Goal: Contribute content: Add original content to the website for others to see

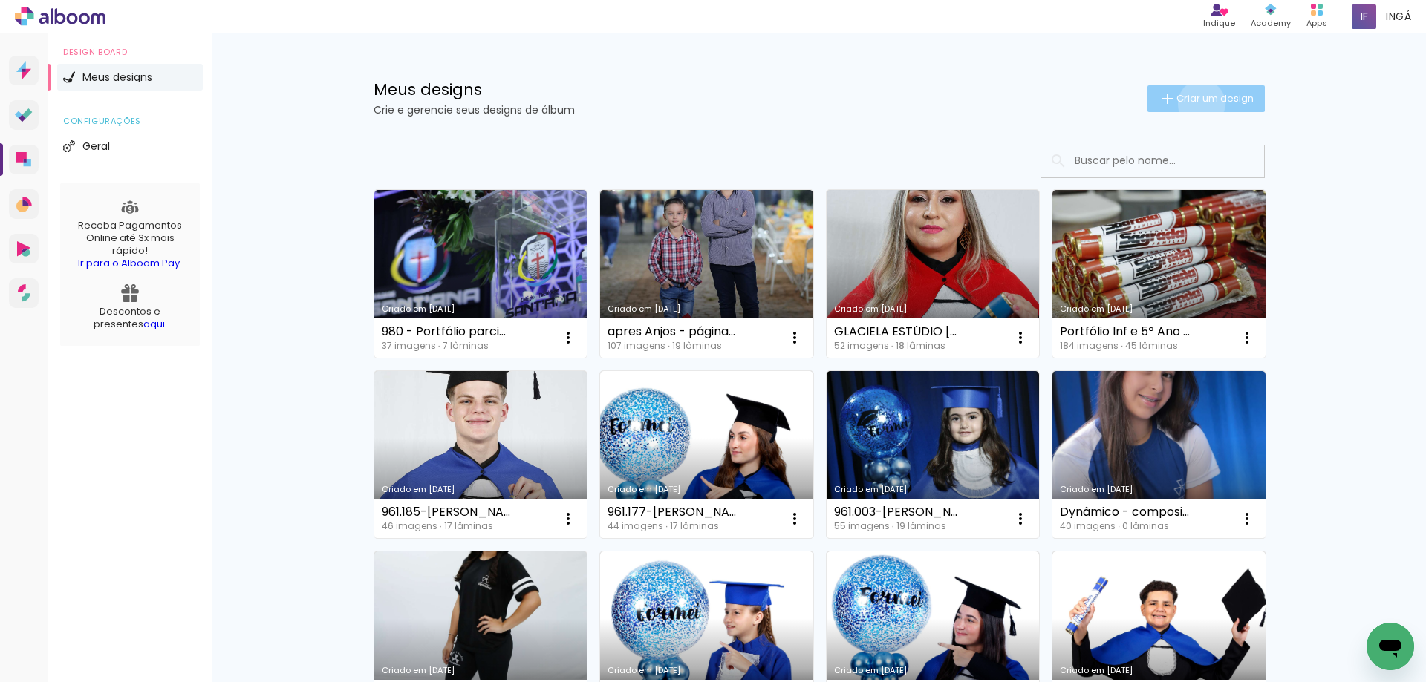
click at [1192, 103] on span "Criar um design" at bounding box center [1214, 99] width 77 height 10
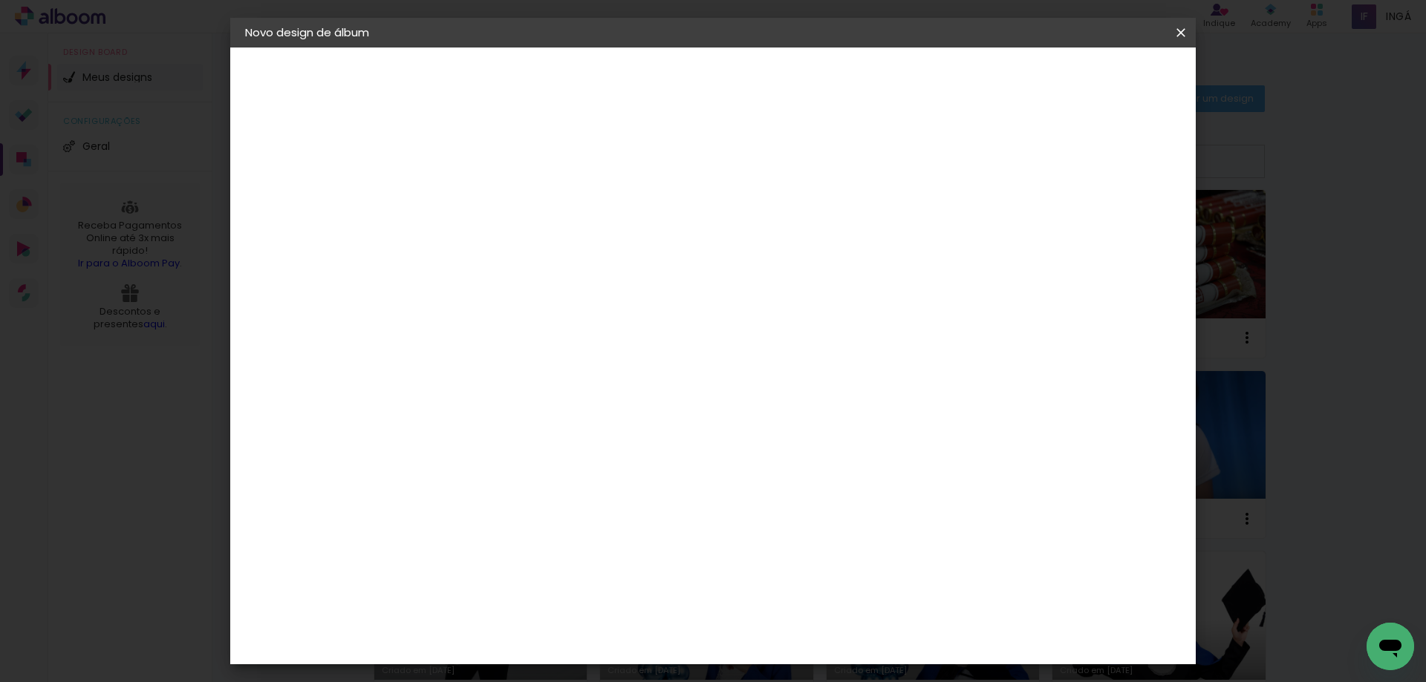
click at [488, 206] on input at bounding box center [488, 199] width 0 height 23
type input "[PERSON_NAME] - UTFPR ESTÚDIO PHOTOBOOK"
type paper-input "[PERSON_NAME] - UTFPR ESTÚDIO PHOTOBOOK"
click at [0, 0] on slot "Avançar" at bounding box center [0, 0] width 0 height 0
click at [0, 0] on slot "Tamanho Livre" at bounding box center [0, 0] width 0 height 0
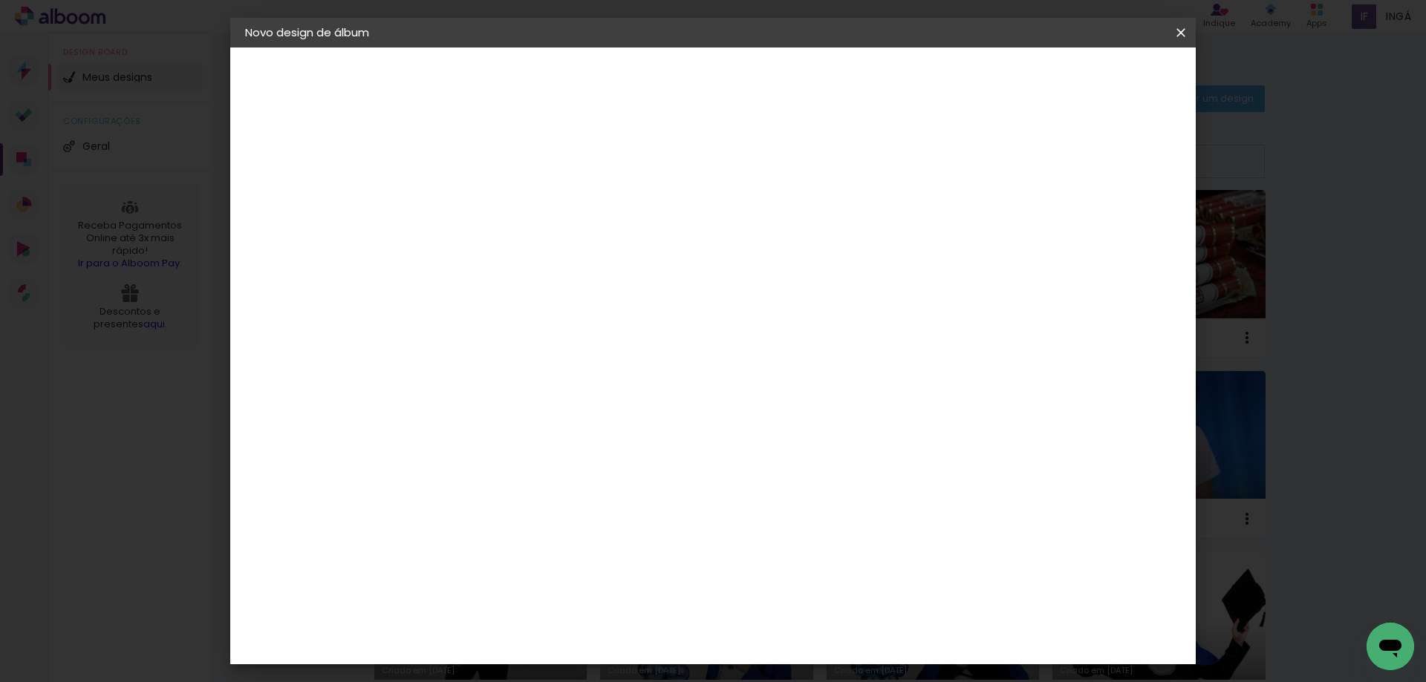
drag, startPoint x: 1149, startPoint y: 77, endPoint x: 1147, endPoint y: 111, distance: 34.2
click at [0, 0] on slot "Avançar" at bounding box center [0, 0] width 0 height 0
type input "3"
type paper-input "3"
click at [495, 163] on input "3" at bounding box center [477, 170] width 51 height 19
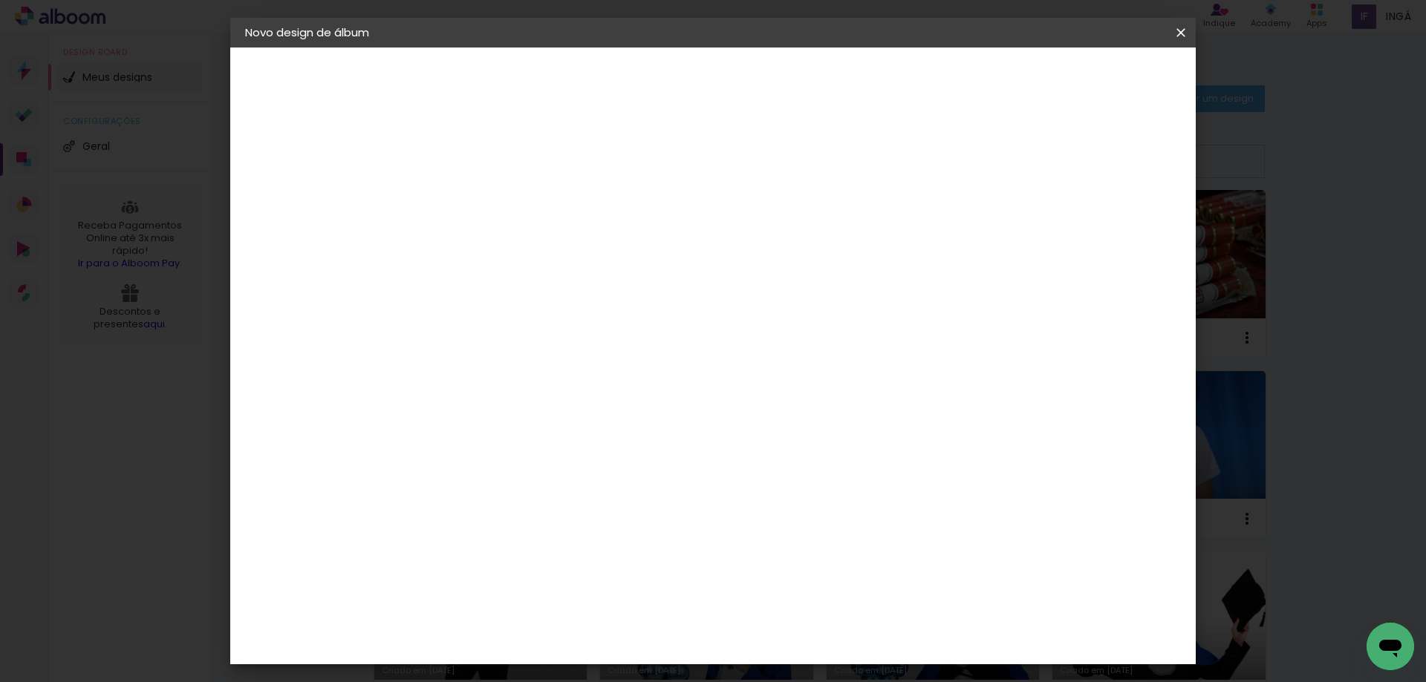
type input "4"
type paper-input "4"
click at [495, 163] on input "4" at bounding box center [477, 170] width 51 height 19
type input "5"
type paper-input "5"
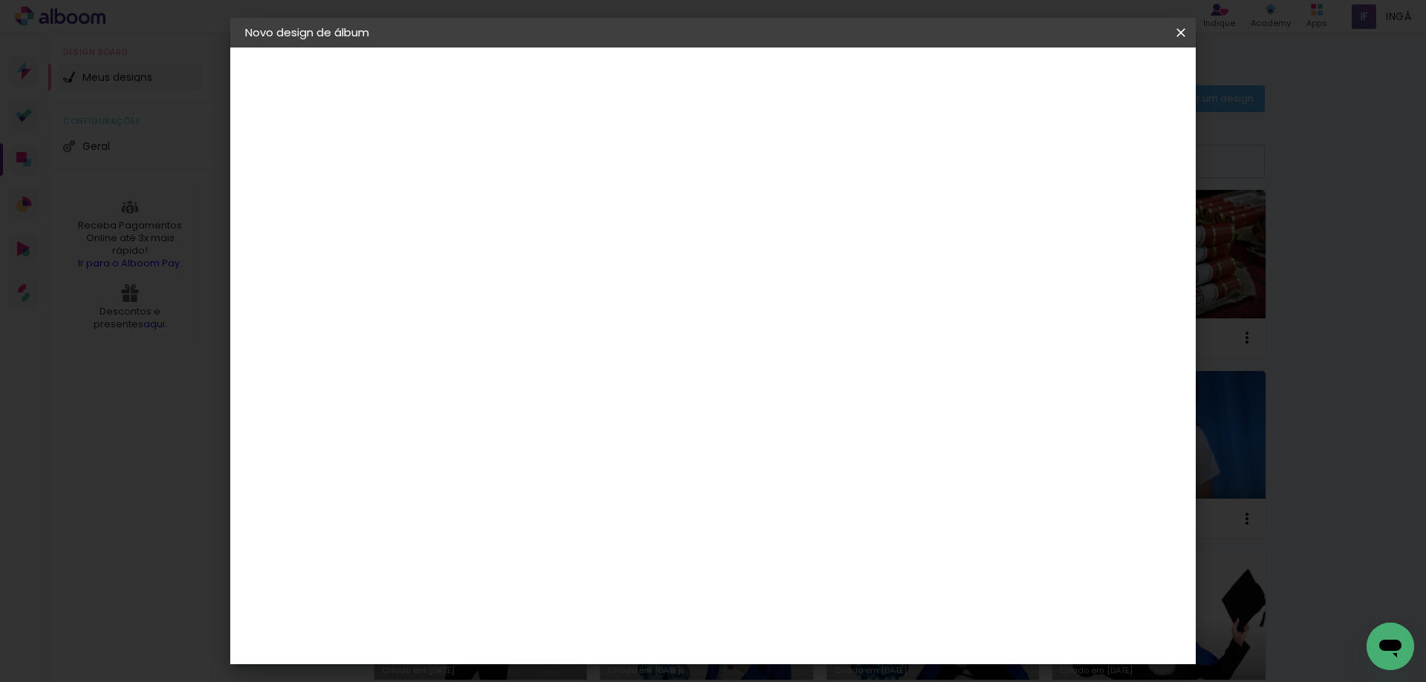
click at [495, 163] on input "5" at bounding box center [477, 170] width 51 height 19
type input "6"
type paper-input "6"
click at [495, 163] on input "6" at bounding box center [477, 170] width 51 height 19
drag, startPoint x: 460, startPoint y: 417, endPoint x: 423, endPoint y: 399, distance: 40.5
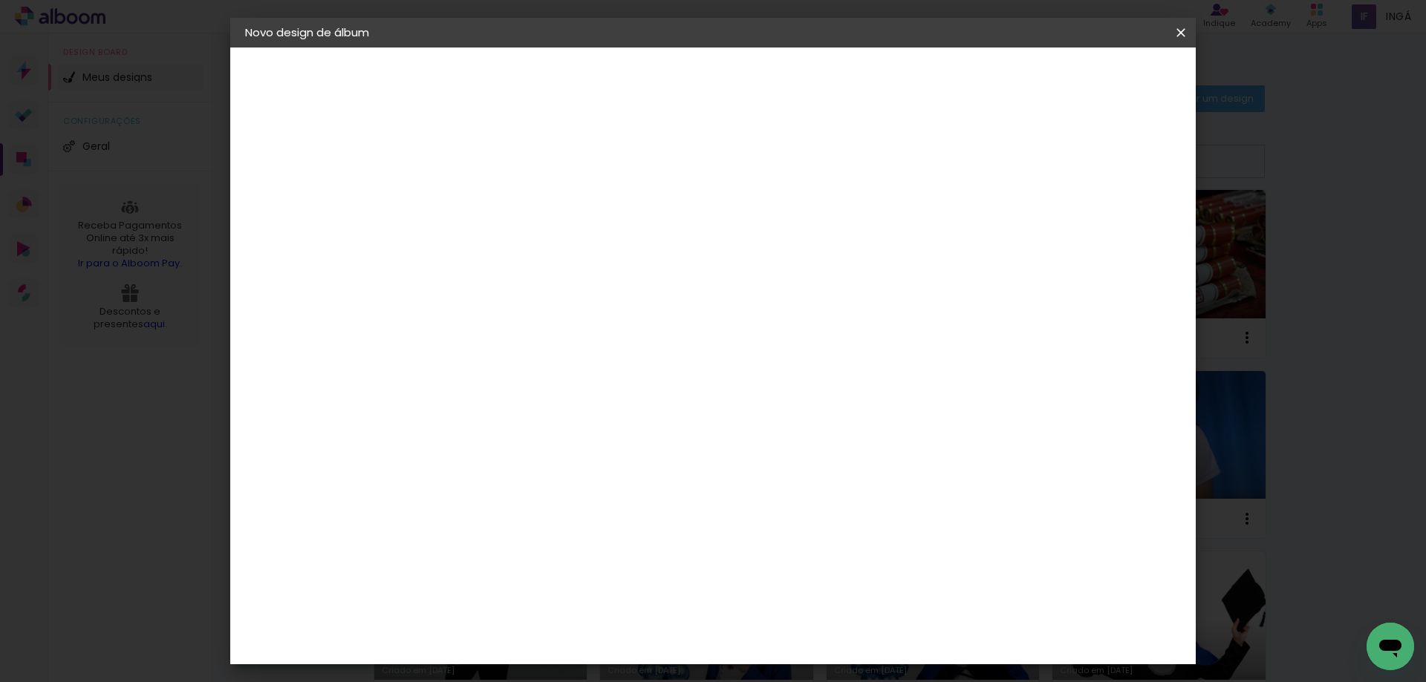
click at [424, 417] on input "30" at bounding box center [441, 422] width 39 height 22
type input "22"
type paper-input "22"
click at [1088, 82] on span "Iniciar design" at bounding box center [1054, 79] width 68 height 10
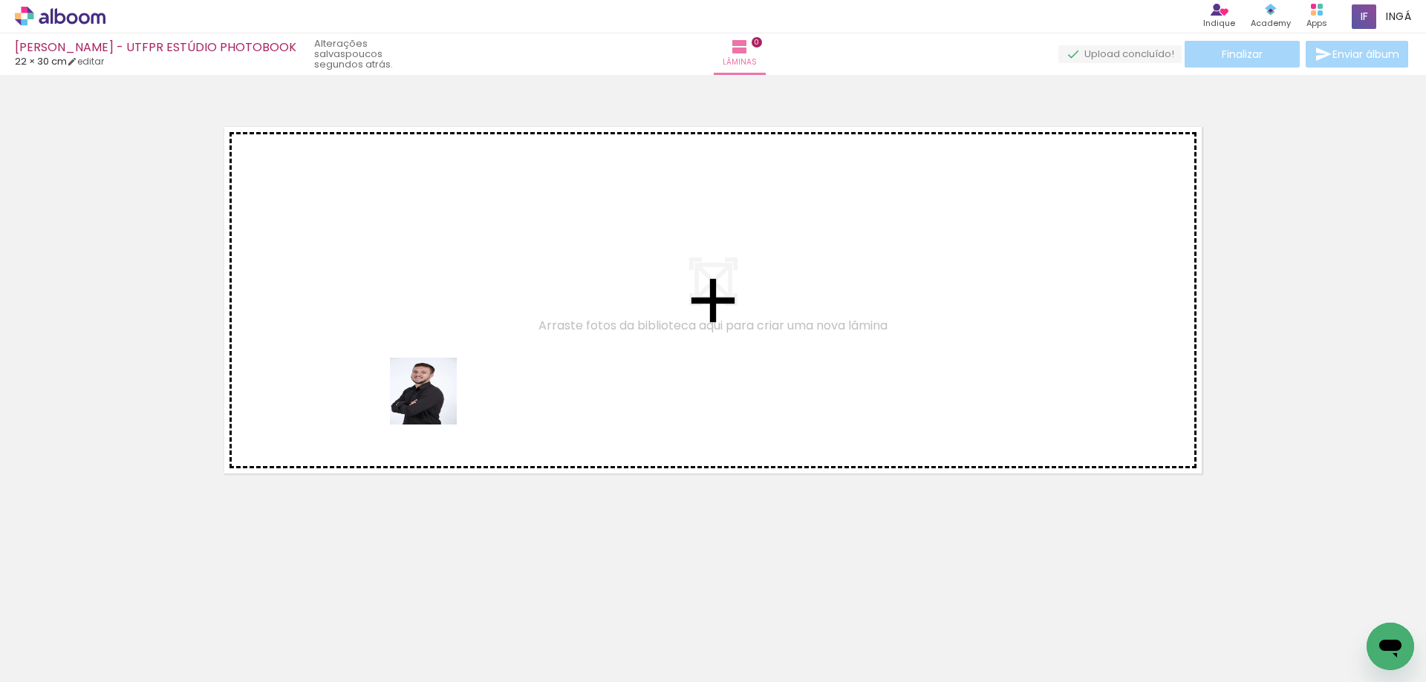
drag, startPoint x: 154, startPoint y: 639, endPoint x: 434, endPoint y: 402, distance: 366.8
click at [434, 402] on quentale-workspace at bounding box center [713, 341] width 1426 height 682
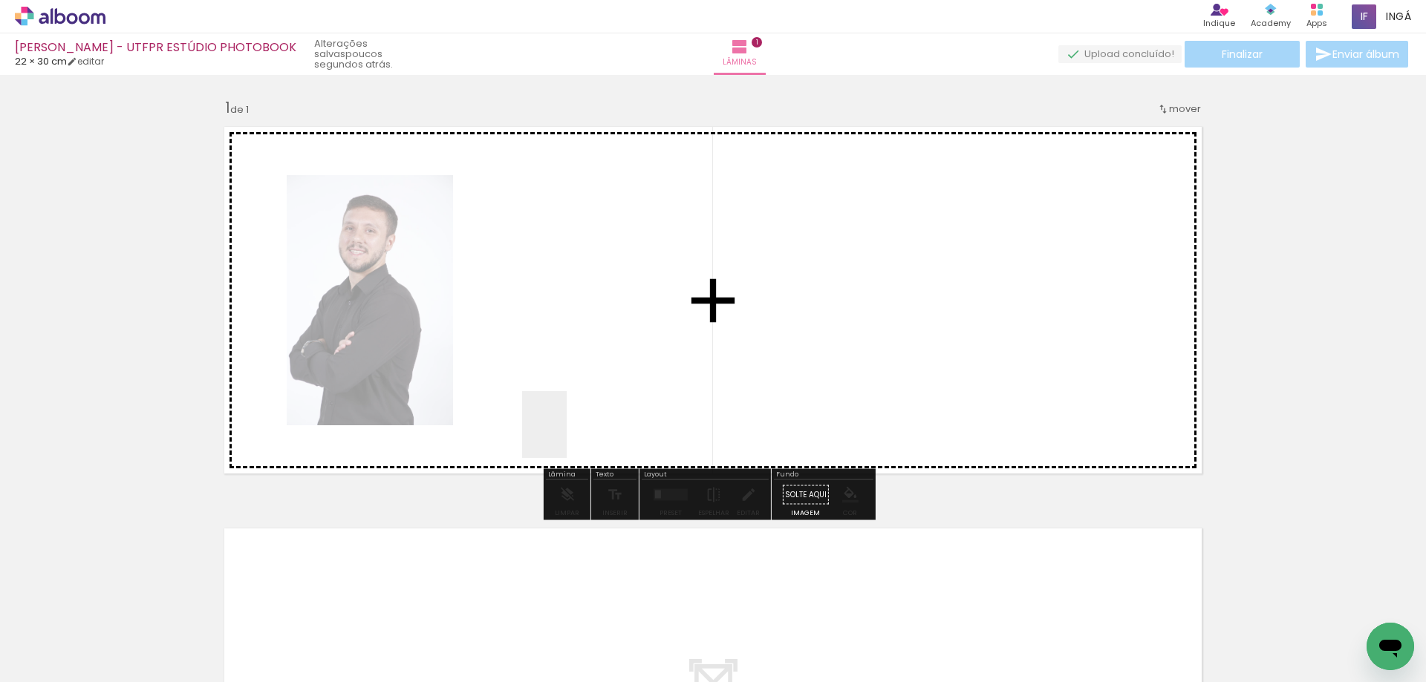
drag, startPoint x: 238, startPoint y: 653, endPoint x: 494, endPoint y: 529, distance: 284.3
click at [630, 388] on quentale-workspace at bounding box center [713, 341] width 1426 height 682
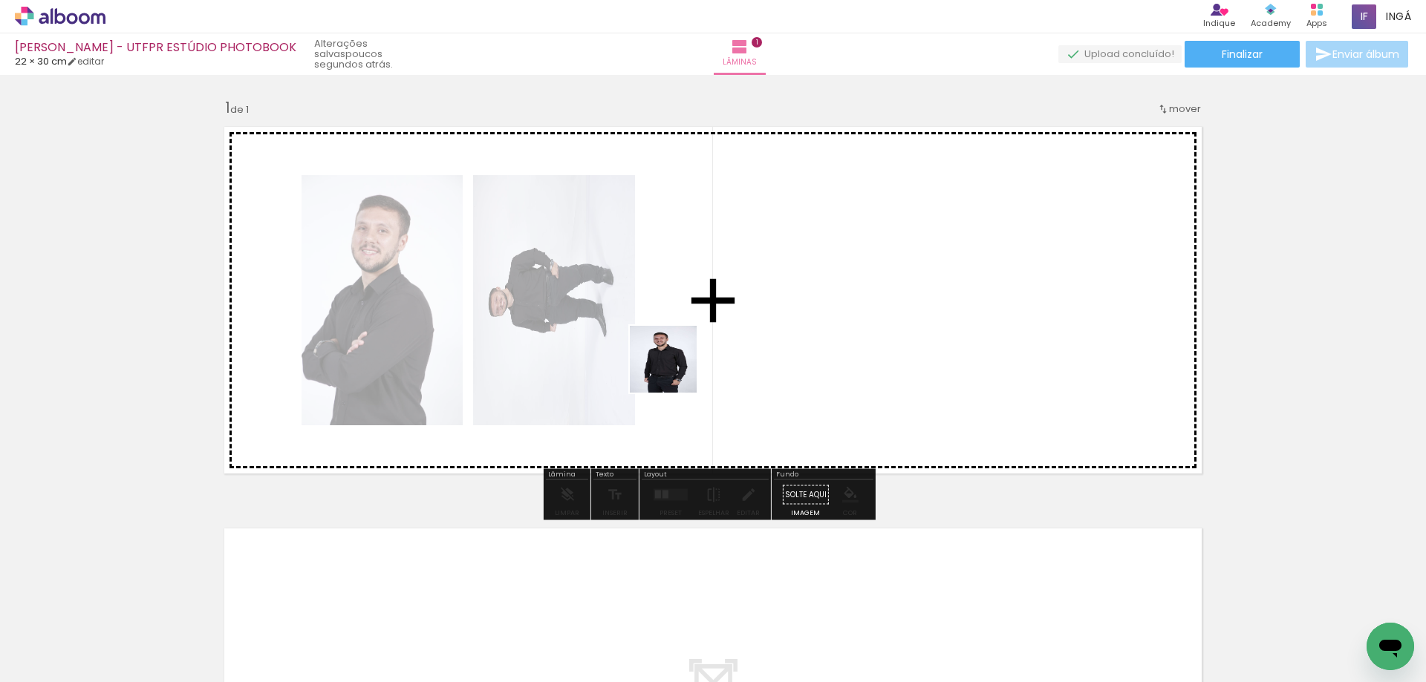
drag, startPoint x: 329, startPoint y: 632, endPoint x: 628, endPoint y: 481, distance: 335.0
click at [677, 367] on quentale-workspace at bounding box center [713, 341] width 1426 height 682
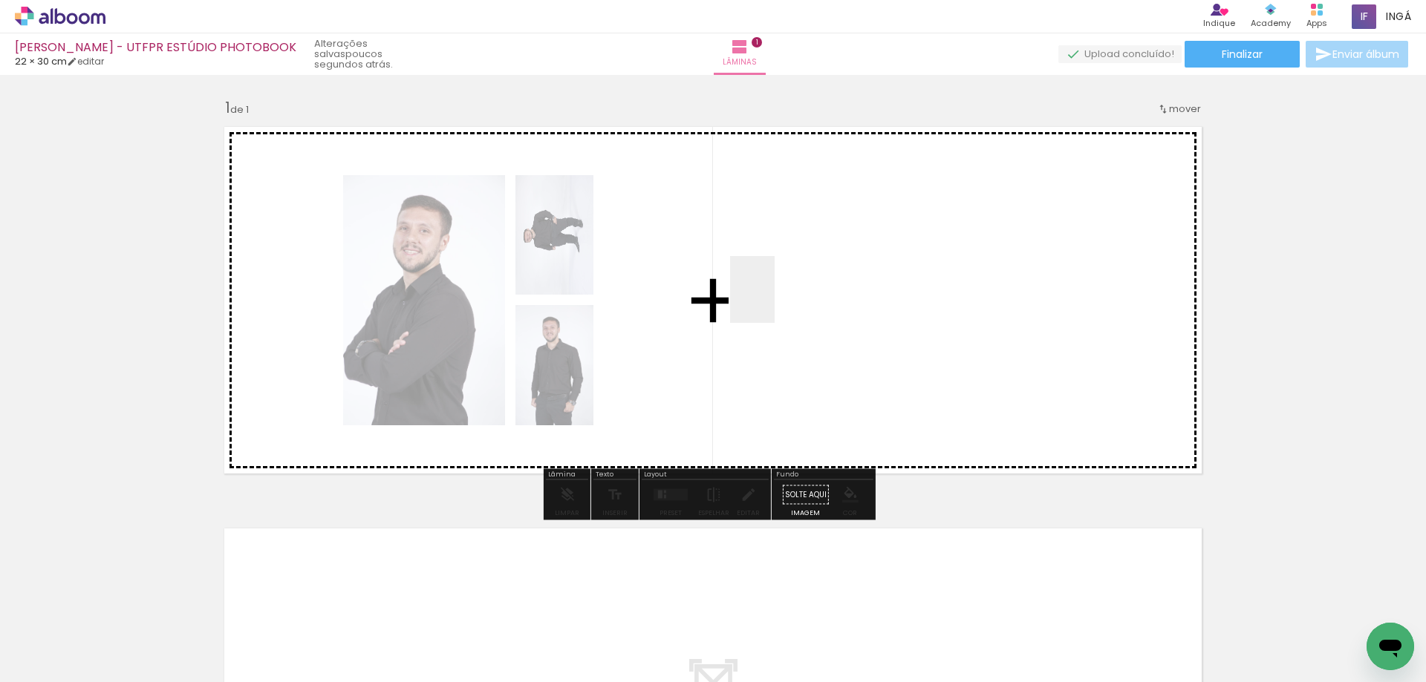
drag, startPoint x: 420, startPoint y: 625, endPoint x: 803, endPoint y: 280, distance: 515.8
click at [803, 280] on quentale-workspace at bounding box center [713, 341] width 1426 height 682
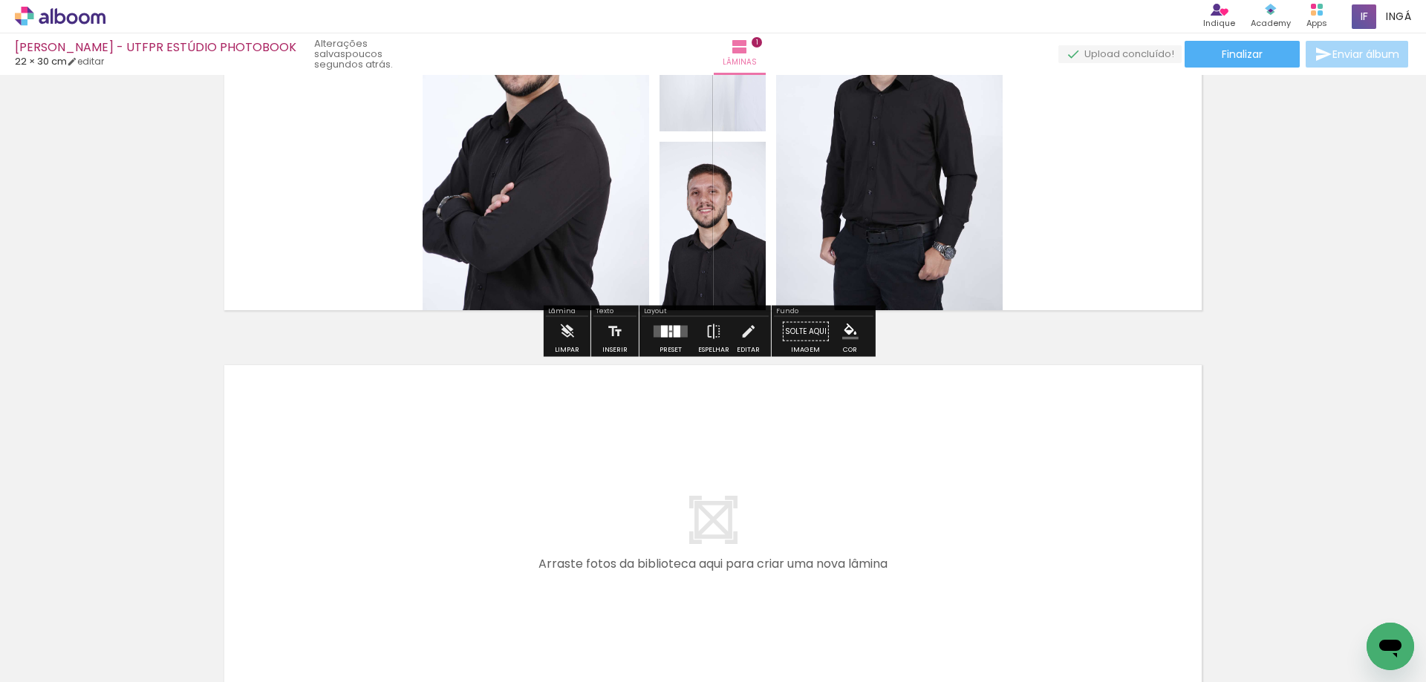
scroll to position [223, 0]
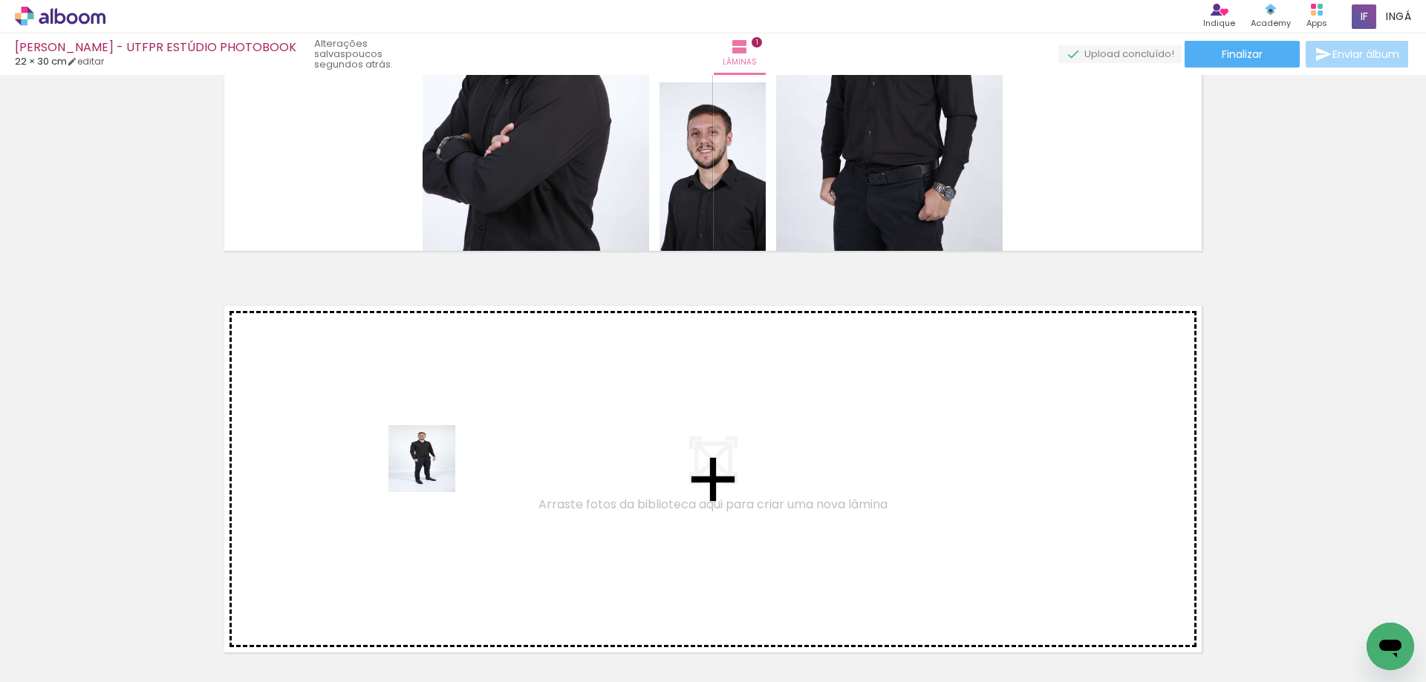
drag, startPoint x: 436, startPoint y: 481, endPoint x: 433, endPoint y: 470, distance: 11.5
click at [433, 470] on quentale-workspace at bounding box center [713, 341] width 1426 height 682
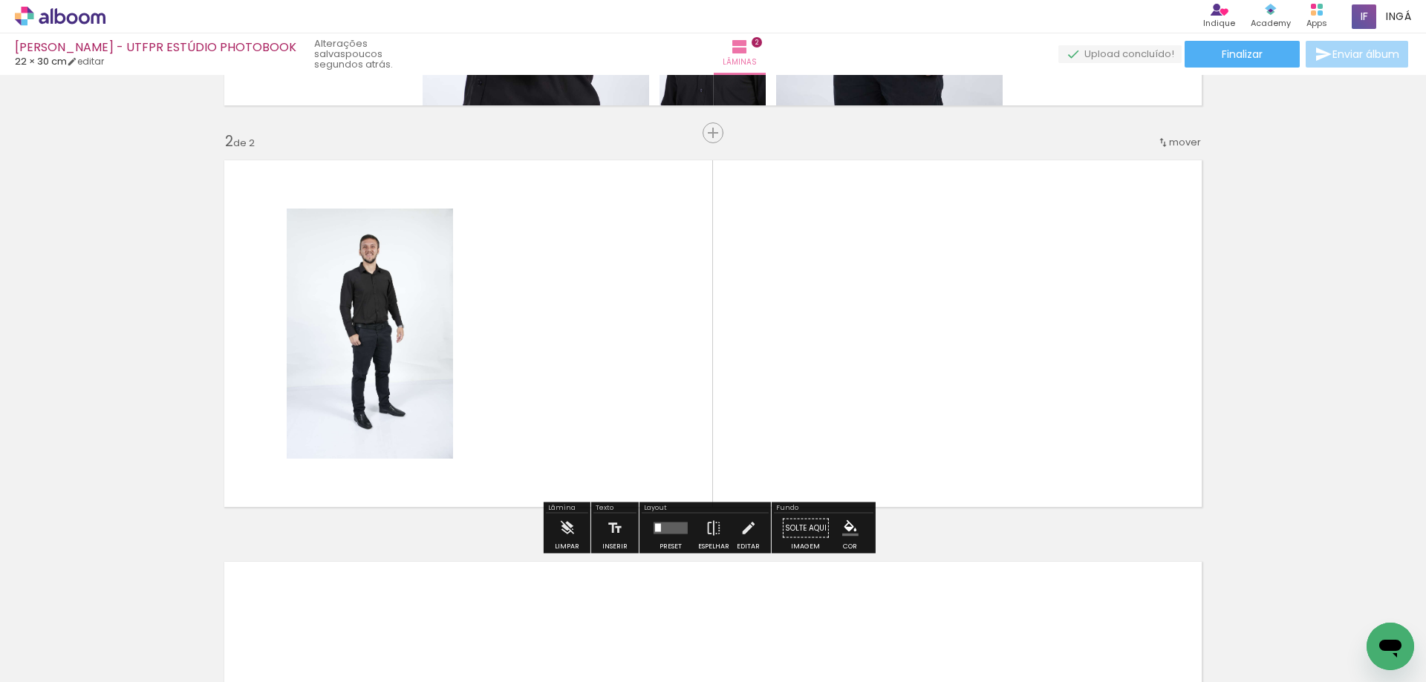
scroll to position [370, 0]
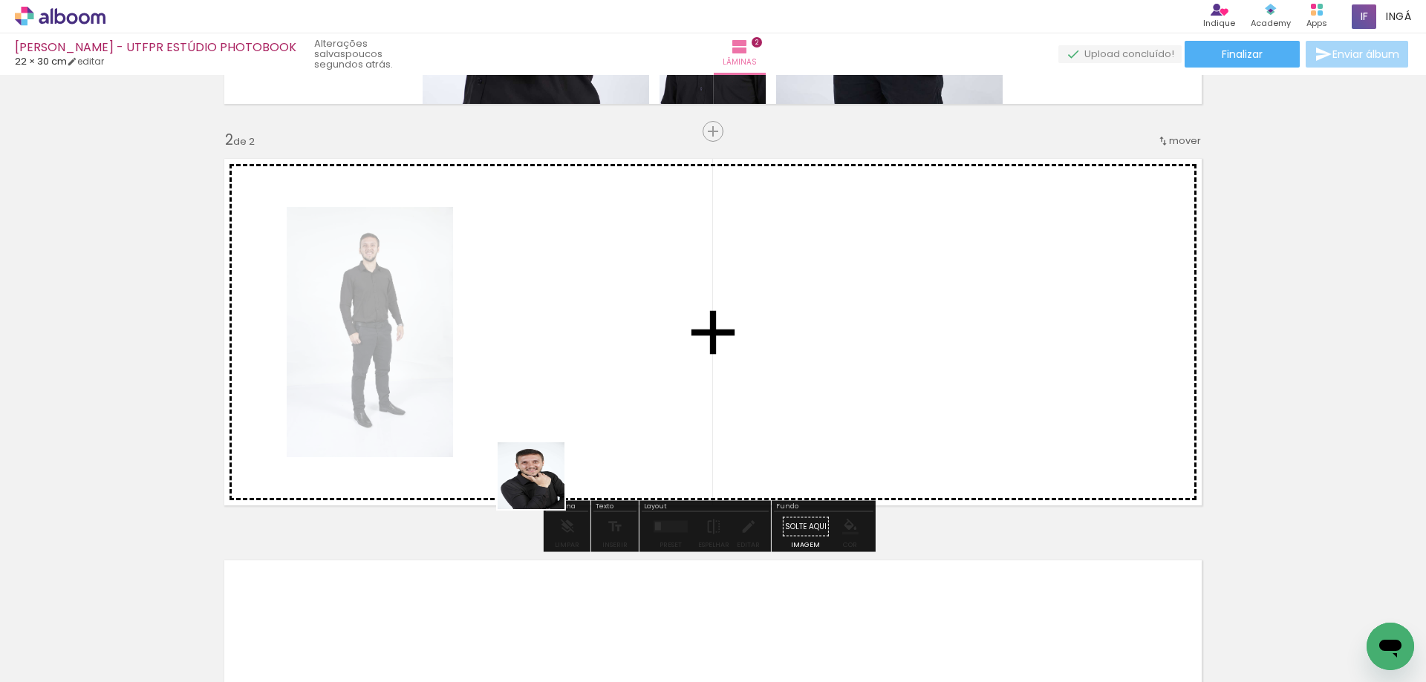
drag, startPoint x: 564, startPoint y: 572, endPoint x: 542, endPoint y: 487, distance: 88.2
click at [542, 487] on quentale-workspace at bounding box center [713, 341] width 1426 height 682
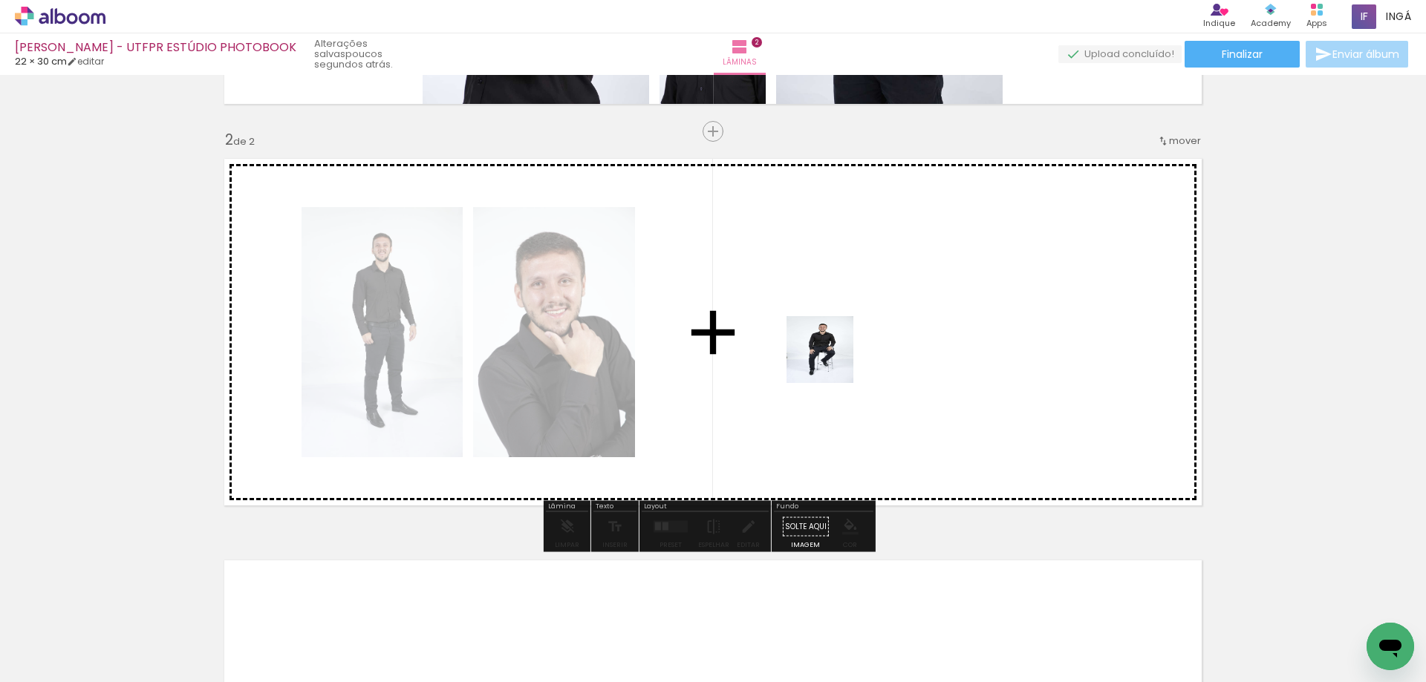
drag, startPoint x: 661, startPoint y: 627, endPoint x: 831, endPoint y: 361, distance: 315.5
click at [831, 361] on quentale-workspace at bounding box center [713, 341] width 1426 height 682
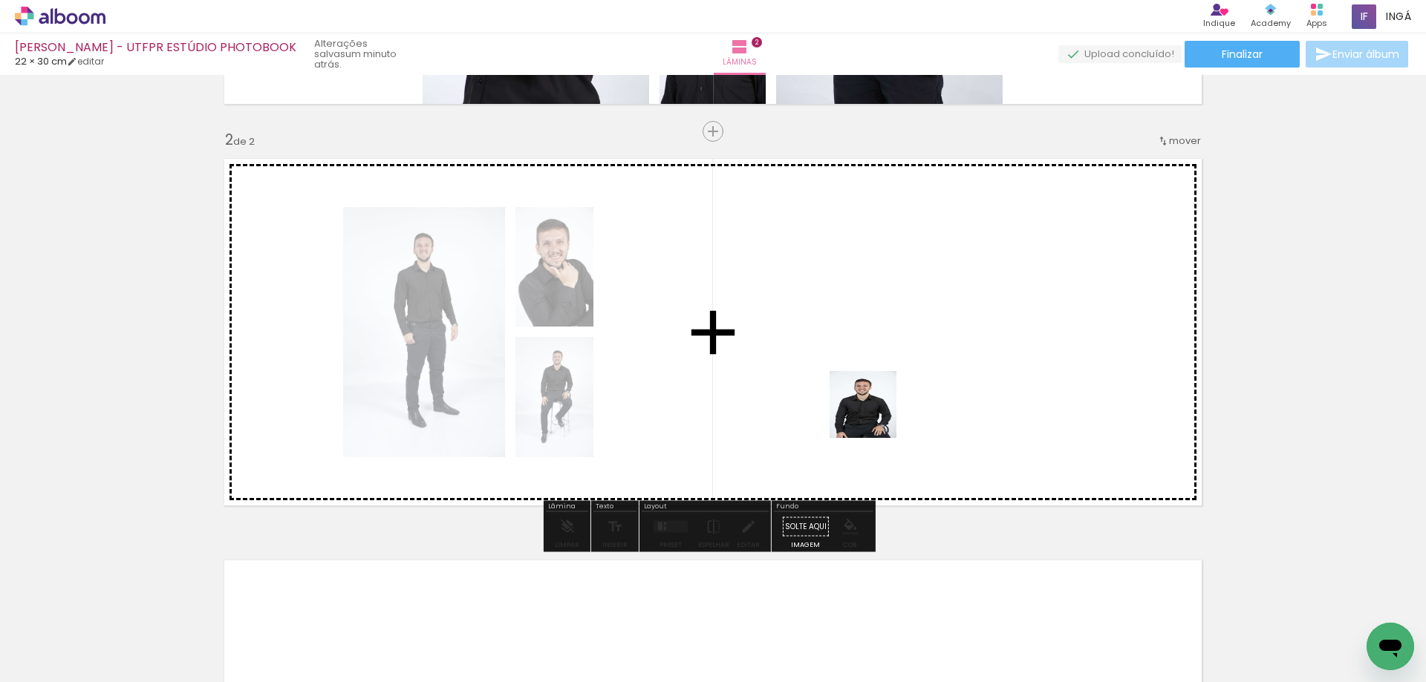
drag, startPoint x: 744, startPoint y: 624, endPoint x: 874, endPoint y: 416, distance: 245.2
click at [874, 416] on quentale-workspace at bounding box center [713, 341] width 1426 height 682
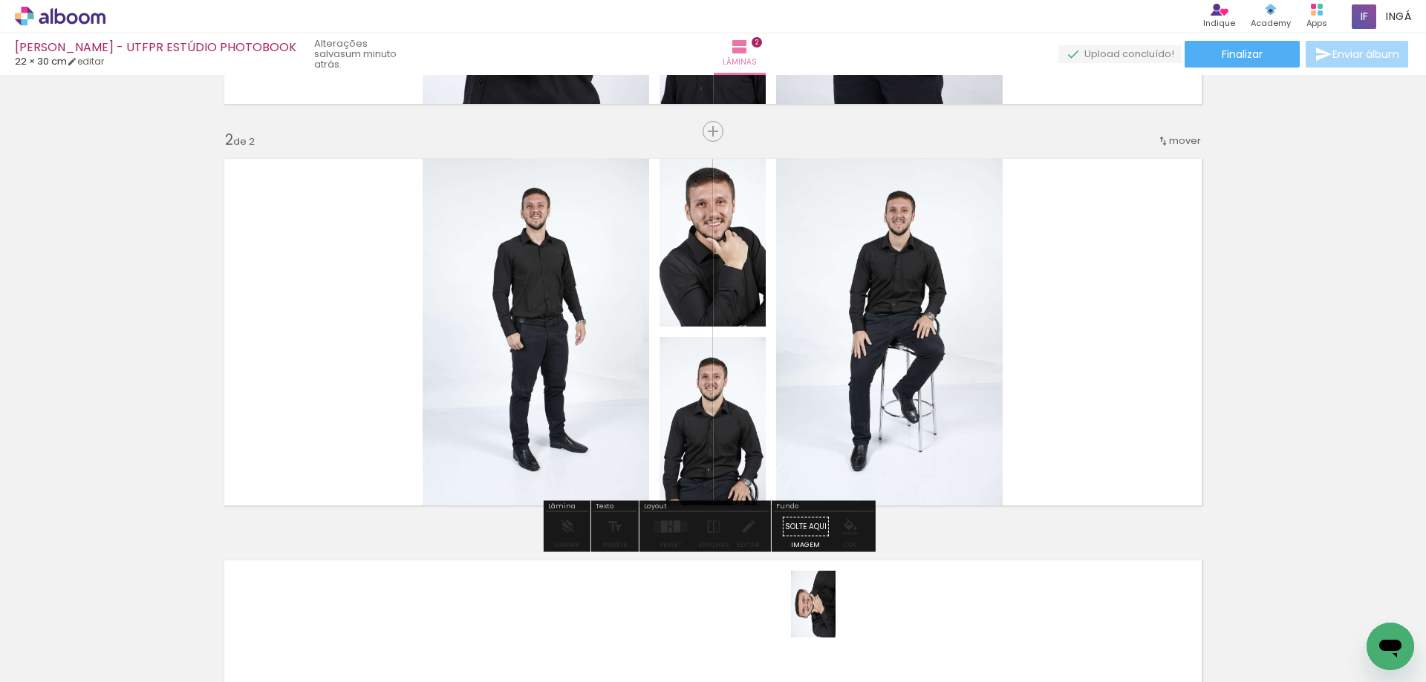
drag, startPoint x: 829, startPoint y: 629, endPoint x: 857, endPoint y: 581, distance: 55.3
click at [834, 615] on div at bounding box center [814, 632] width 45 height 67
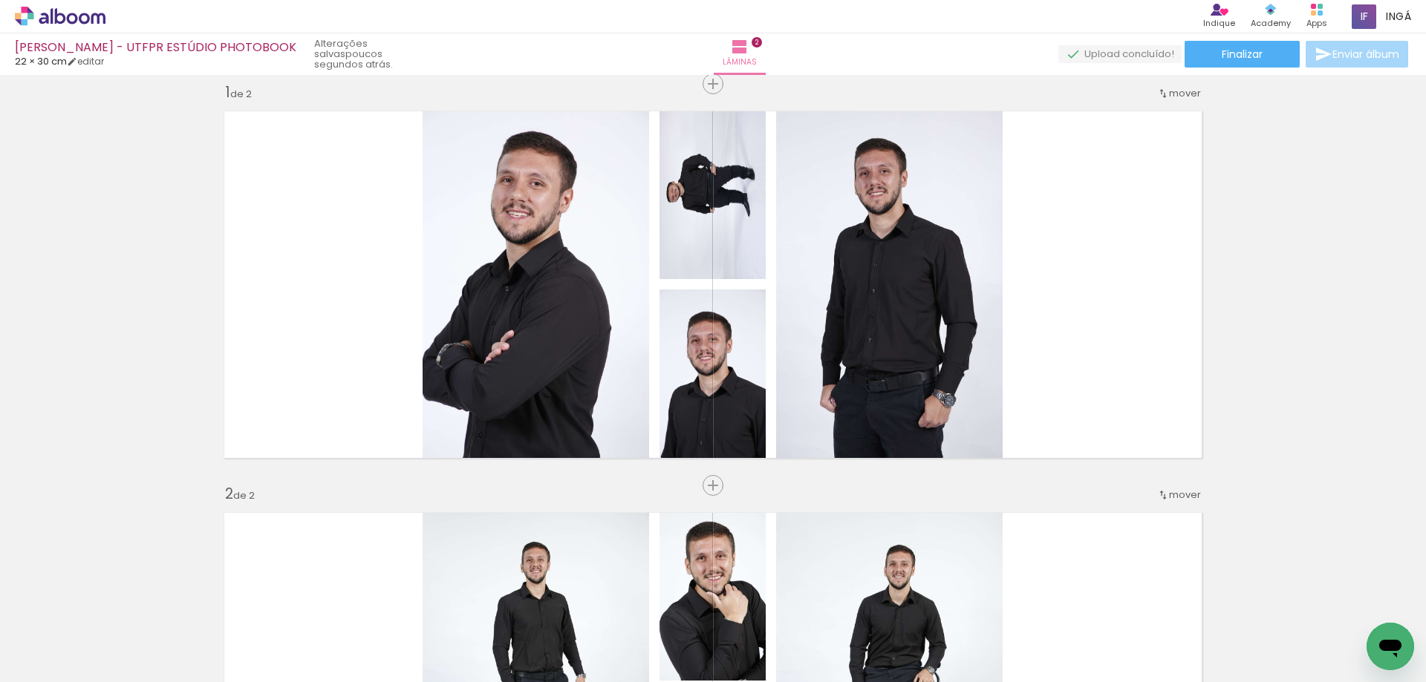
scroll to position [0, 0]
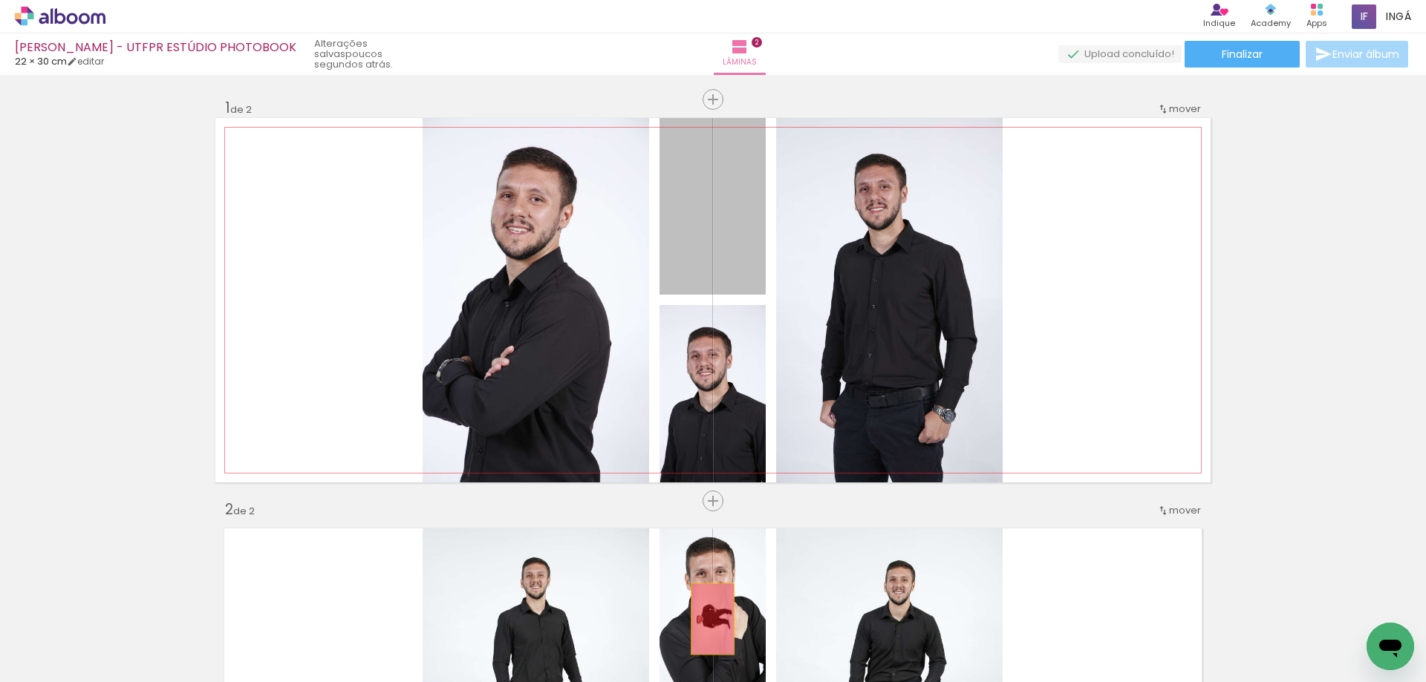
drag, startPoint x: 722, startPoint y: 228, endPoint x: 737, endPoint y: 603, distance: 375.3
click at [707, 615] on quentale-workspace at bounding box center [713, 341] width 1426 height 682
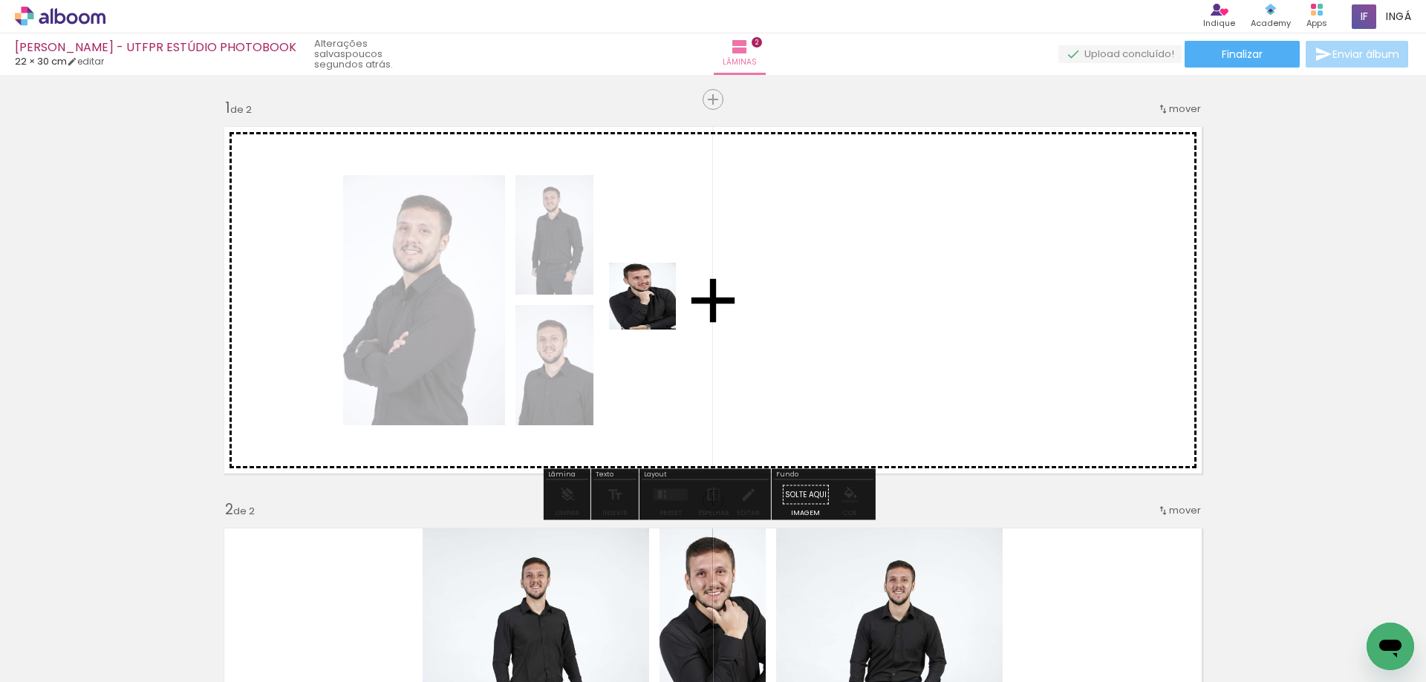
drag, startPoint x: 908, startPoint y: 646, endPoint x: 650, endPoint y: 300, distance: 431.4
click at [650, 300] on quentale-workspace at bounding box center [713, 341] width 1426 height 682
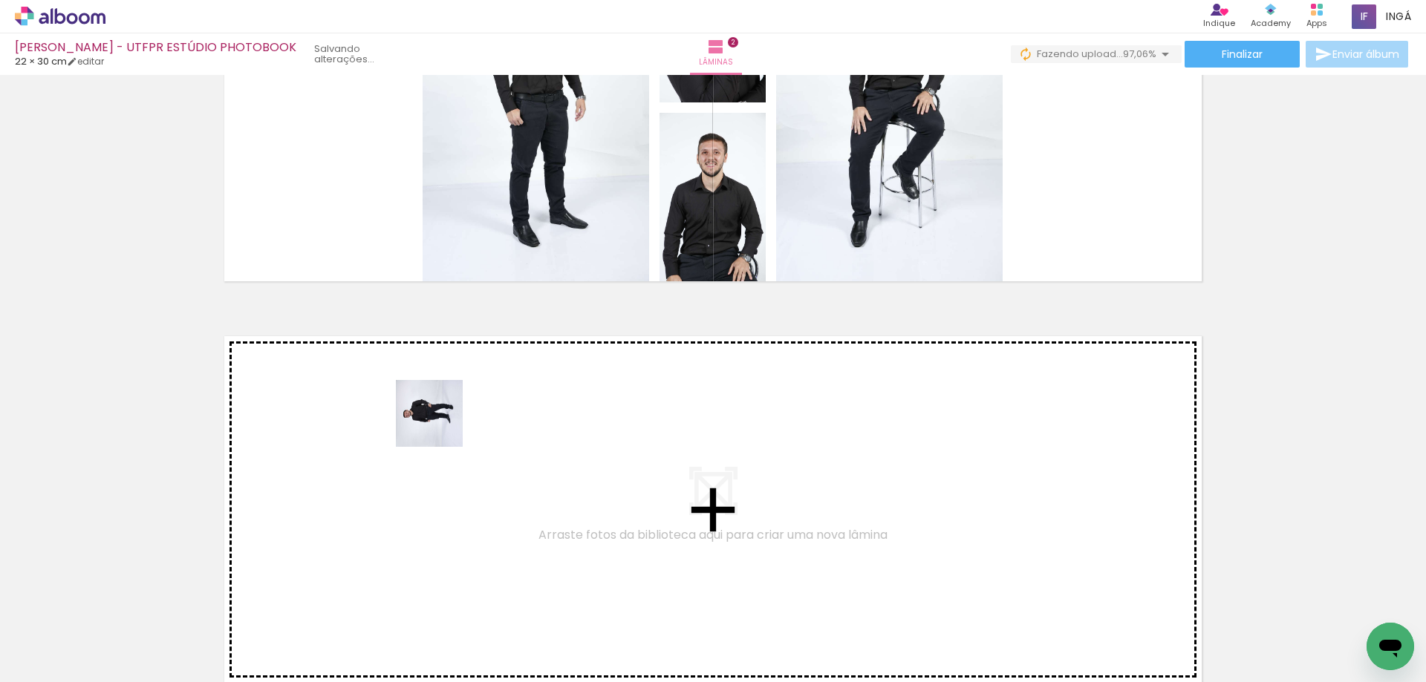
drag, startPoint x: 359, startPoint y: 499, endPoint x: 444, endPoint y: 419, distance: 116.6
click at [444, 419] on quentale-workspace at bounding box center [713, 341] width 1426 height 682
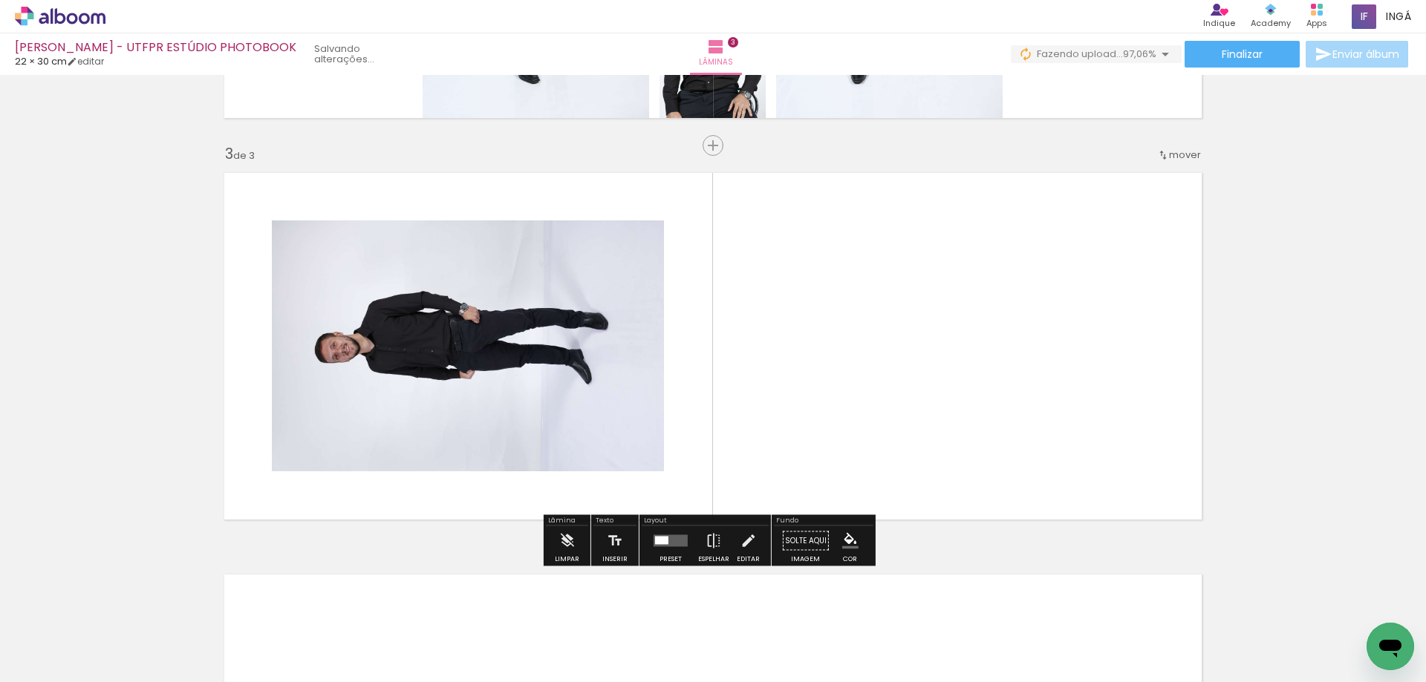
scroll to position [771, 0]
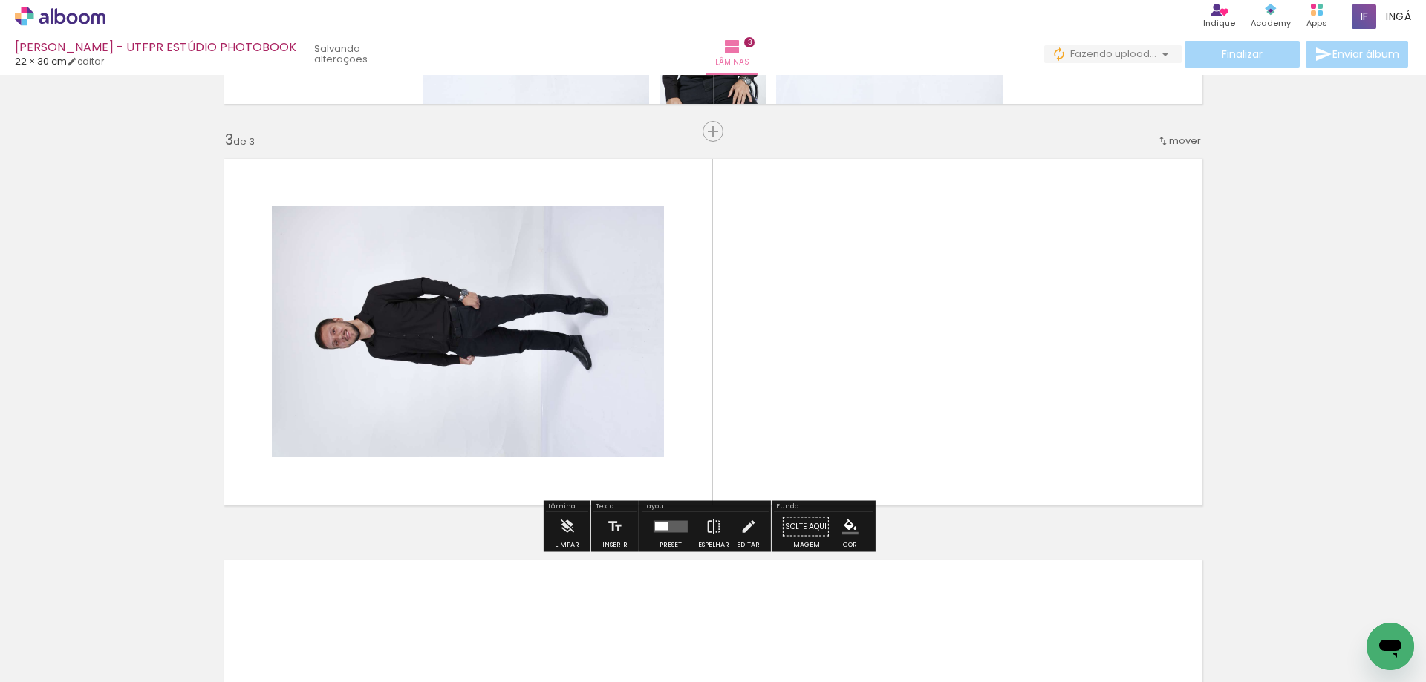
click at [662, 524] on div at bounding box center [661, 527] width 13 height 8
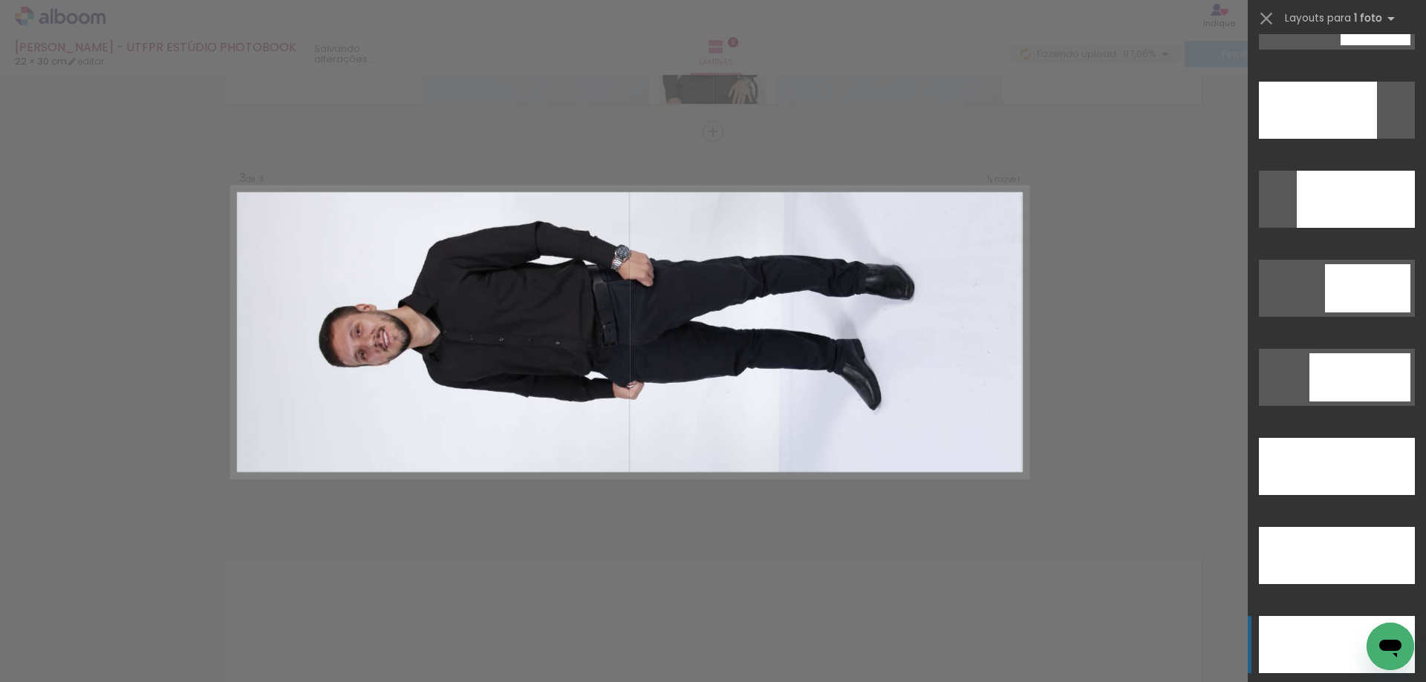
scroll to position [4084, 0]
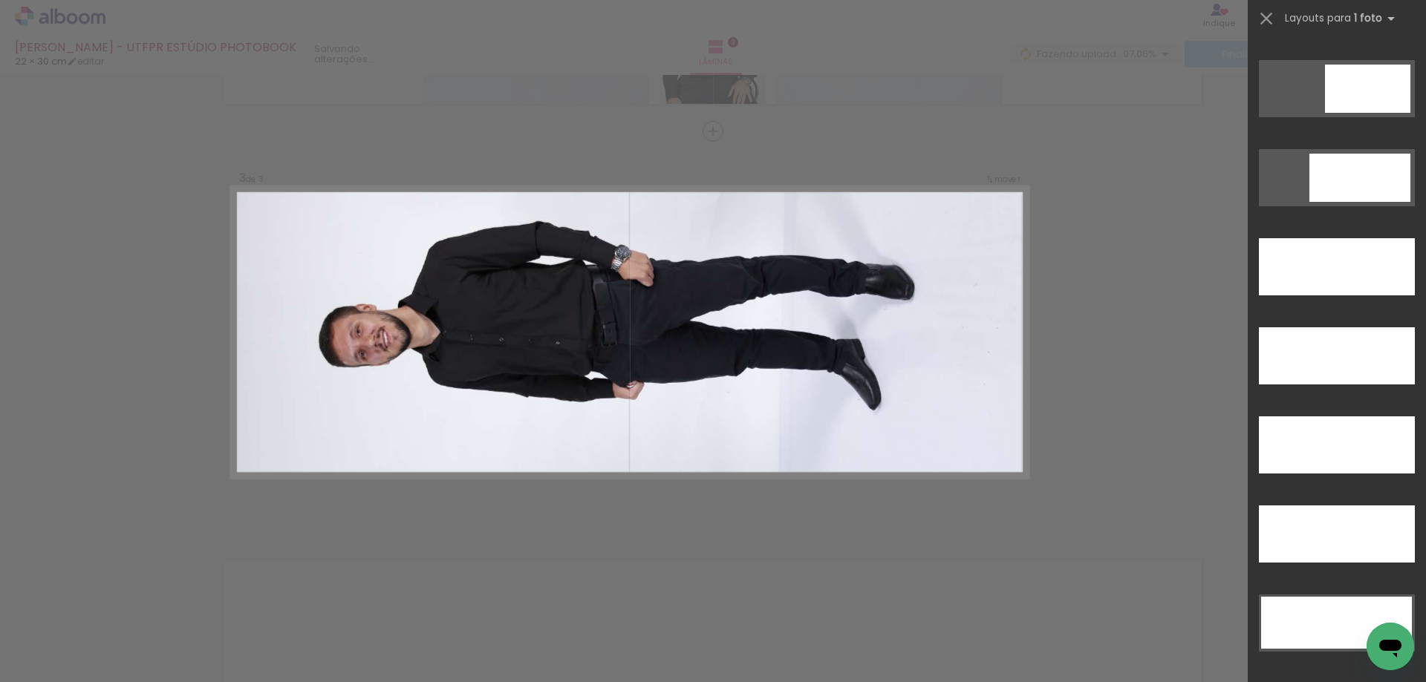
click at [1317, 221] on div at bounding box center [1336, 182] width 178 height 89
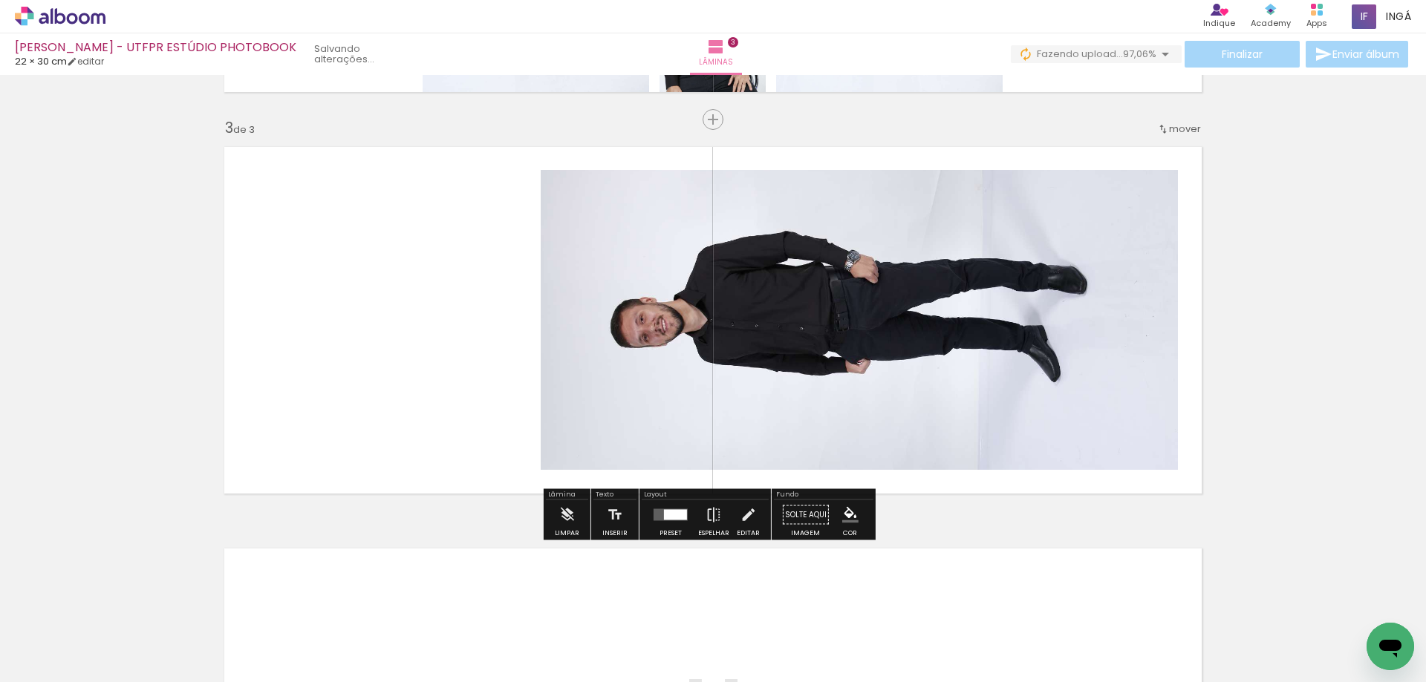
scroll to position [920, 0]
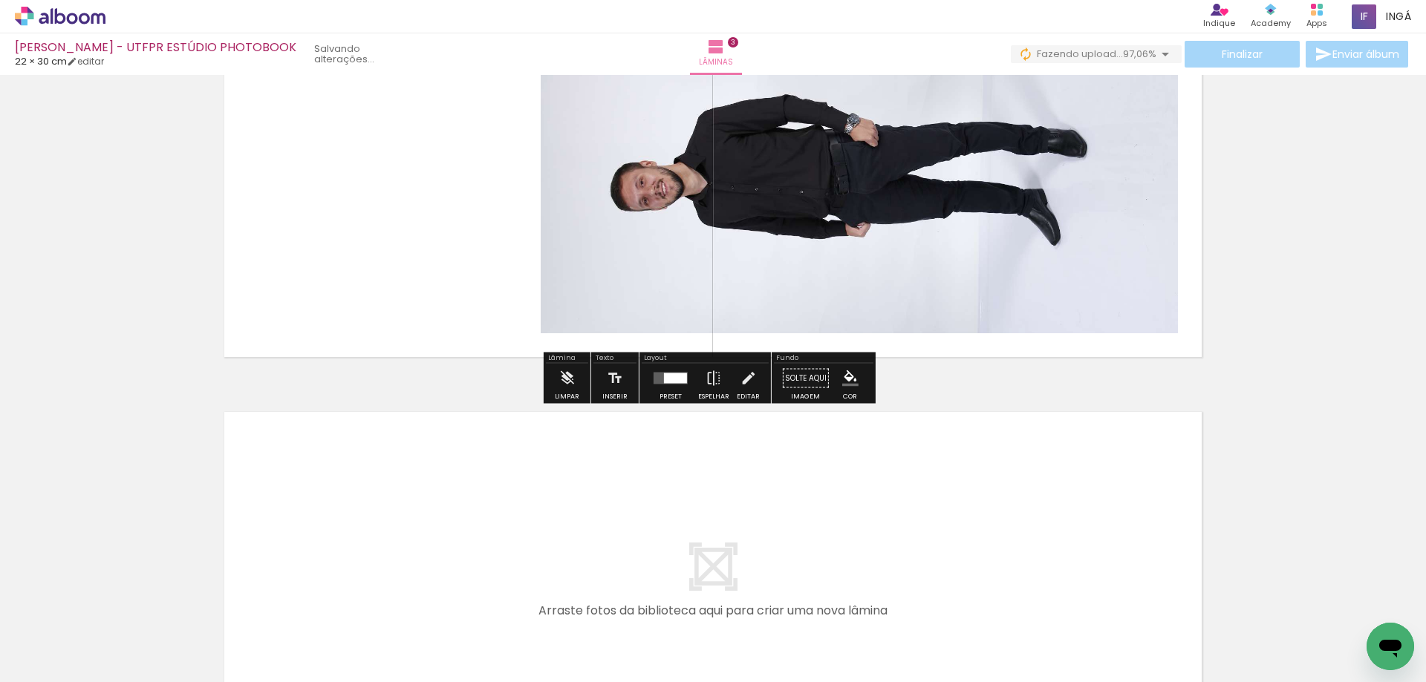
click at [673, 373] on div at bounding box center [675, 378] width 23 height 10
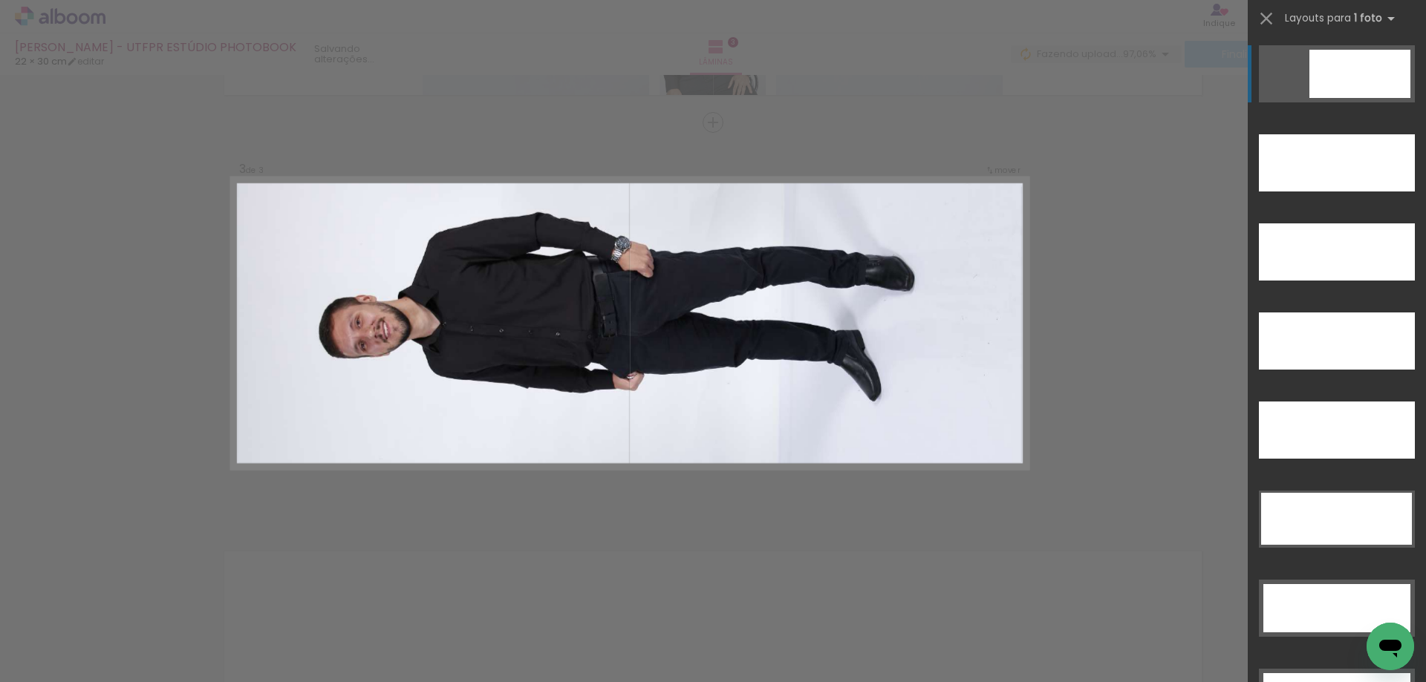
scroll to position [771, 0]
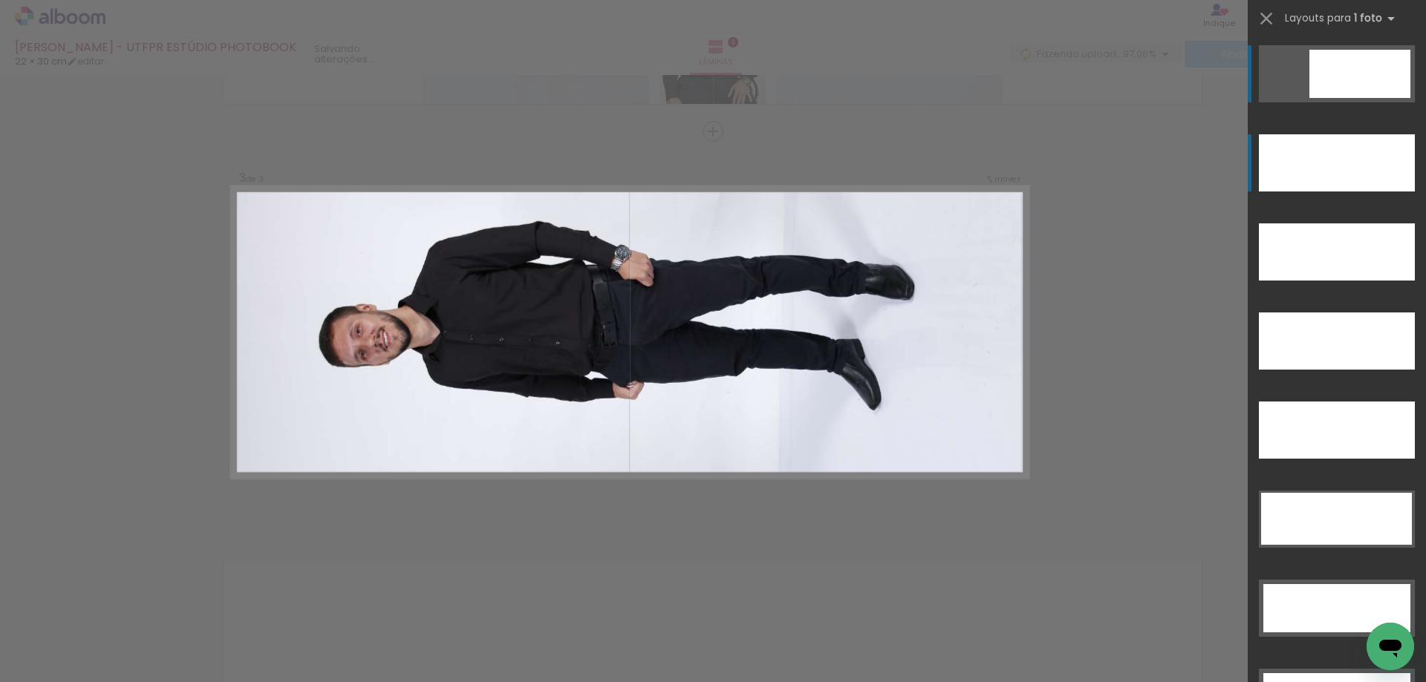
click at [1337, 177] on div at bounding box center [1337, 162] width 156 height 57
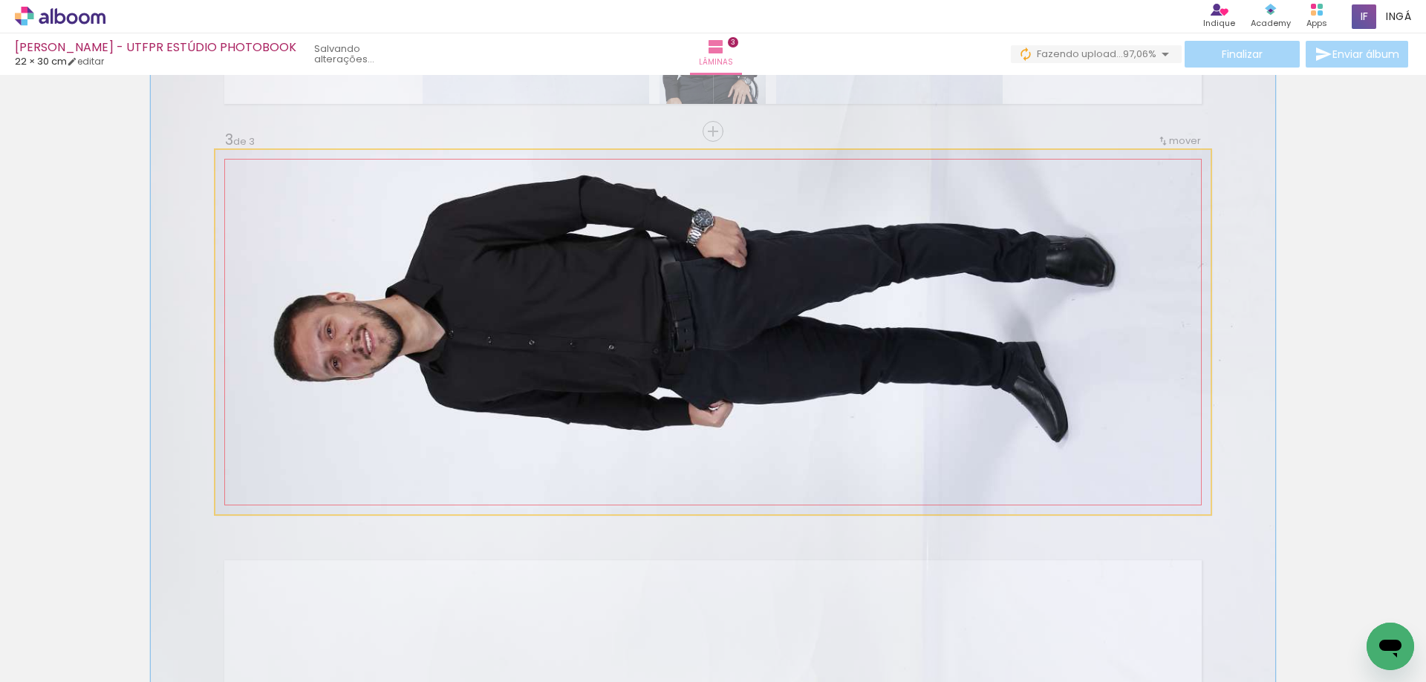
click at [252, 168] on div at bounding box center [256, 165] width 13 height 13
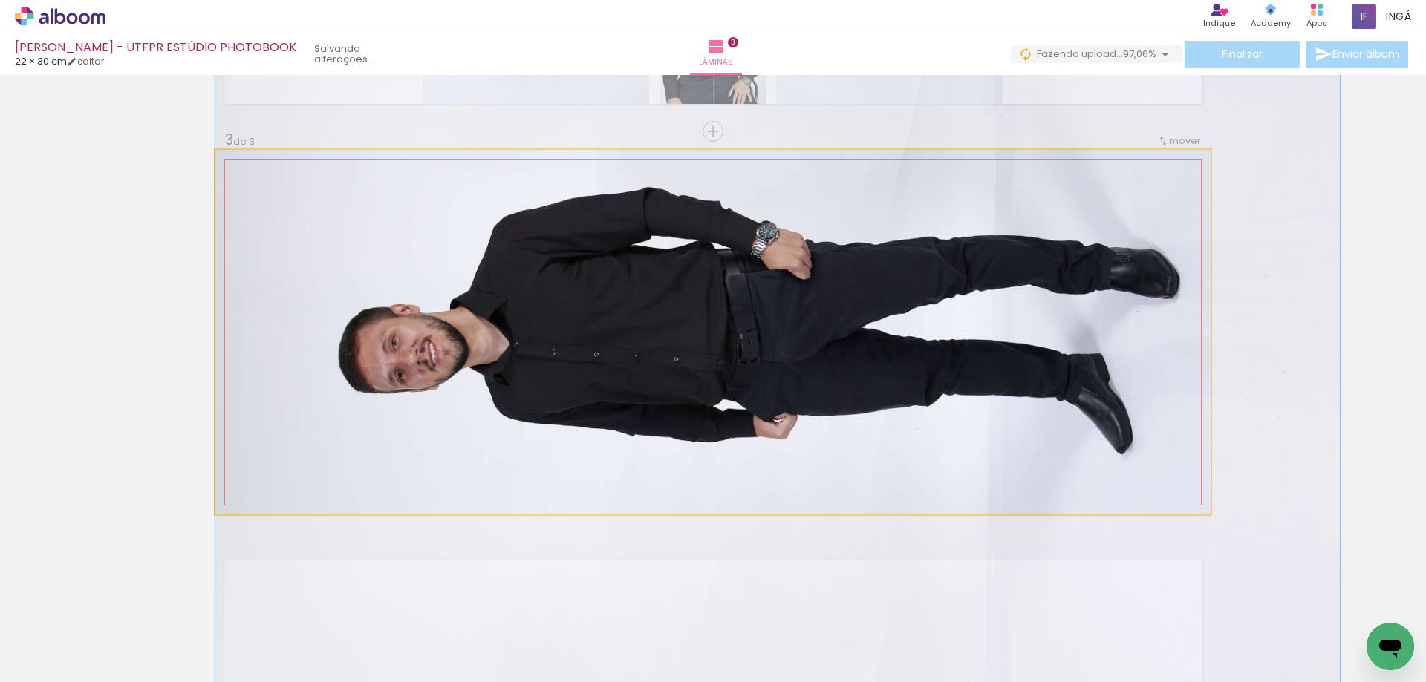
drag, startPoint x: 481, startPoint y: 310, endPoint x: 547, endPoint y: 322, distance: 67.1
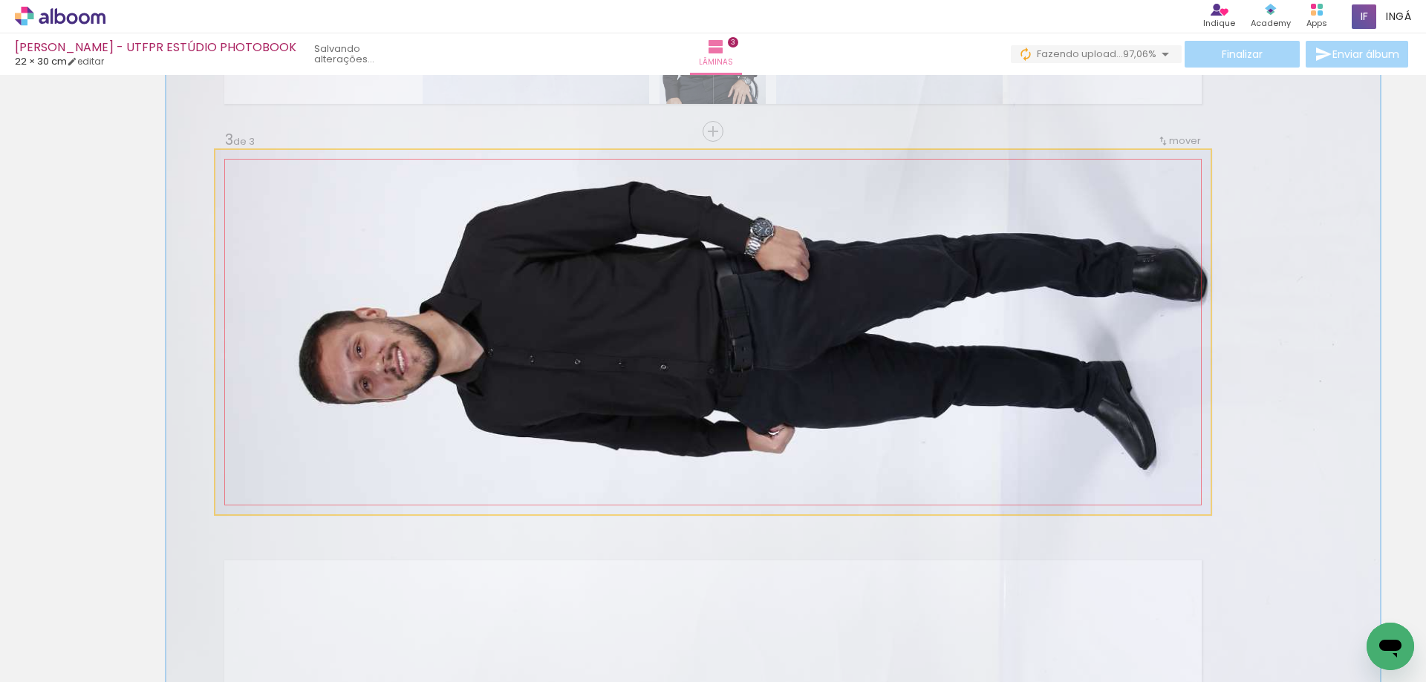
click at [257, 170] on div at bounding box center [262, 165] width 13 height 13
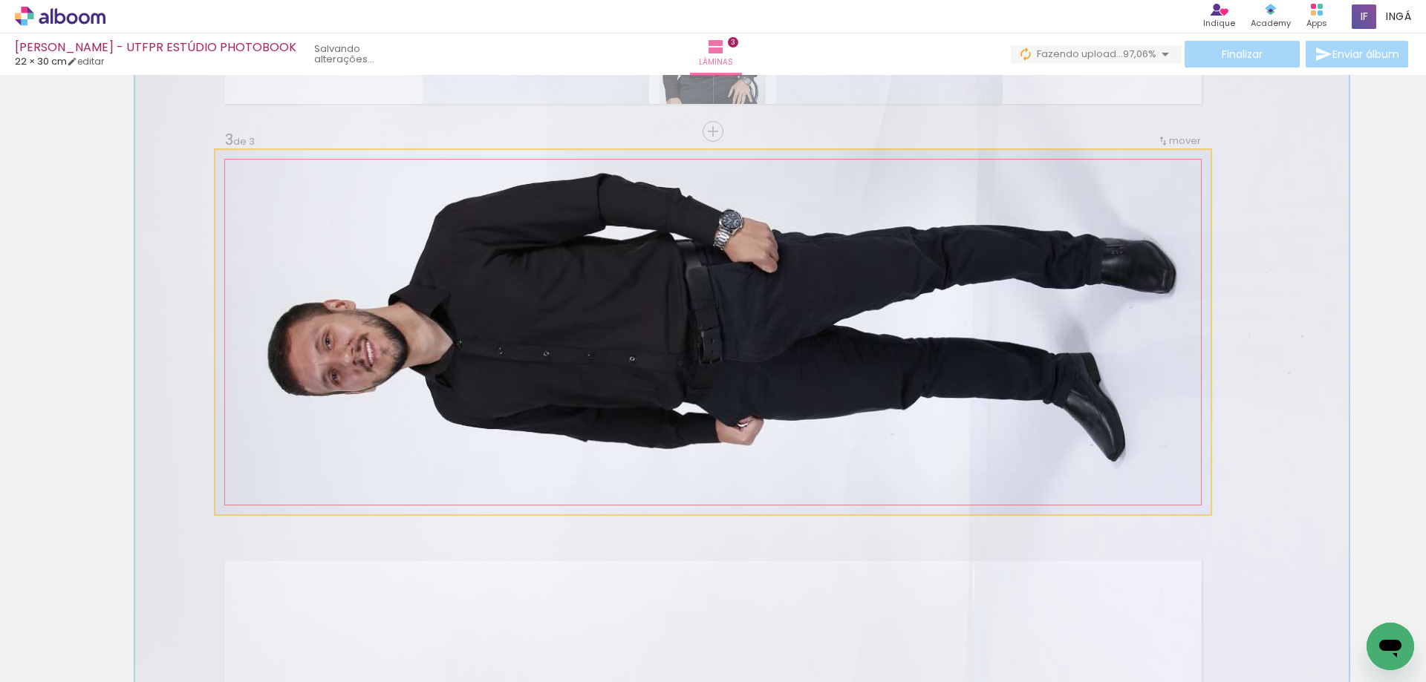
drag, startPoint x: 405, startPoint y: 263, endPoint x: 378, endPoint y: 258, distance: 27.2
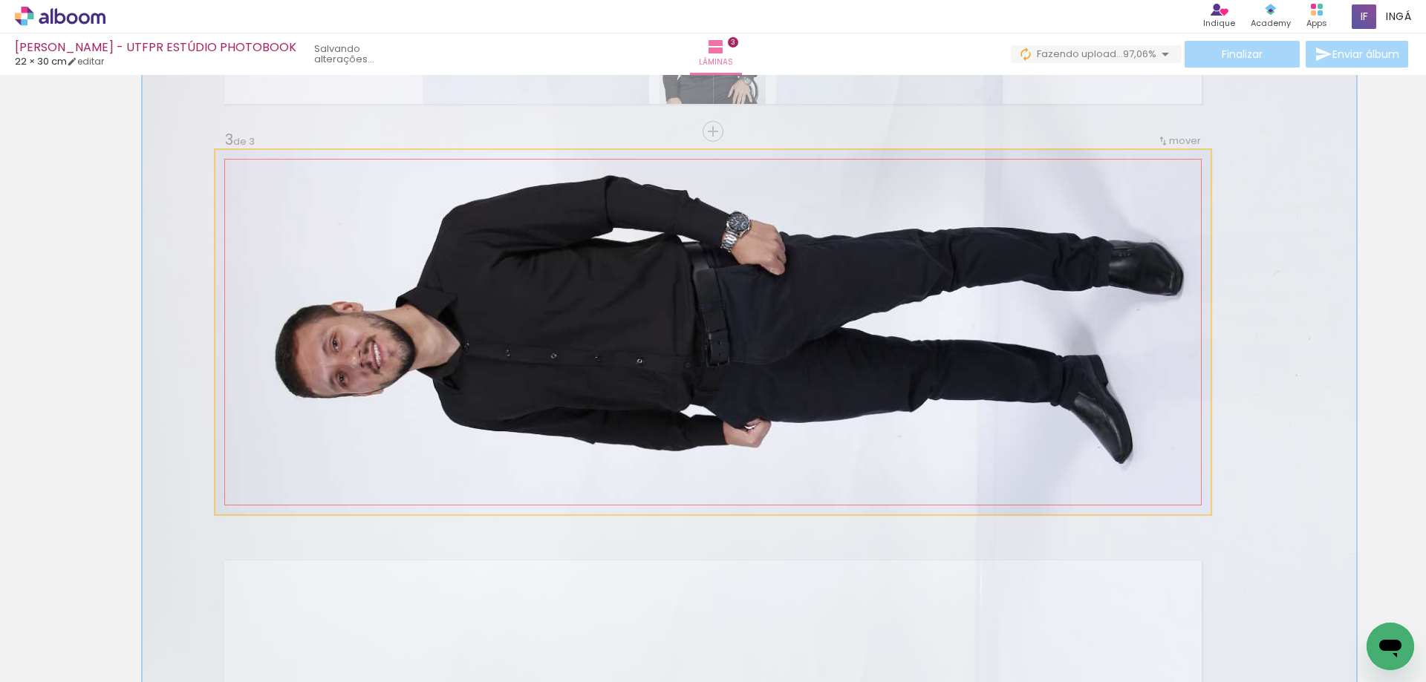
drag, startPoint x: 381, startPoint y: 261, endPoint x: 388, endPoint y: 263, distance: 7.8
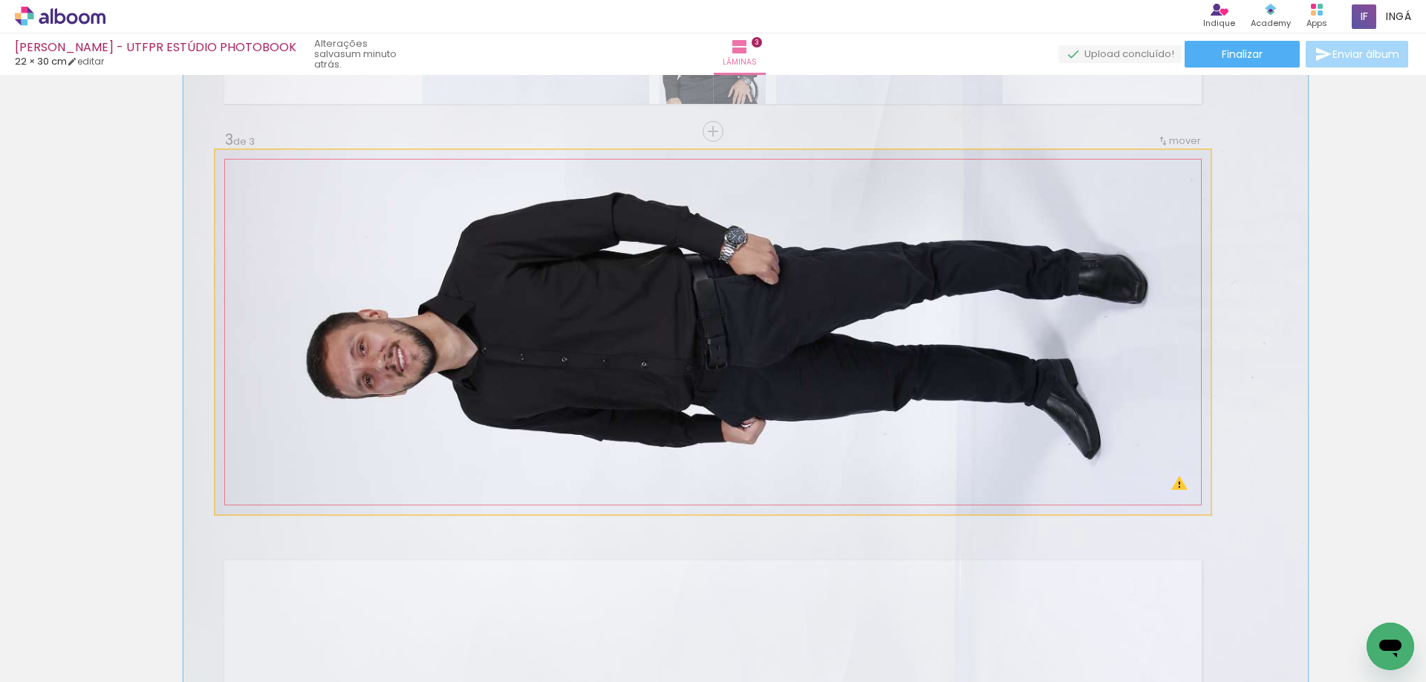
type paper-slider "113"
click at [252, 169] on div at bounding box center [257, 165] width 13 height 13
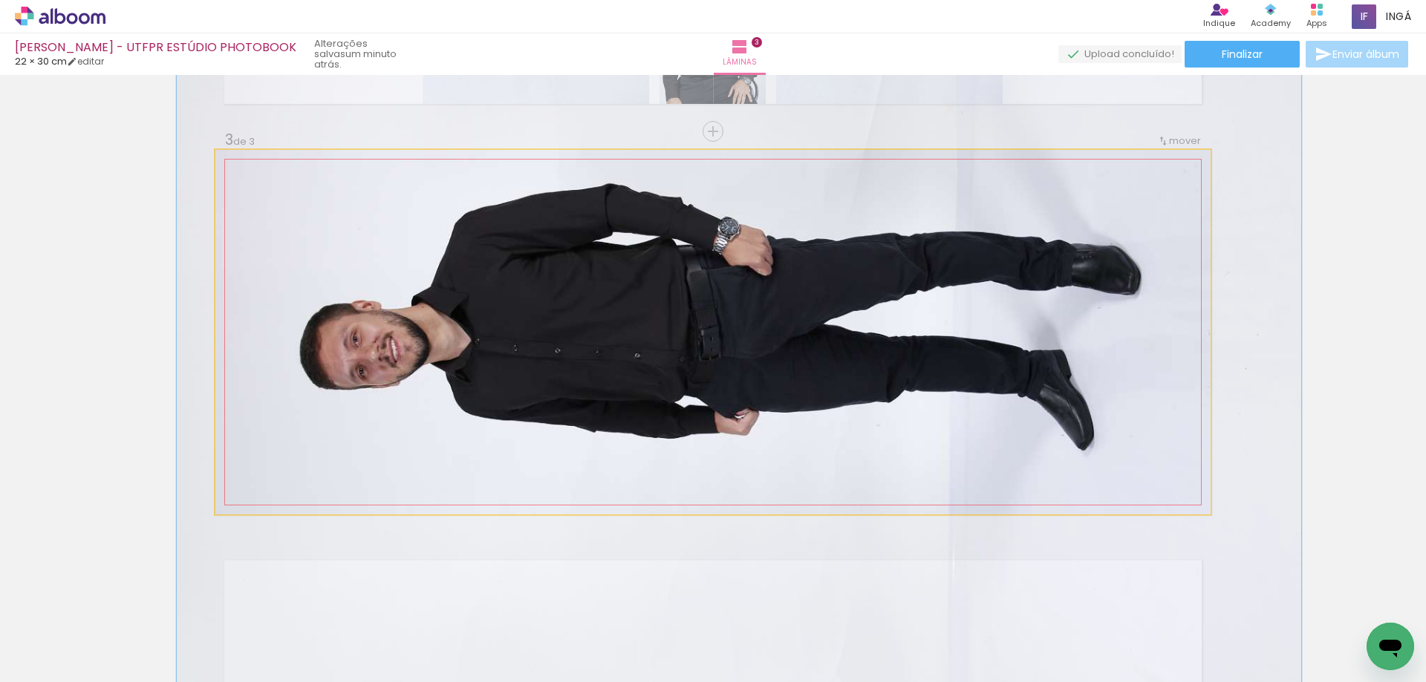
drag, startPoint x: 333, startPoint y: 229, endPoint x: 324, endPoint y: 220, distance: 13.1
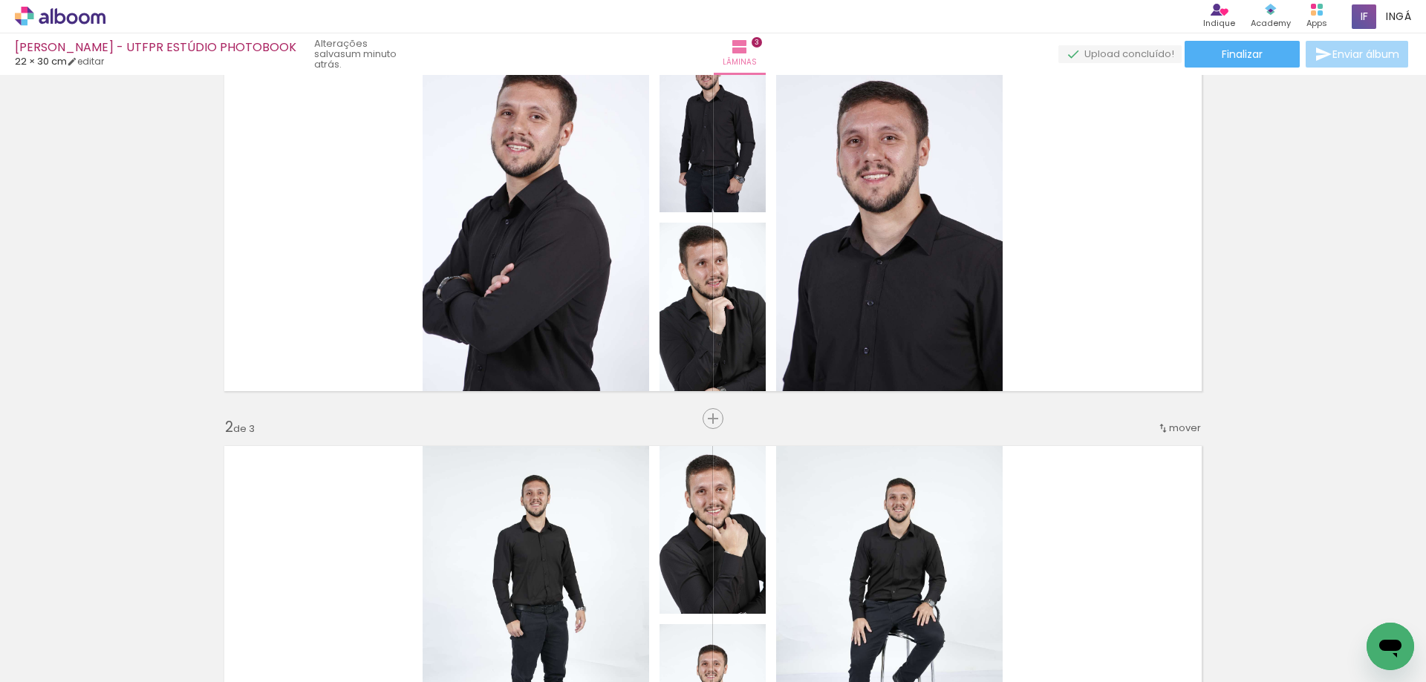
scroll to position [474, 0]
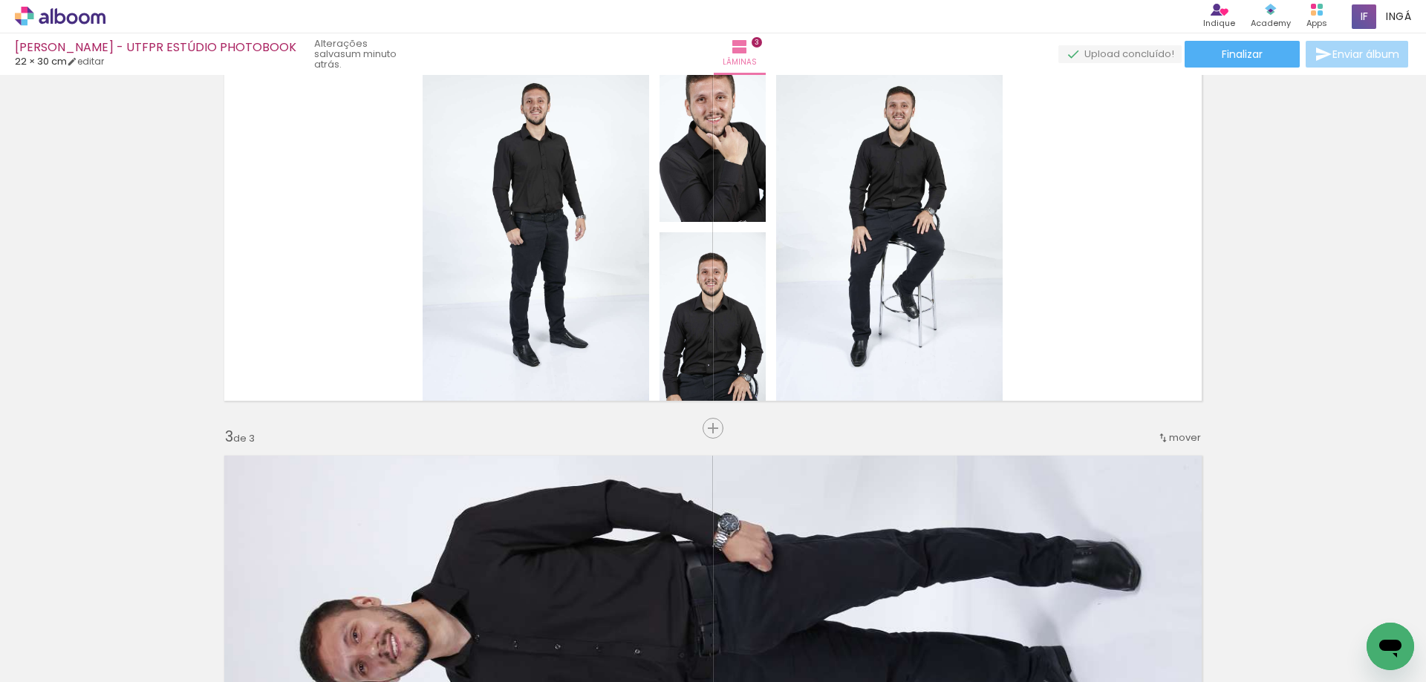
click at [1176, 440] on span "mover" at bounding box center [1185, 438] width 32 height 14
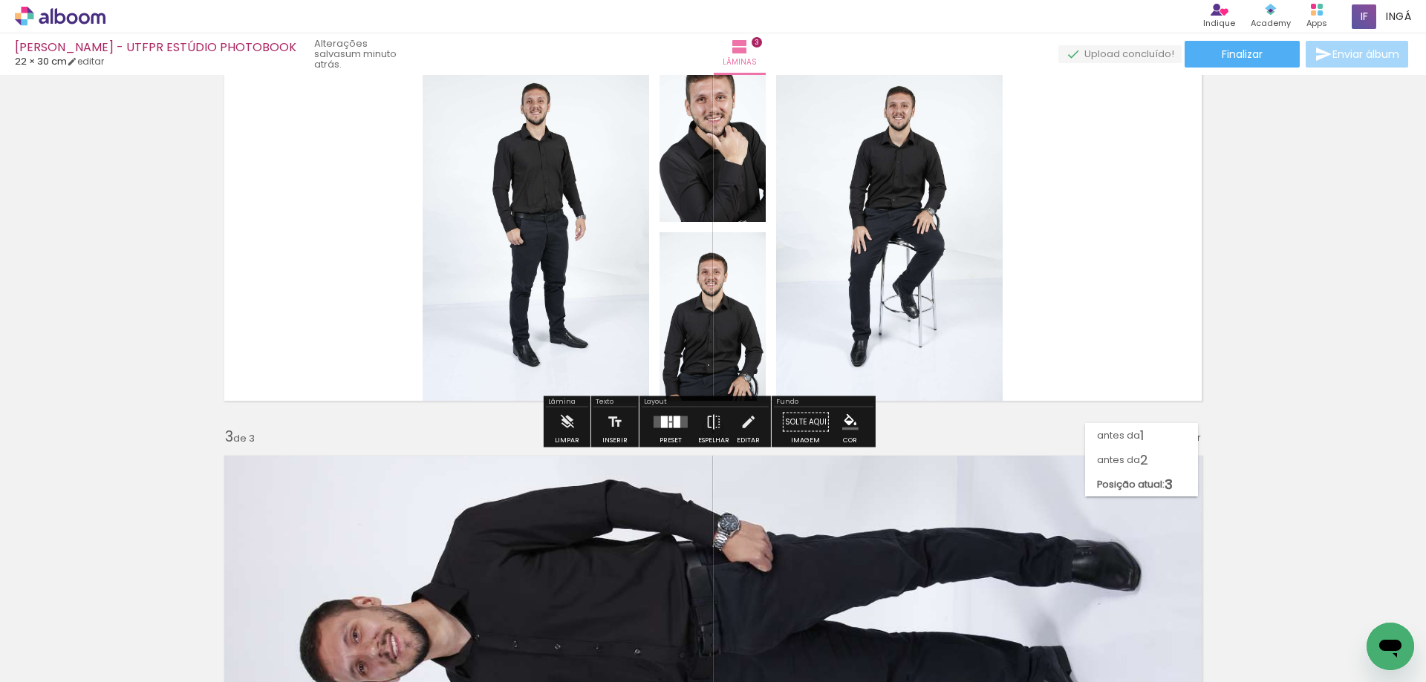
click at [1186, 223] on quentale-layouter at bounding box center [712, 227] width 995 height 365
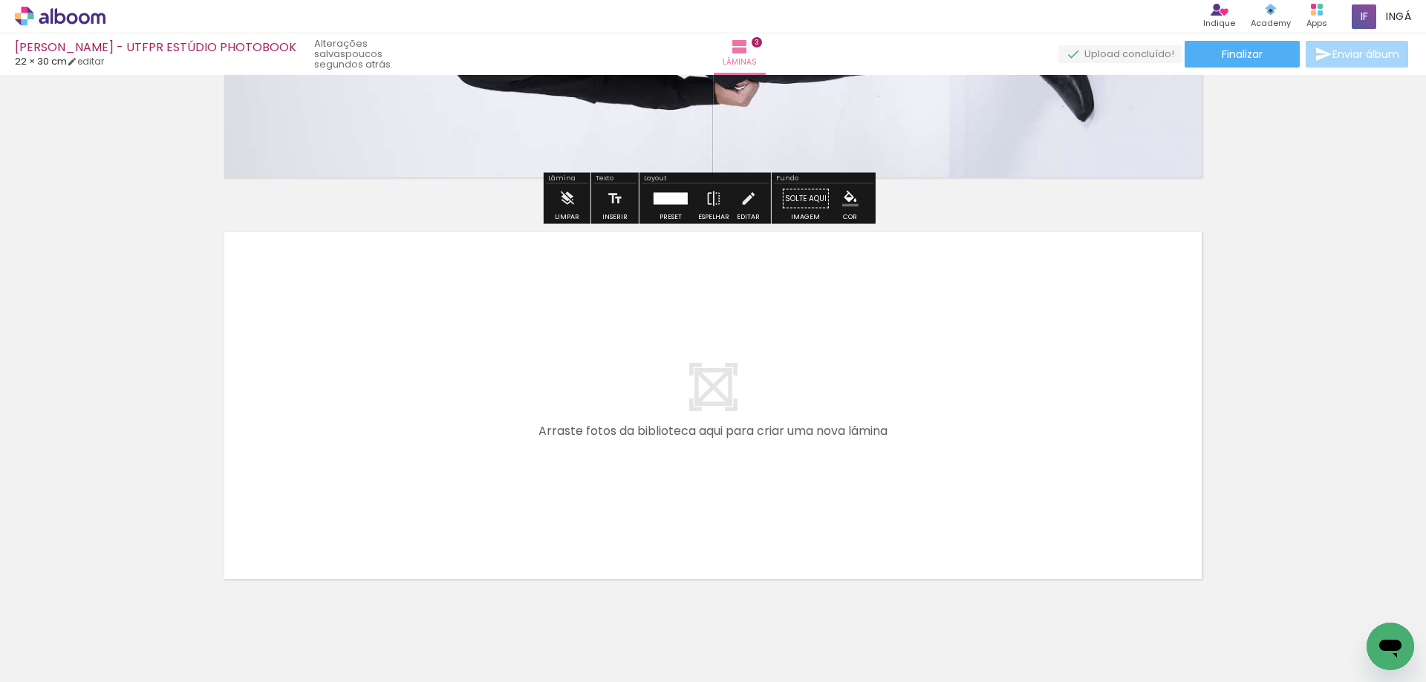
scroll to position [1114, 0]
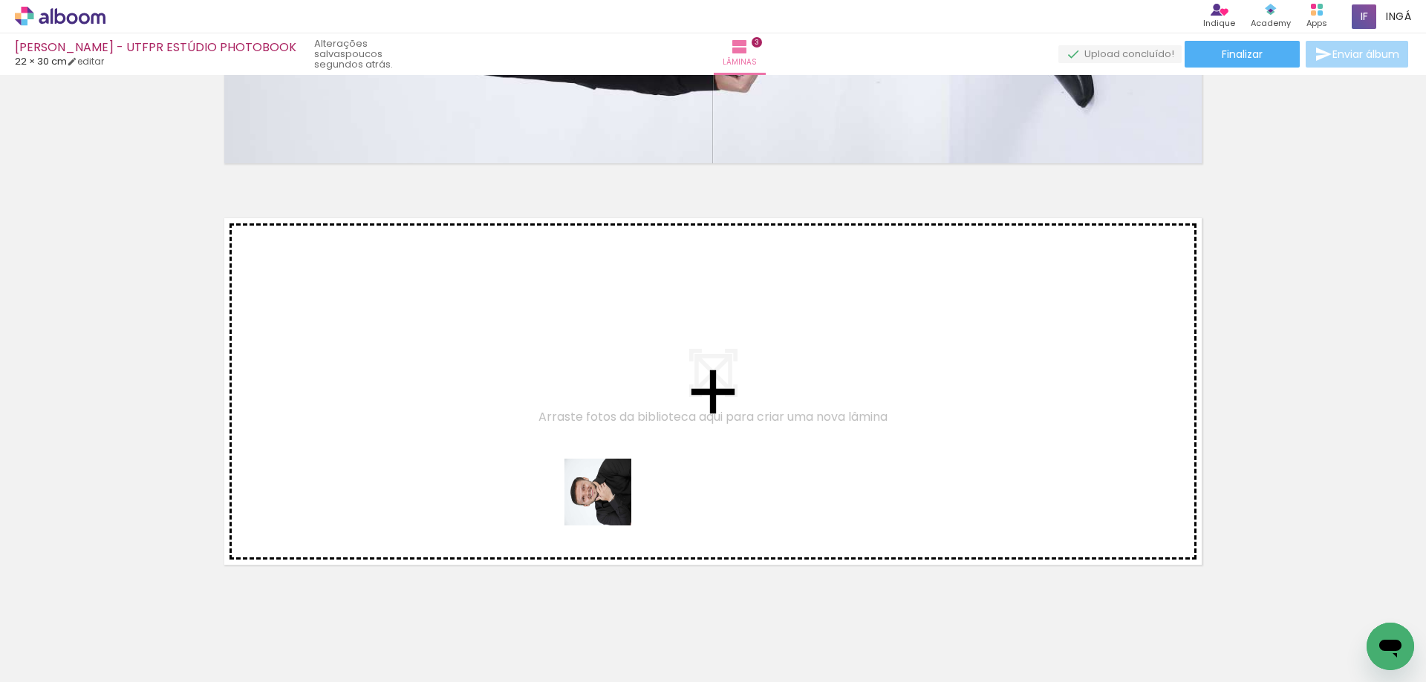
drag, startPoint x: 824, startPoint y: 649, endPoint x: 595, endPoint y: 496, distance: 275.7
click at [595, 496] on quentale-workspace at bounding box center [713, 341] width 1426 height 682
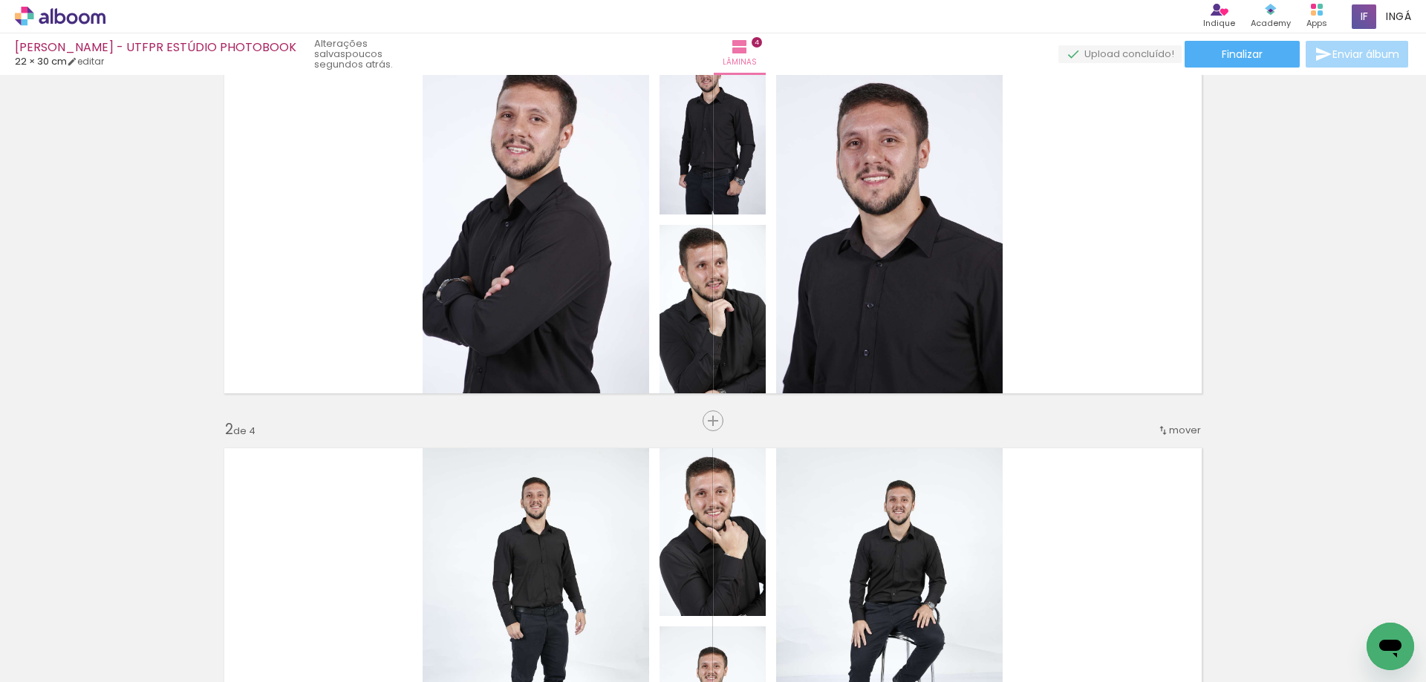
scroll to position [0, 0]
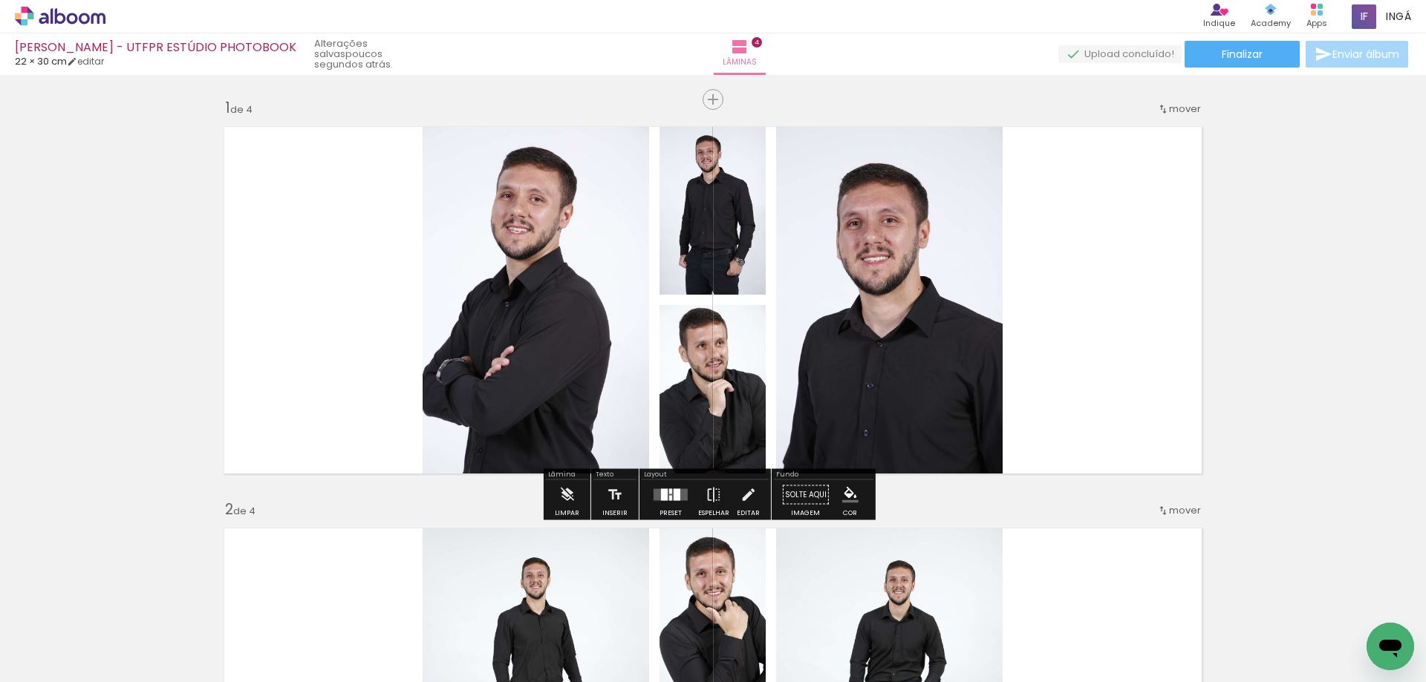
click at [666, 503] on div at bounding box center [670, 495] width 40 height 30
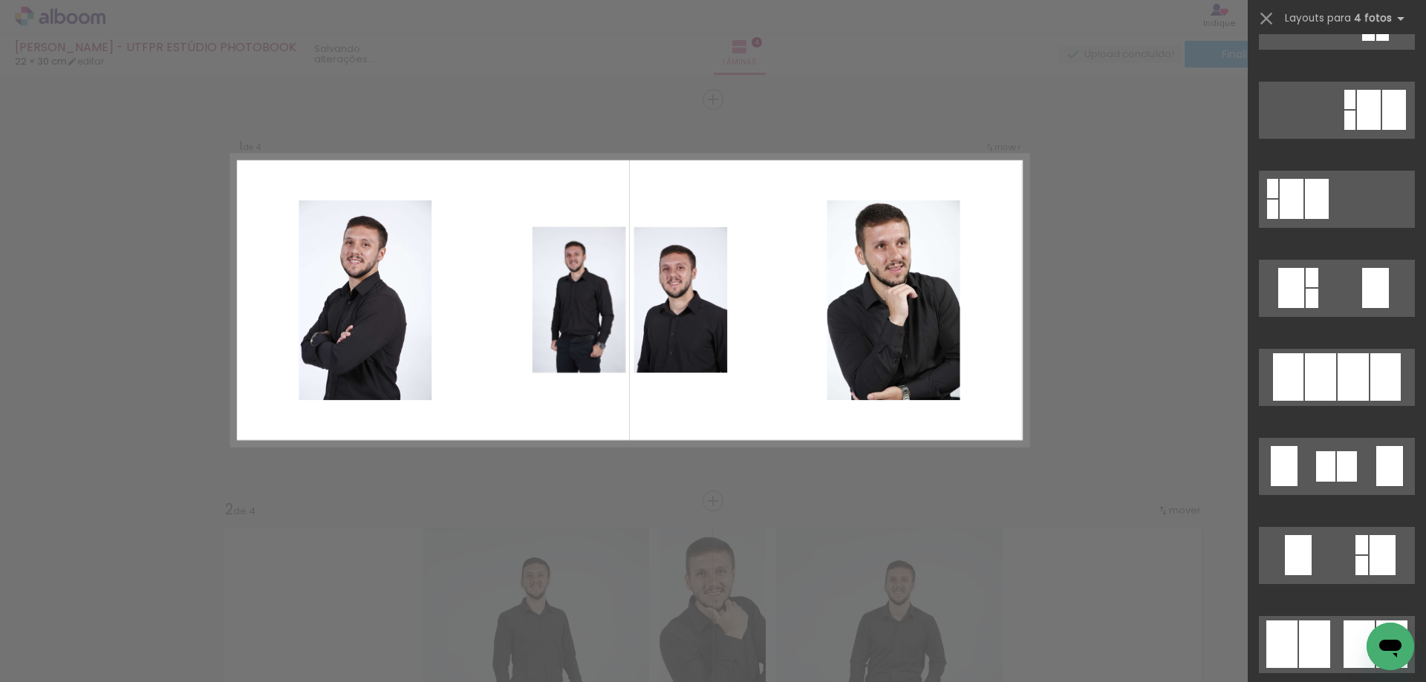
scroll to position [371, 0]
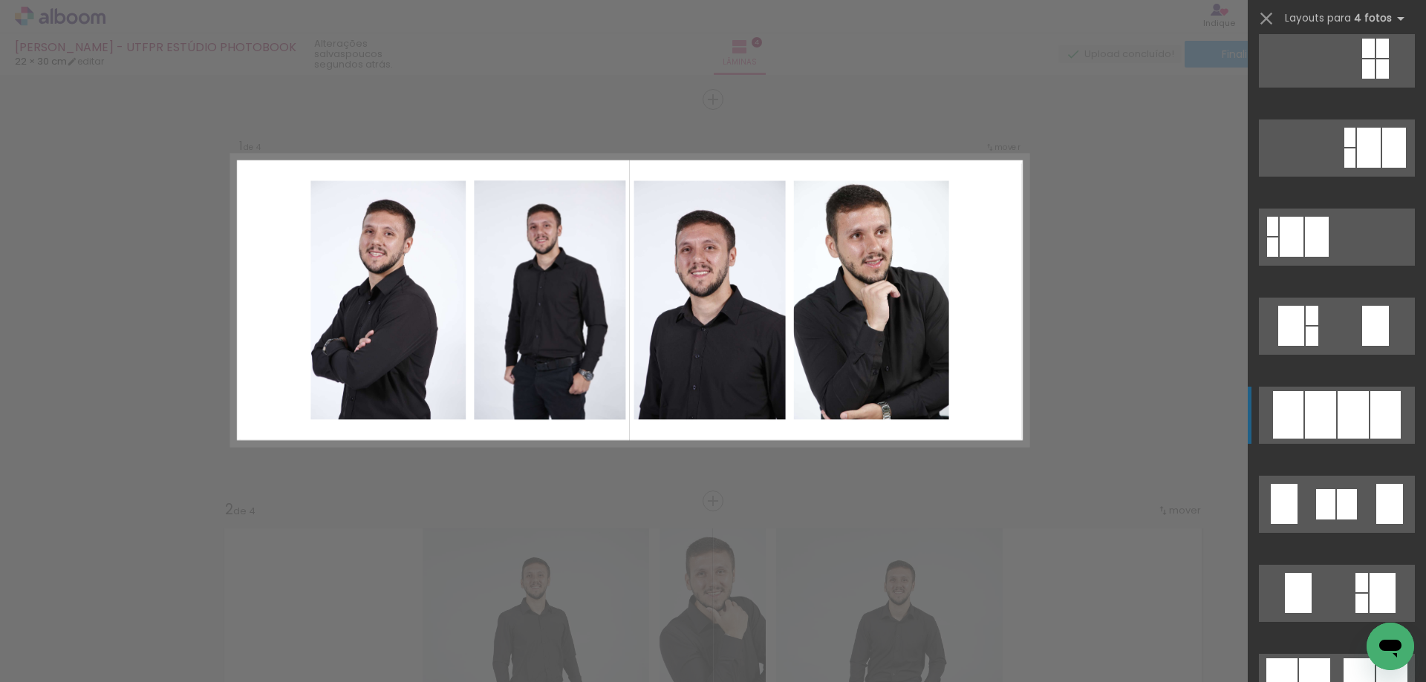
click at [1316, 425] on div at bounding box center [1320, 415] width 31 height 48
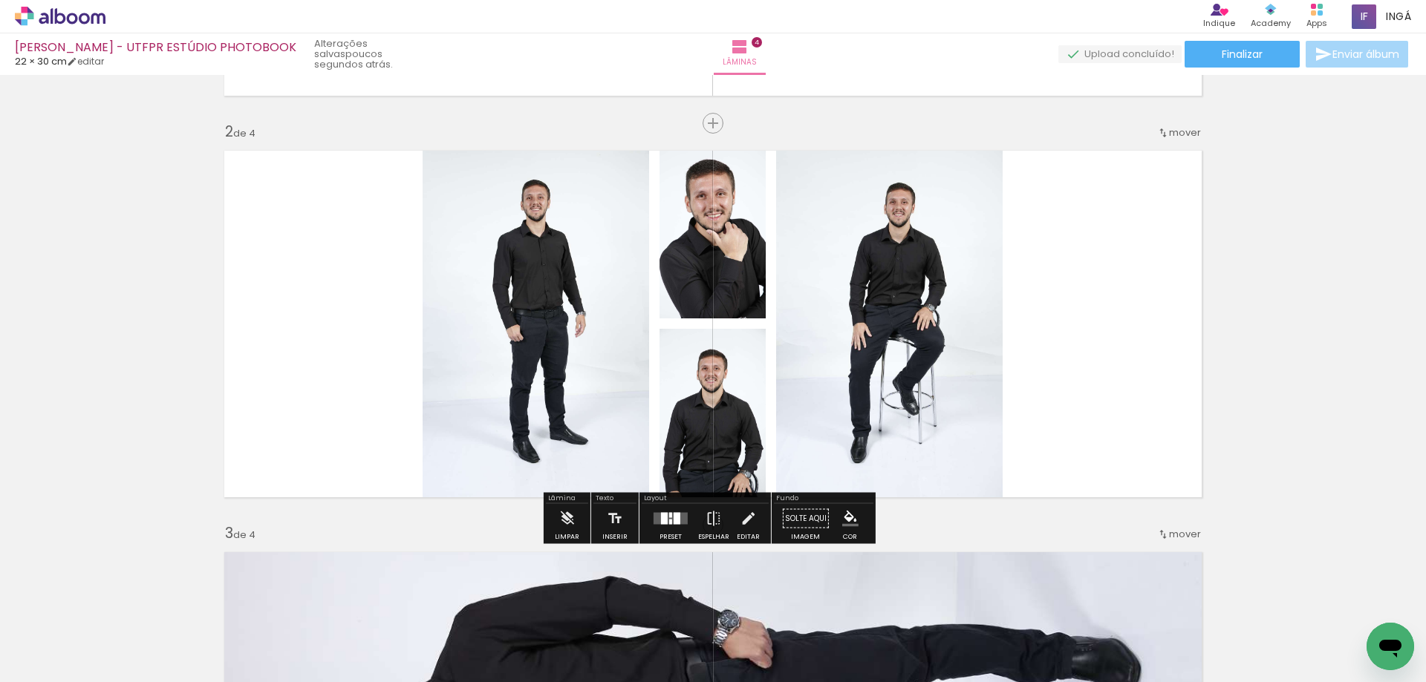
scroll to position [520, 0]
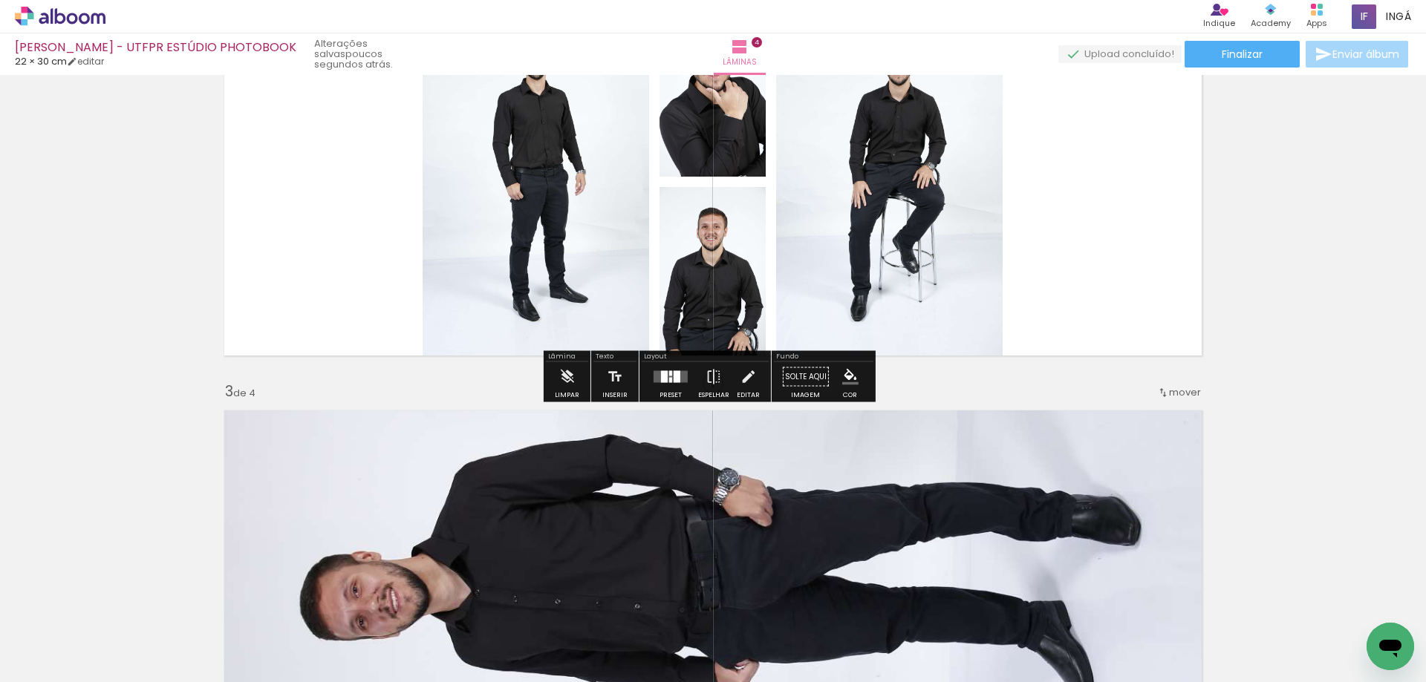
drag, startPoint x: 674, startPoint y: 376, endPoint x: 1420, endPoint y: 244, distance: 757.0
click at [675, 376] on div at bounding box center [676, 377] width 7 height 12
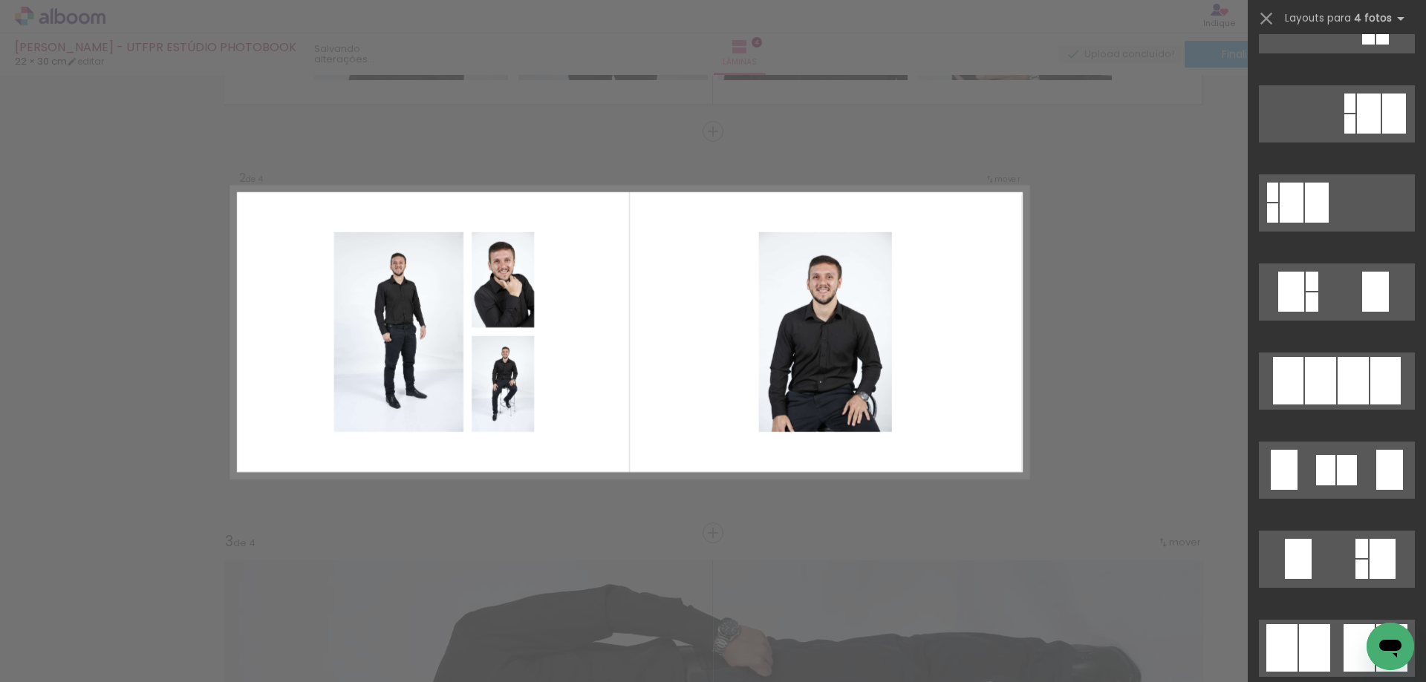
scroll to position [446, 0]
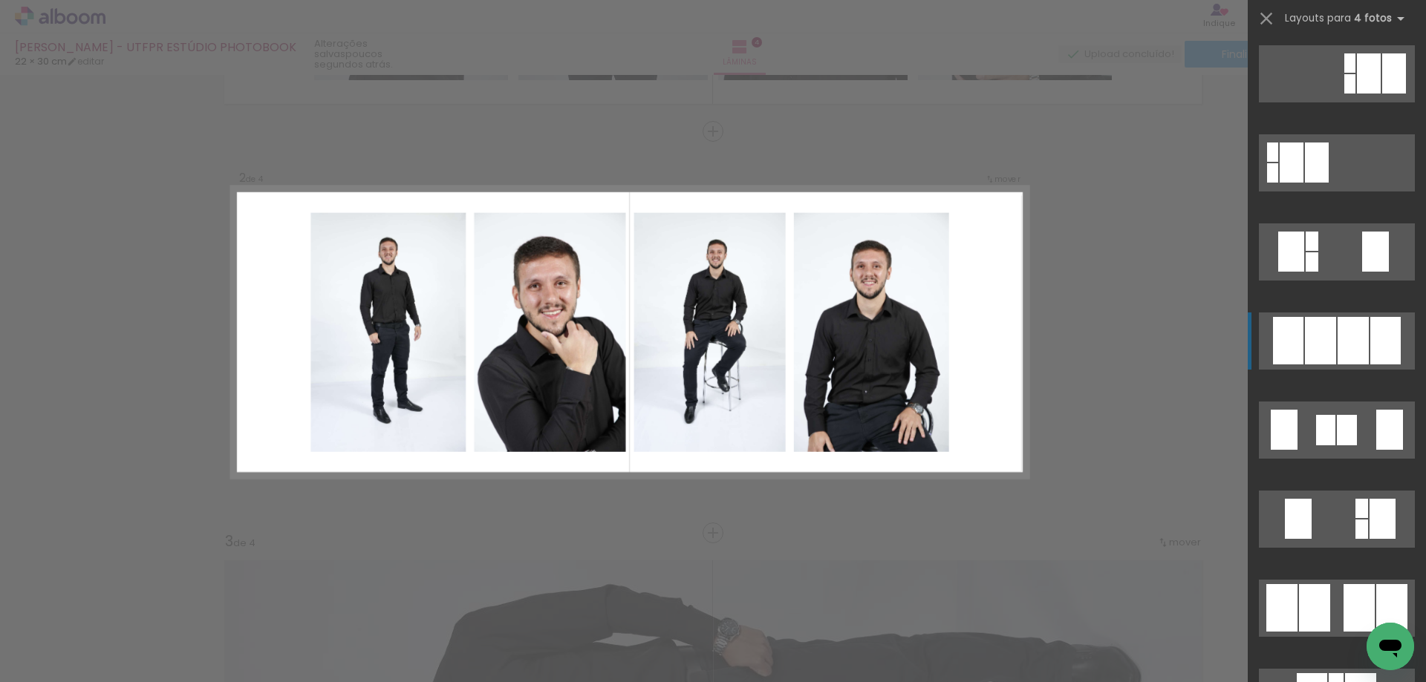
click at [1331, 350] on quentale-layouter at bounding box center [1337, 341] width 156 height 57
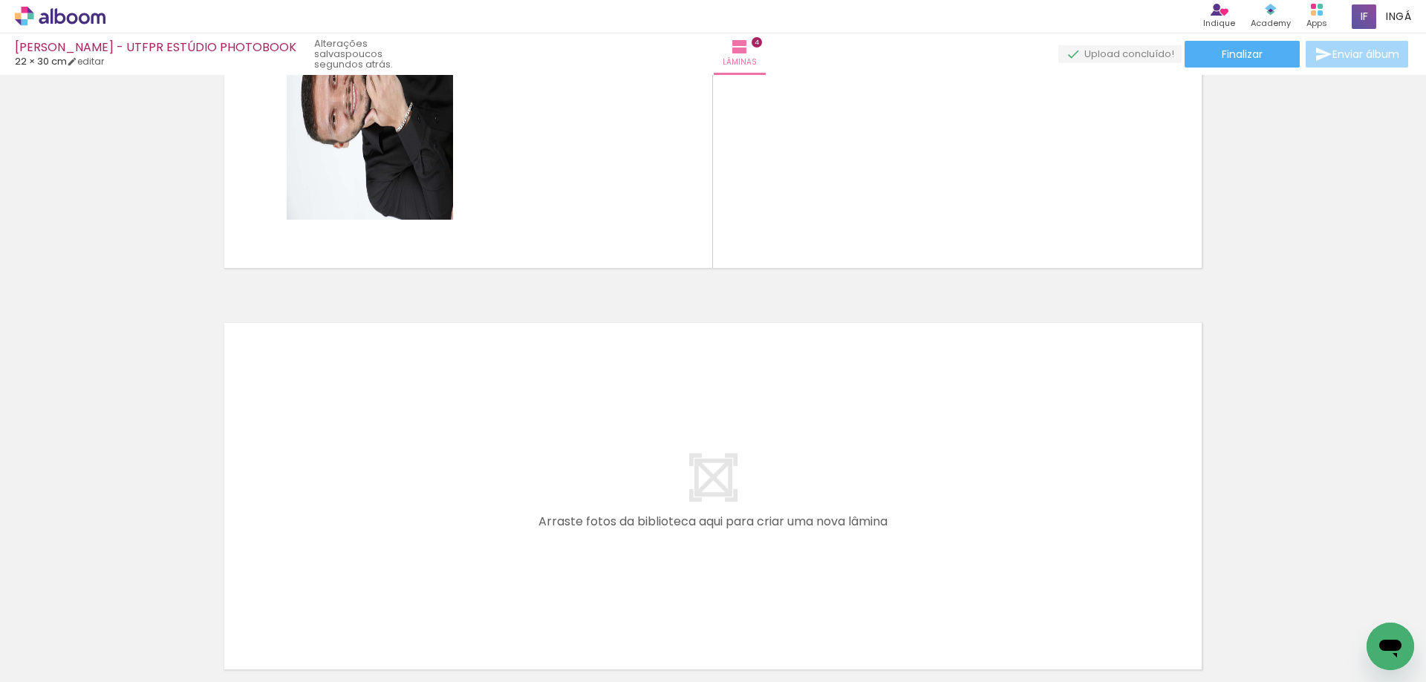
scroll to position [0, 644]
click at [349, 633] on div at bounding box center [336, 632] width 49 height 74
click at [434, 647] on div at bounding box center [419, 632] width 49 height 74
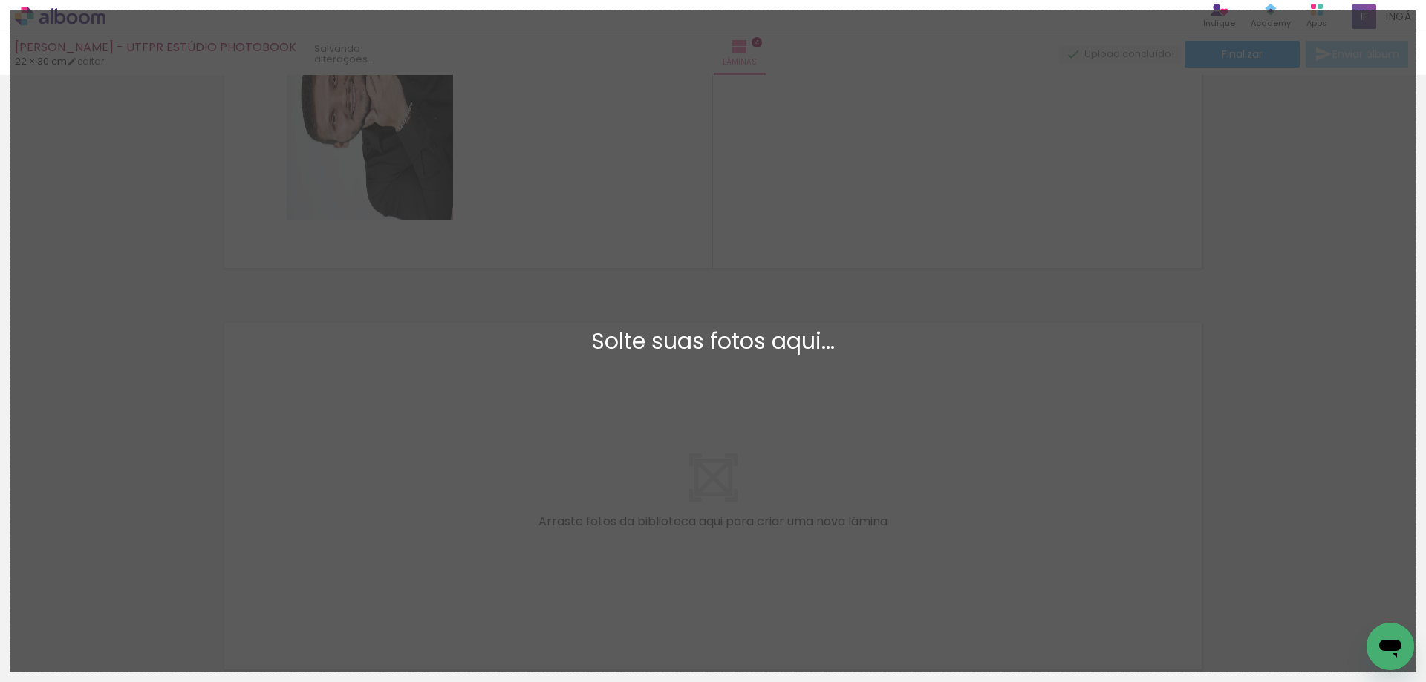
scroll to position [0, 0]
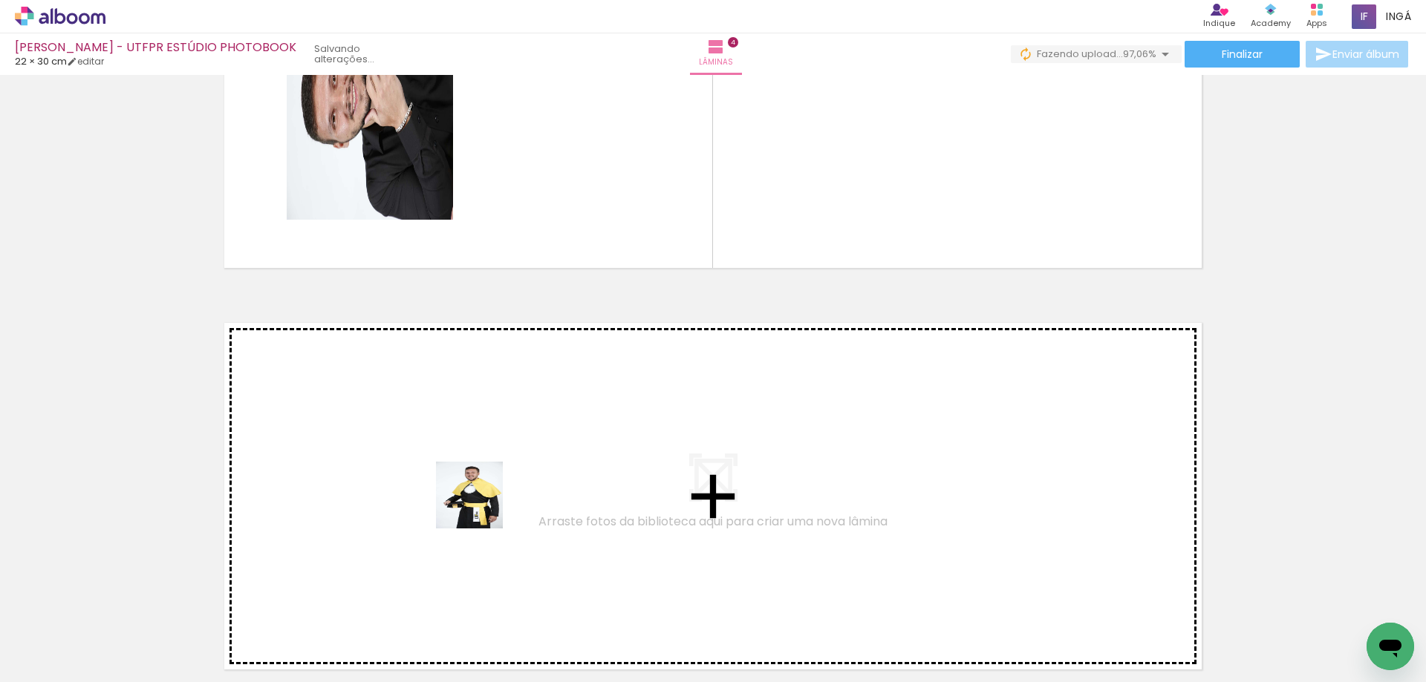
drag, startPoint x: 434, startPoint y: 650, endPoint x: 480, endPoint y: 506, distance: 151.2
click at [480, 506] on quentale-workspace at bounding box center [713, 341] width 1426 height 682
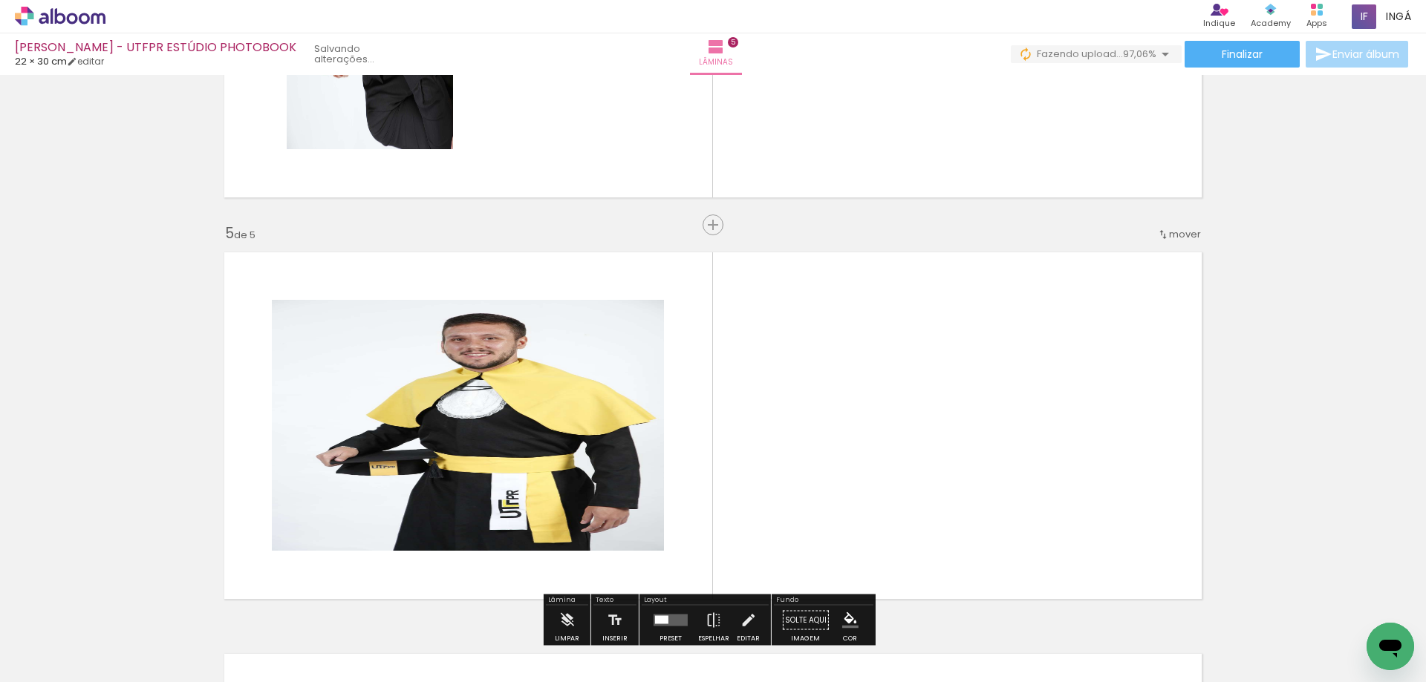
scroll to position [1575, 0]
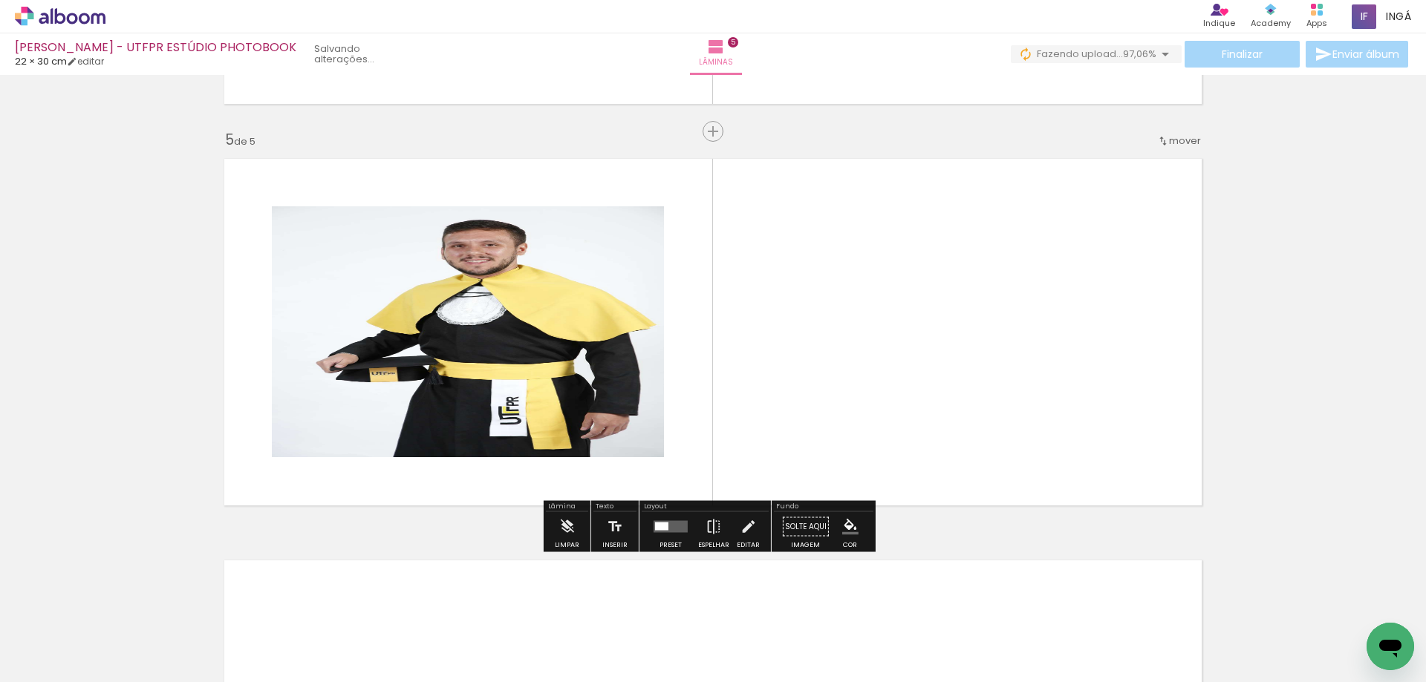
drag, startPoint x: 647, startPoint y: 527, endPoint x: 702, endPoint y: 509, distance: 57.8
click at [650, 526] on div at bounding box center [670, 527] width 40 height 30
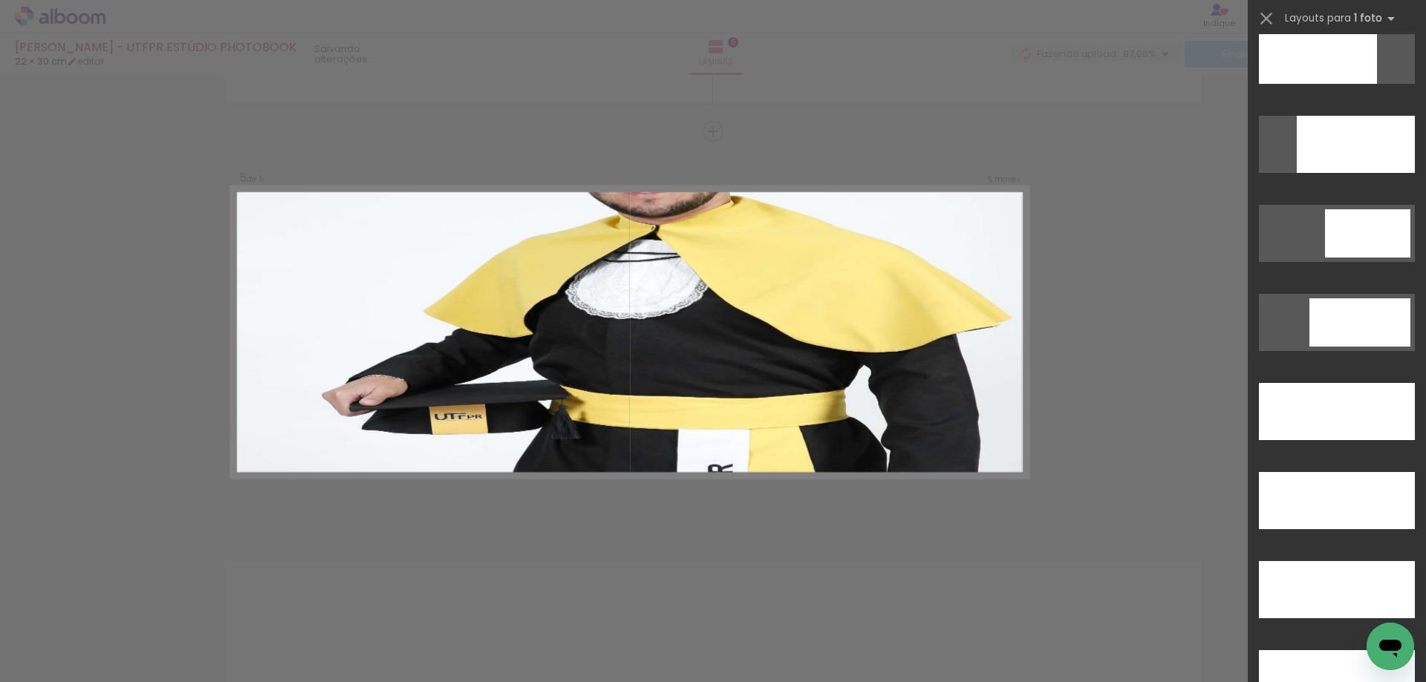
scroll to position [4010, 0]
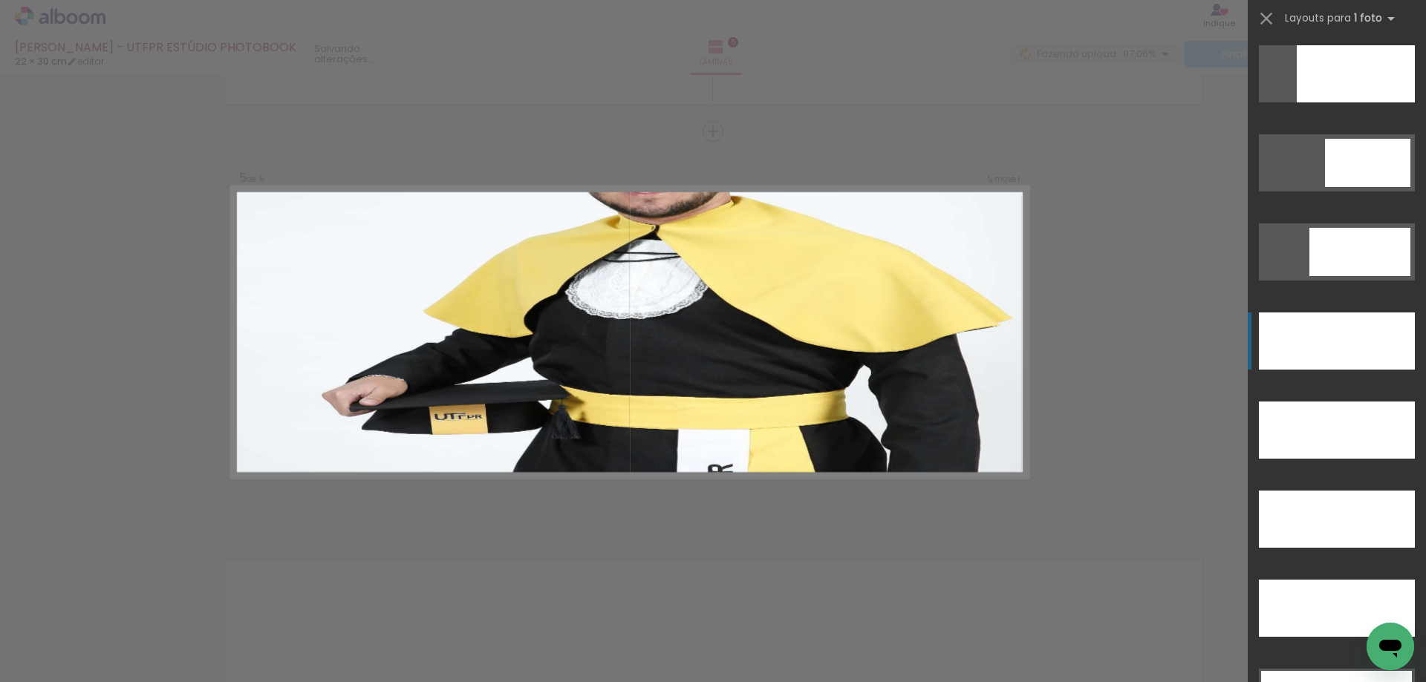
click at [1308, 350] on div at bounding box center [1337, 341] width 156 height 57
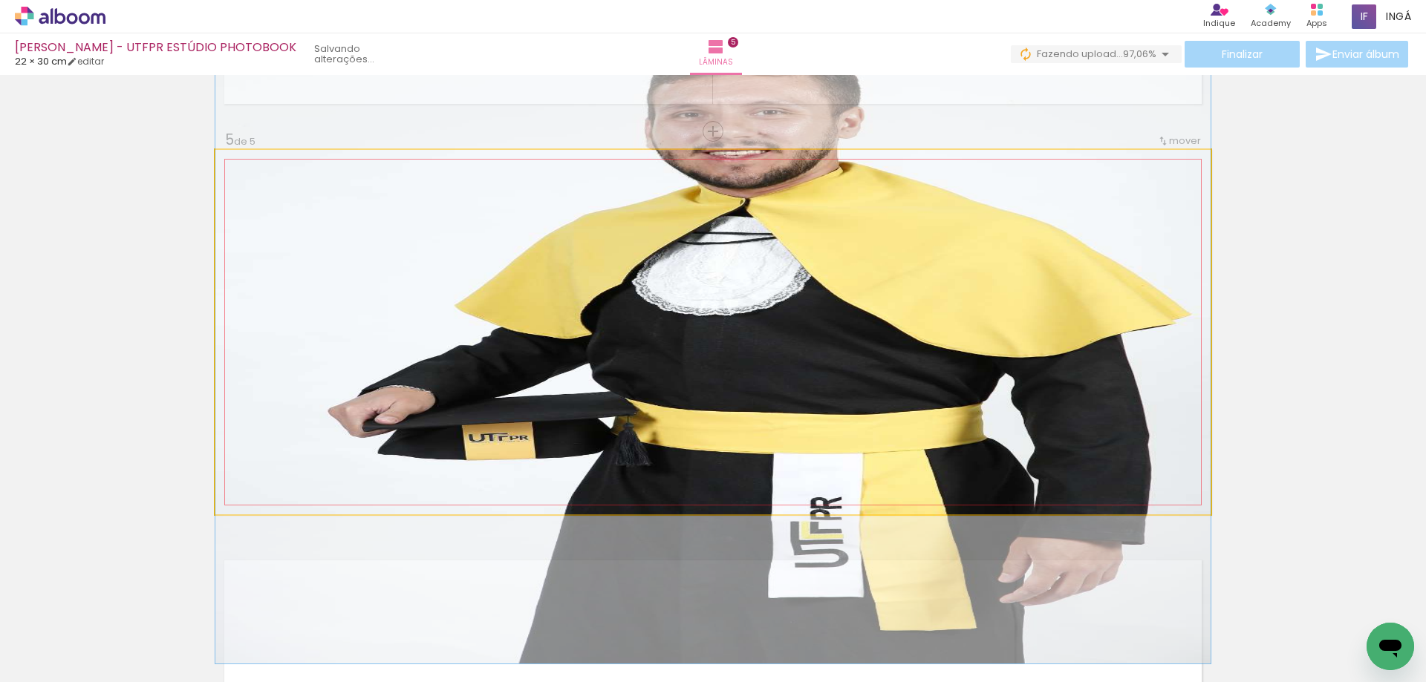
drag, startPoint x: 247, startPoint y: 170, endPoint x: 212, endPoint y: 174, distance: 35.9
type paper-slider "100"
click at [215, 174] on quentale-photo at bounding box center [712, 332] width 995 height 365
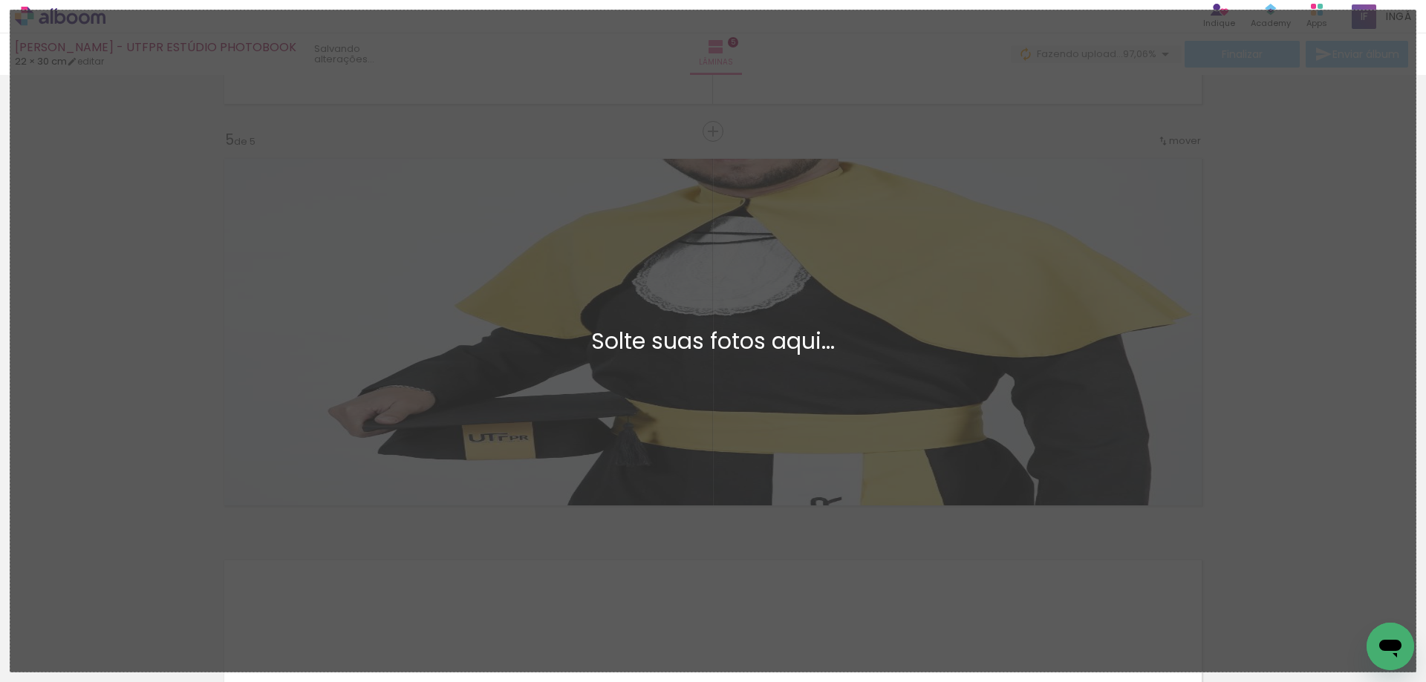
scroll to position [0, 0]
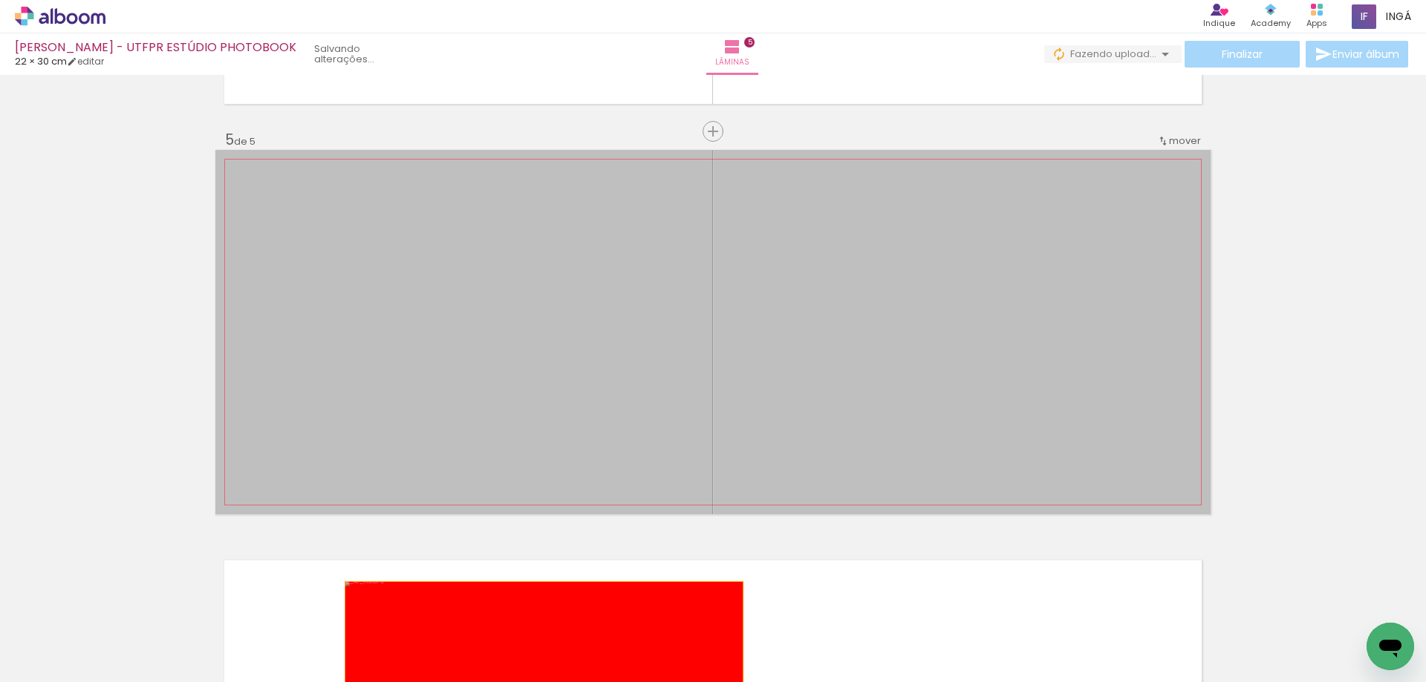
drag, startPoint x: 653, startPoint y: 347, endPoint x: 538, endPoint y: 653, distance: 326.1
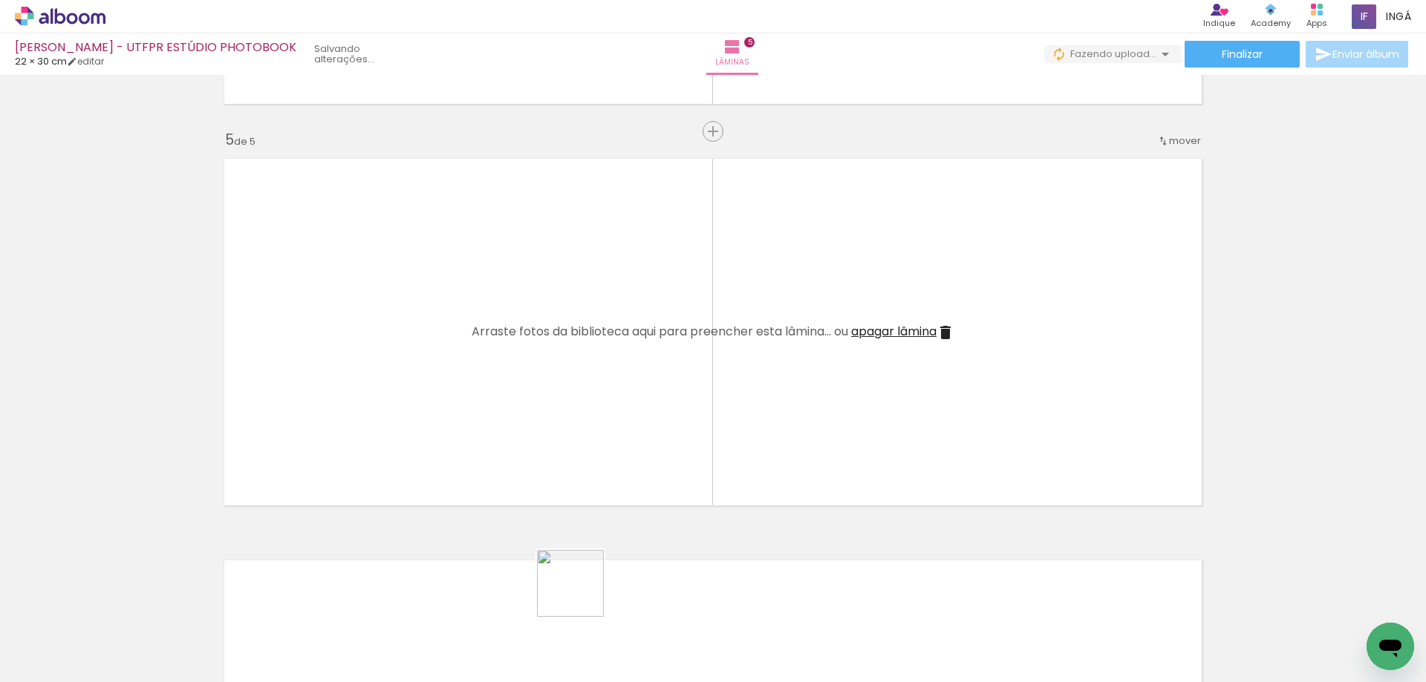
drag, startPoint x: 577, startPoint y: 637, endPoint x: 559, endPoint y: 369, distance: 268.6
click at [559, 369] on quentale-workspace at bounding box center [713, 341] width 1426 height 682
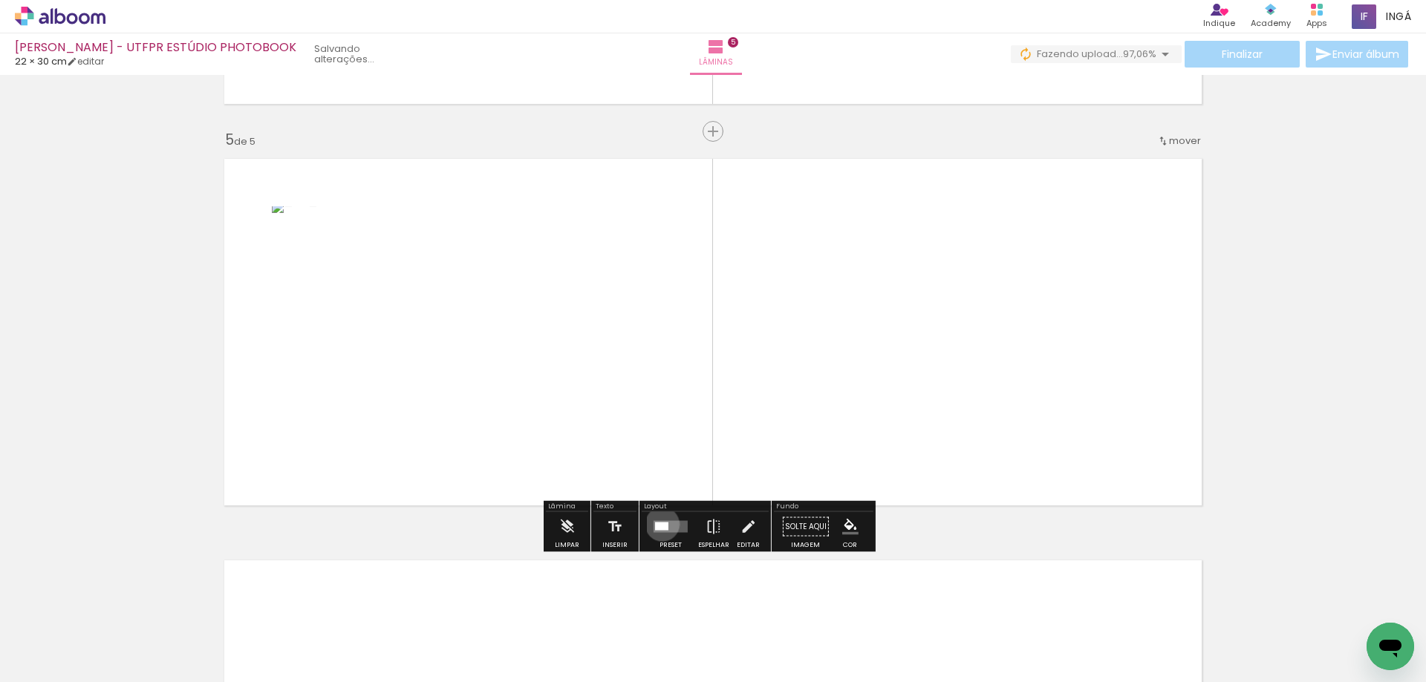
drag, startPoint x: 659, startPoint y: 524, endPoint x: 1039, endPoint y: 463, distance: 384.4
click at [662, 523] on div at bounding box center [661, 527] width 13 height 8
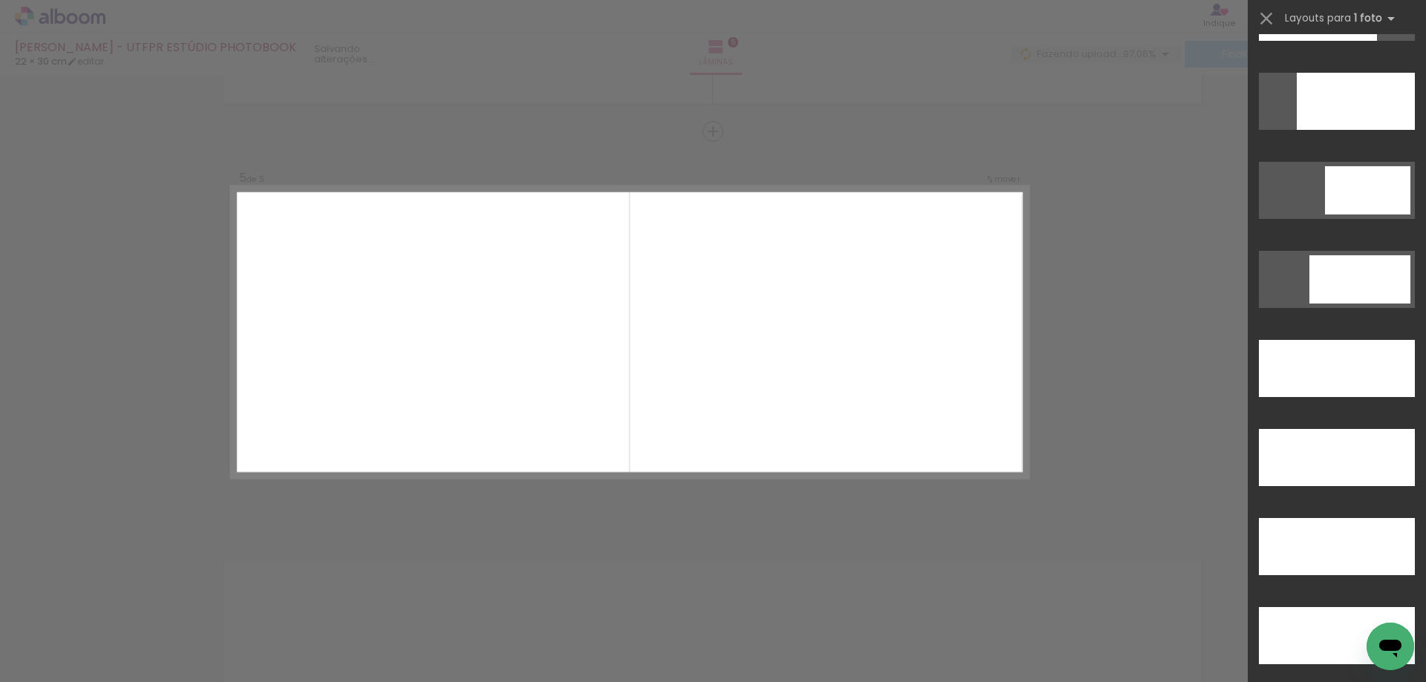
scroll to position [4010, 0]
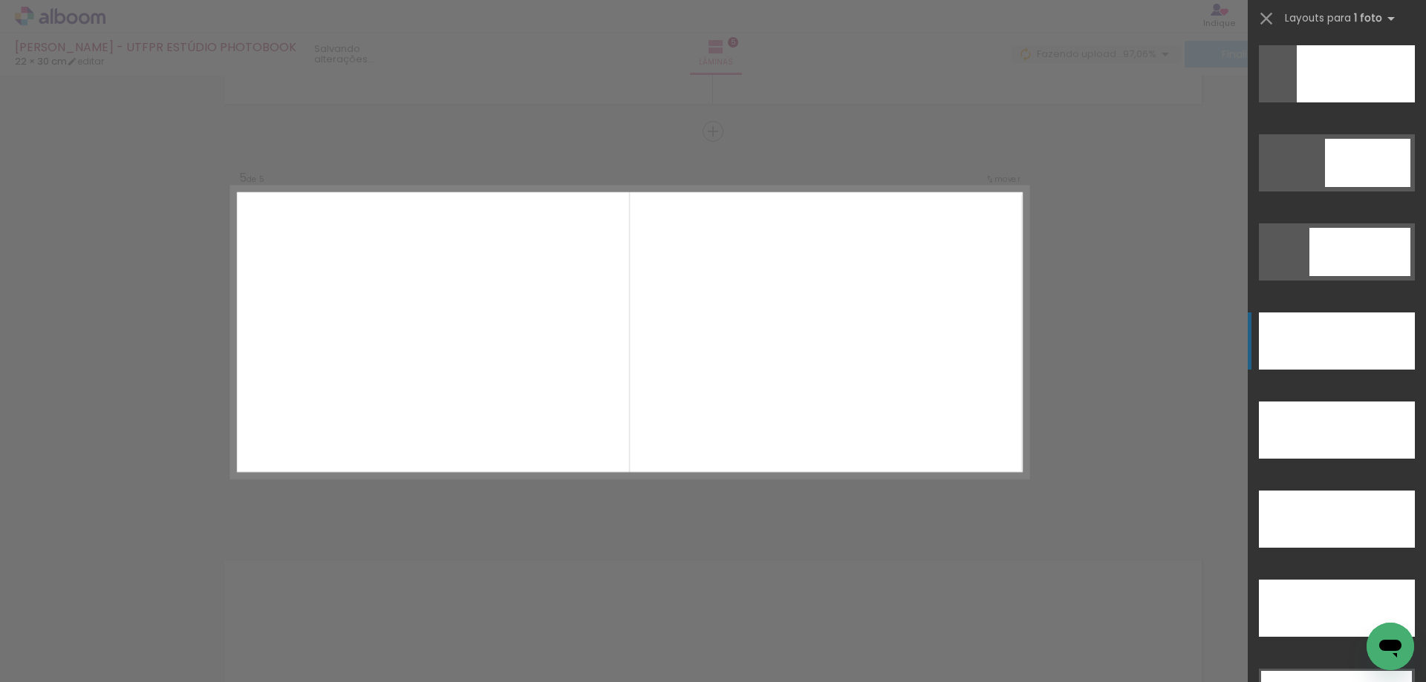
click at [1334, 346] on div at bounding box center [1337, 341] width 156 height 57
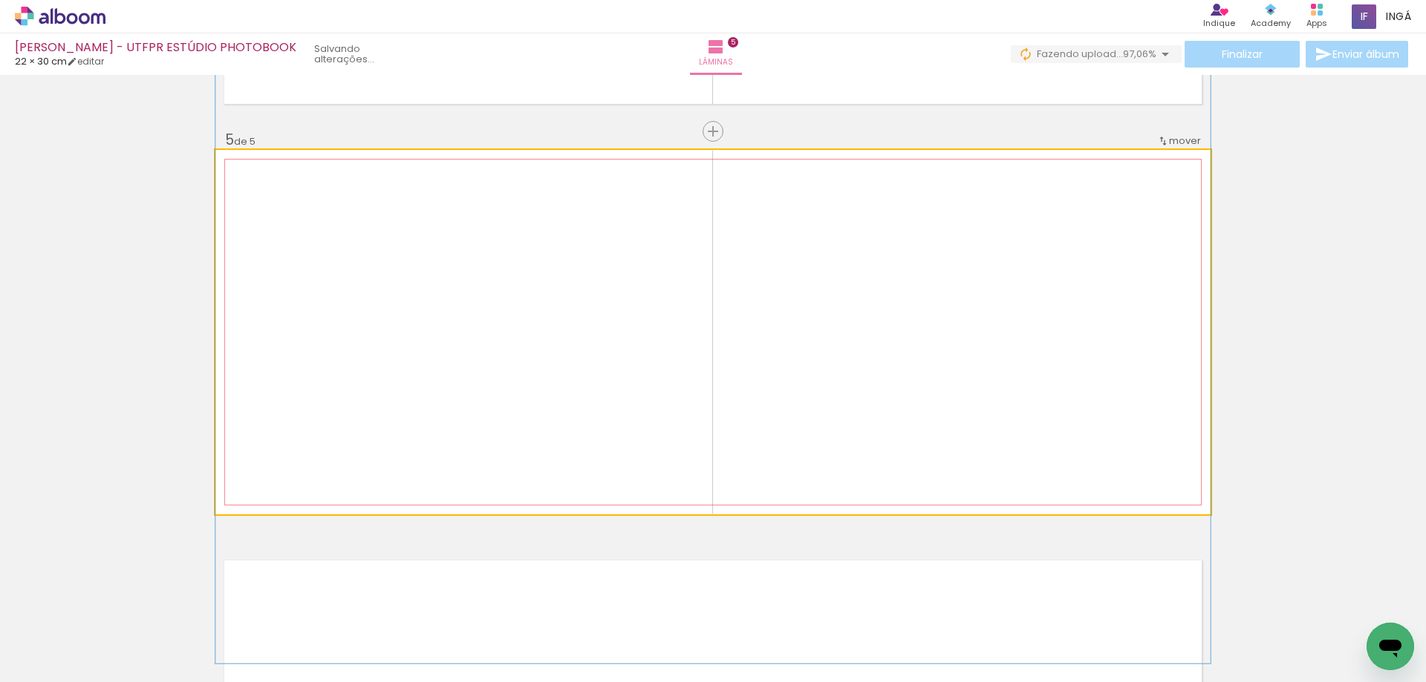
drag, startPoint x: 239, startPoint y: 169, endPoint x: 277, endPoint y: 186, distance: 41.5
type paper-slider "100"
click at [223, 175] on div at bounding box center [271, 165] width 103 height 22
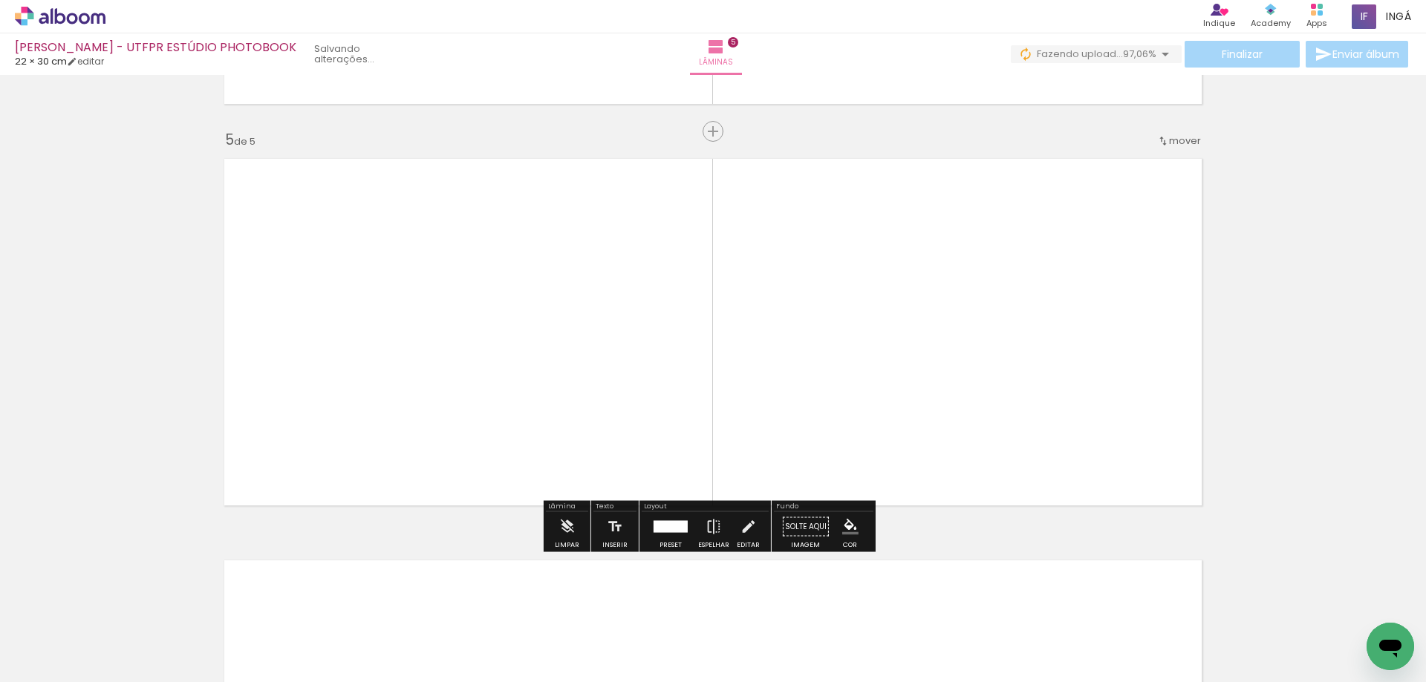
click at [503, 249] on quentale-photo at bounding box center [712, 332] width 995 height 365
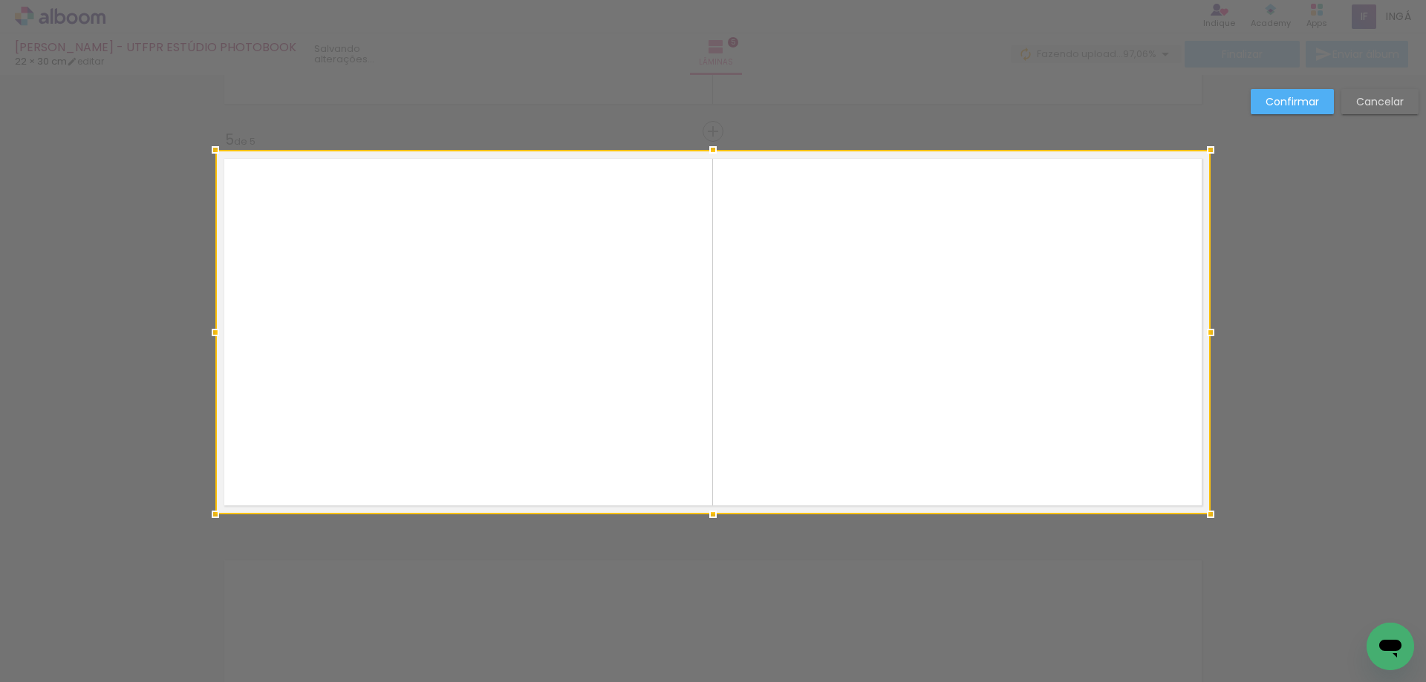
click at [503, 249] on div at bounding box center [712, 332] width 995 height 365
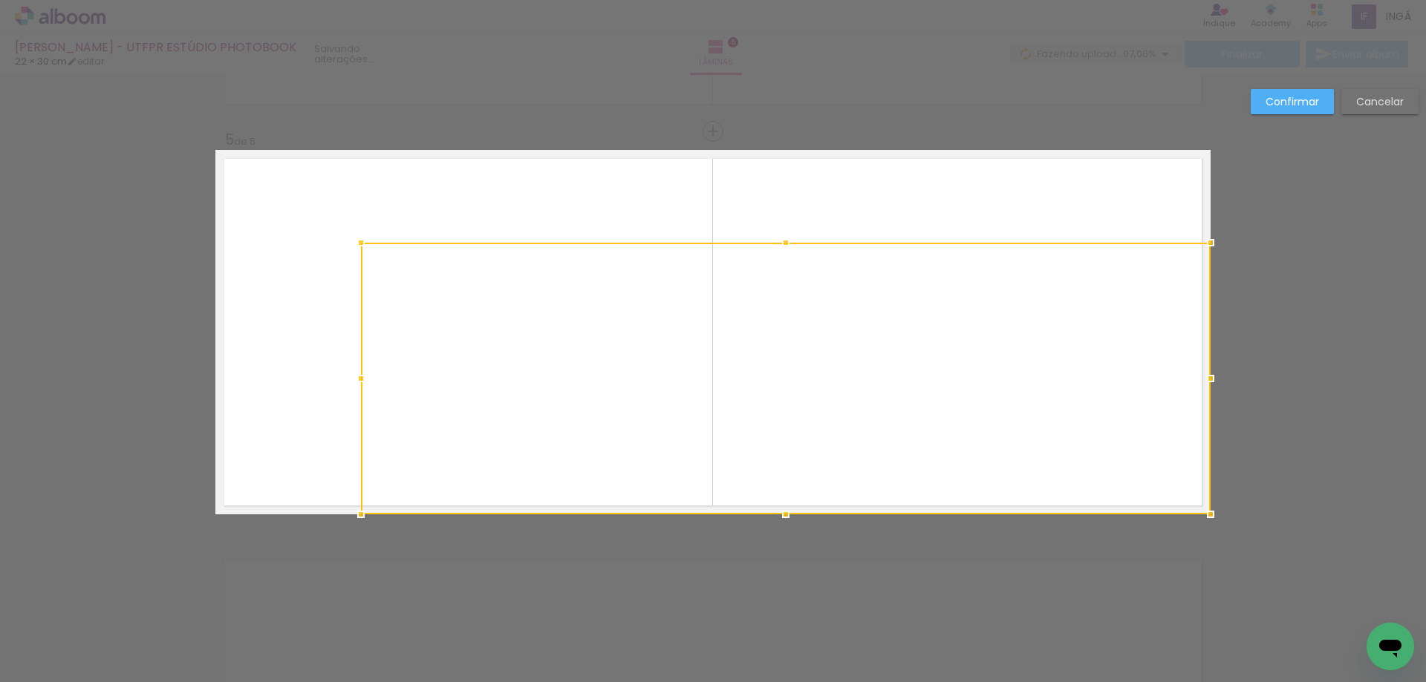
drag, startPoint x: 210, startPoint y: 146, endPoint x: 356, endPoint y: 238, distance: 172.6
click at [356, 238] on div at bounding box center [361, 243] width 30 height 30
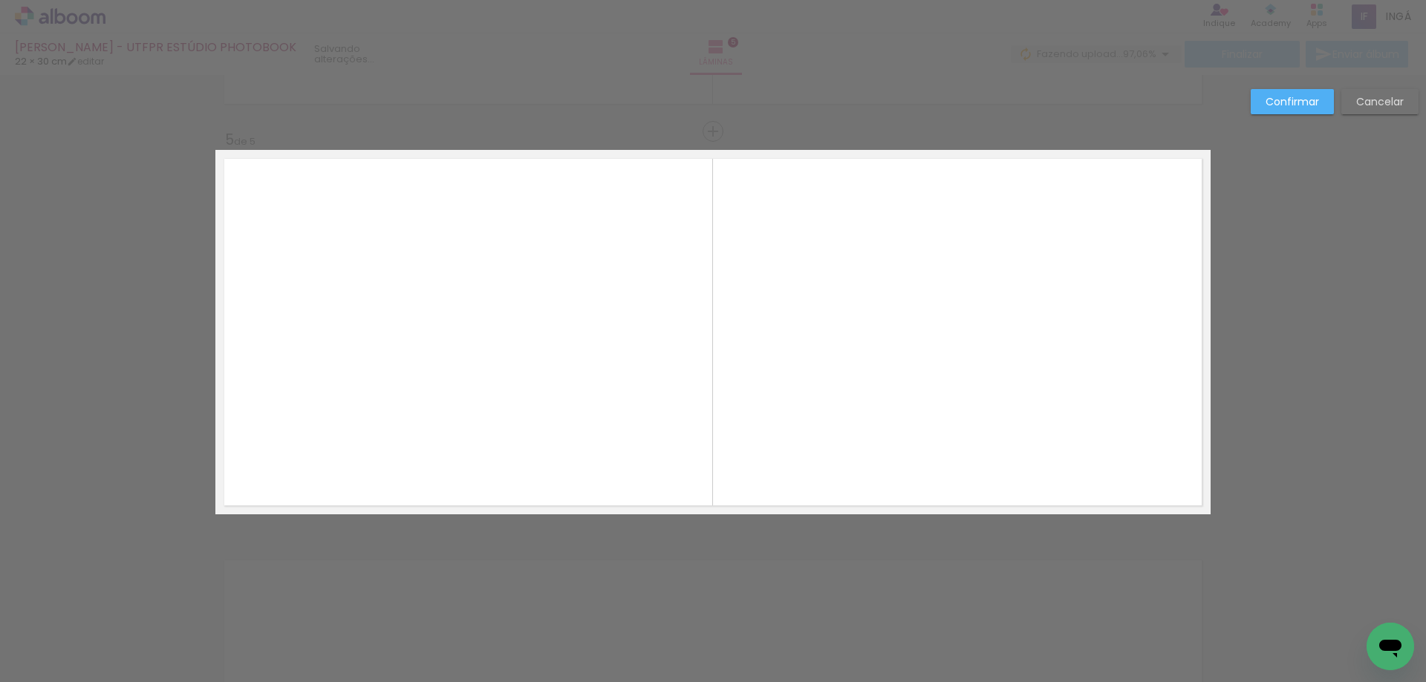
click at [696, 264] on quentale-photo at bounding box center [785, 379] width 849 height 272
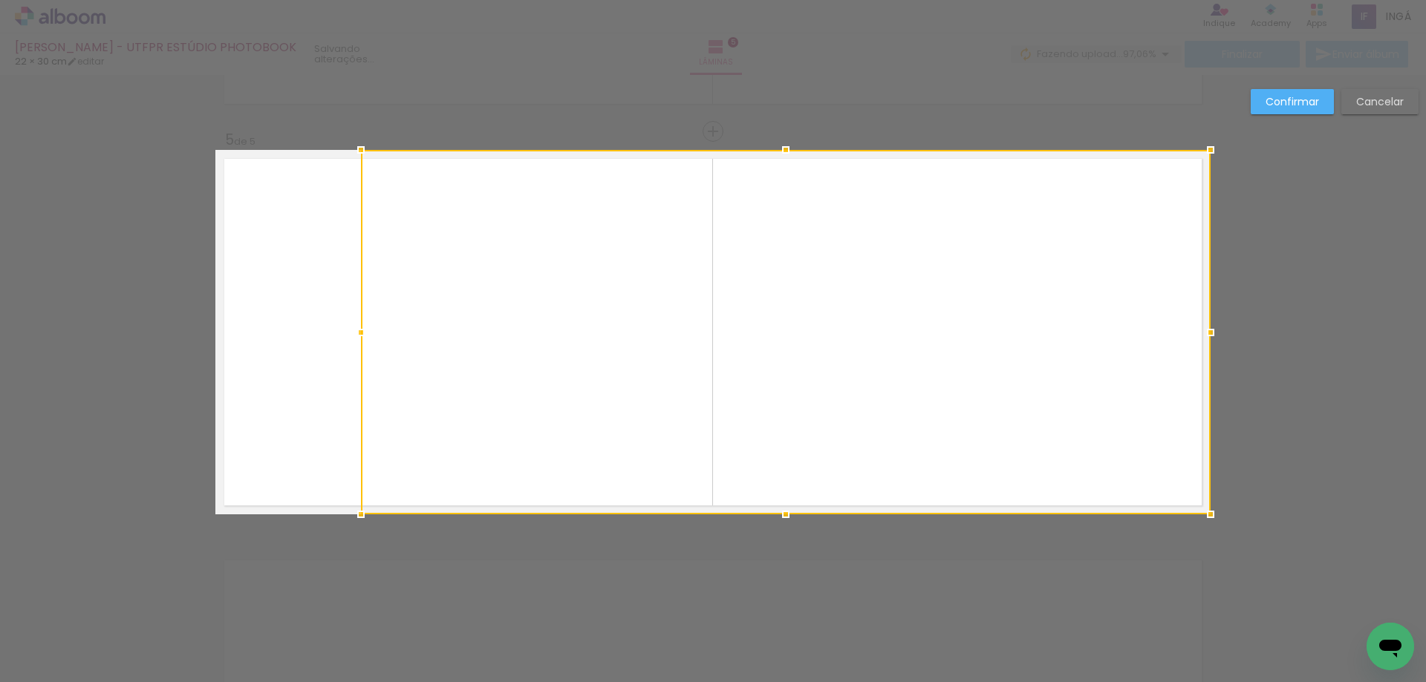
drag, startPoint x: 783, startPoint y: 241, endPoint x: 782, endPoint y: 145, distance: 95.8
click at [782, 145] on div at bounding box center [786, 150] width 30 height 30
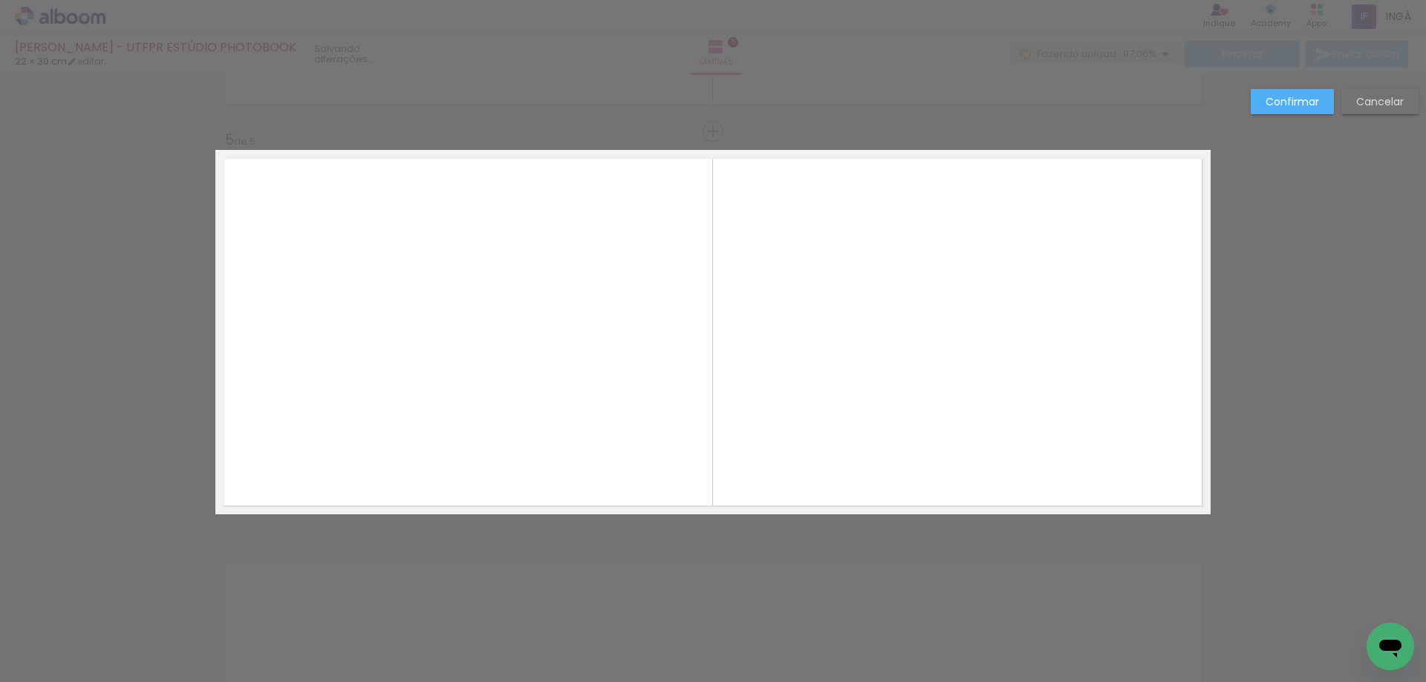
click at [0, 0] on slot "Cancelar" at bounding box center [0, 0] width 0 height 0
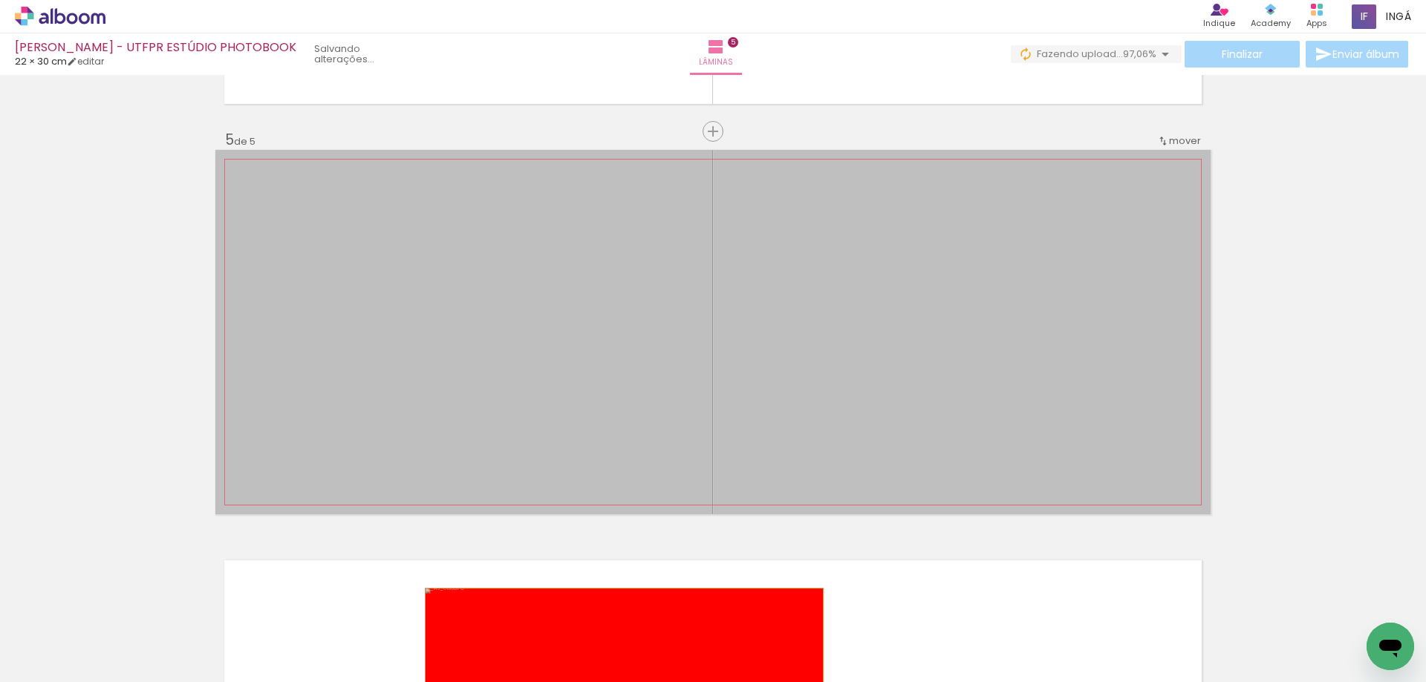
drag, startPoint x: 766, startPoint y: 282, endPoint x: 846, endPoint y: 604, distance: 332.3
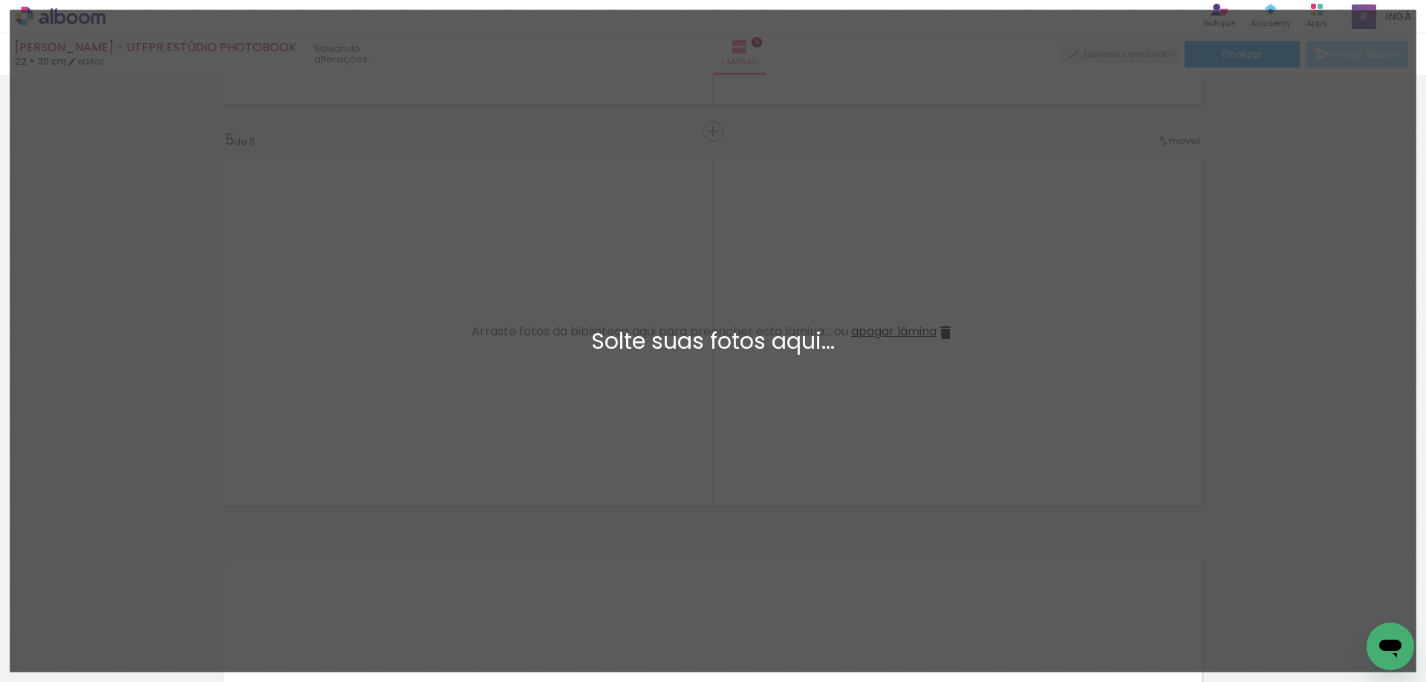
scroll to position [0, 0]
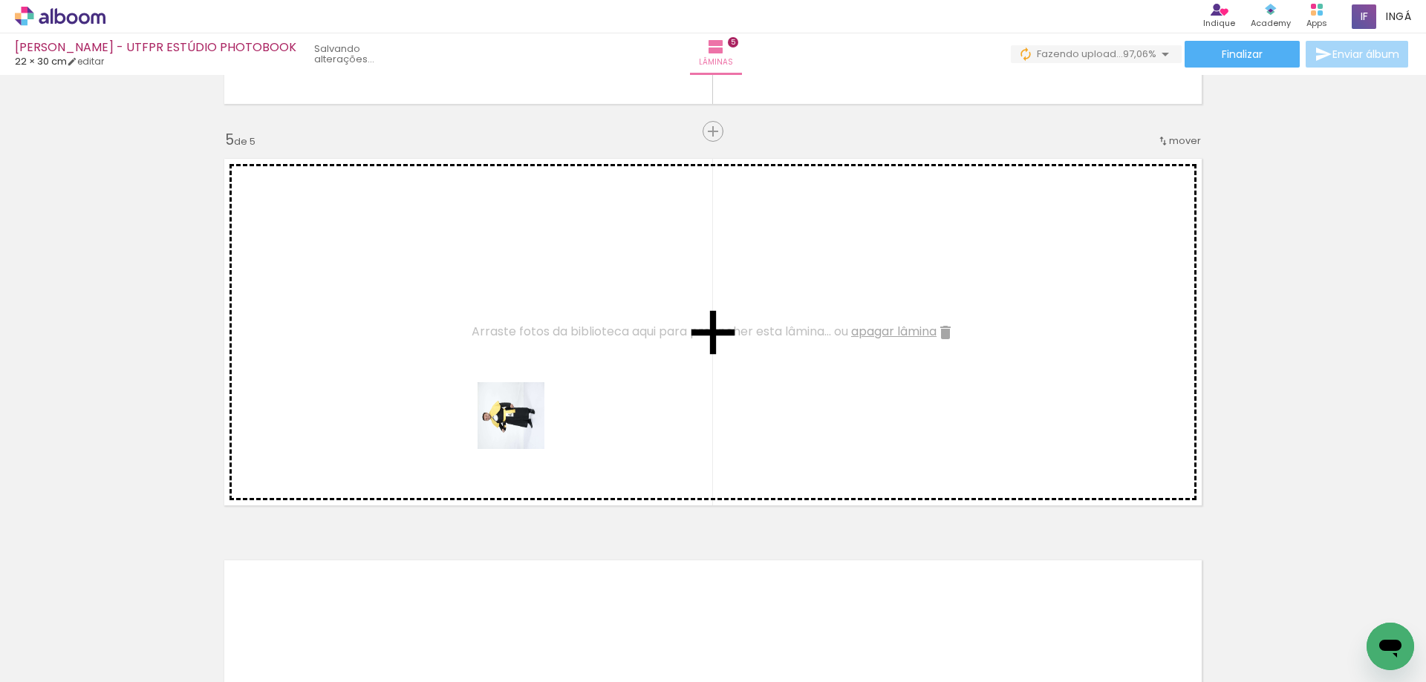
drag, startPoint x: 494, startPoint y: 483, endPoint x: 821, endPoint y: 448, distance: 329.2
click at [527, 420] on quentale-workspace at bounding box center [713, 341] width 1426 height 682
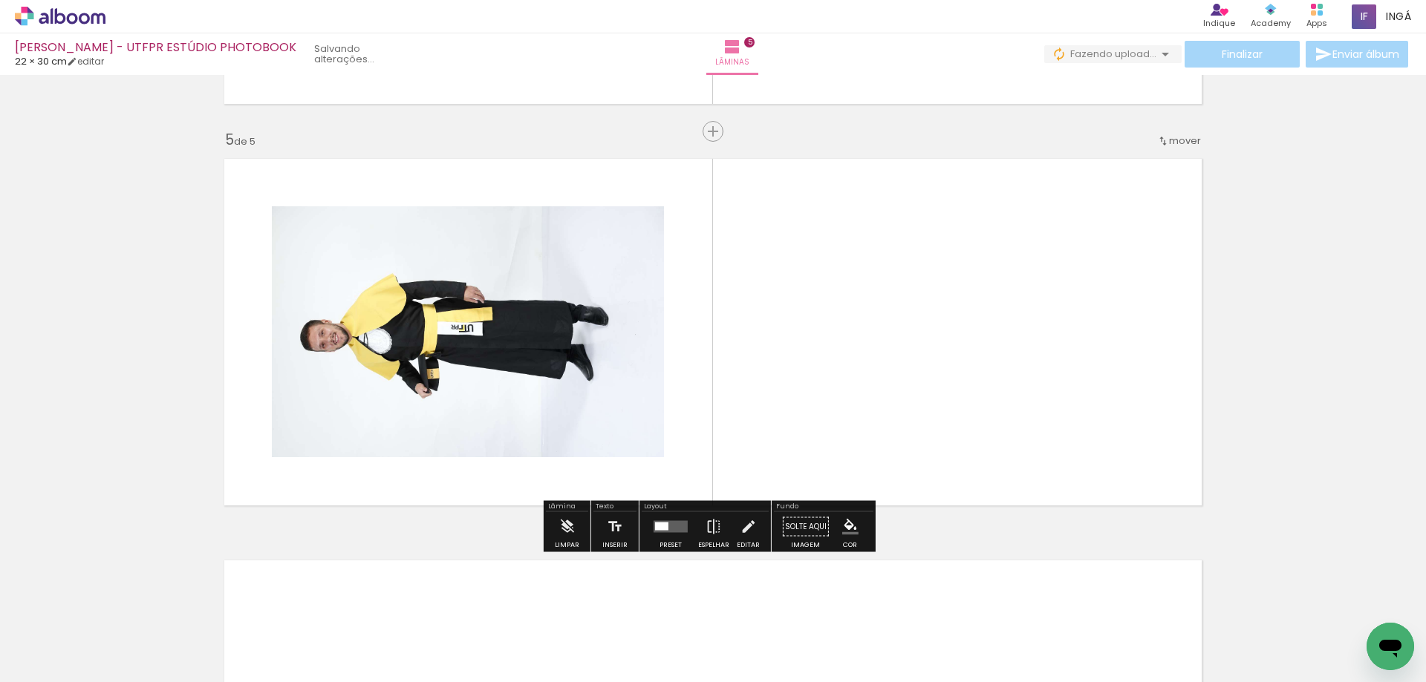
click at [671, 524] on quentale-layouter at bounding box center [670, 527] width 34 height 12
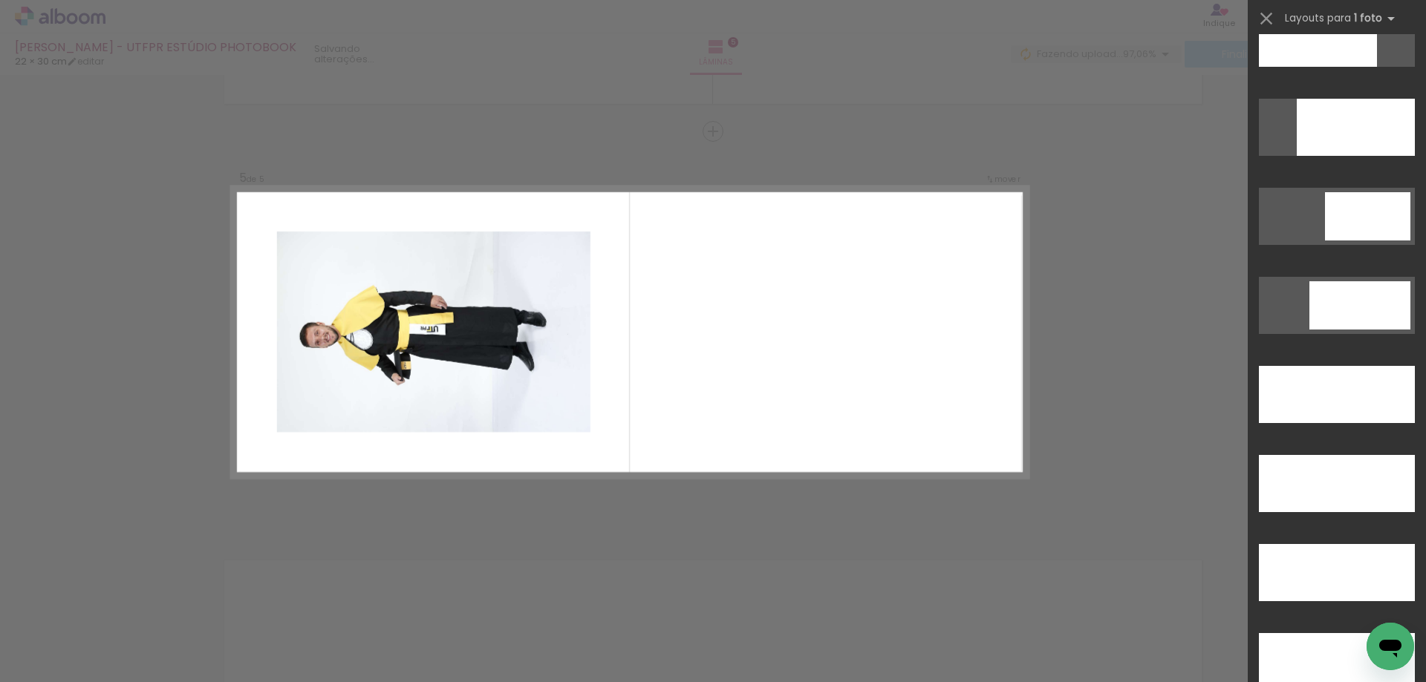
scroll to position [3962, 0]
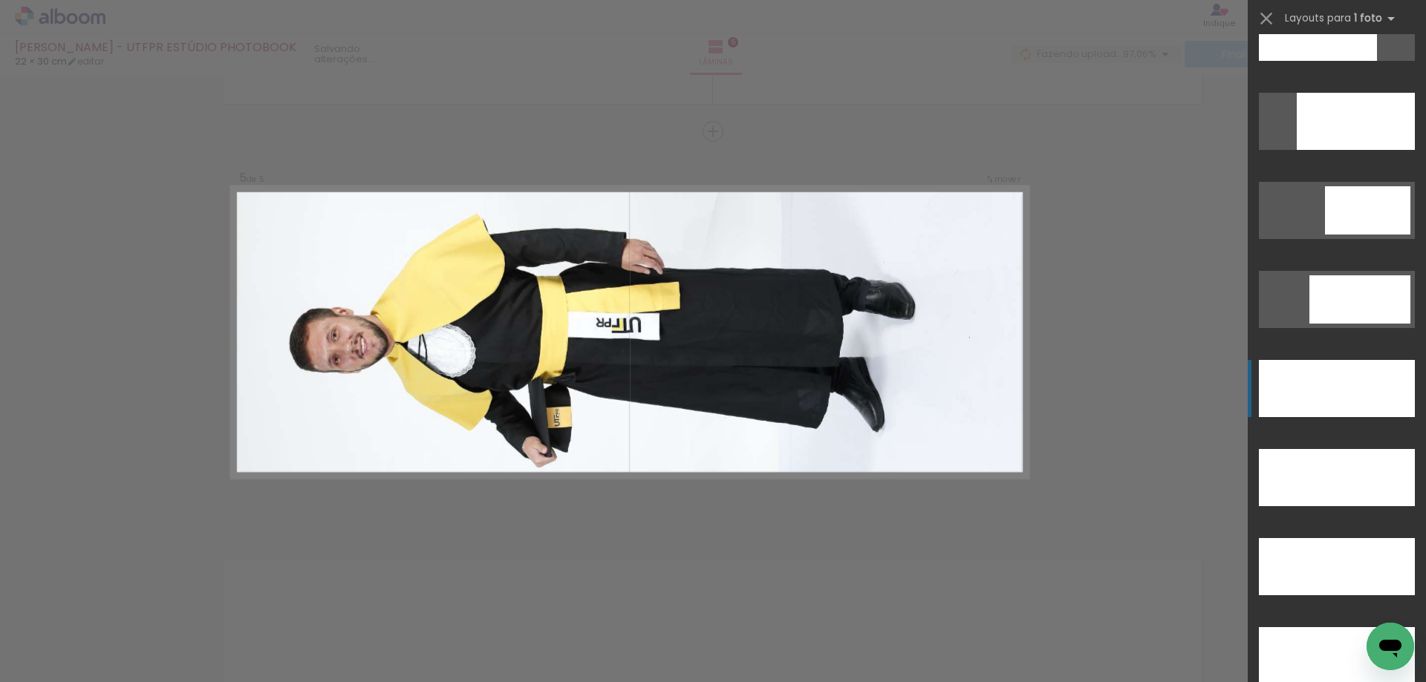
click at [1332, 394] on div at bounding box center [1337, 388] width 156 height 57
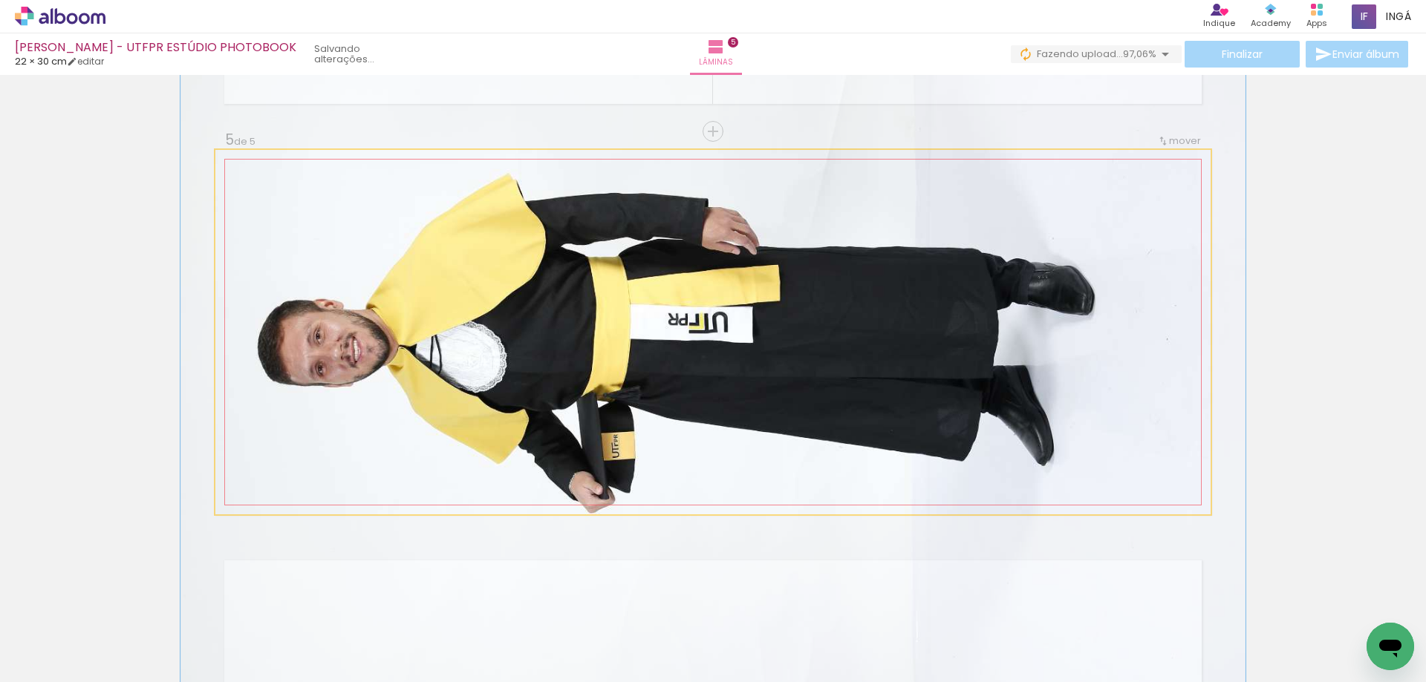
type paper-slider "107"
click at [250, 165] on div at bounding box center [253, 165] width 13 height 13
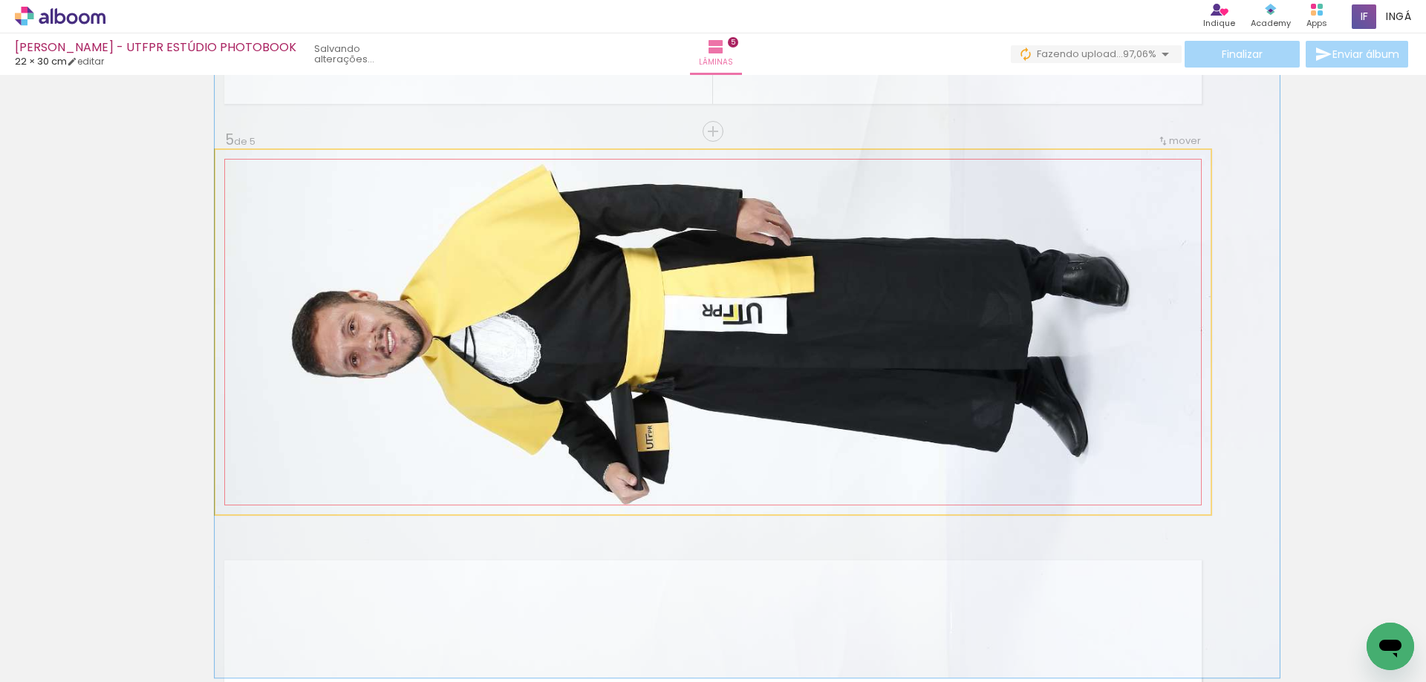
drag, startPoint x: 365, startPoint y: 257, endPoint x: 482, endPoint y: 249, distance: 116.8
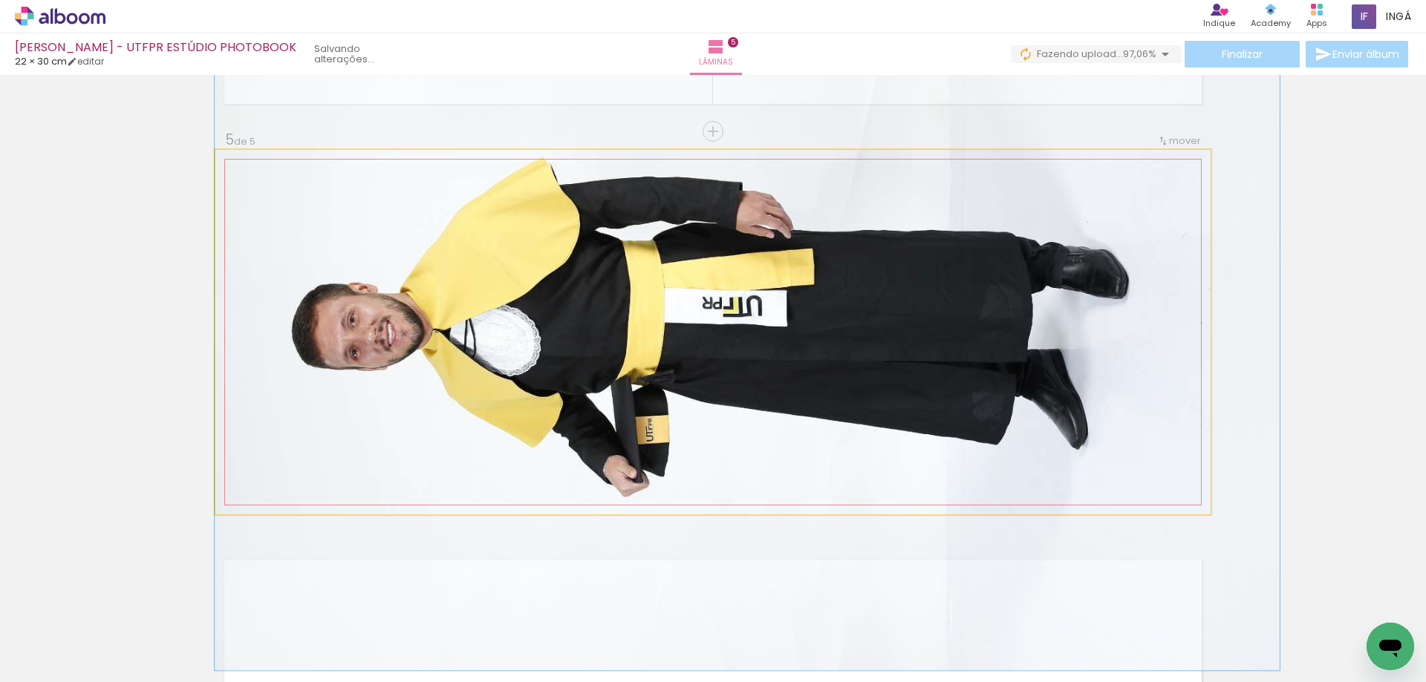
drag, startPoint x: 490, startPoint y: 239, endPoint x: 494, endPoint y: 232, distance: 8.3
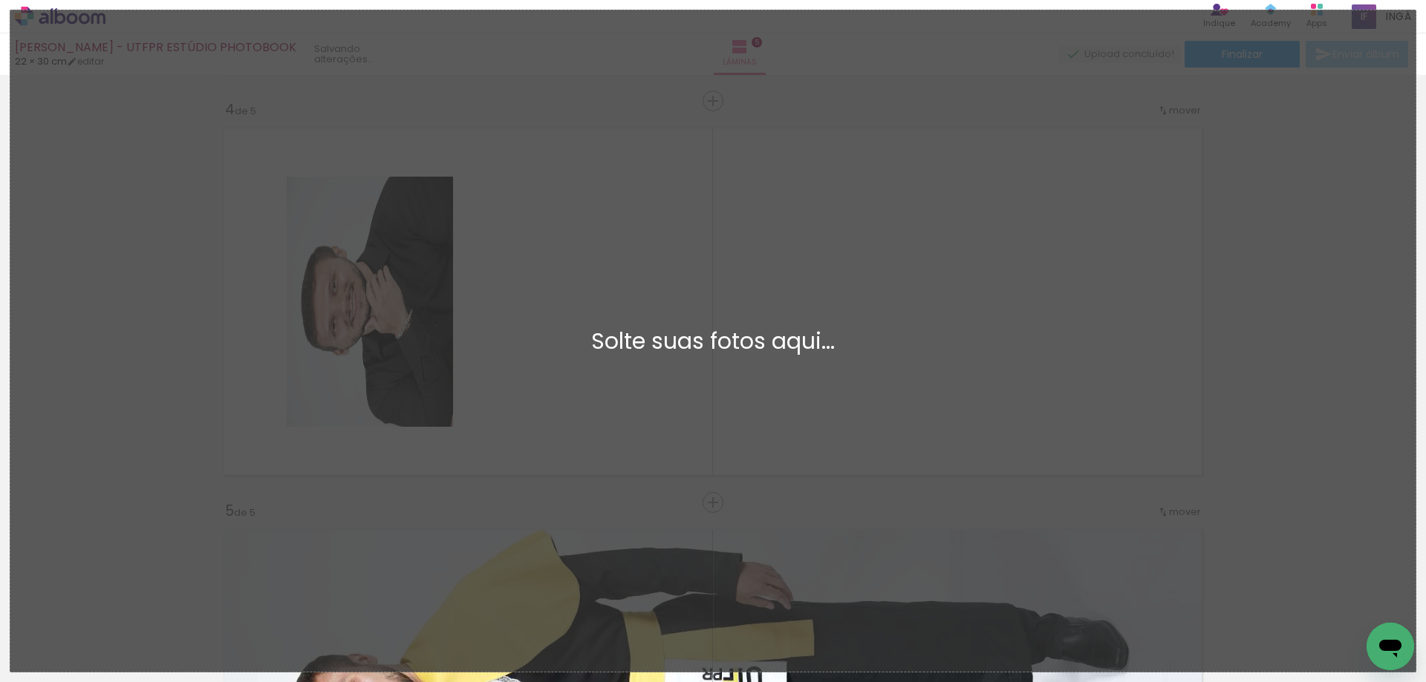
scroll to position [0, 0]
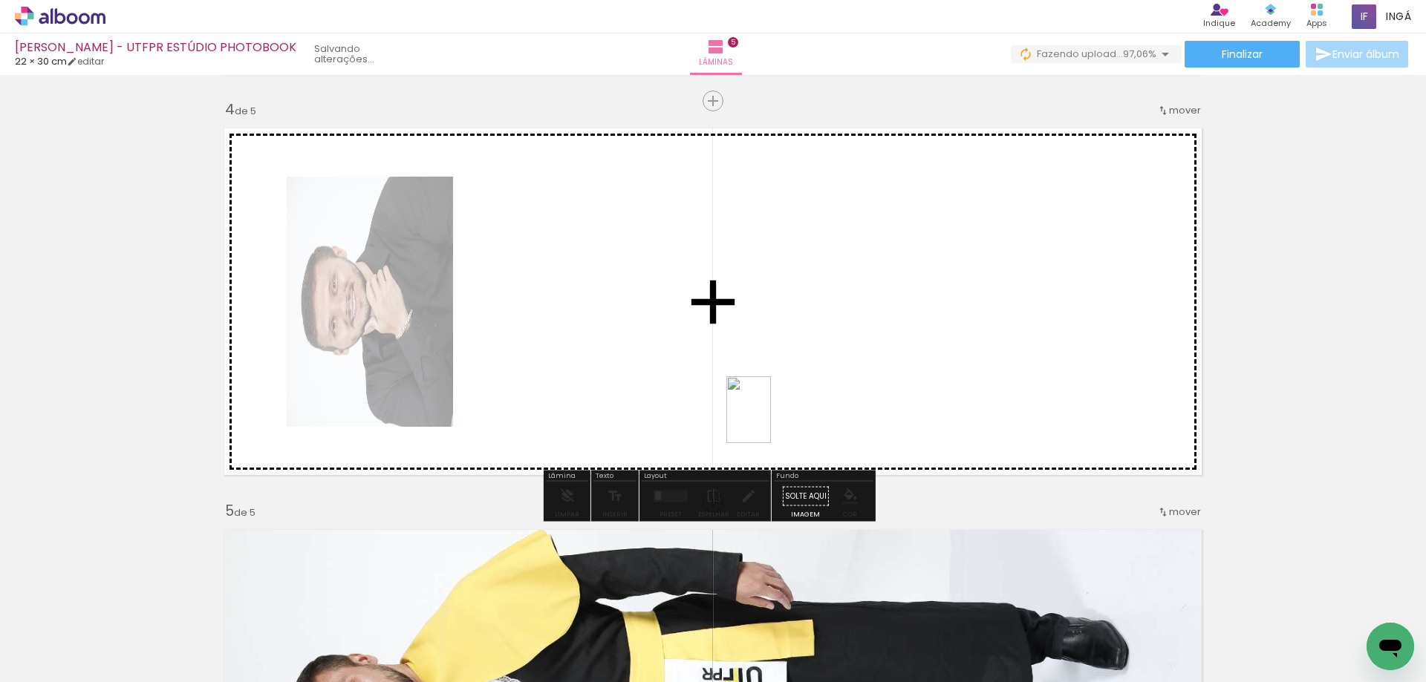
drag, startPoint x: 429, startPoint y: 647, endPoint x: 772, endPoint y: 420, distance: 411.0
click at [772, 420] on quentale-workspace at bounding box center [713, 341] width 1426 height 682
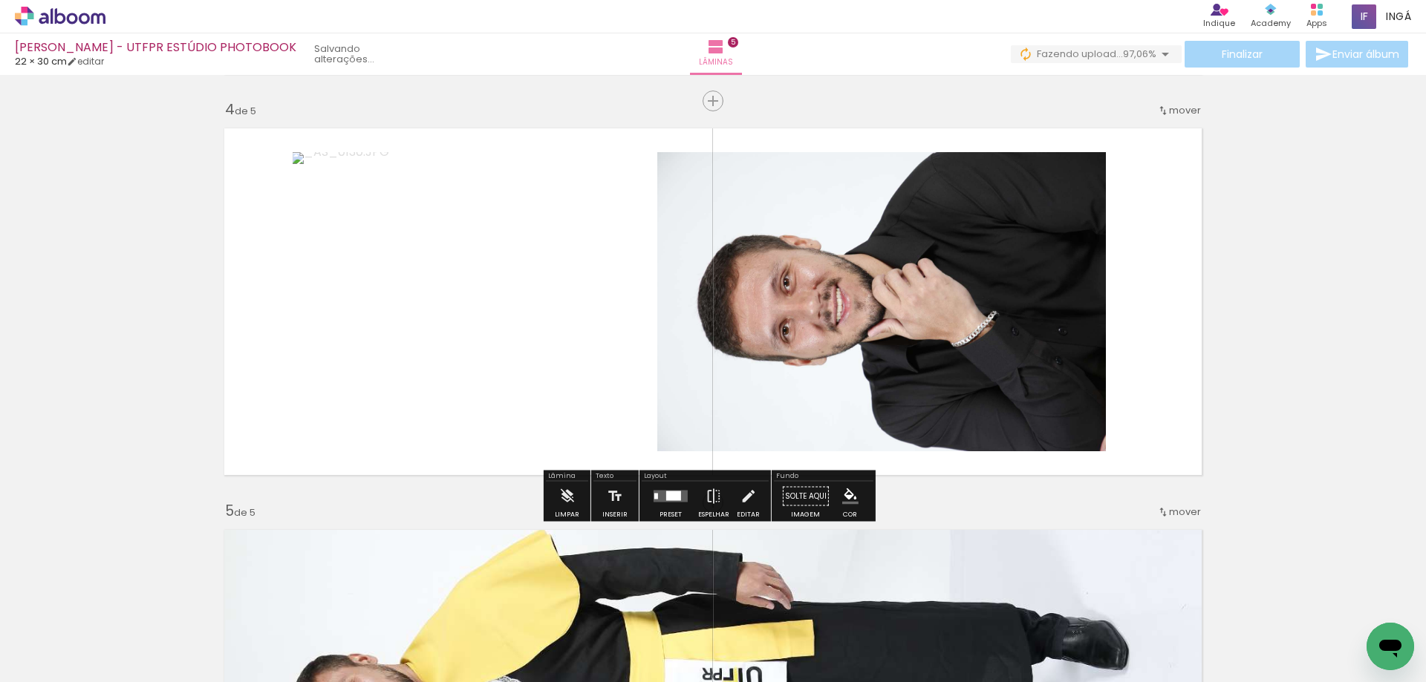
click at [671, 495] on div at bounding box center [673, 497] width 15 height 10
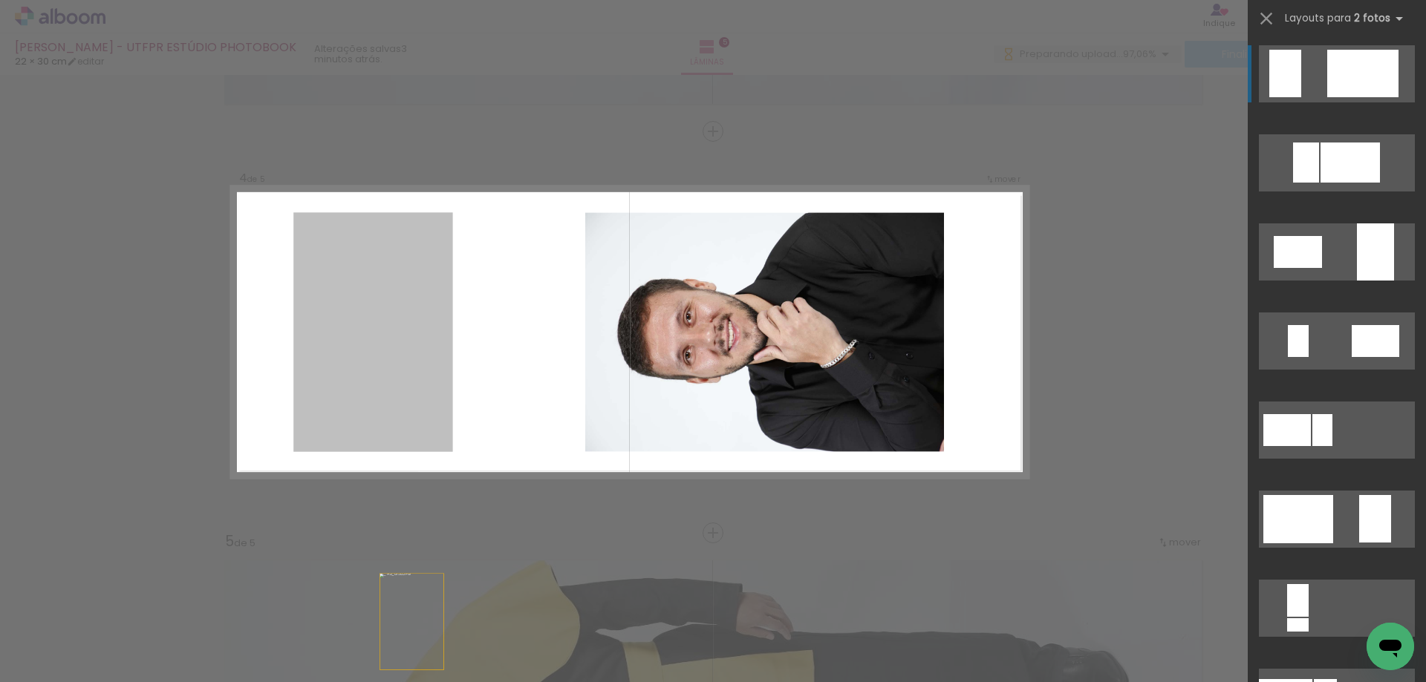
drag, startPoint x: 368, startPoint y: 336, endPoint x: 416, endPoint y: 694, distance: 361.9
click at [416, 682] on html "link( href="../../bower_components/polymer/polymer.html" rel="import" ) picture…" at bounding box center [713, 341] width 1426 height 682
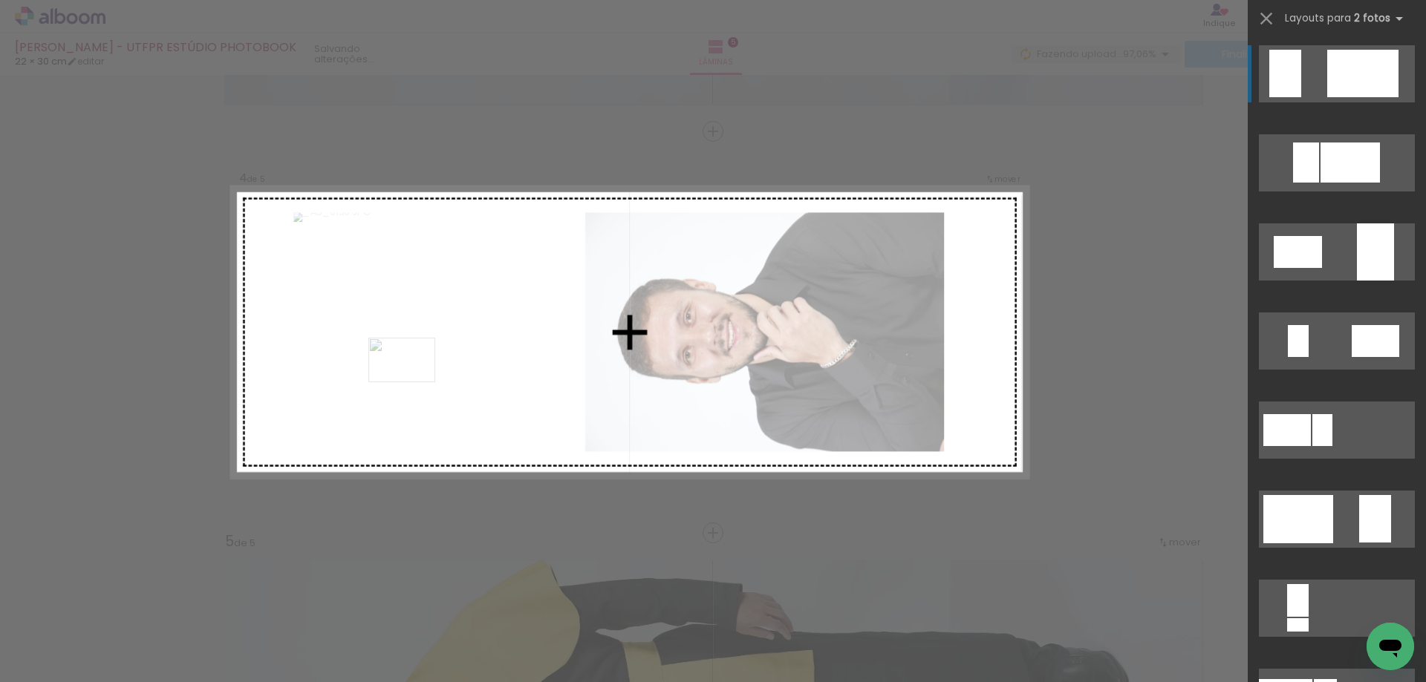
drag, startPoint x: 415, startPoint y: 639, endPoint x: 413, endPoint y: 382, distance: 256.2
click at [413, 382] on quentale-workspace at bounding box center [713, 341] width 1426 height 682
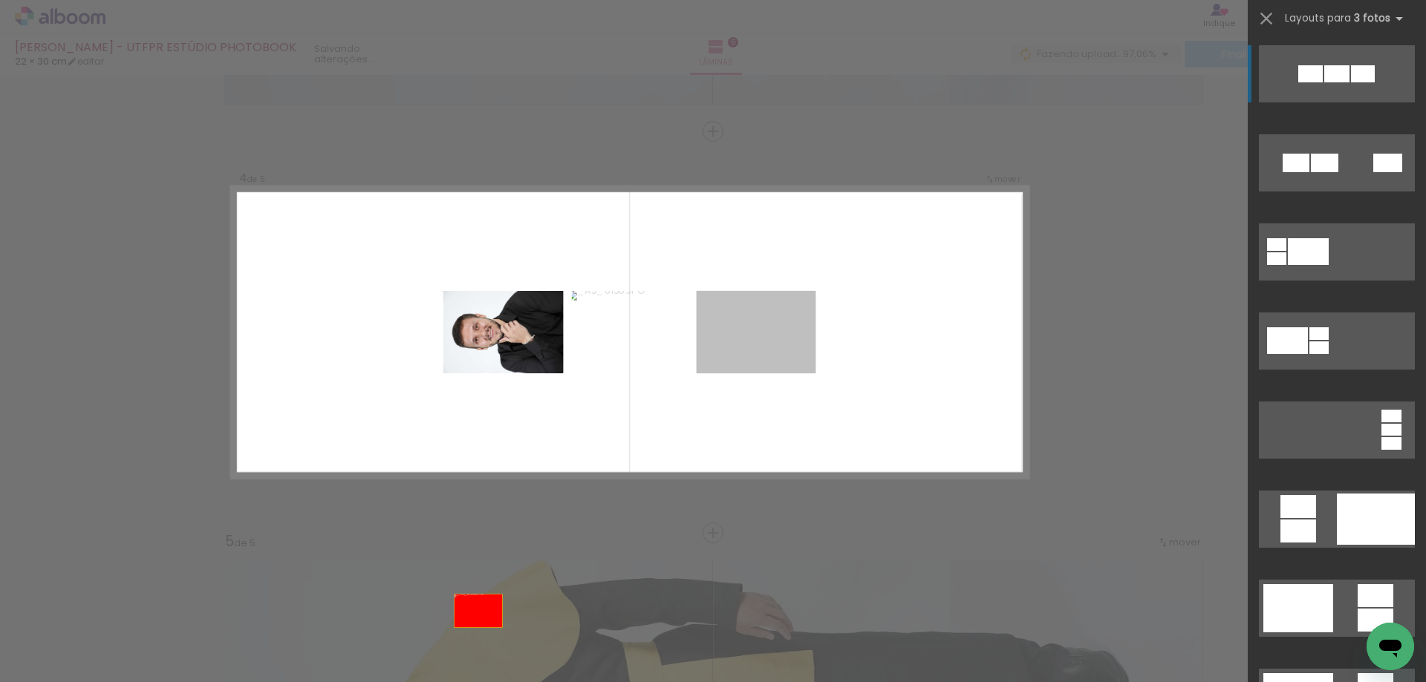
drag, startPoint x: 722, startPoint y: 339, endPoint x: 403, endPoint y: 670, distance: 460.0
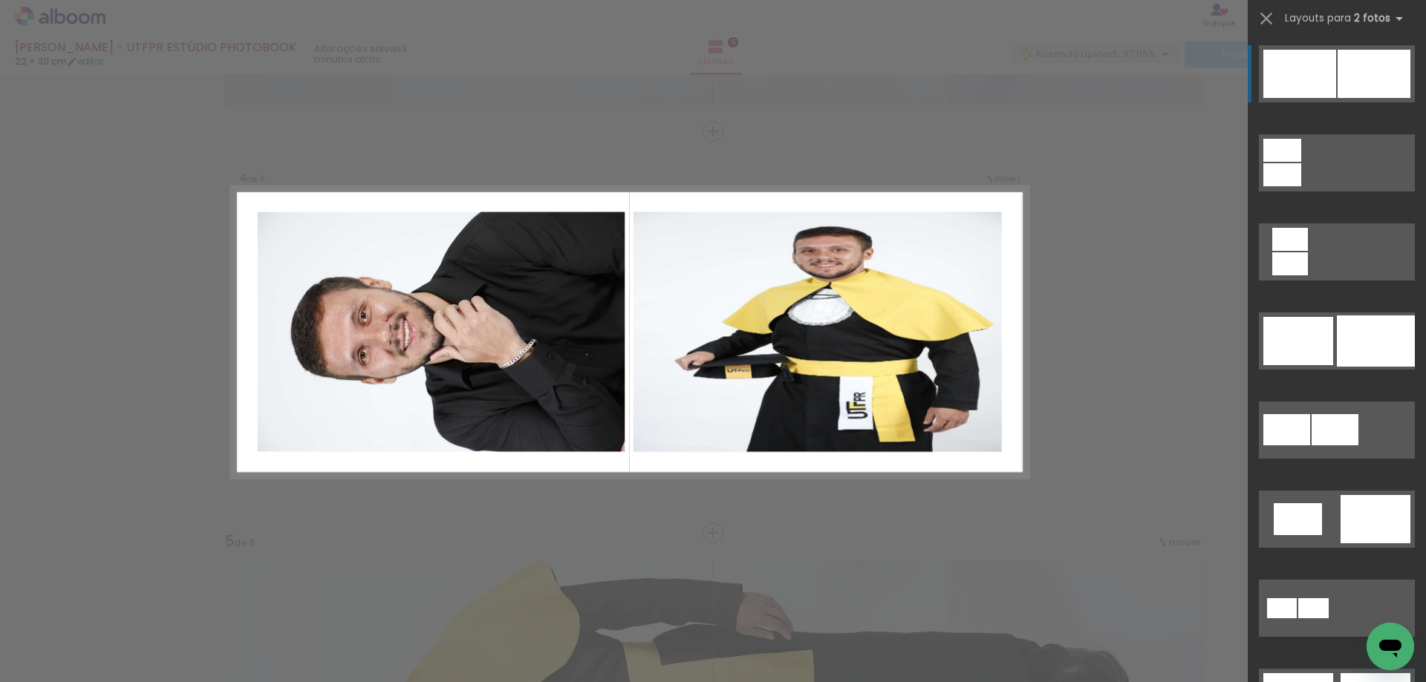
click at [1050, 262] on div "Confirmar Cancelar" at bounding box center [713, 125] width 1426 height 2446
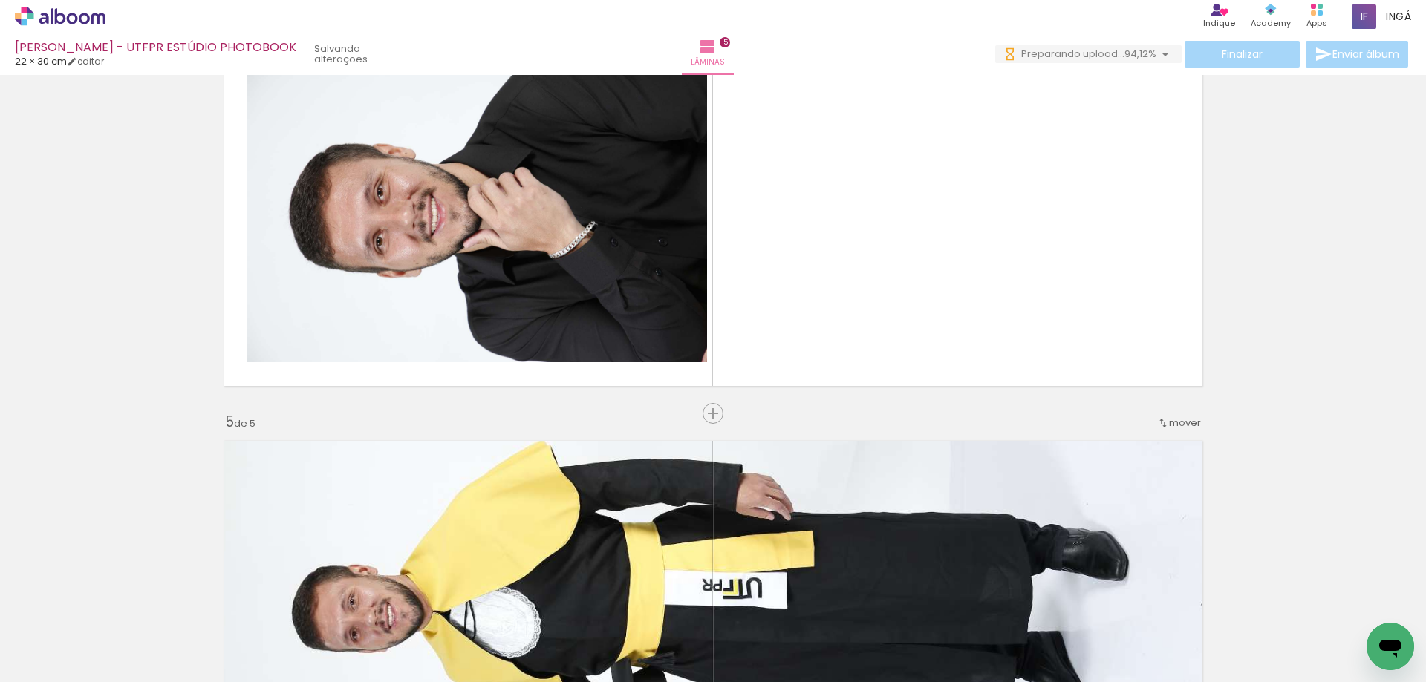
scroll to position [1247, 0]
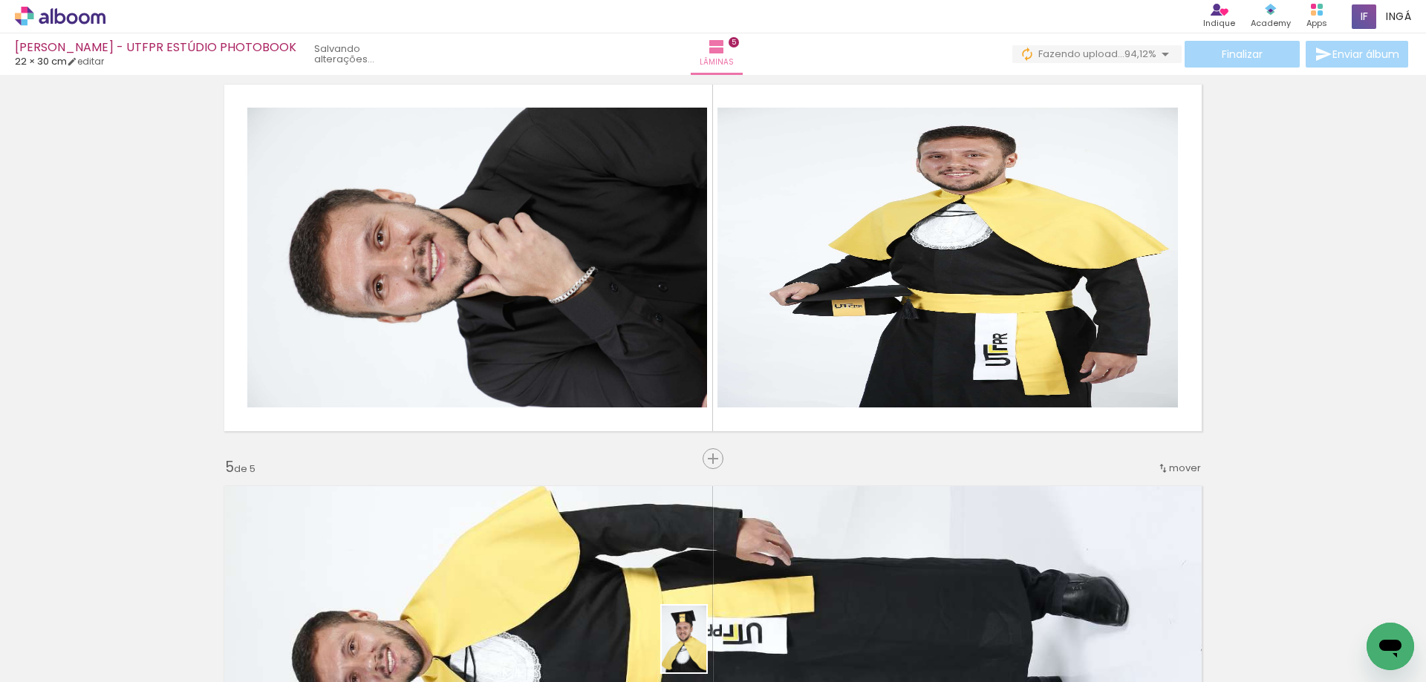
drag, startPoint x: 672, startPoint y: 635, endPoint x: 706, endPoint y: 650, distance: 37.5
click at [693, 650] on div at bounding box center [668, 632] width 49 height 74
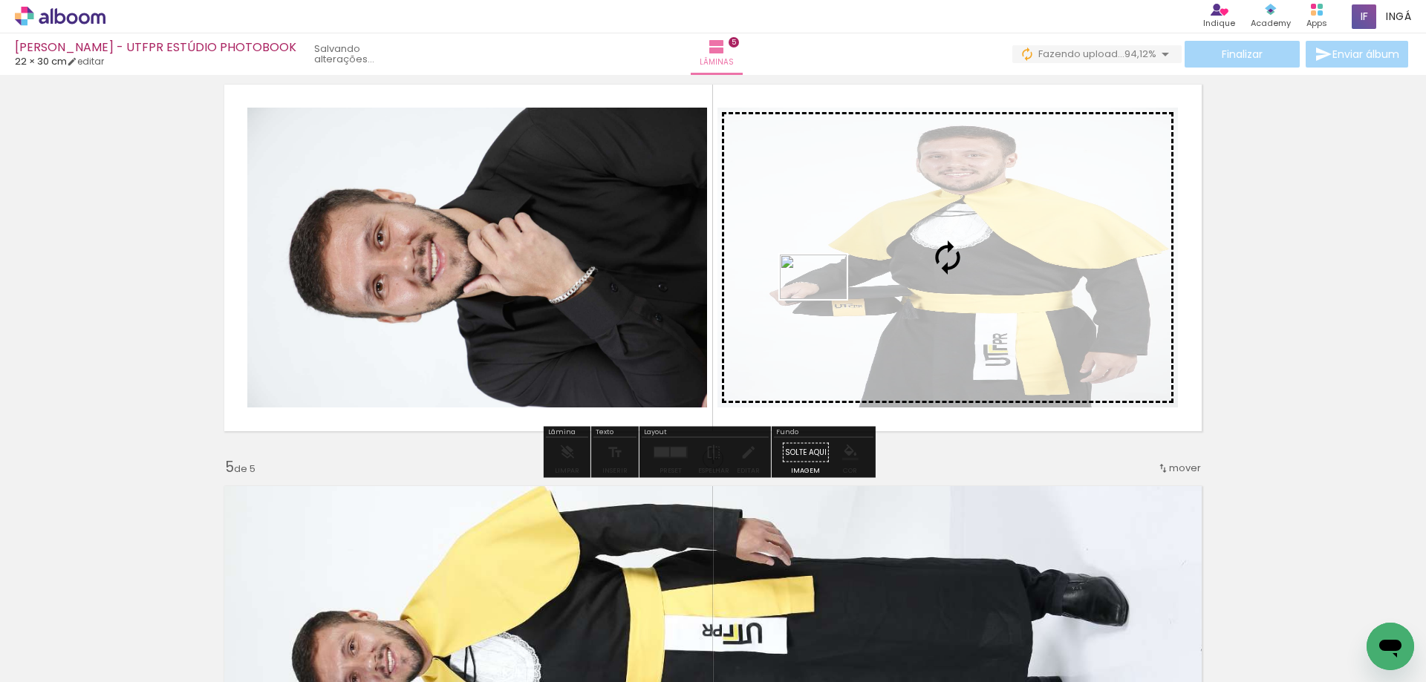
drag, startPoint x: 528, startPoint y: 644, endPoint x: 824, endPoint y: 299, distance: 454.9
click at [824, 299] on quentale-workspace at bounding box center [713, 341] width 1426 height 682
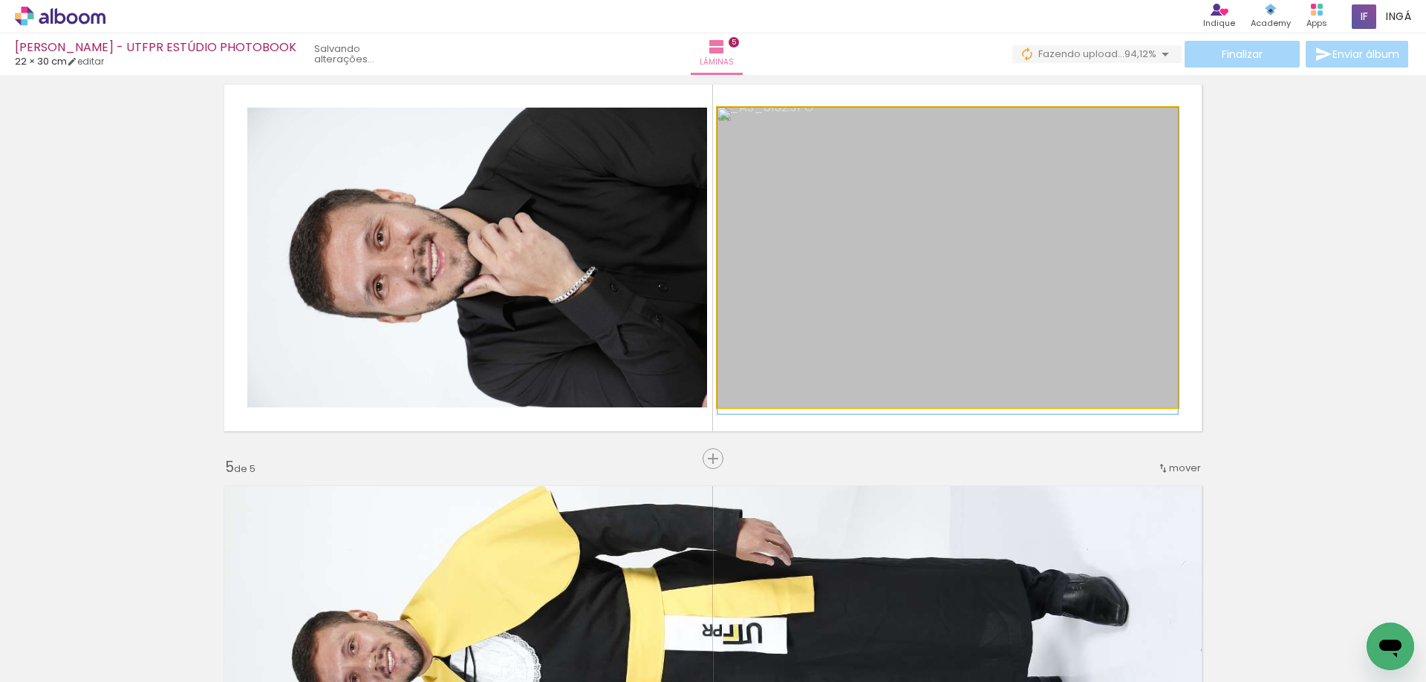
drag, startPoint x: 889, startPoint y: 256, endPoint x: 843, endPoint y: 286, distance: 54.2
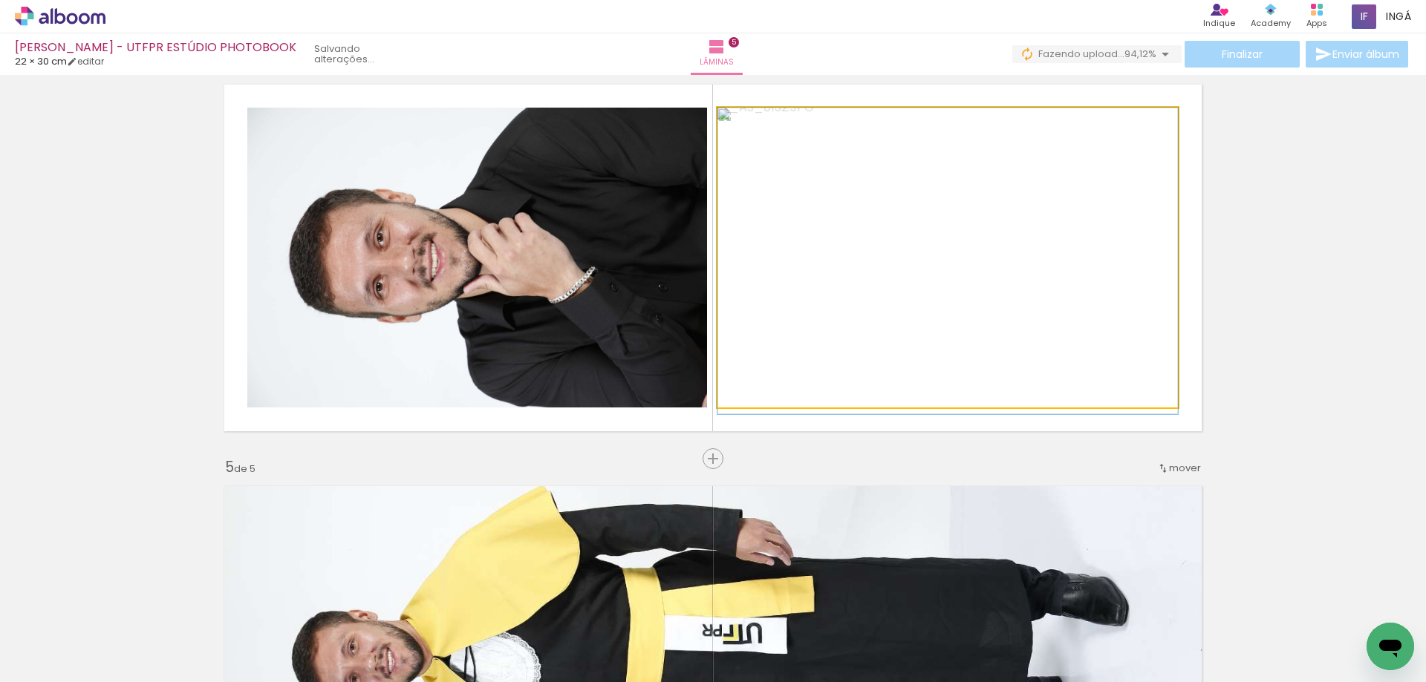
drag, startPoint x: 746, startPoint y: 128, endPoint x: 716, endPoint y: 131, distance: 30.5
type paper-slider "100"
click at [722, 131] on div at bounding box center [773, 123] width 103 height 22
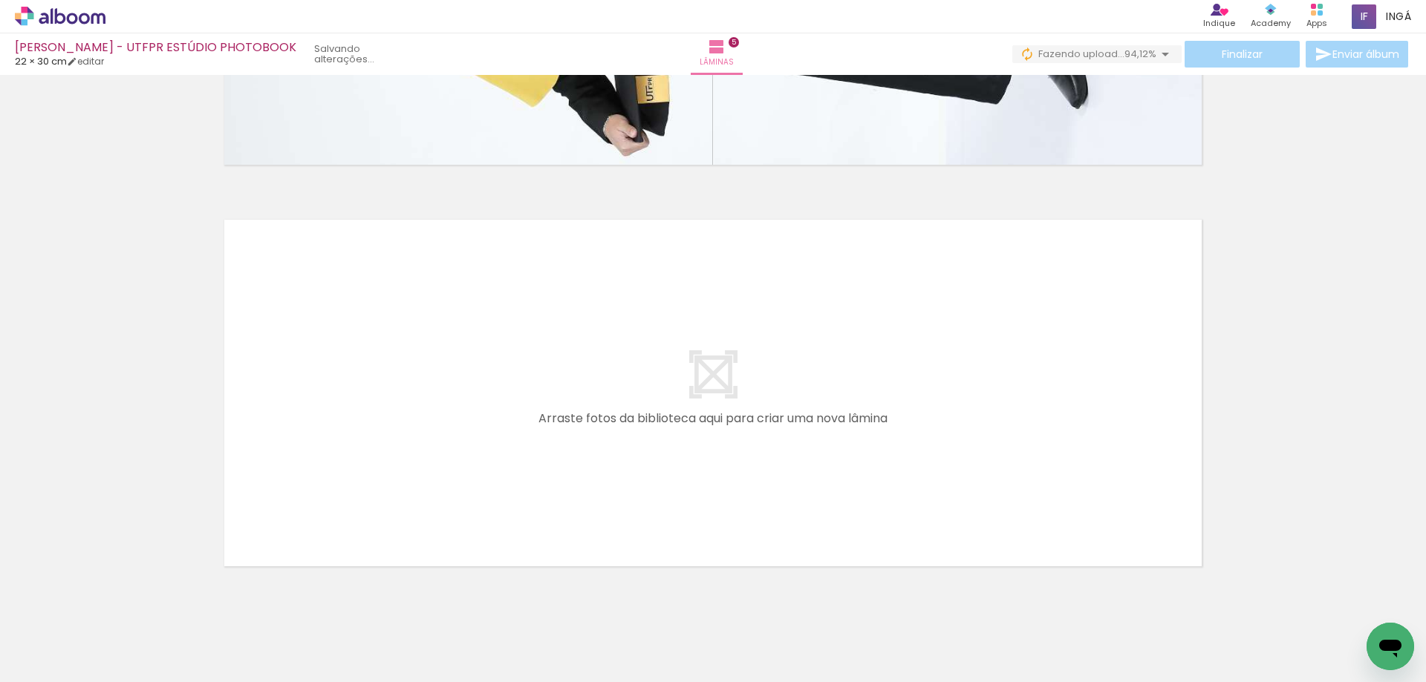
scroll to position [1879, 0]
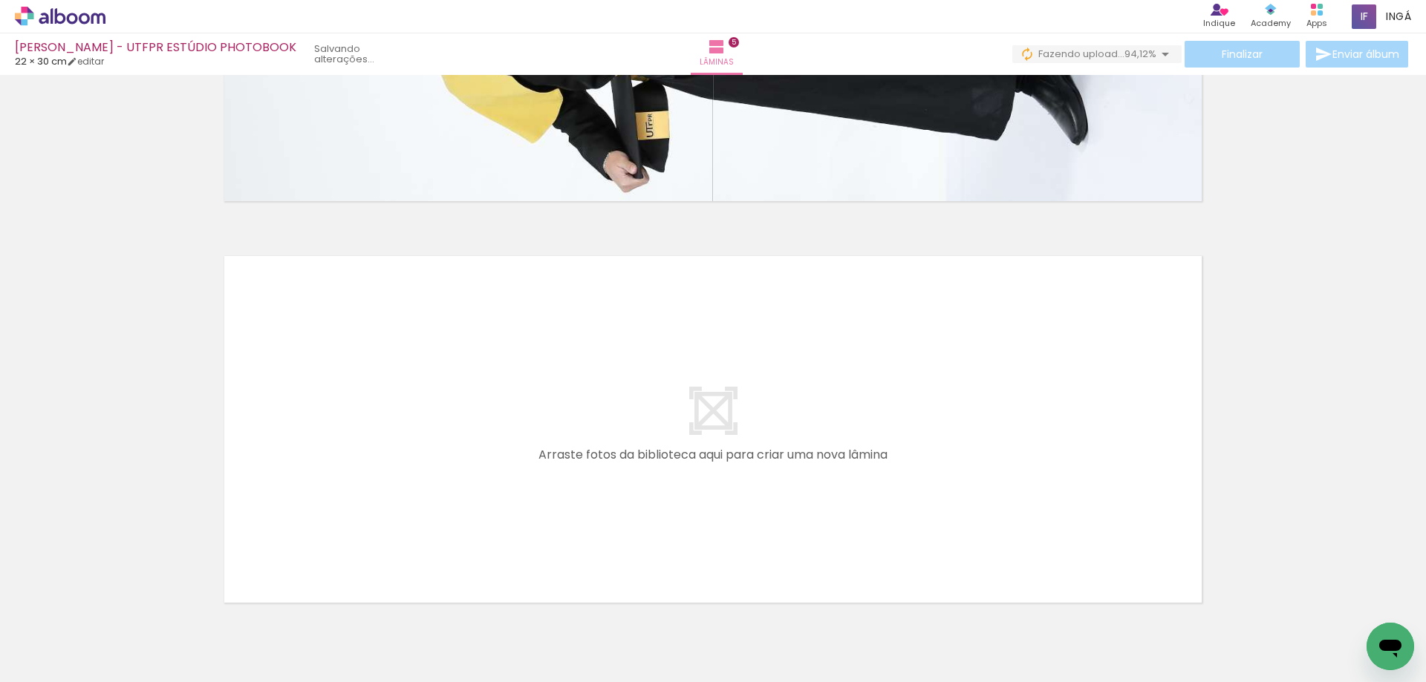
click at [610, 636] on div at bounding box center [586, 632] width 74 height 49
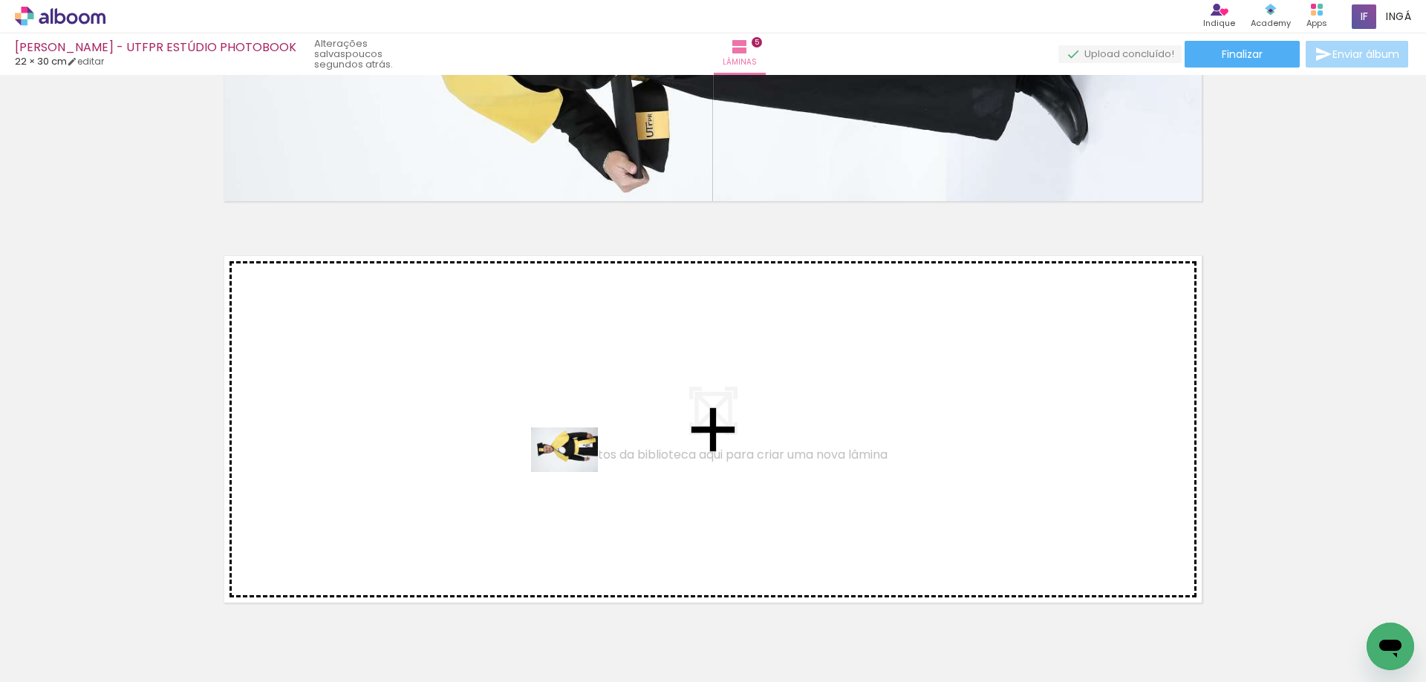
drag, startPoint x: 598, startPoint y: 633, endPoint x: 575, endPoint y: 472, distance: 162.0
click at [575, 472] on quentale-workspace at bounding box center [713, 341] width 1426 height 682
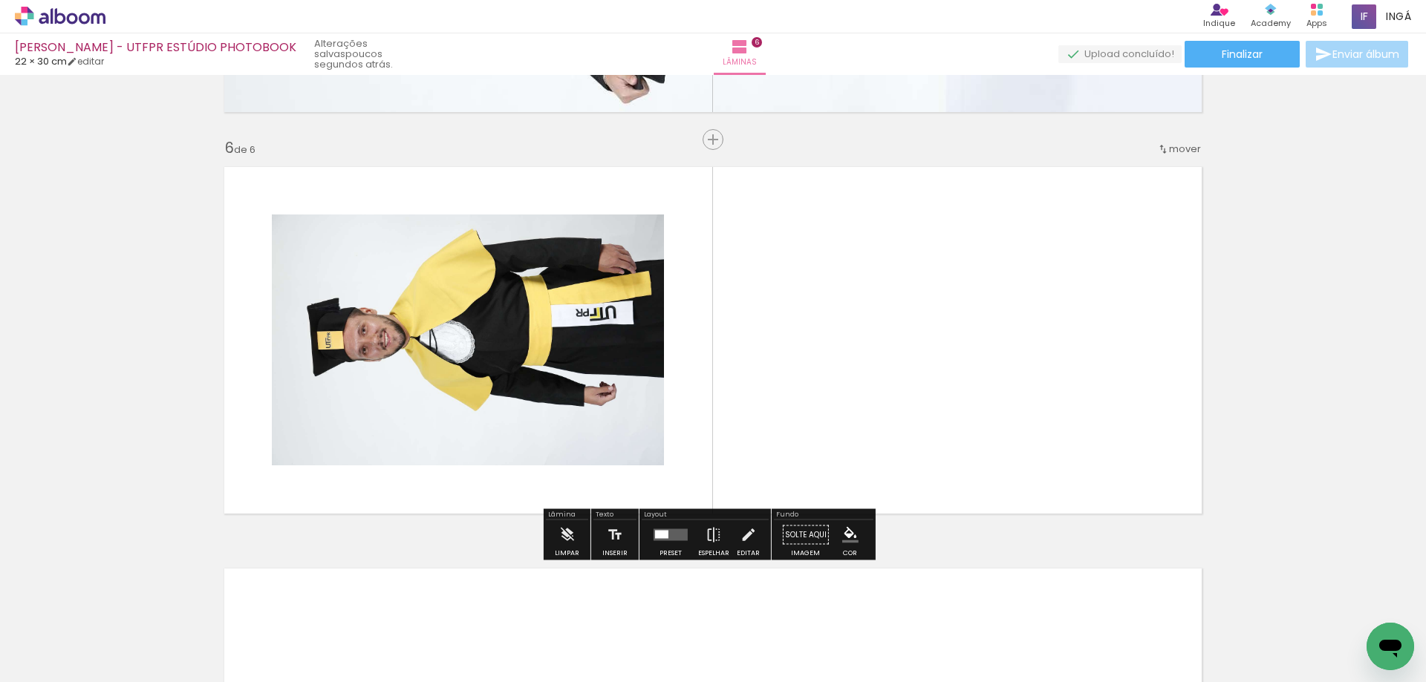
scroll to position [1977, 0]
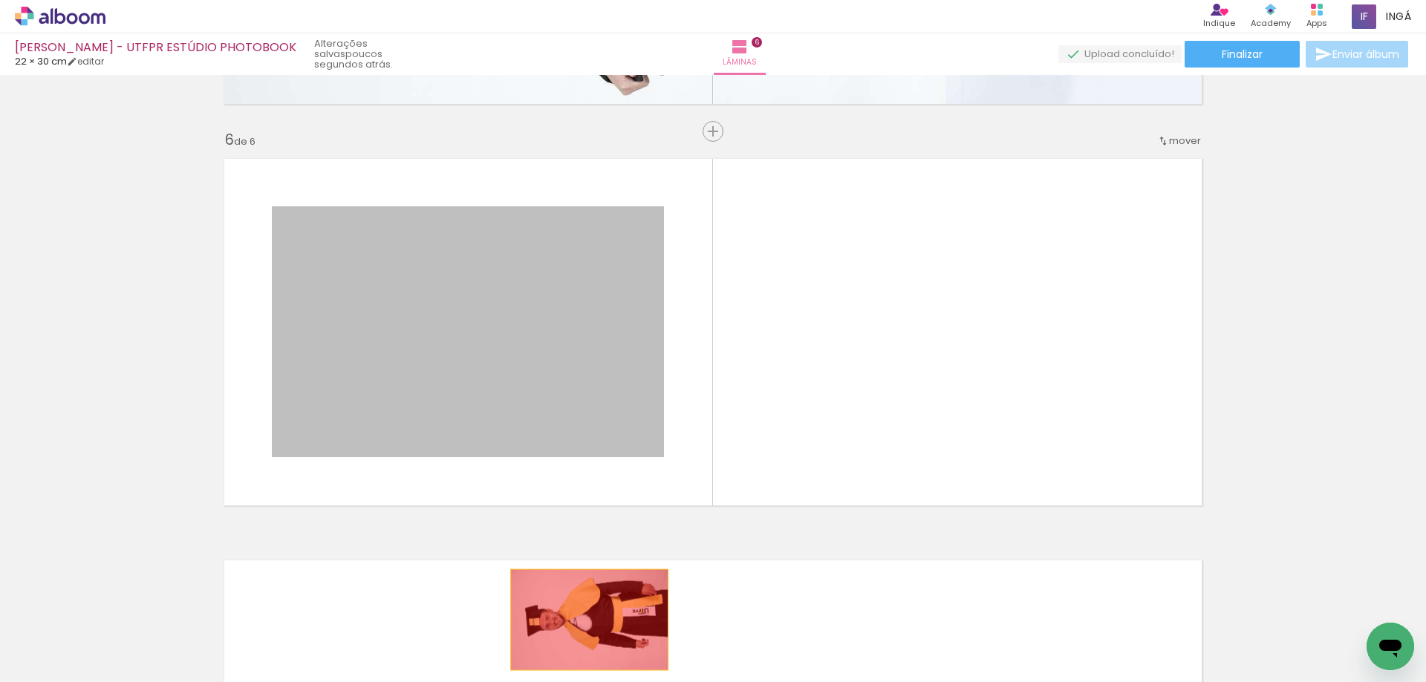
drag, startPoint x: 467, startPoint y: 361, endPoint x: 607, endPoint y: 621, distance: 295.3
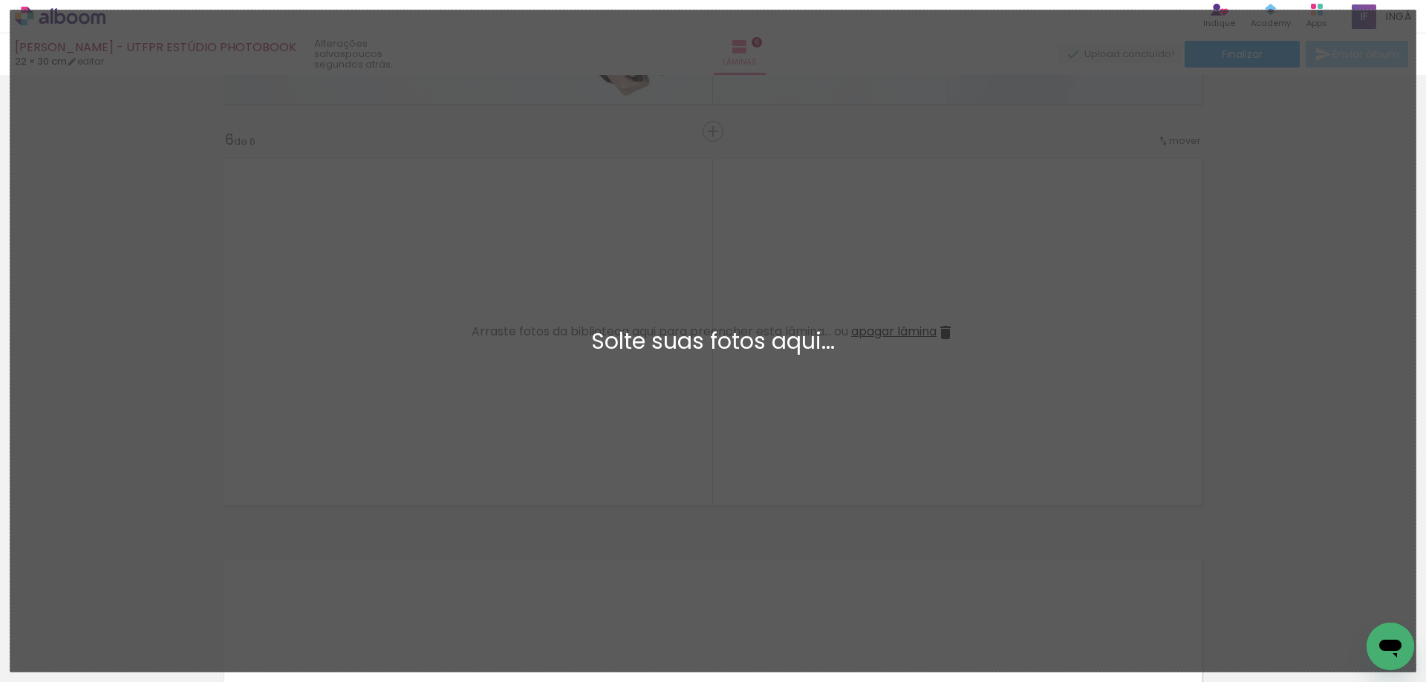
scroll to position [0, 0]
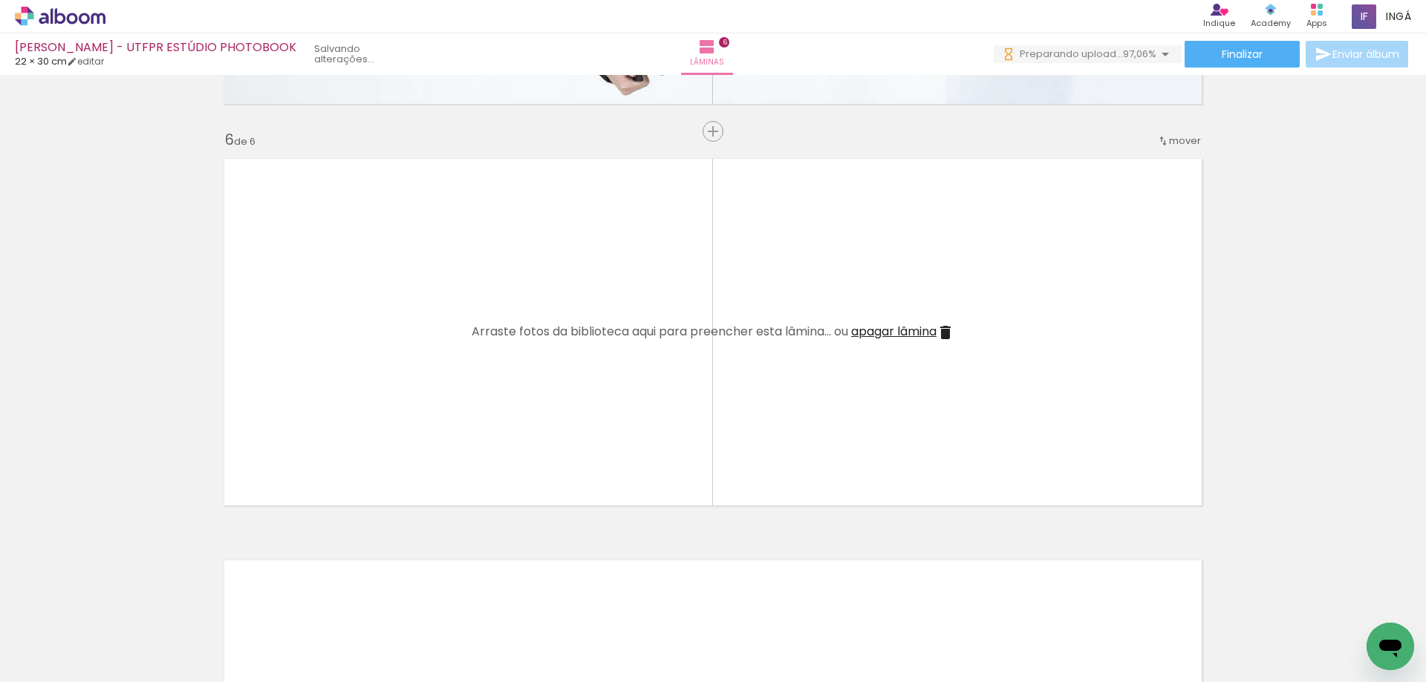
click at [593, 635] on div at bounding box center [586, 632] width 74 height 74
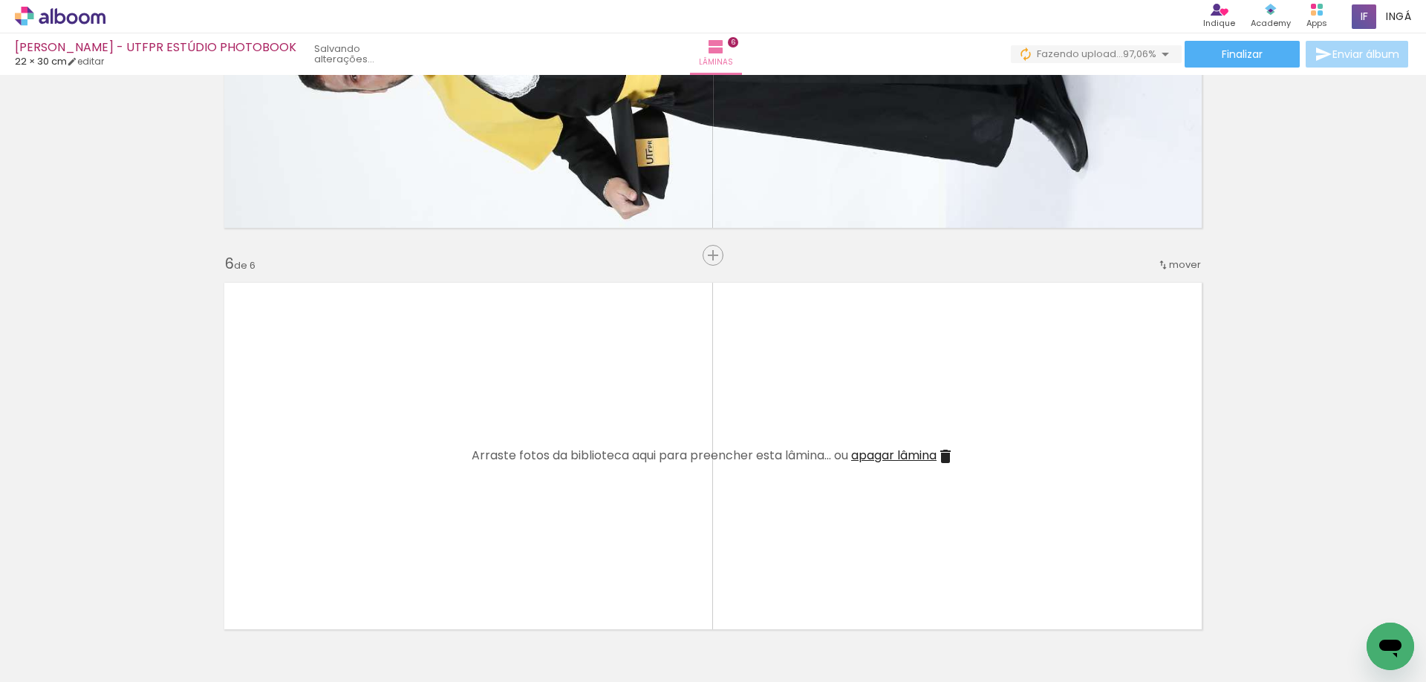
scroll to position [1977, 0]
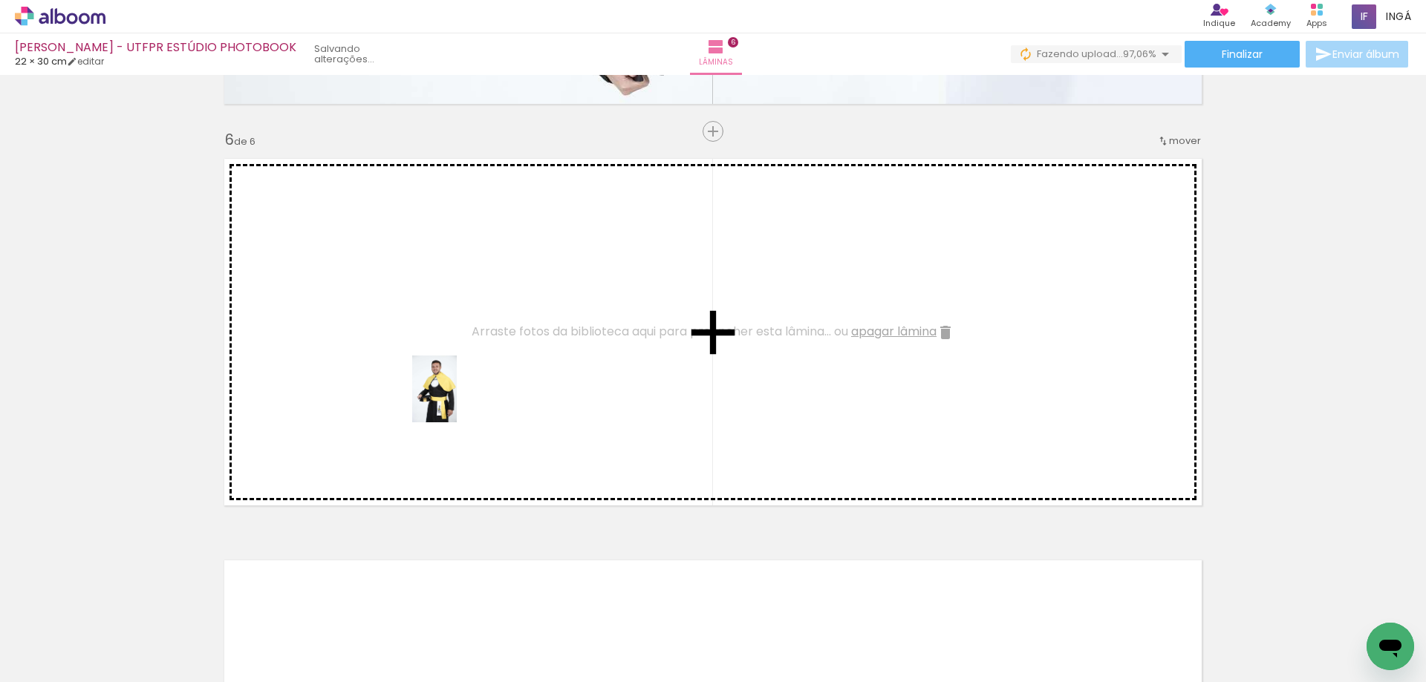
drag, startPoint x: 428, startPoint y: 630, endPoint x: 457, endPoint y: 400, distance: 232.0
click at [457, 400] on quentale-workspace at bounding box center [713, 341] width 1426 height 682
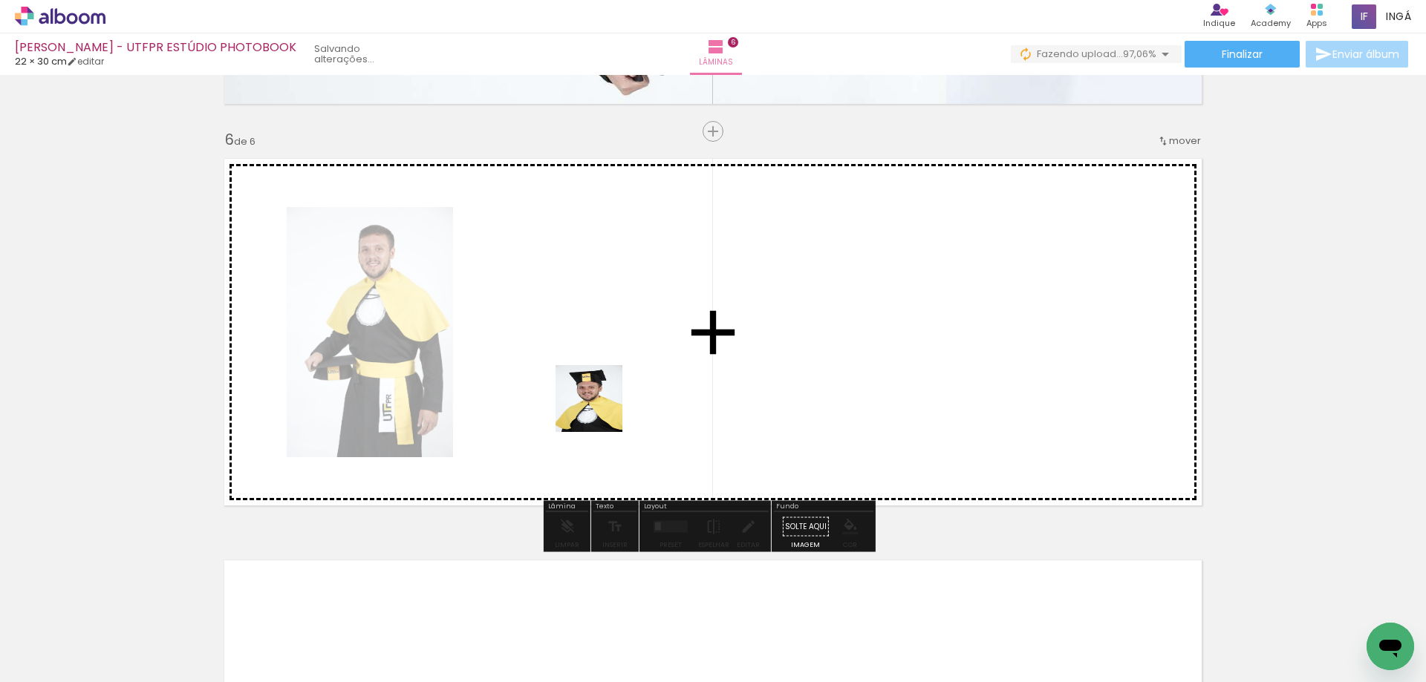
drag, startPoint x: 667, startPoint y: 587, endPoint x: 582, endPoint y: 365, distance: 238.3
click at [582, 365] on quentale-workspace at bounding box center [713, 341] width 1426 height 682
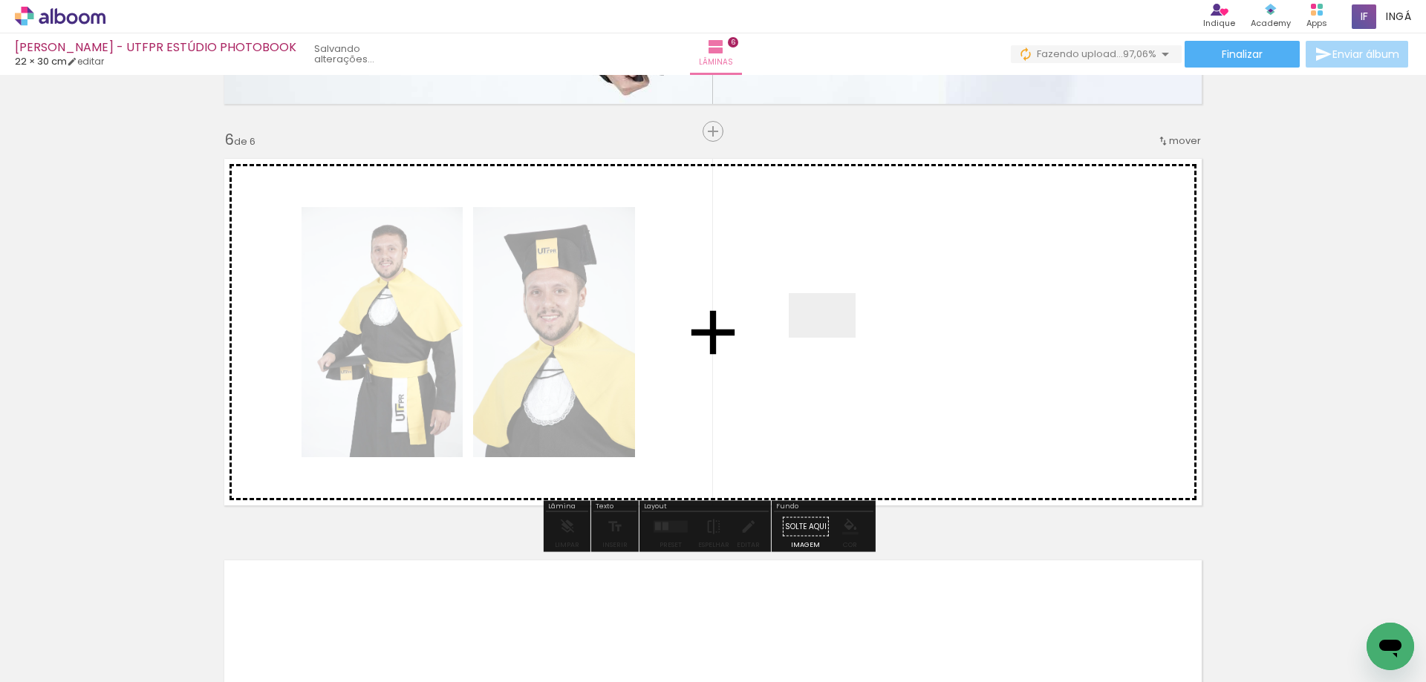
drag, startPoint x: 748, startPoint y: 636, endPoint x: 833, endPoint y: 338, distance: 309.7
click at [833, 338] on quentale-workspace at bounding box center [713, 341] width 1426 height 682
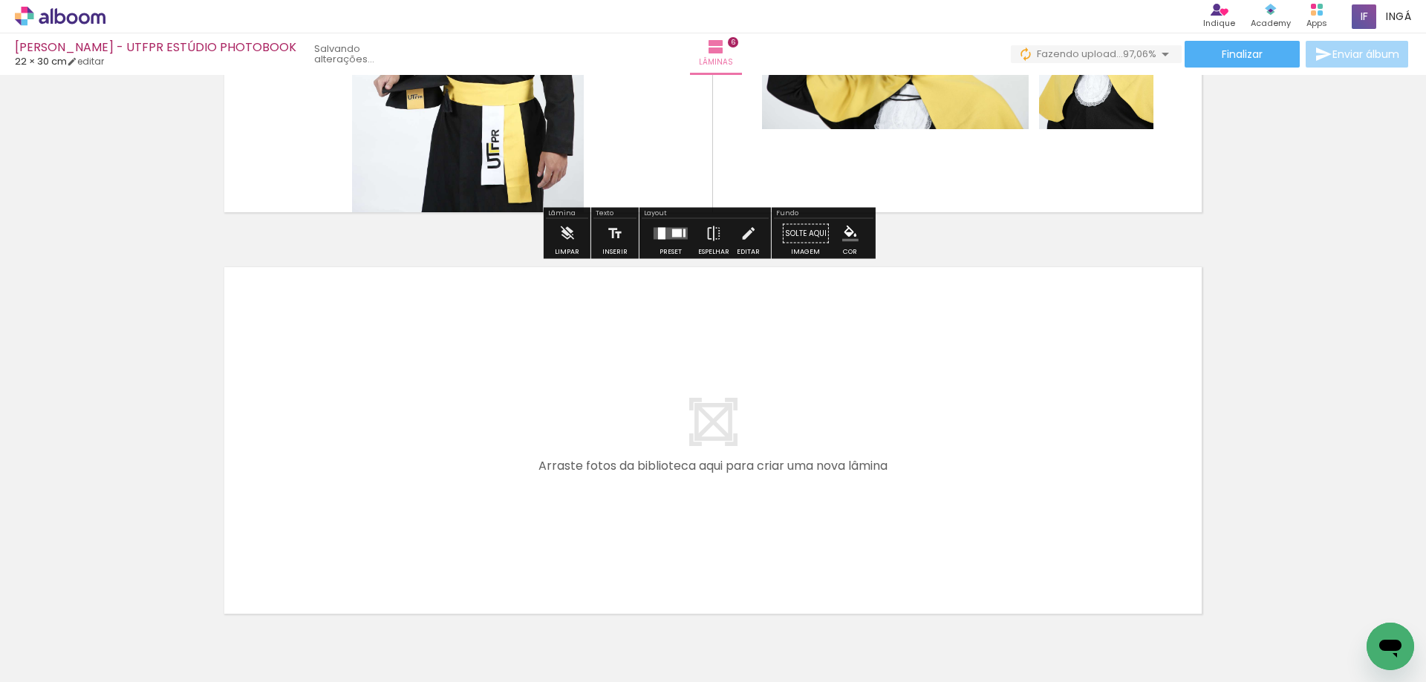
scroll to position [2274, 0]
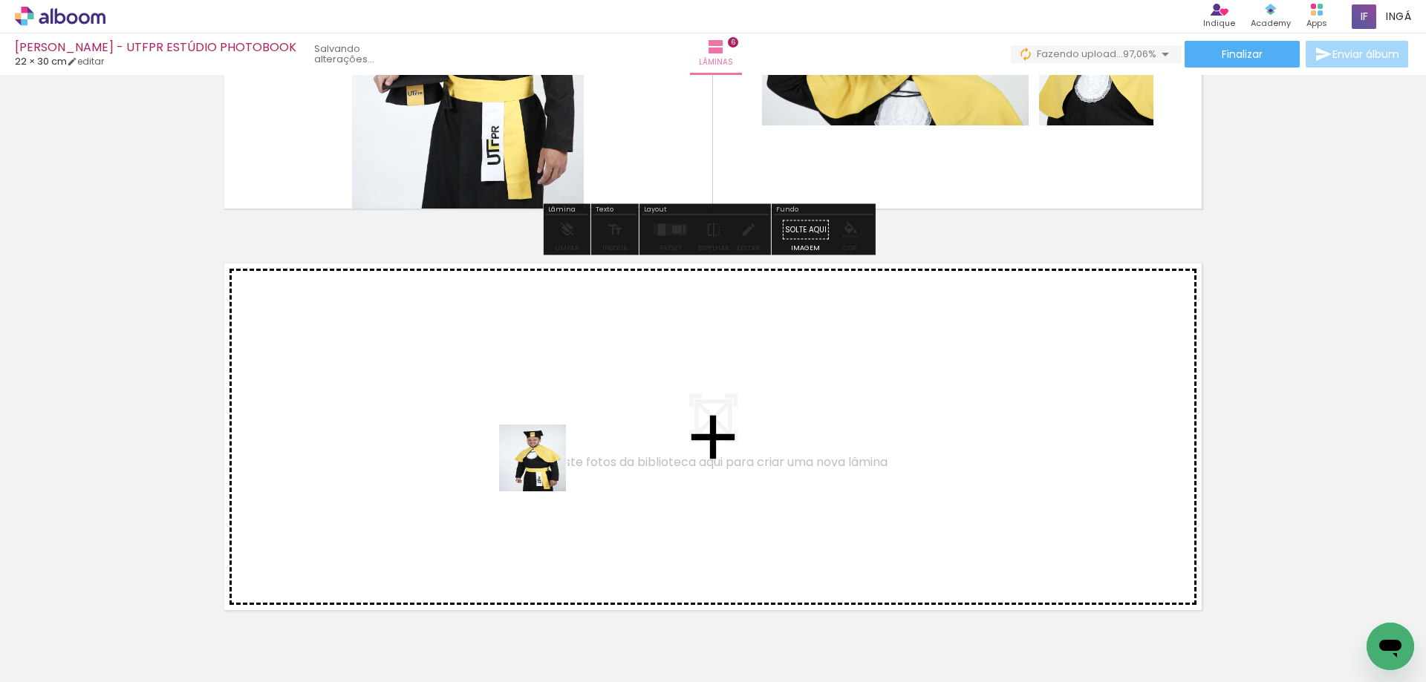
drag, startPoint x: 595, startPoint y: 619, endPoint x: 553, endPoint y: 478, distance: 146.6
click at [553, 478] on quentale-workspace at bounding box center [713, 341] width 1426 height 682
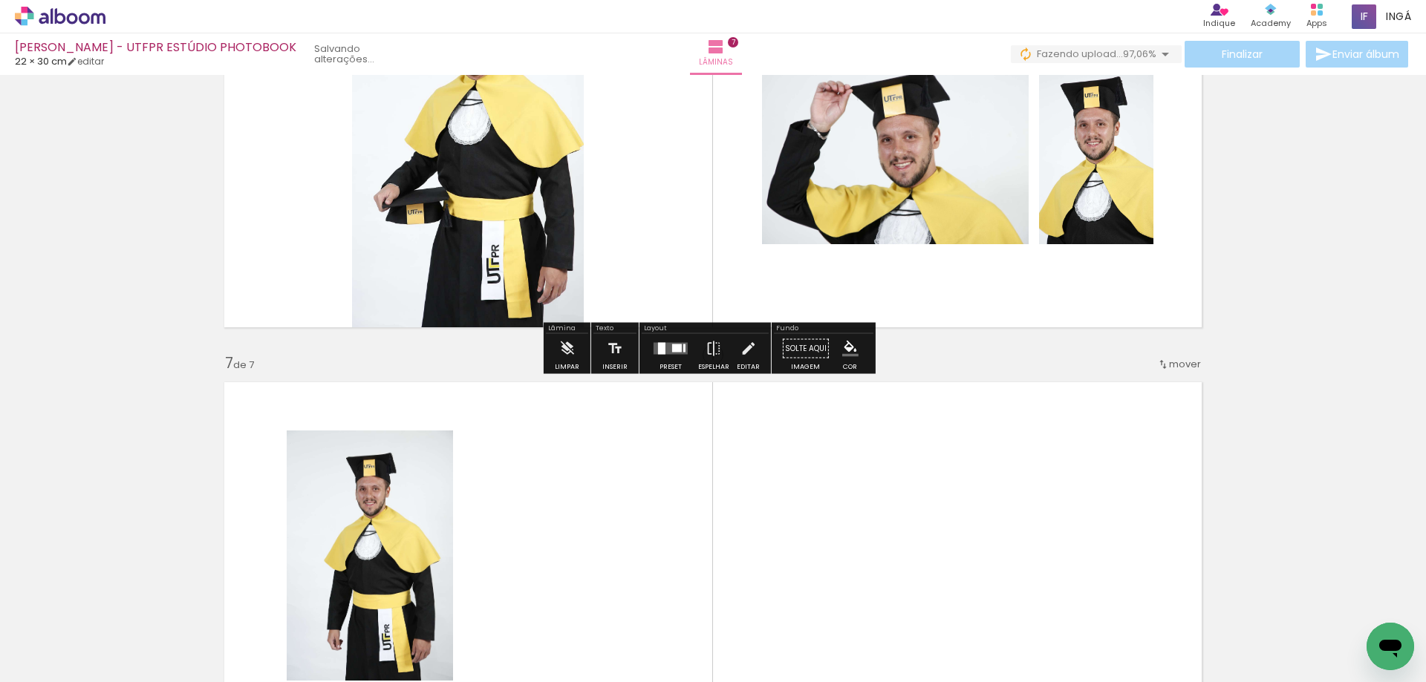
scroll to position [2155, 0]
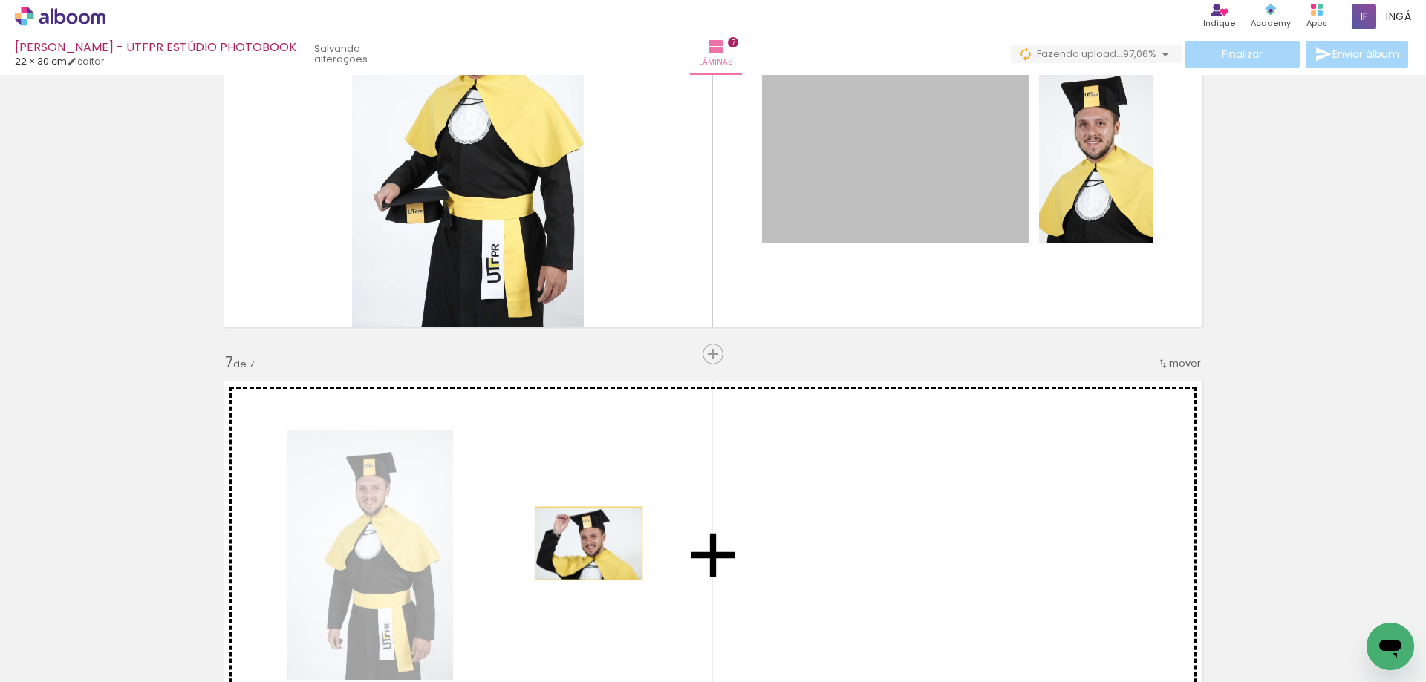
drag, startPoint x: 892, startPoint y: 165, endPoint x: 583, endPoint y: 544, distance: 488.7
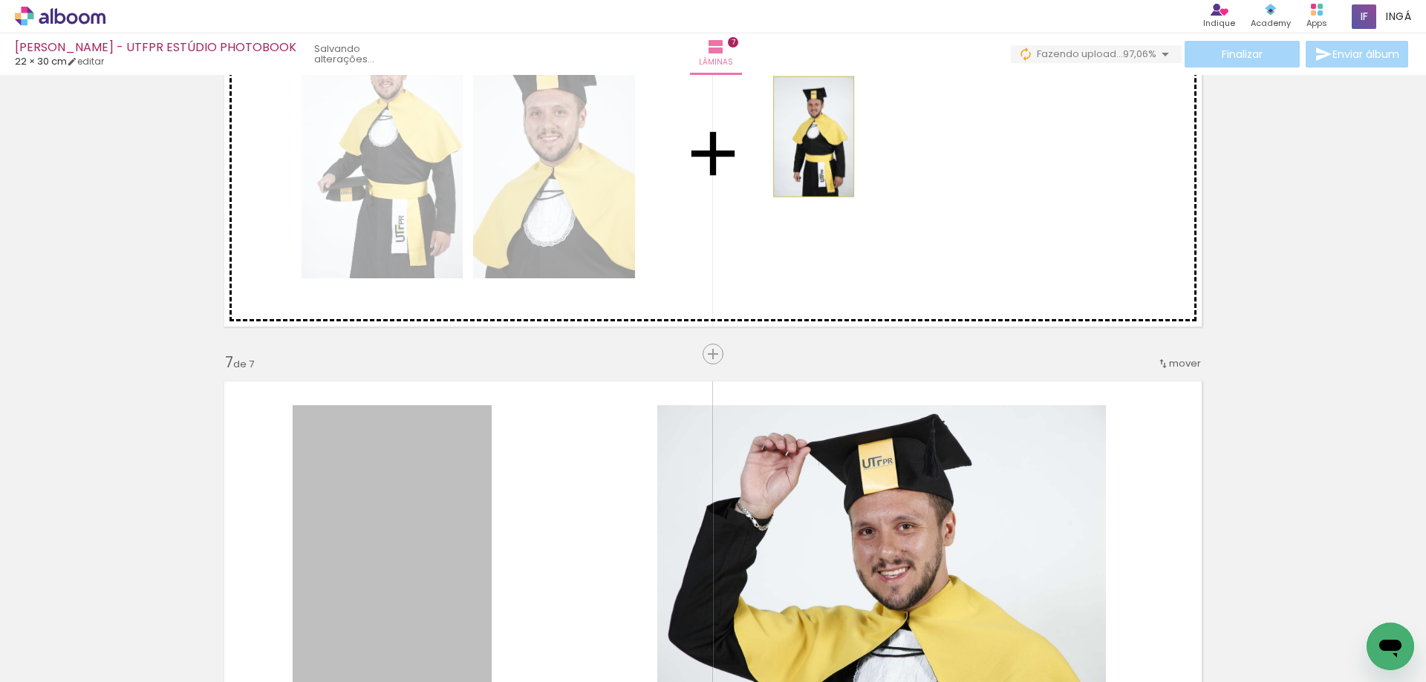
drag, startPoint x: 419, startPoint y: 500, endPoint x: 808, endPoint y: 137, distance: 532.2
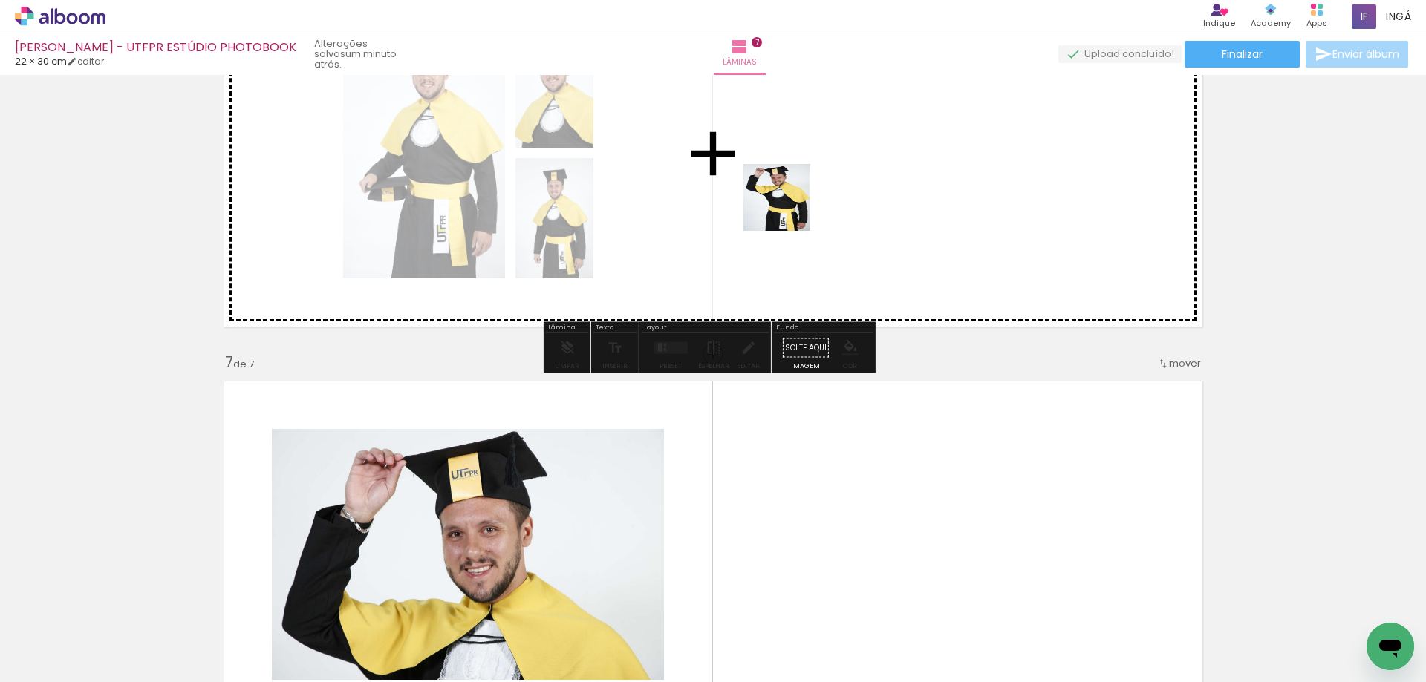
drag, startPoint x: 841, startPoint y: 639, endPoint x: 788, endPoint y: 209, distance: 433.9
click at [788, 209] on quentale-workspace at bounding box center [713, 341] width 1426 height 682
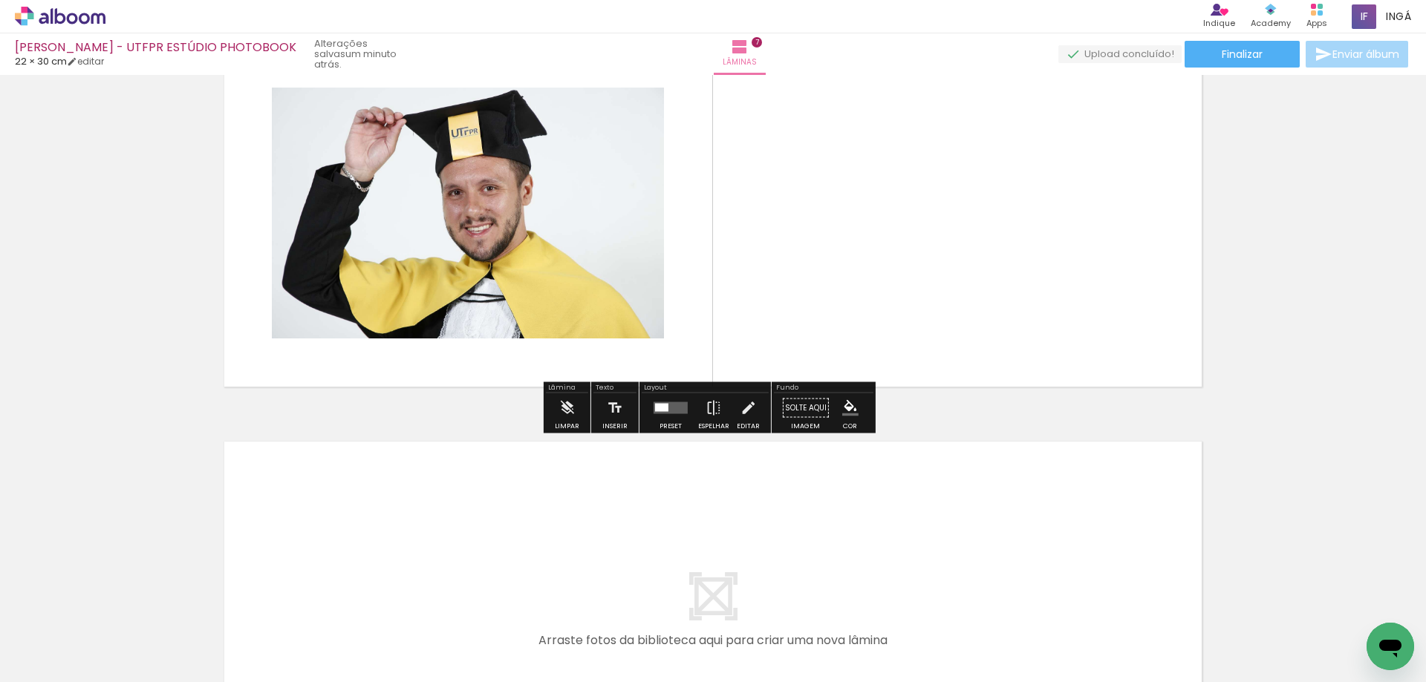
scroll to position [2527, 0]
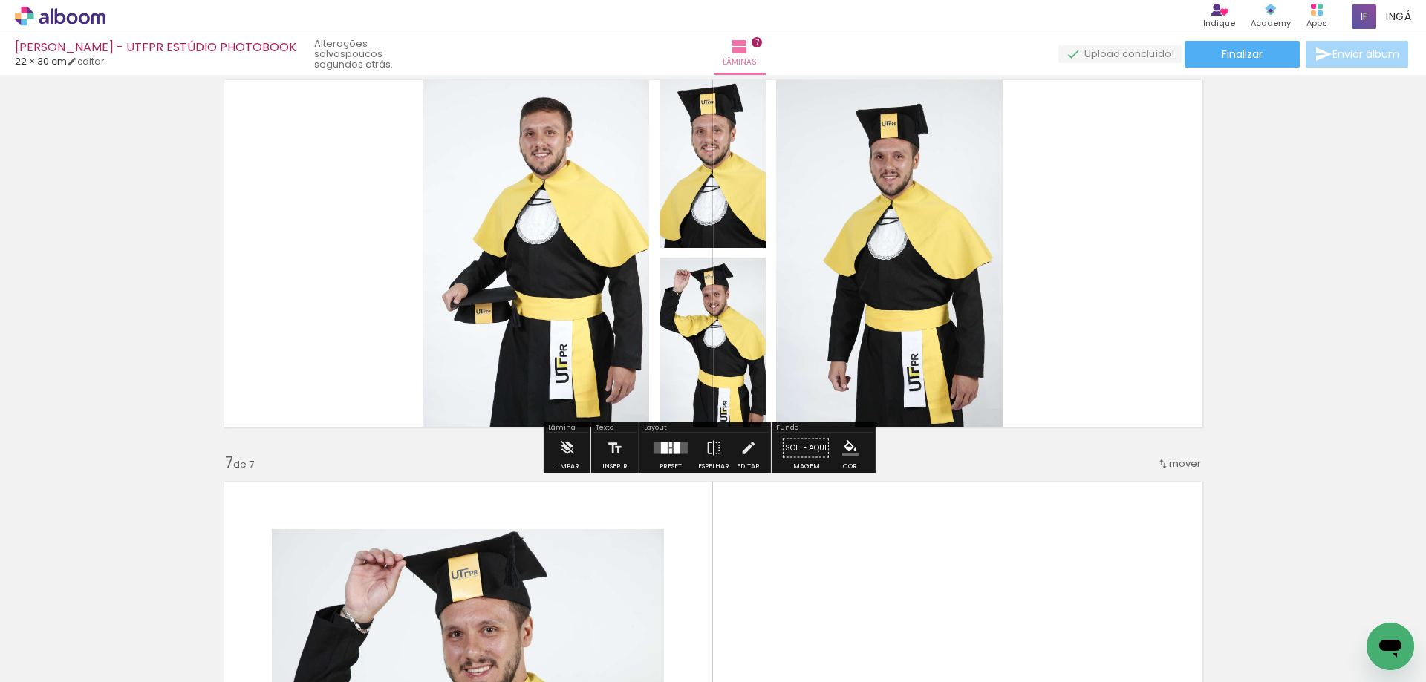
scroll to position [2081, 0]
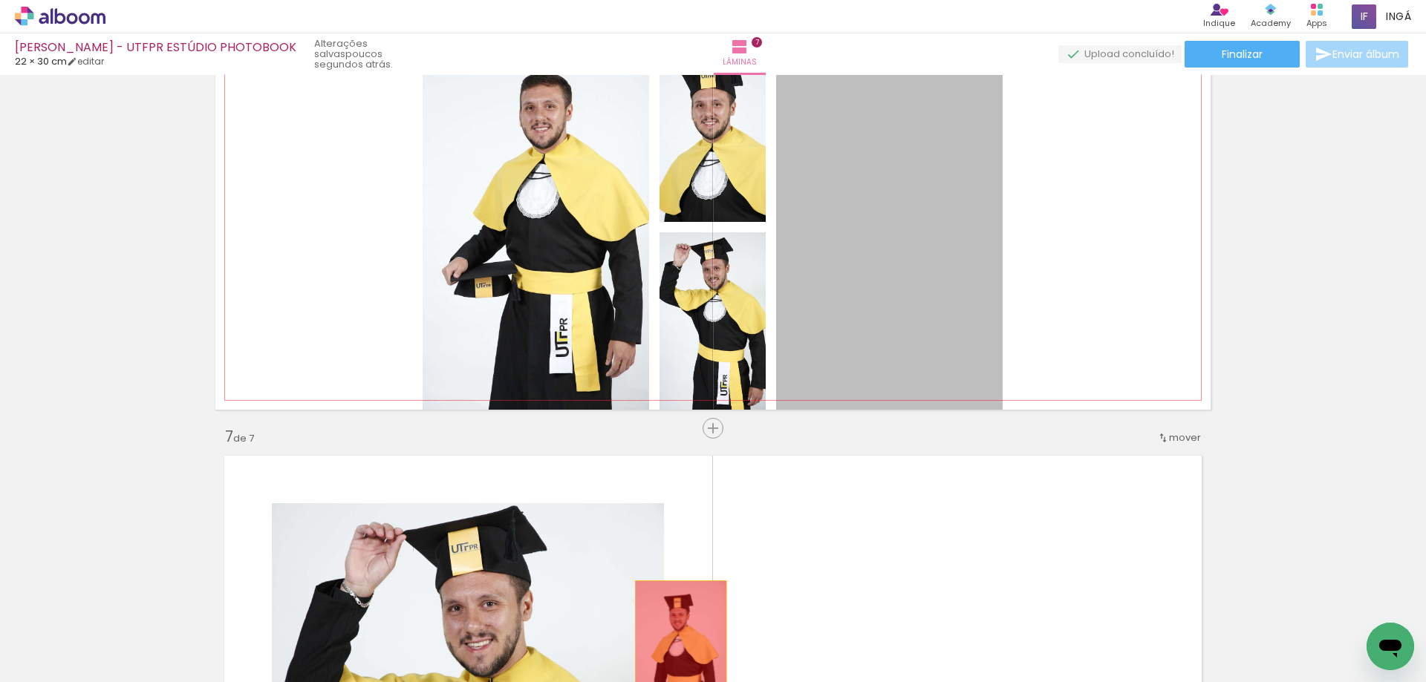
drag, startPoint x: 838, startPoint y: 234, endPoint x: 732, endPoint y: 327, distance: 141.5
click at [675, 655] on quentale-workspace at bounding box center [713, 341] width 1426 height 682
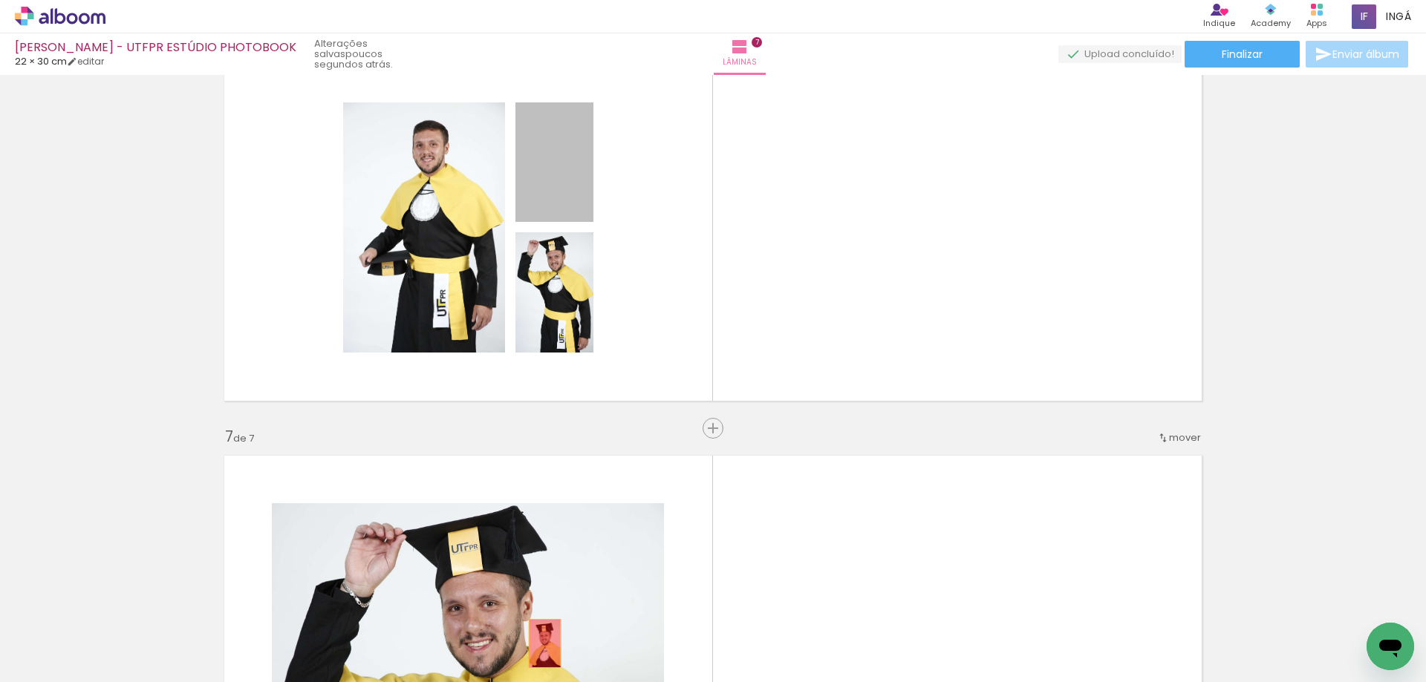
drag, startPoint x: 523, startPoint y: 182, endPoint x: 552, endPoint y: 493, distance: 312.5
click at [539, 642] on quentale-workspace at bounding box center [713, 341] width 1426 height 682
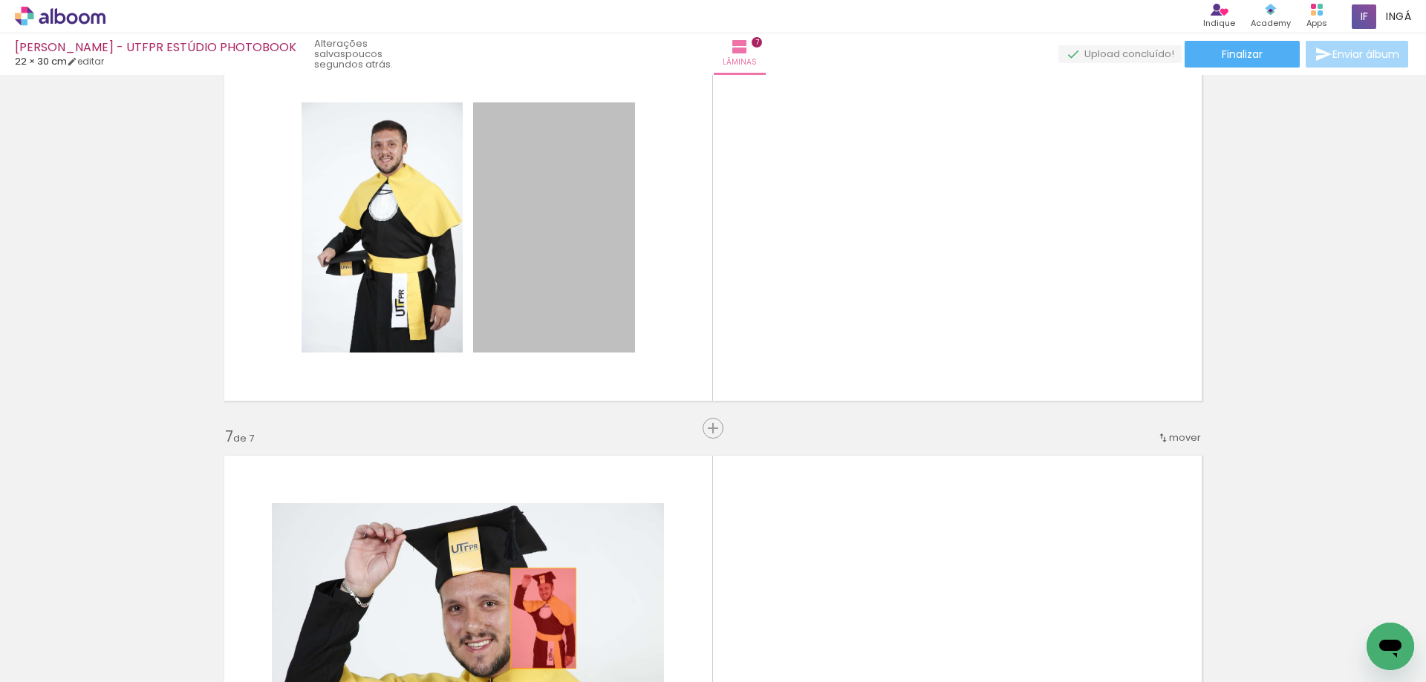
drag, startPoint x: 541, startPoint y: 248, endPoint x: 538, endPoint y: 619, distance: 370.5
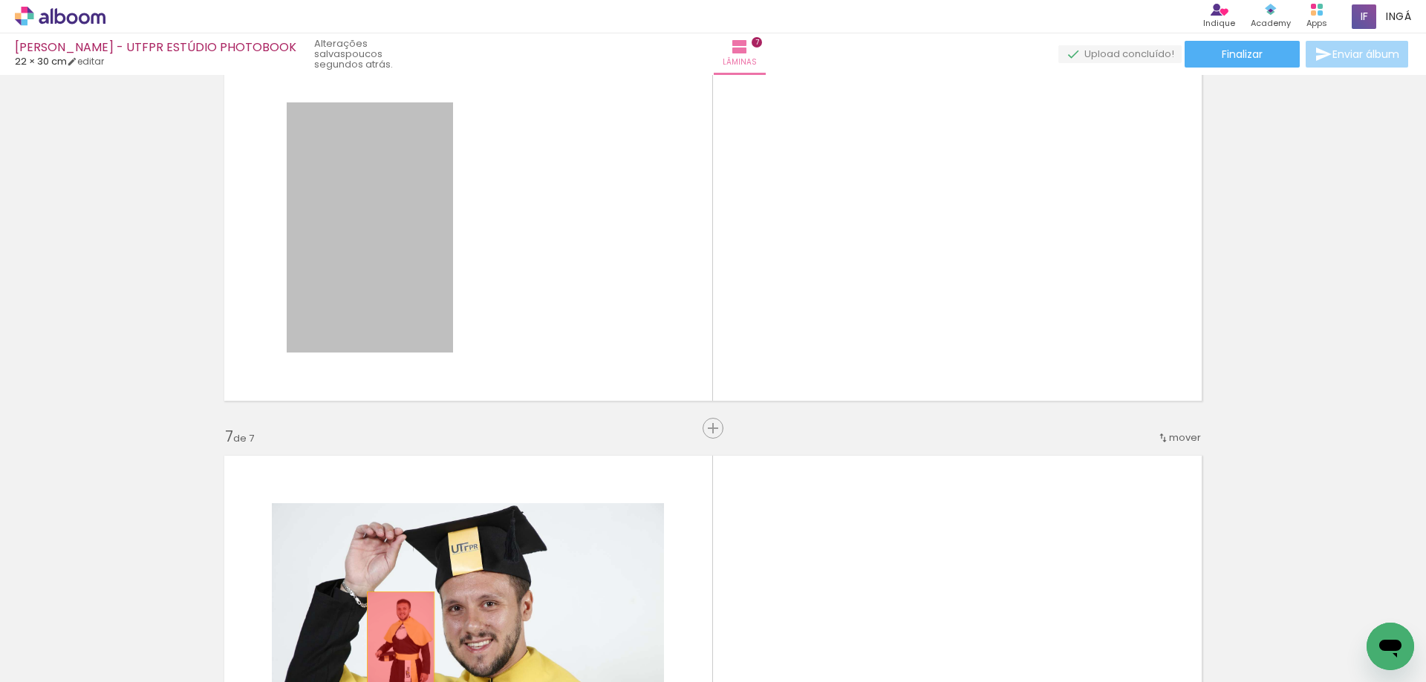
drag, startPoint x: 365, startPoint y: 221, endPoint x: 395, endPoint y: 650, distance: 430.2
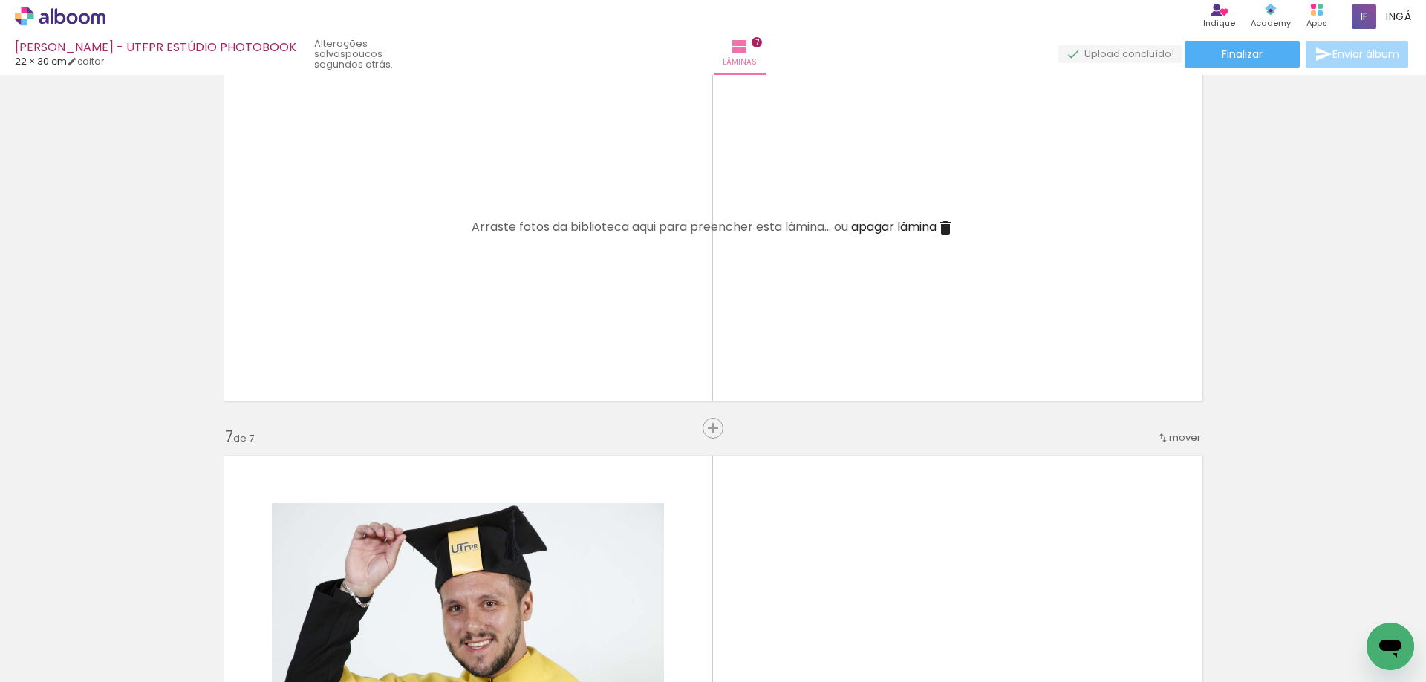
scroll to position [2230, 0]
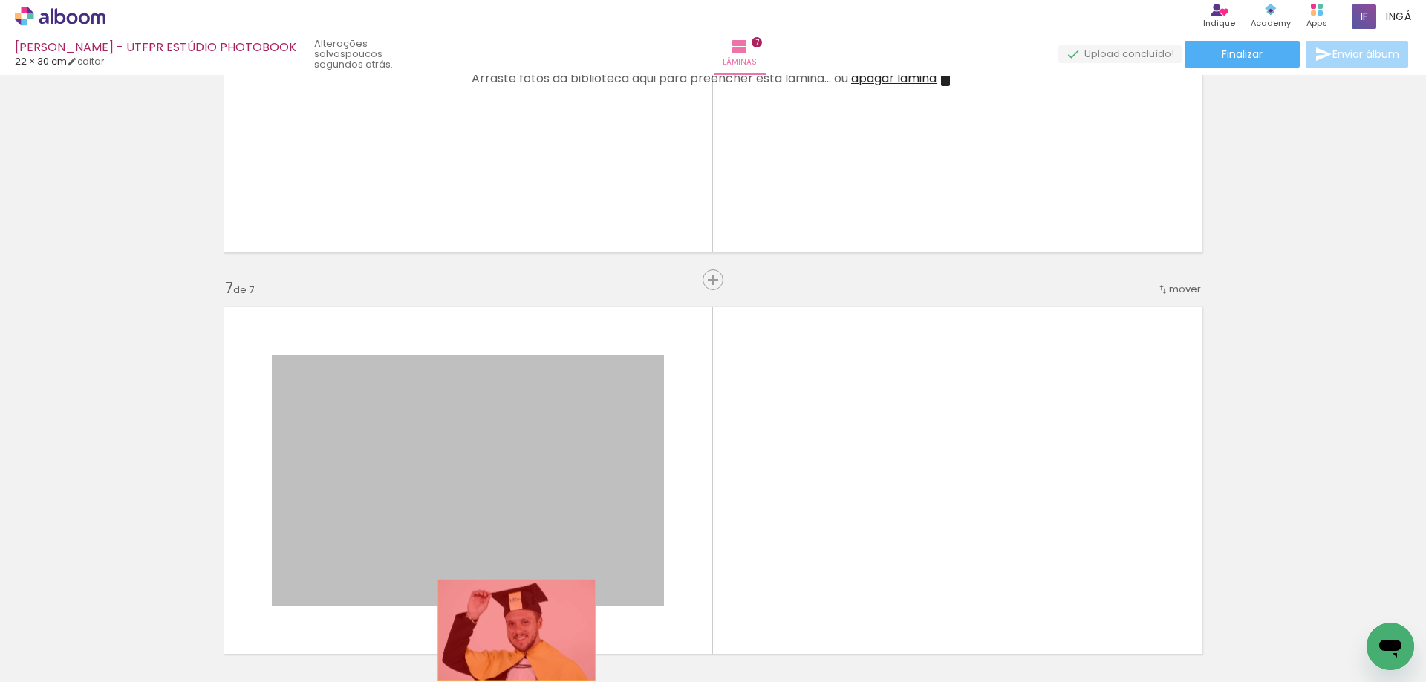
drag, startPoint x: 486, startPoint y: 455, endPoint x: 511, endPoint y: 630, distance: 176.9
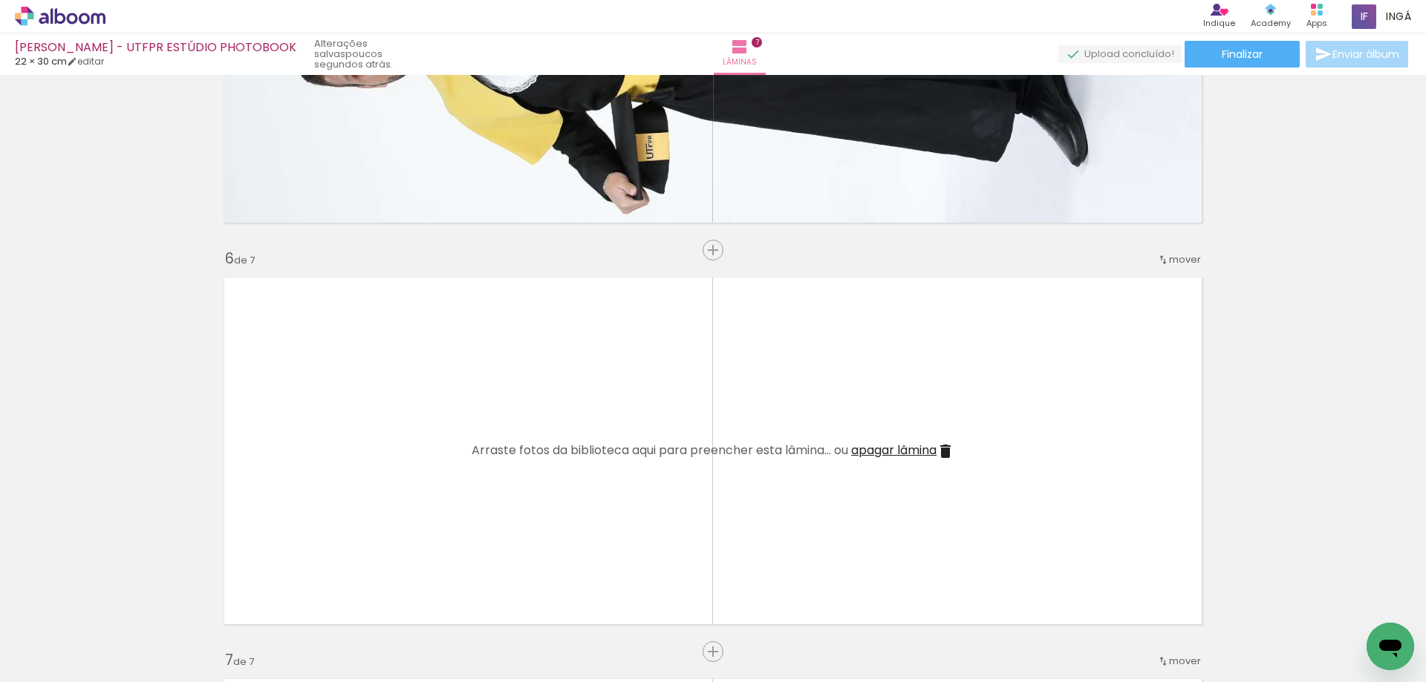
scroll to position [1858, 0]
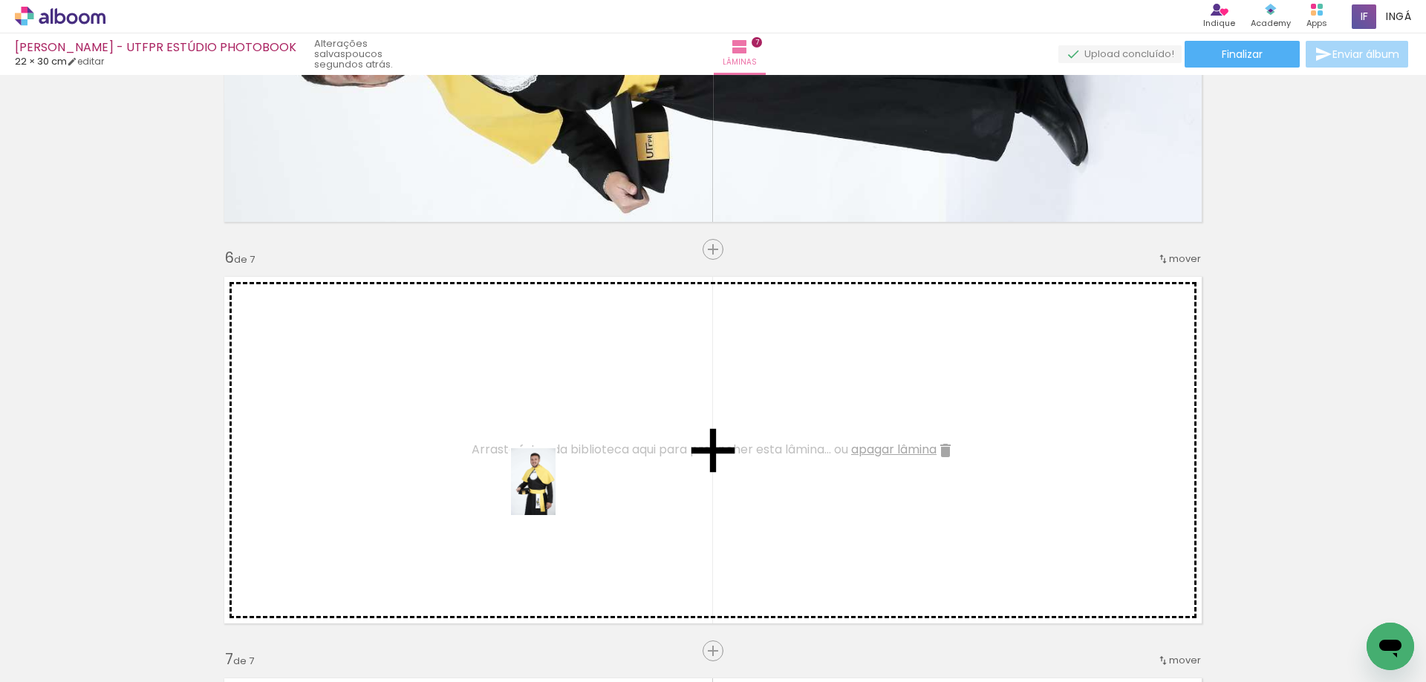
drag, startPoint x: 576, startPoint y: 623, endPoint x: 555, endPoint y: 493, distance: 131.6
click at [555, 493] on quentale-workspace at bounding box center [713, 341] width 1426 height 682
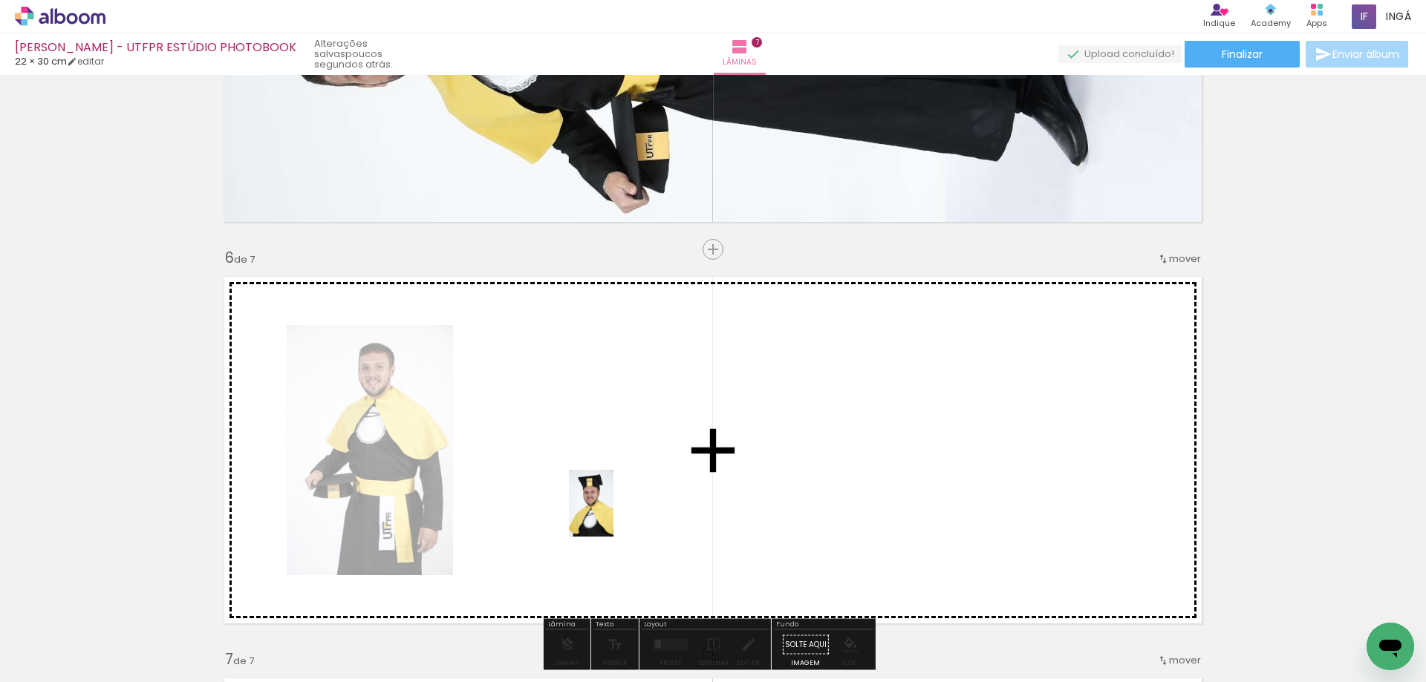
drag, startPoint x: 817, startPoint y: 637, endPoint x: 613, endPoint y: 515, distance: 238.1
click at [613, 515] on quentale-workspace at bounding box center [713, 341] width 1426 height 682
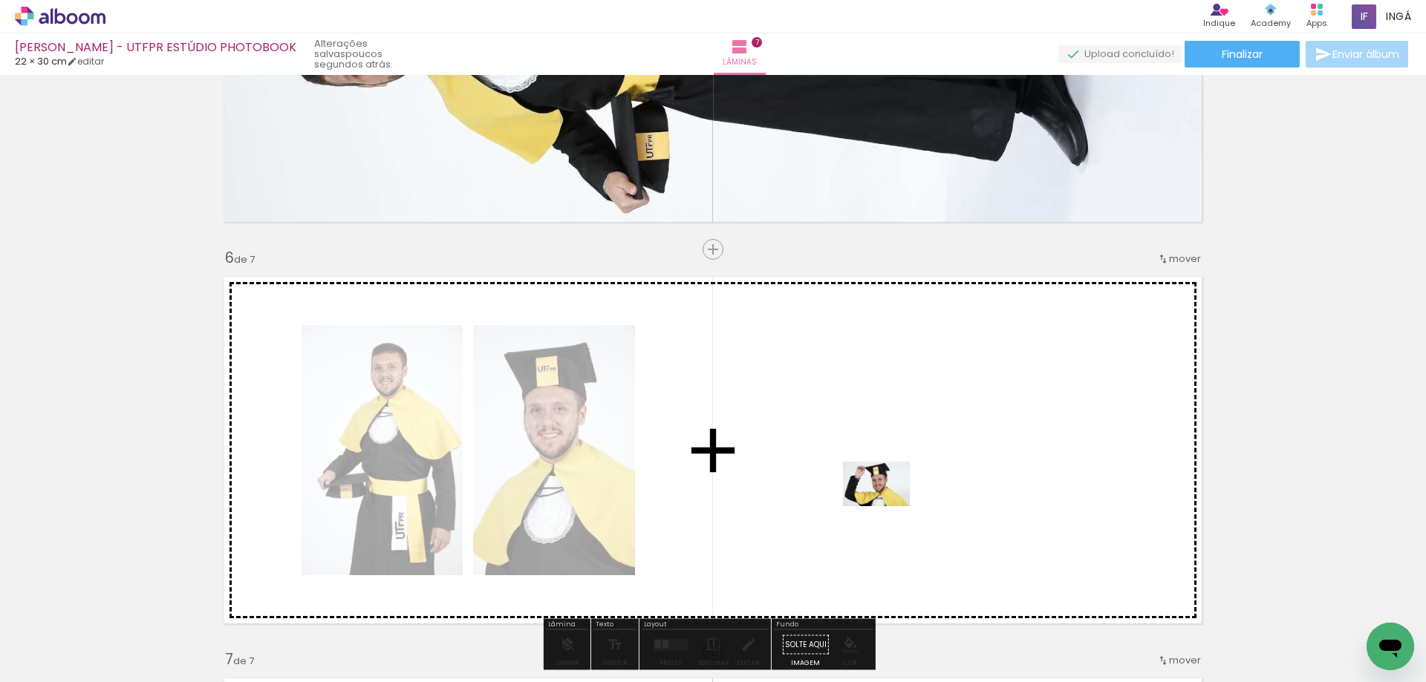
drag, startPoint x: 899, startPoint y: 636, endPoint x: 887, endPoint y: 506, distance: 129.7
click at [887, 506] on quentale-workspace at bounding box center [713, 341] width 1426 height 682
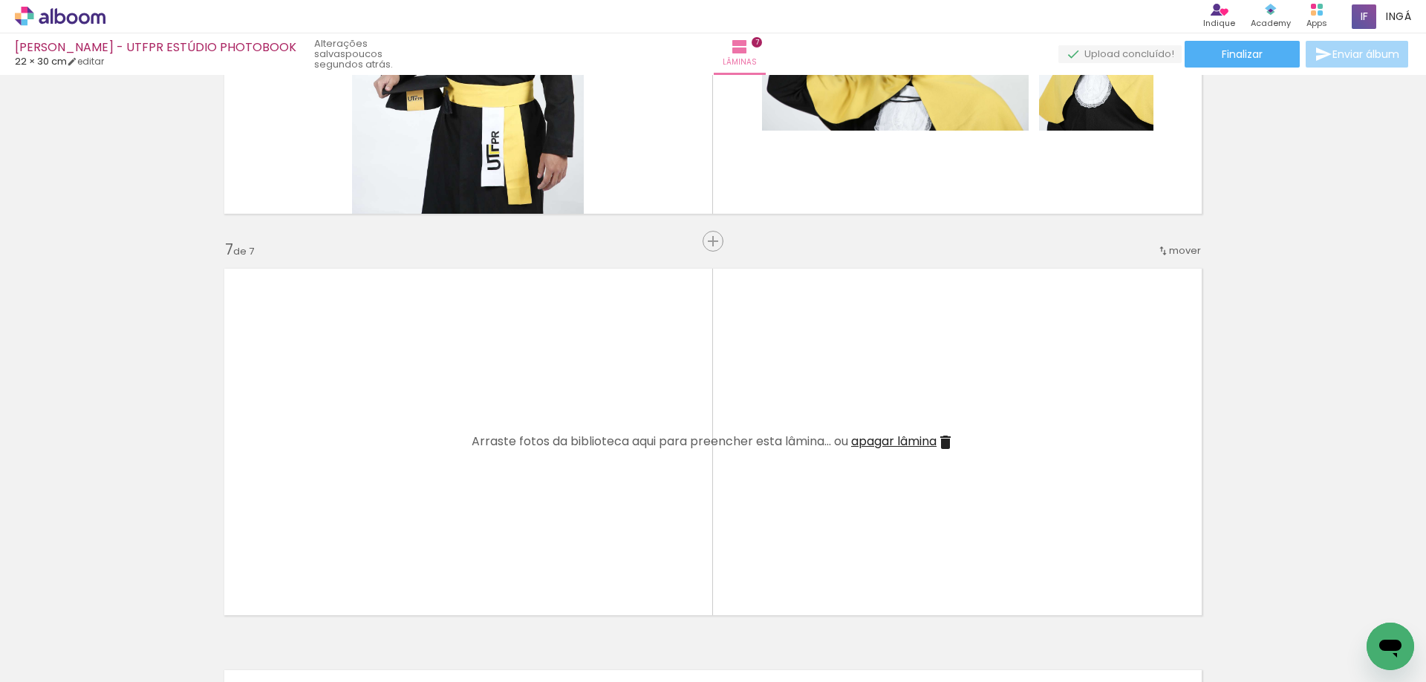
scroll to position [2304, 0]
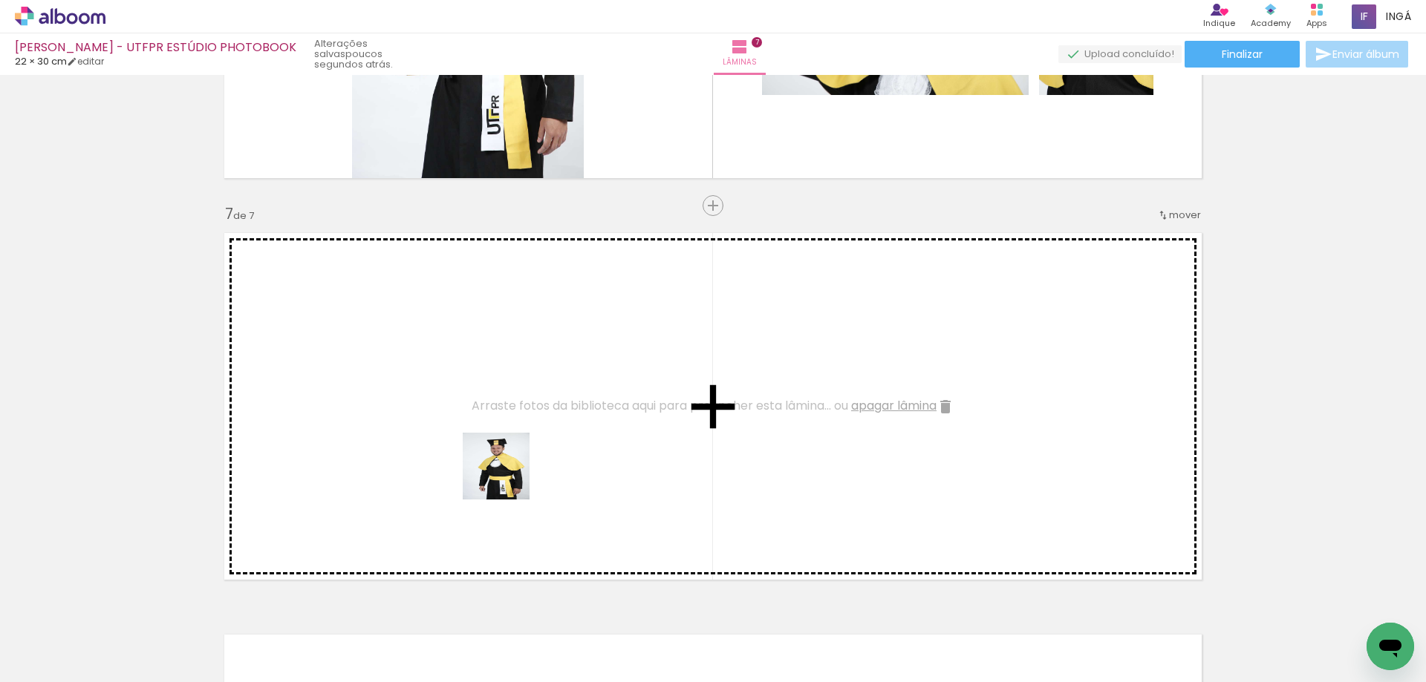
drag, startPoint x: 696, startPoint y: 600, endPoint x: 597, endPoint y: 529, distance: 121.8
click at [497, 470] on quentale-workspace at bounding box center [713, 341] width 1426 height 682
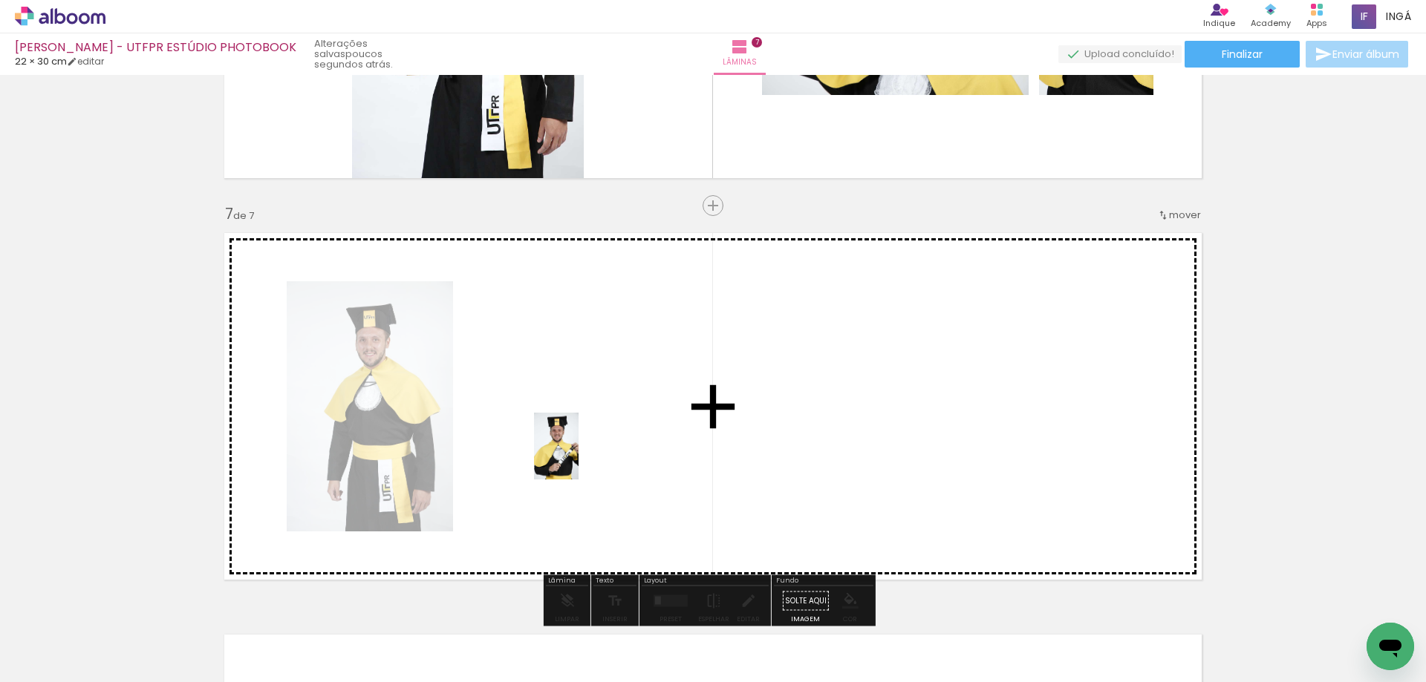
drag, startPoint x: 959, startPoint y: 572, endPoint x: 578, endPoint y: 457, distance: 397.0
click at [578, 457] on quentale-workspace at bounding box center [713, 341] width 1426 height 682
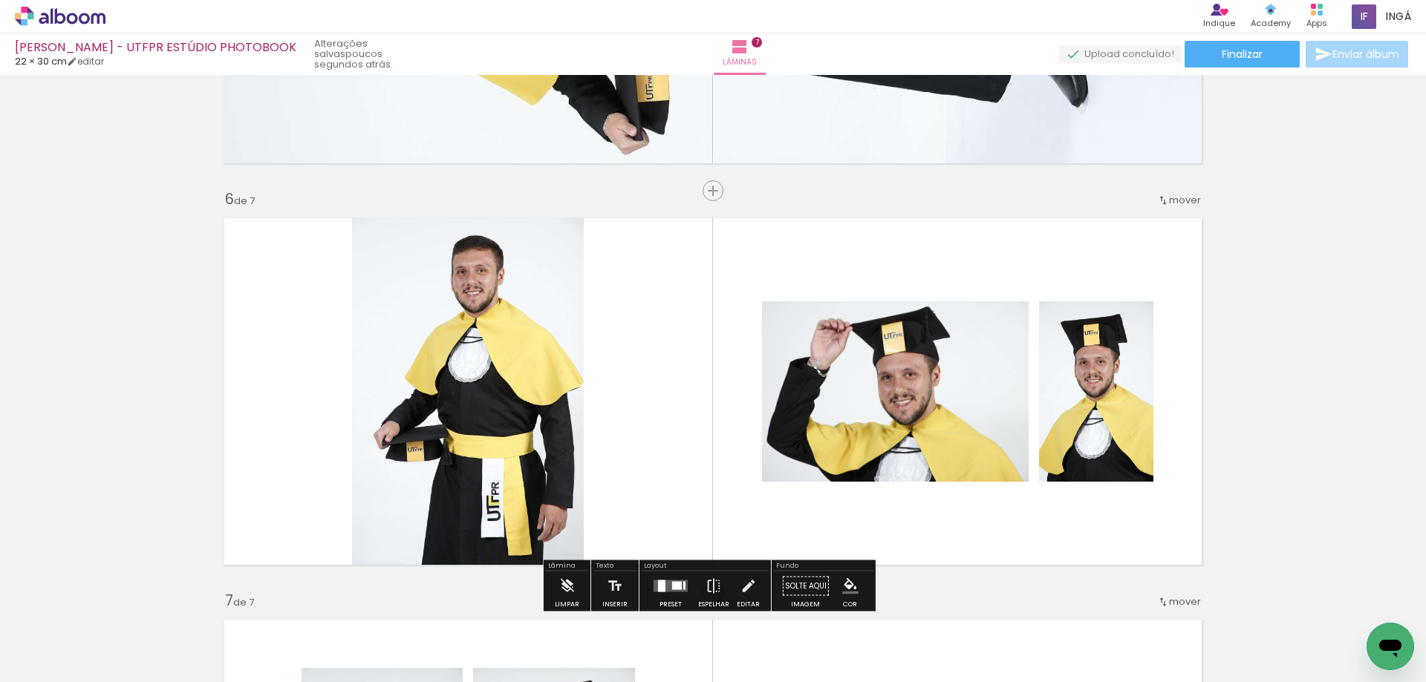
scroll to position [1858, 0]
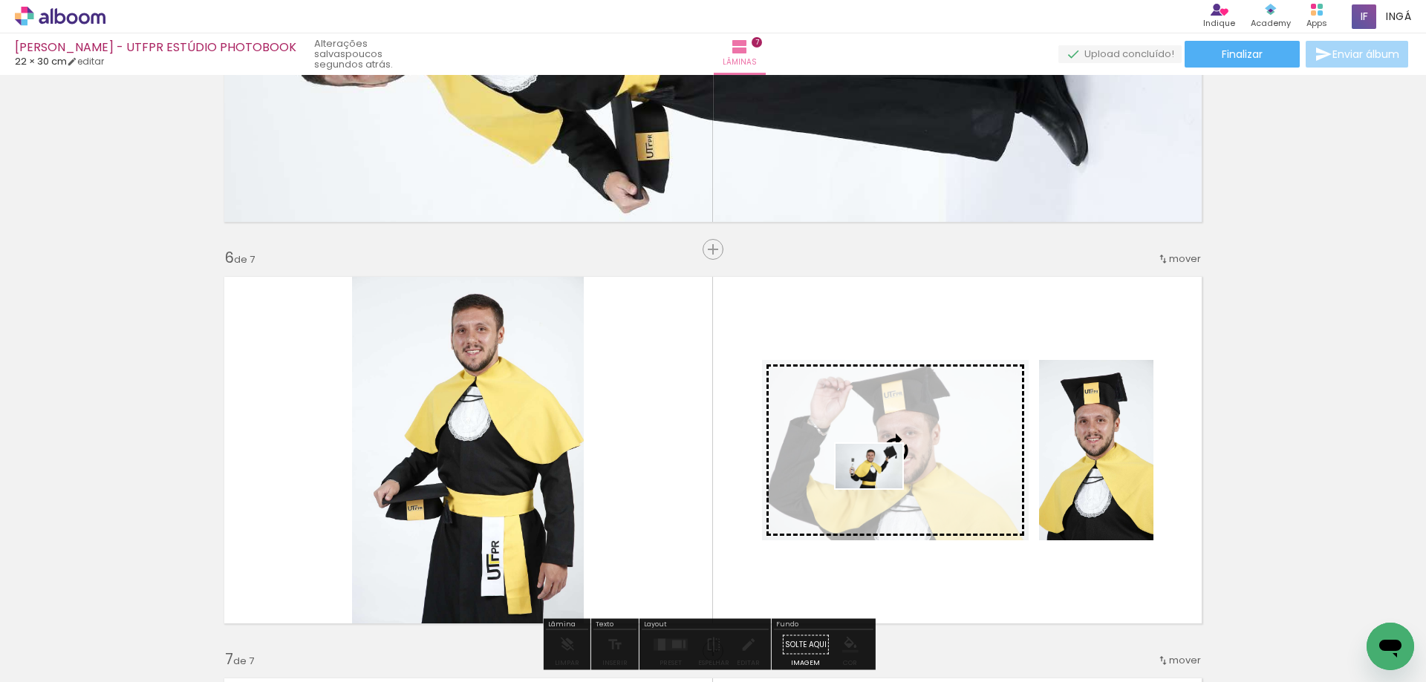
drag, startPoint x: 1238, startPoint y: 637, endPoint x: 880, endPoint y: 489, distance: 387.5
click at [880, 489] on quentale-workspace at bounding box center [713, 341] width 1426 height 682
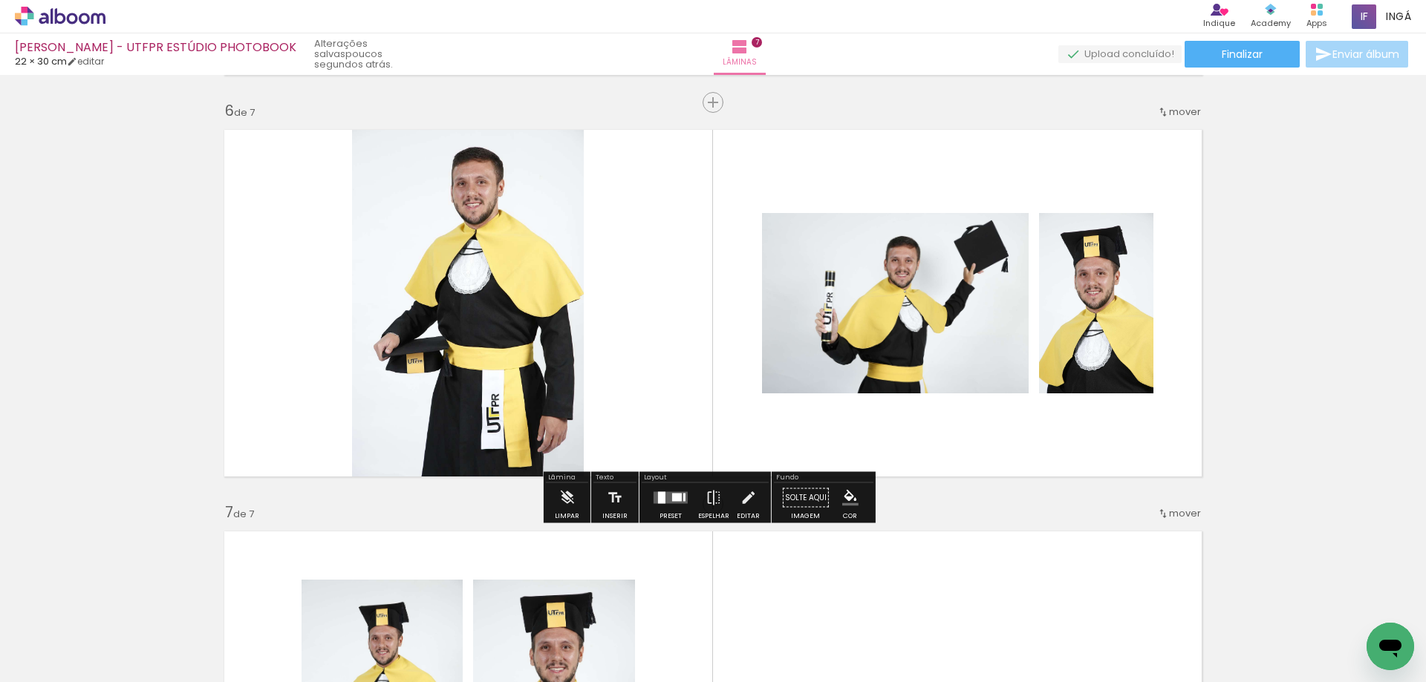
scroll to position [2007, 0]
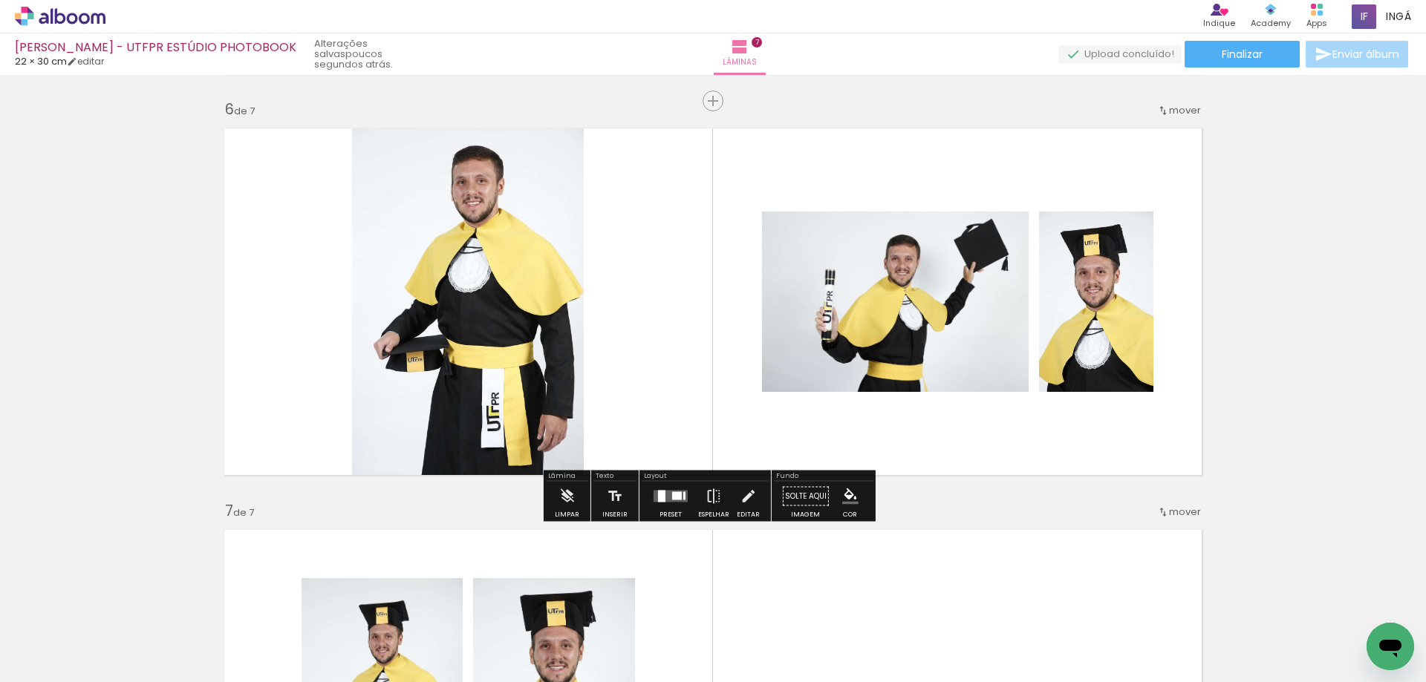
click at [672, 495] on div at bounding box center [677, 496] width 10 height 8
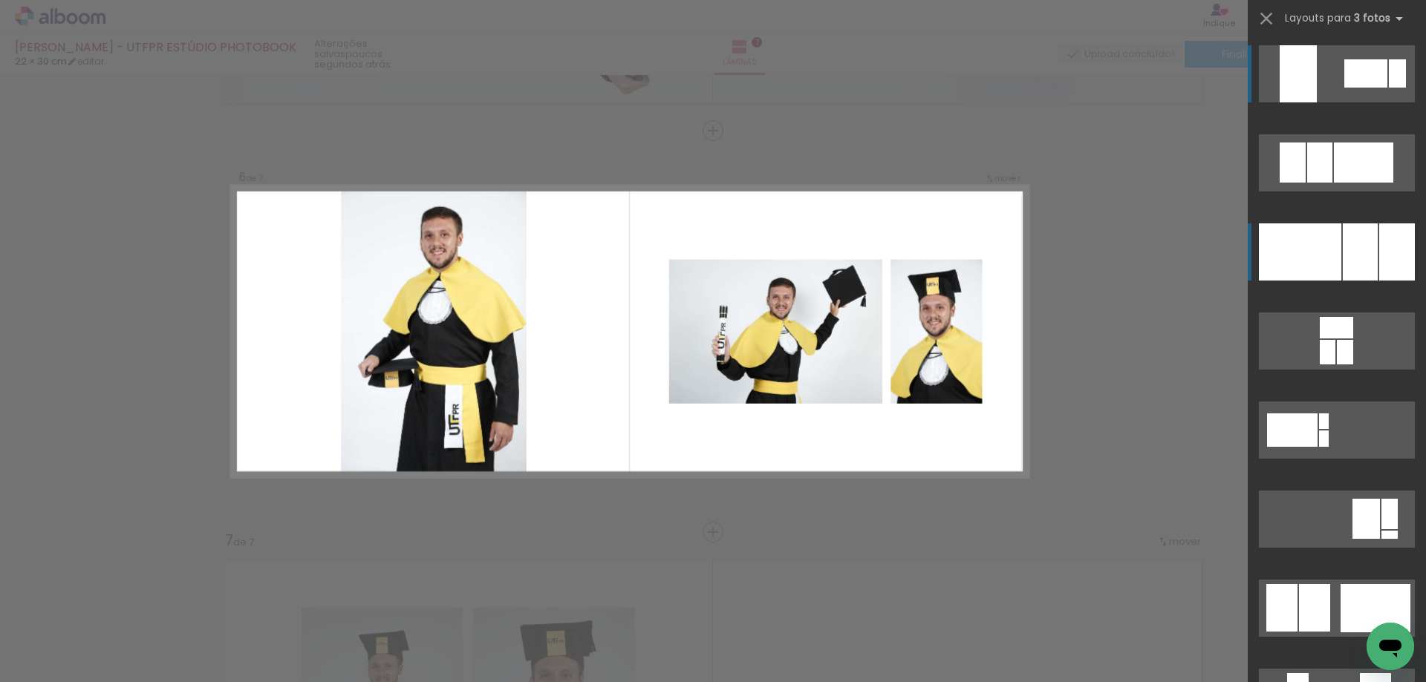
scroll to position [1977, 0]
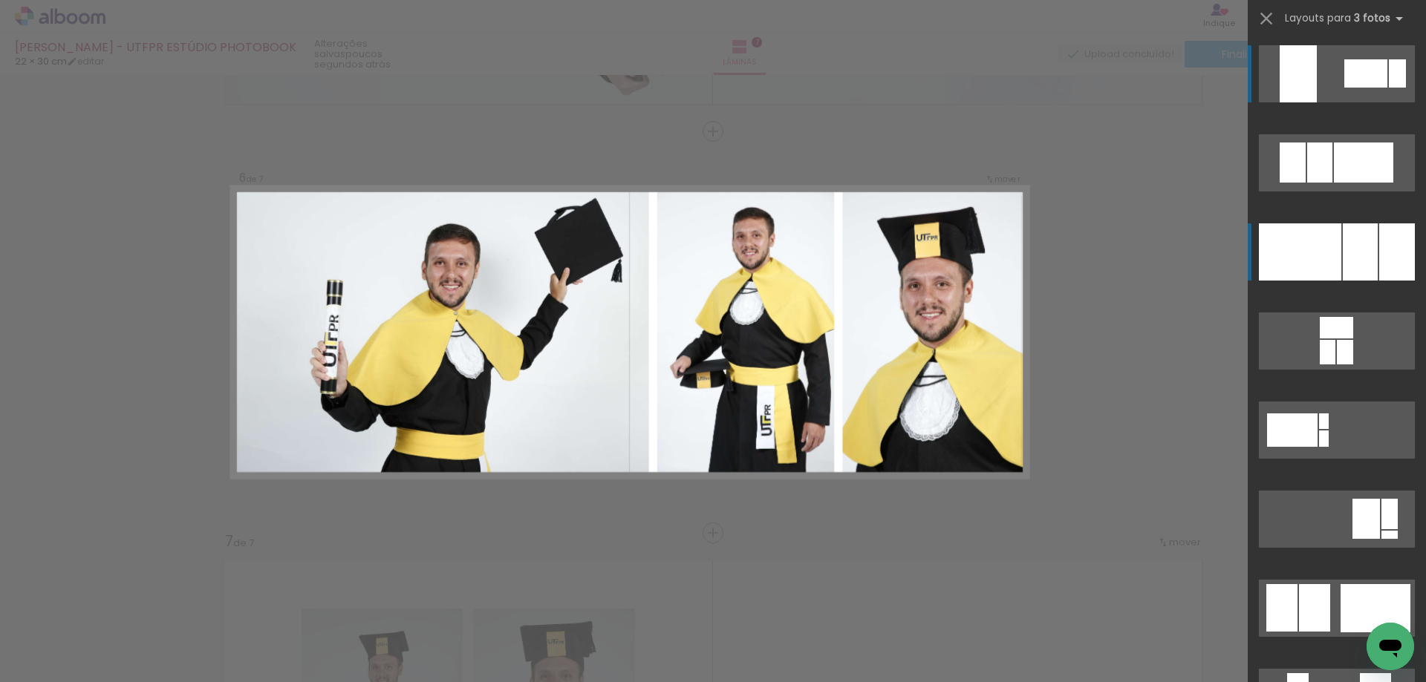
click at [1334, 252] on div at bounding box center [1300, 251] width 82 height 57
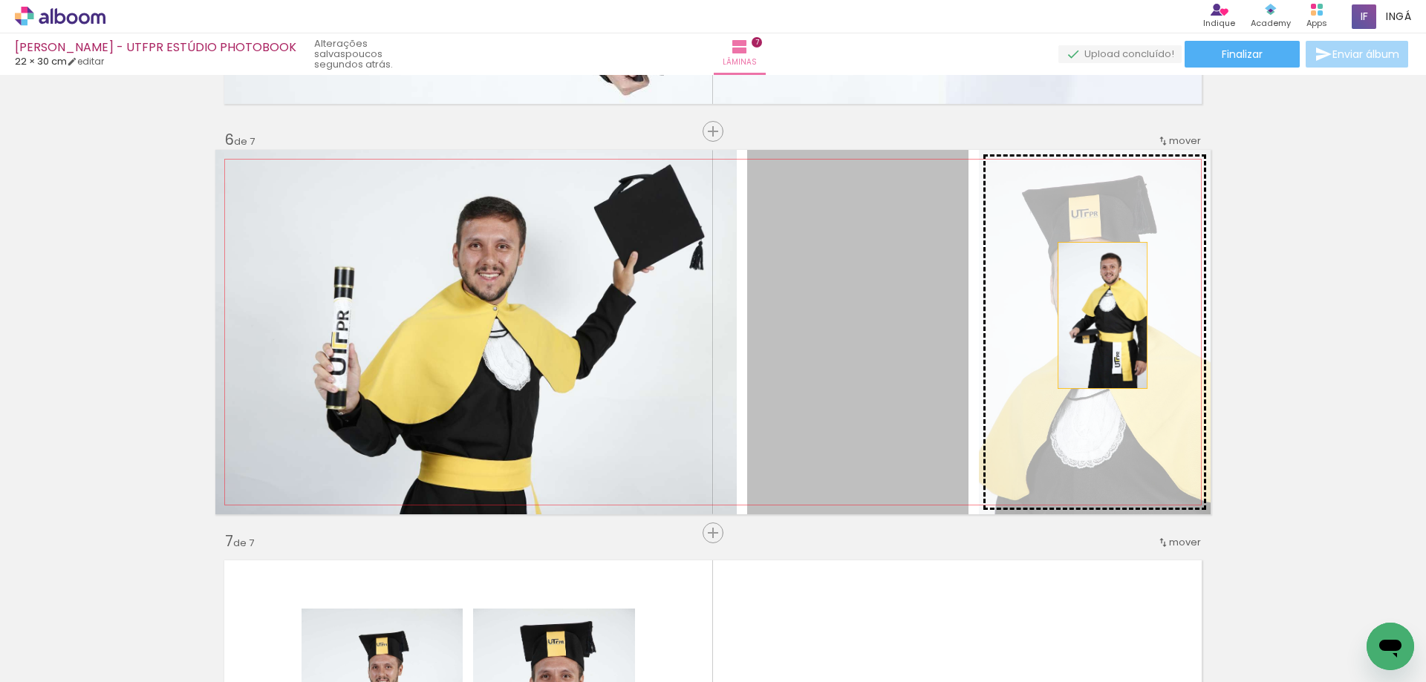
drag, startPoint x: 1074, startPoint y: 316, endPoint x: 1097, endPoint y: 316, distance: 22.3
click at [0, 0] on slot at bounding box center [0, 0] width 0 height 0
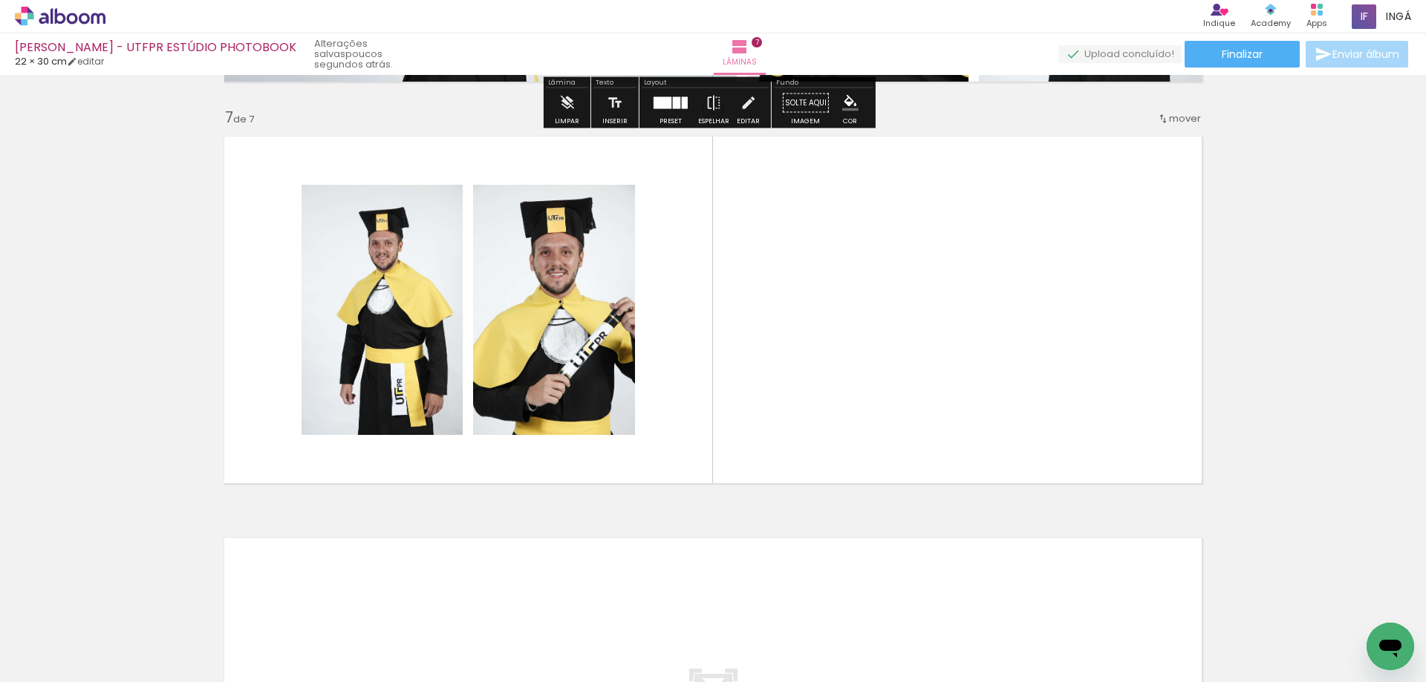
scroll to position [2422, 0]
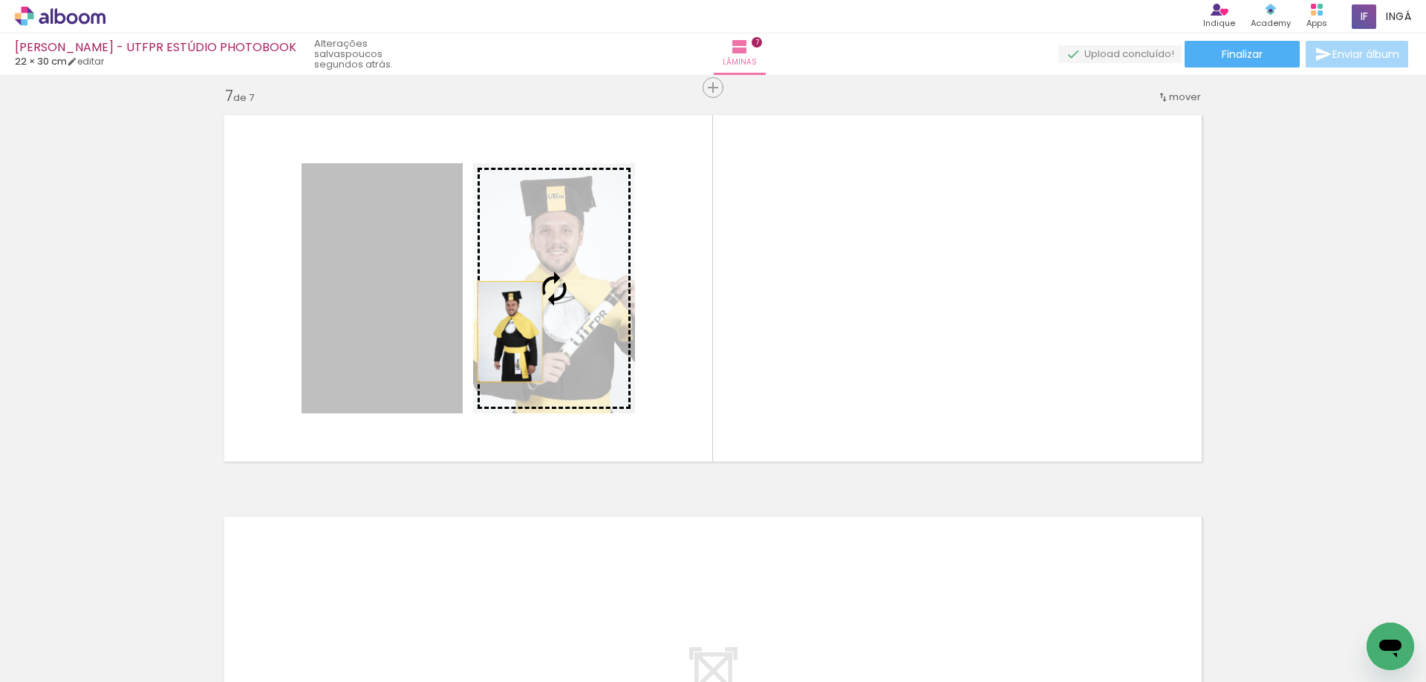
drag, startPoint x: 400, startPoint y: 333, endPoint x: 515, endPoint y: 332, distance: 115.1
click at [0, 0] on slot at bounding box center [0, 0] width 0 height 0
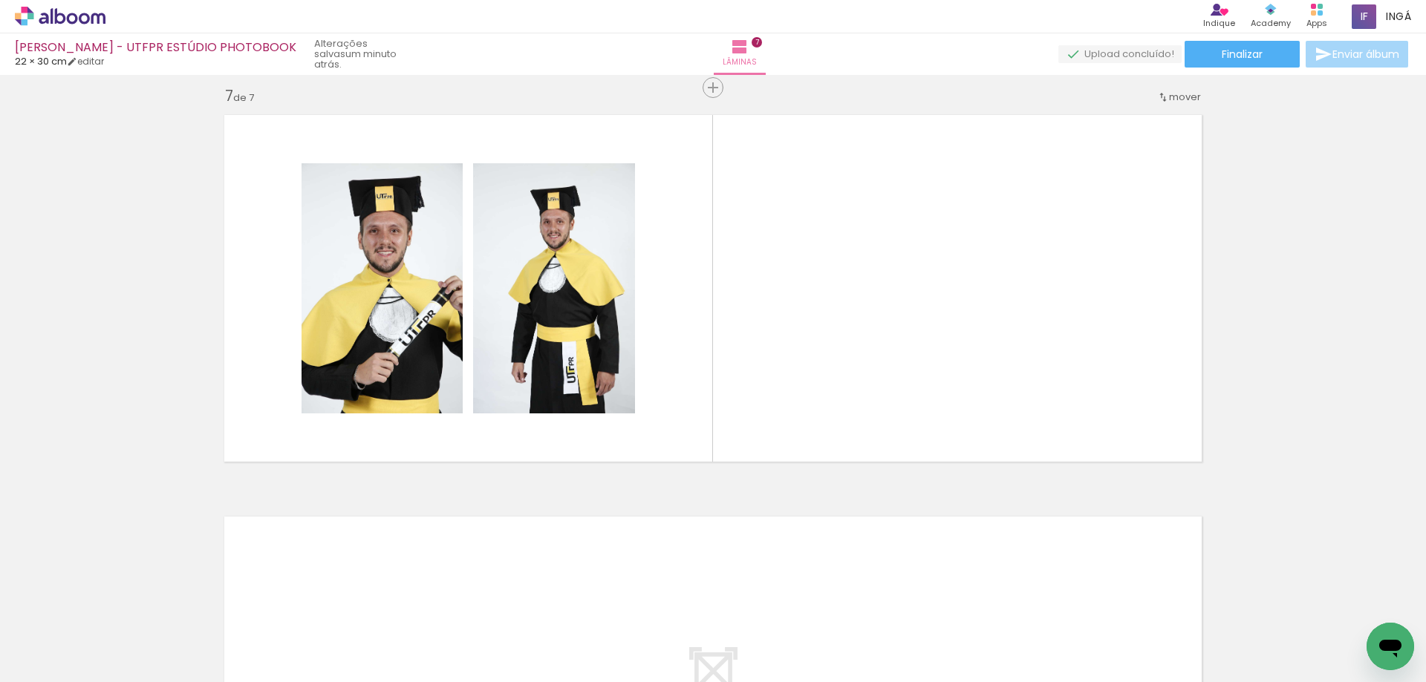
scroll to position [0, 668]
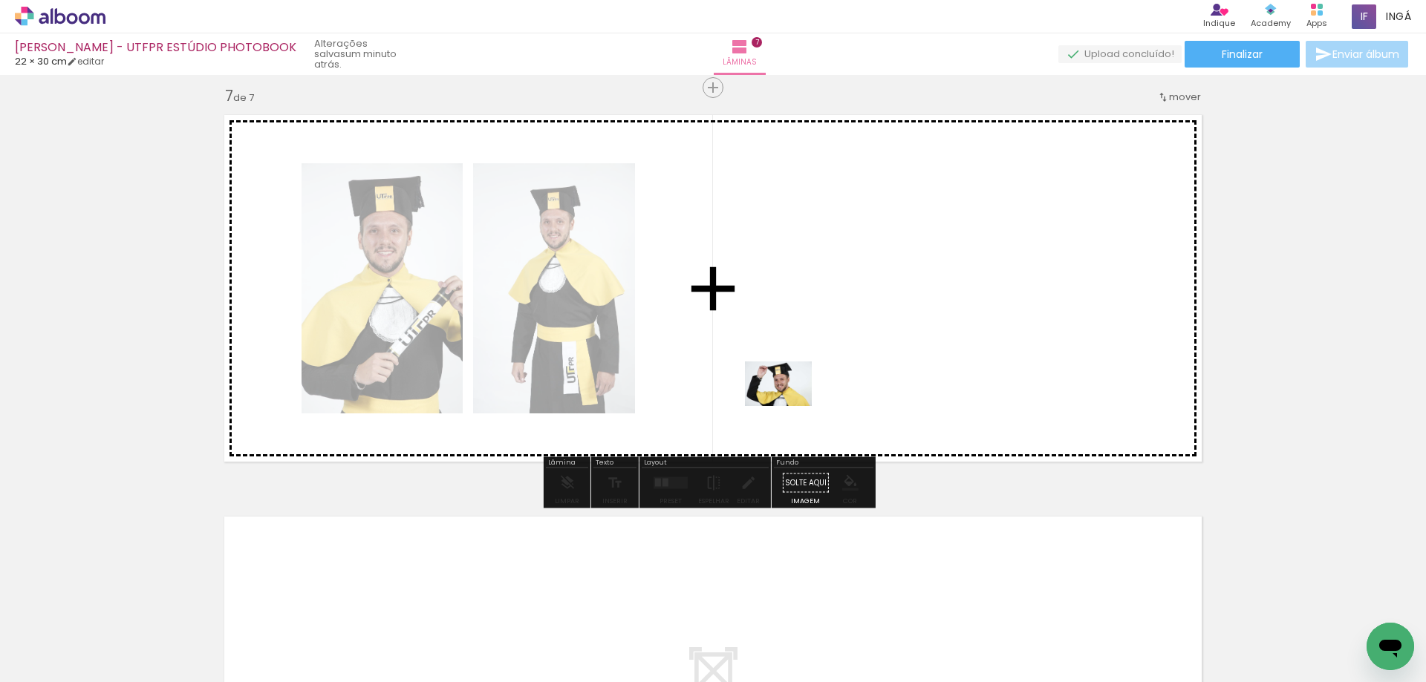
drag, startPoint x: 734, startPoint y: 630, endPoint x: 789, endPoint y: 406, distance: 230.9
click at [789, 406] on quentale-workspace at bounding box center [713, 341] width 1426 height 682
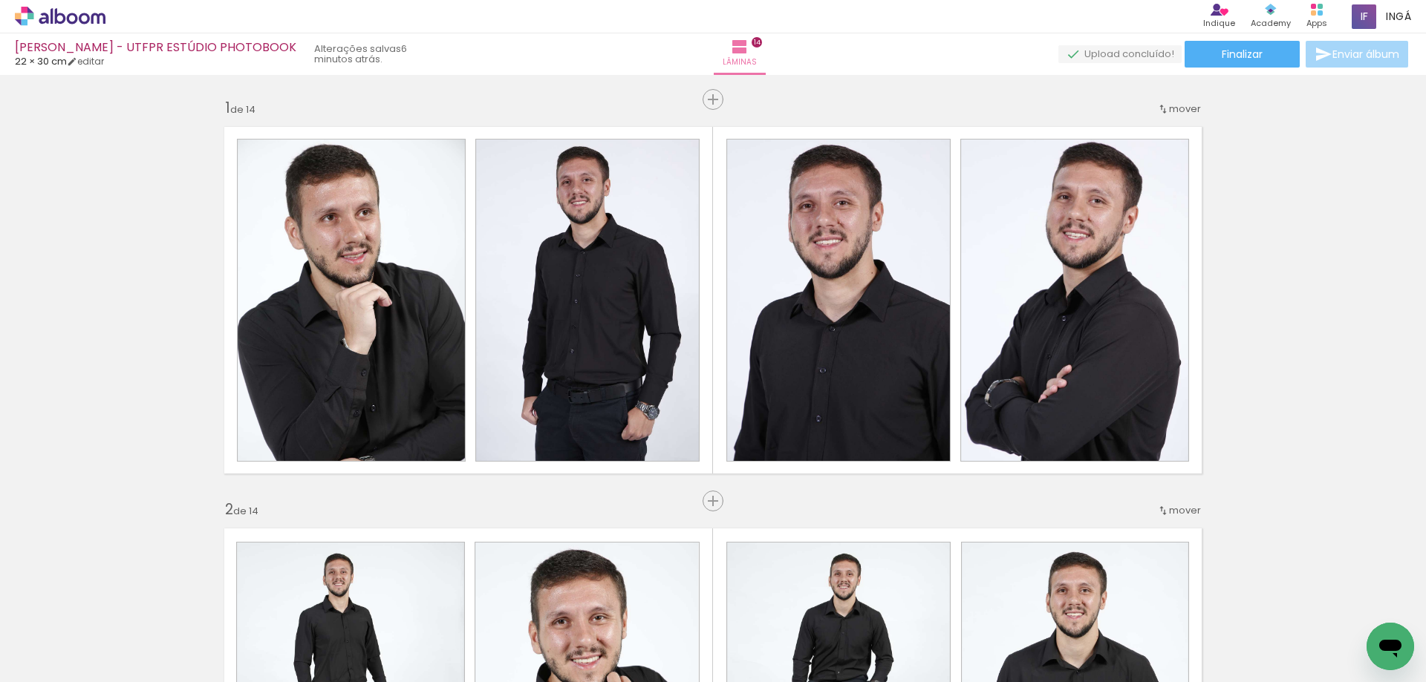
scroll to position [0, 1528]
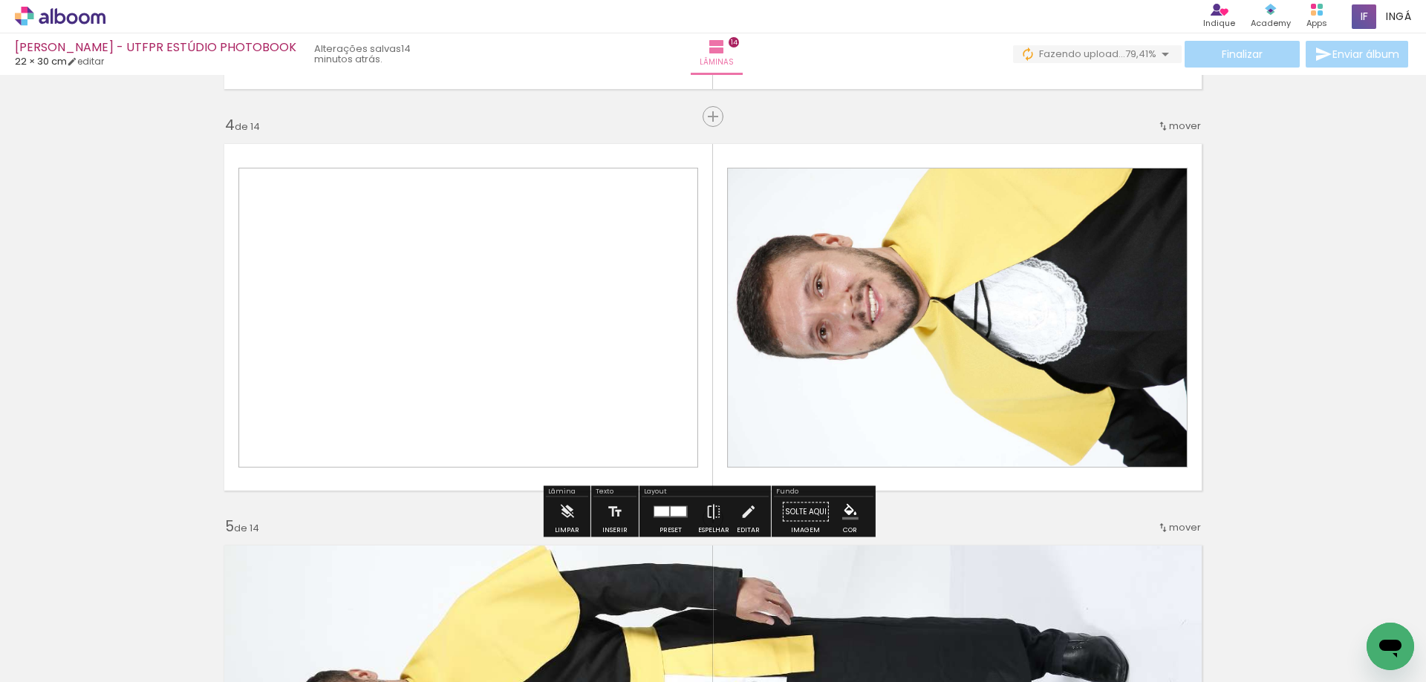
scroll to position [1262, 0]
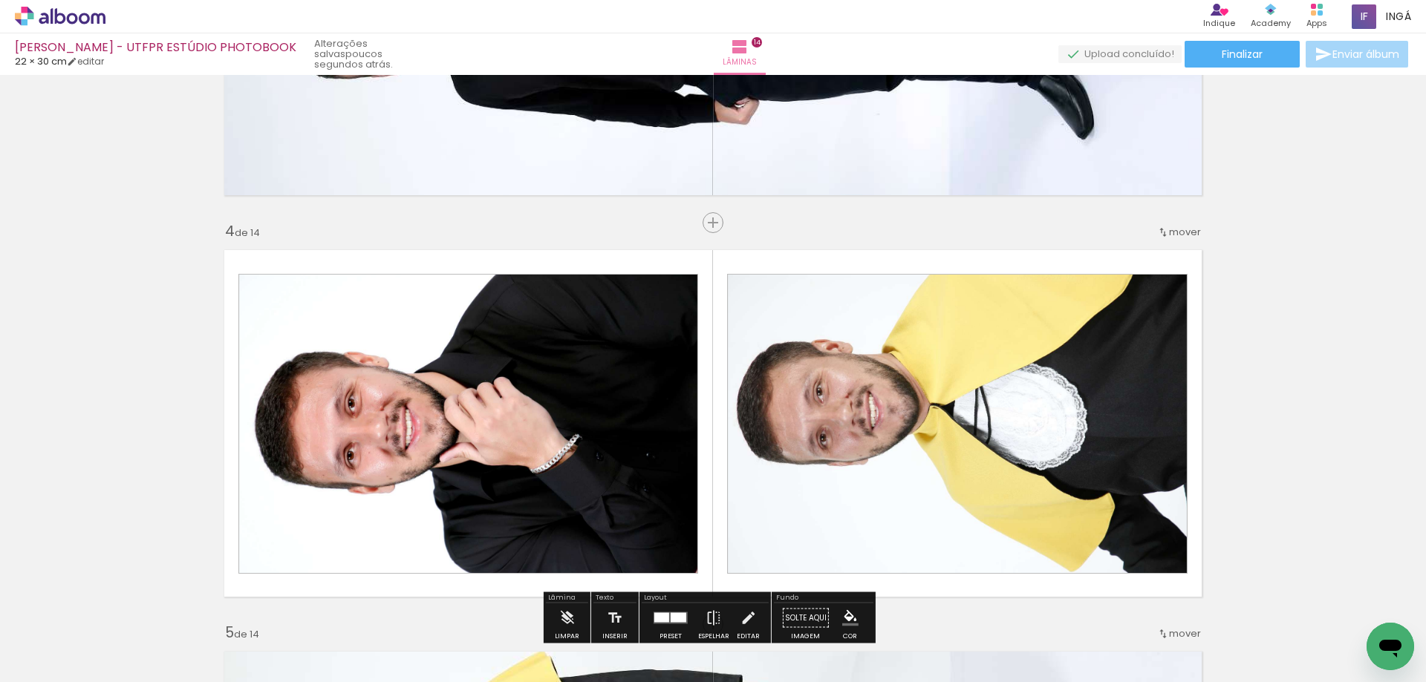
scroll to position [1188, 0]
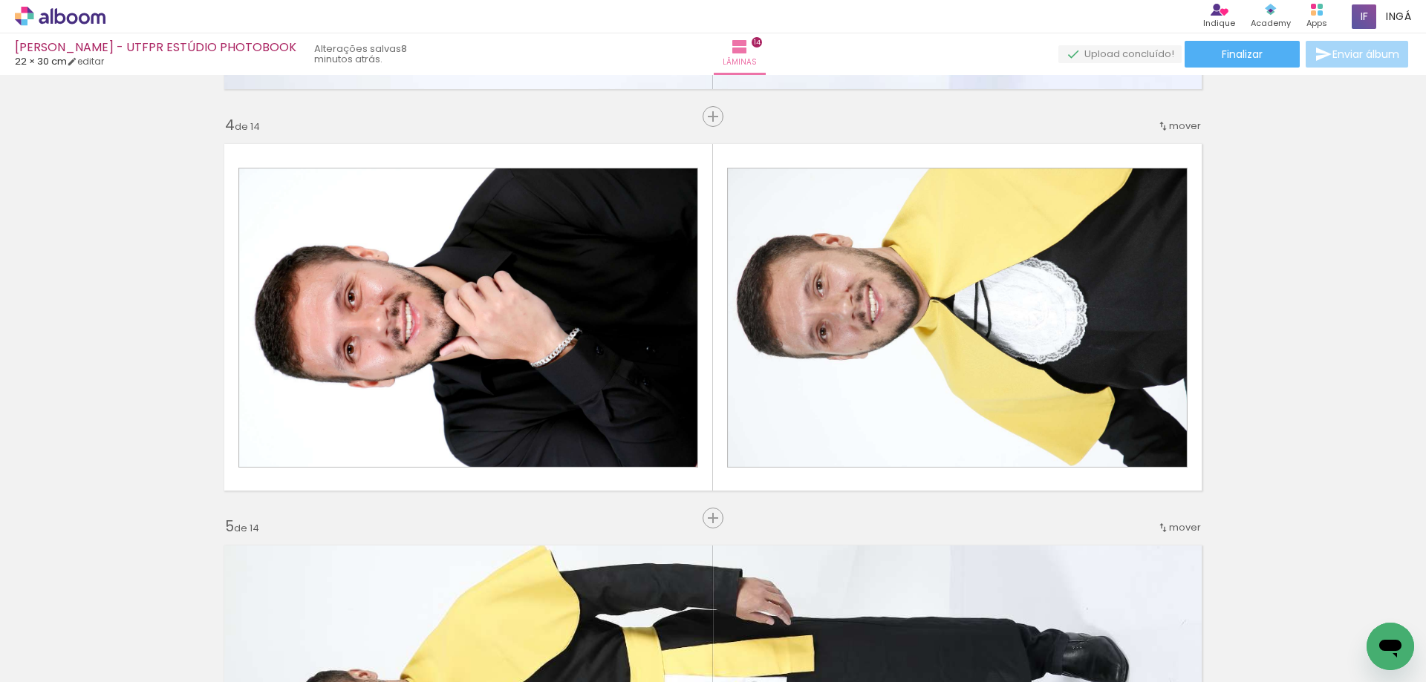
scroll to position [0, 1528]
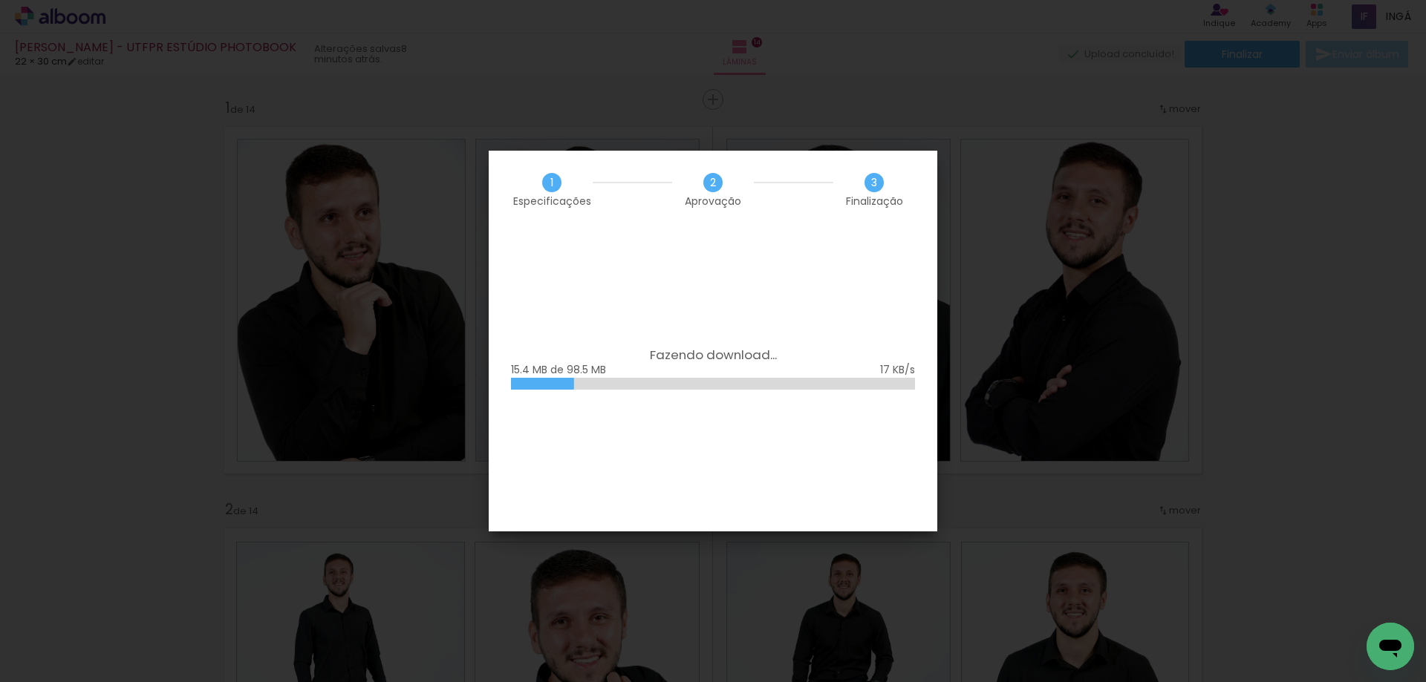
scroll to position [0, 1528]
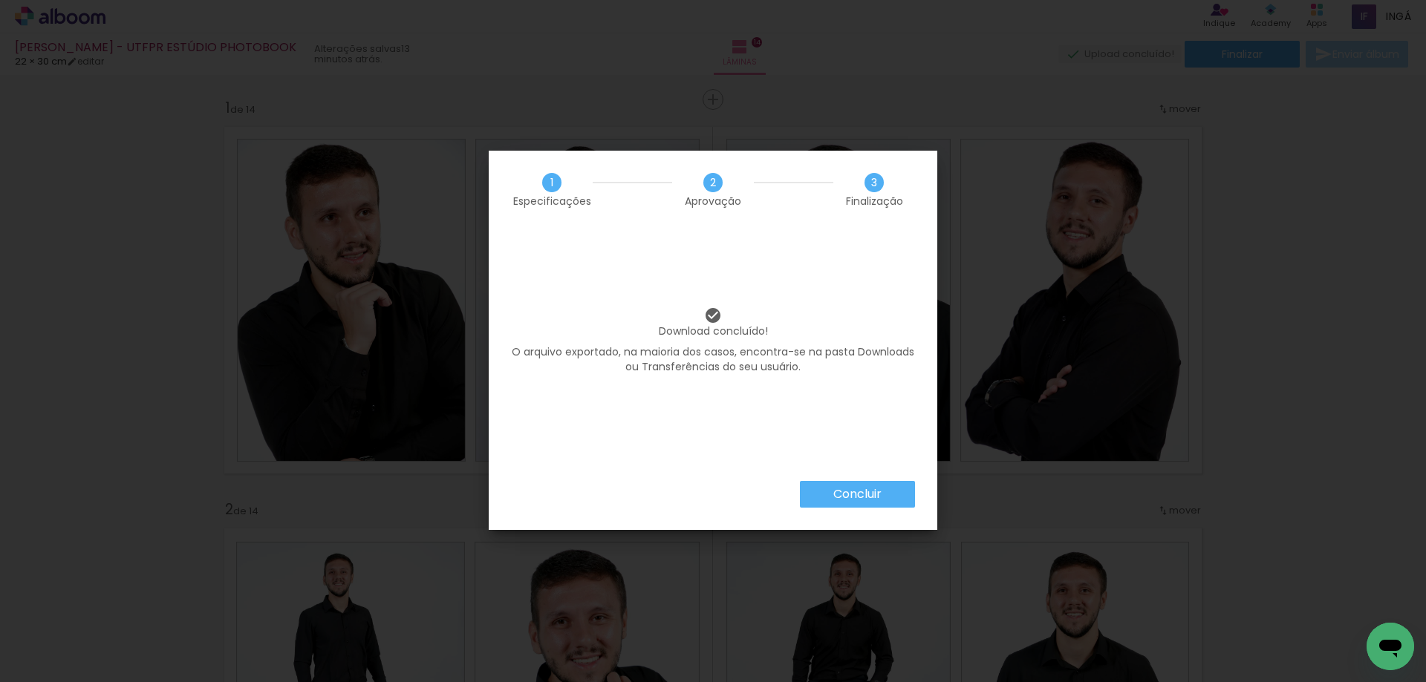
scroll to position [0, 1528]
click at [0, 0] on slot "Concluir" at bounding box center [0, 0] width 0 height 0
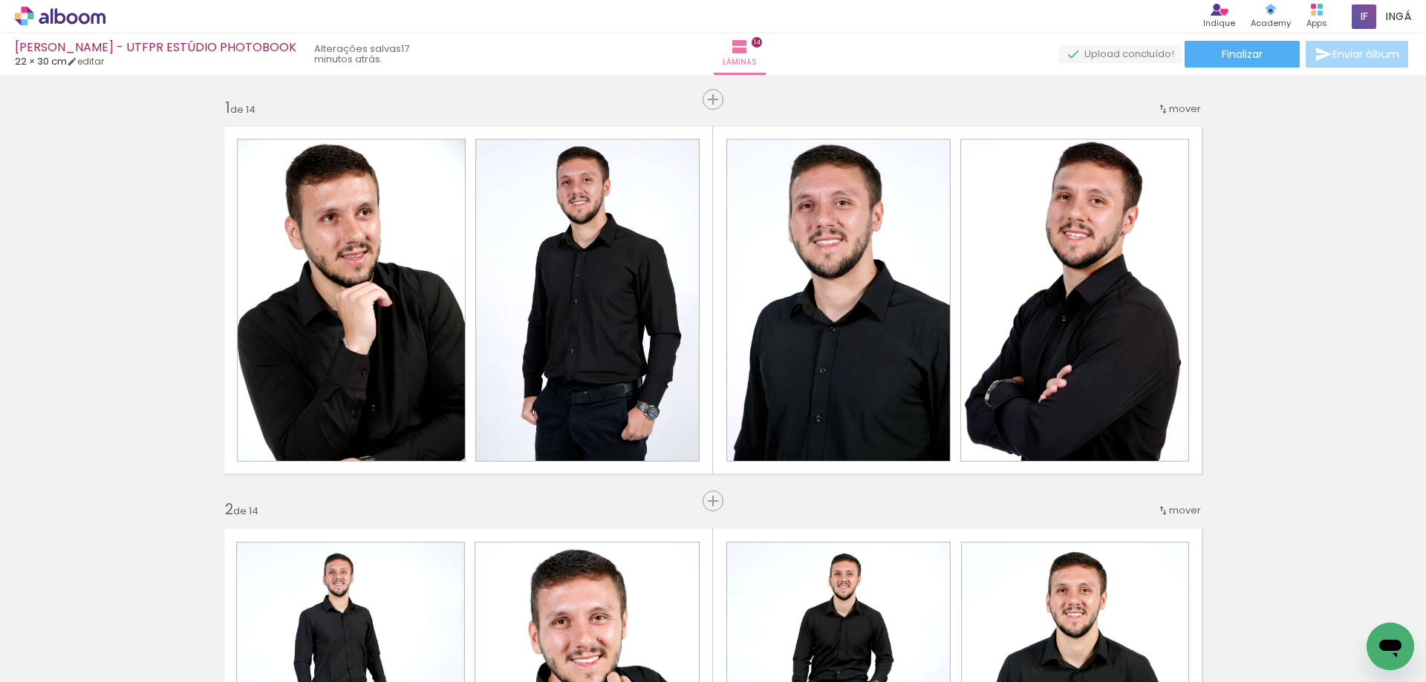
scroll to position [0, 1097]
